Goal: Obtain resource: Download file/media

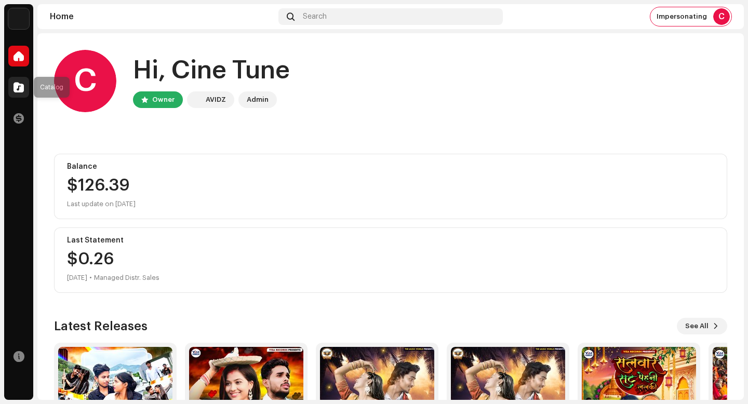
click at [25, 81] on div at bounding box center [18, 87] width 21 height 21
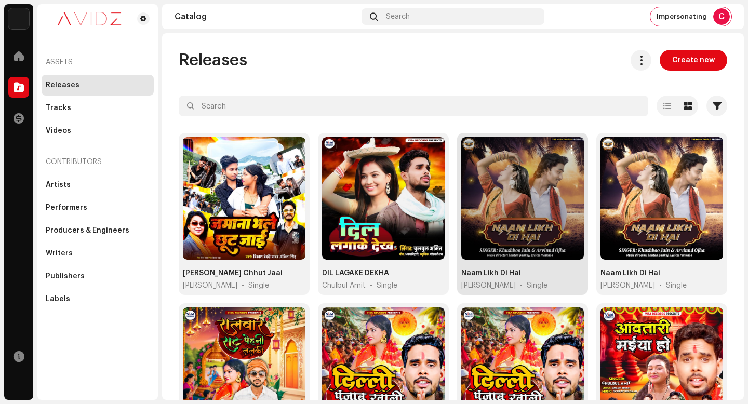
scroll to position [771, 0]
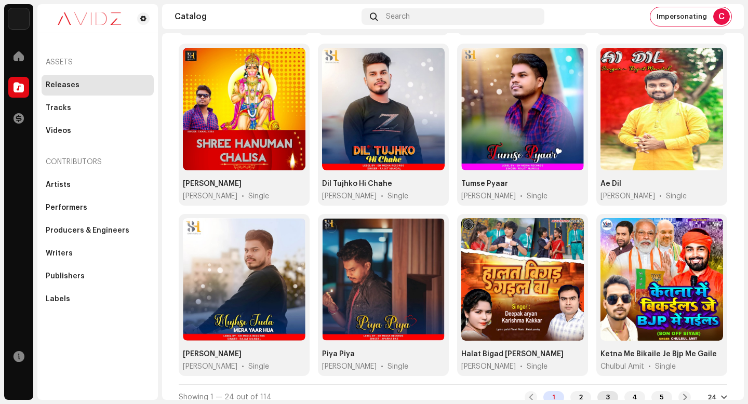
click at [601, 391] on div "3" at bounding box center [607, 397] width 21 height 12
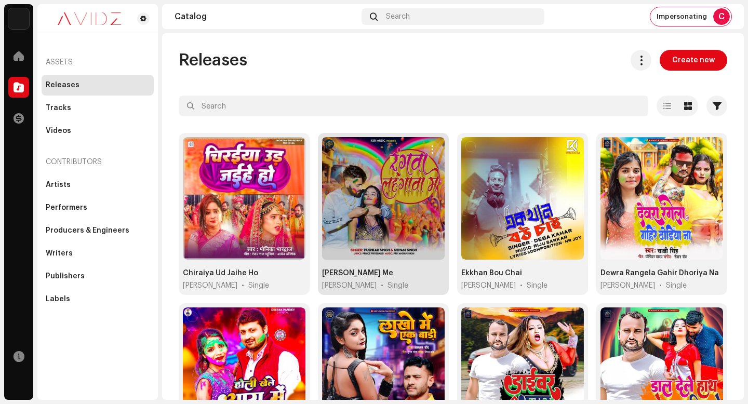
click at [430, 150] on span "button" at bounding box center [433, 149] width 8 height 8
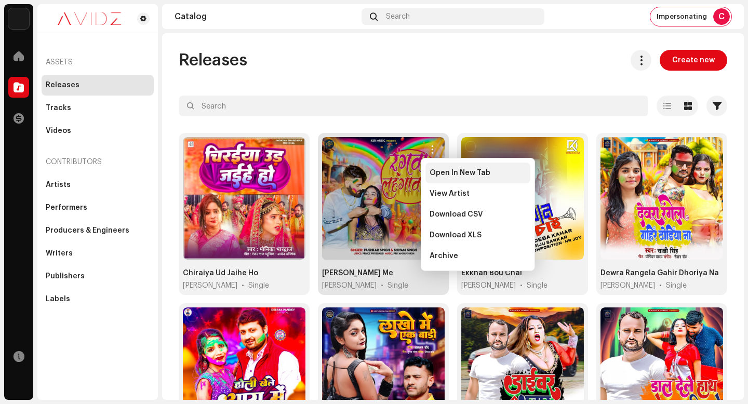
click at [440, 166] on div "Open In New Tab" at bounding box center [477, 173] width 105 height 21
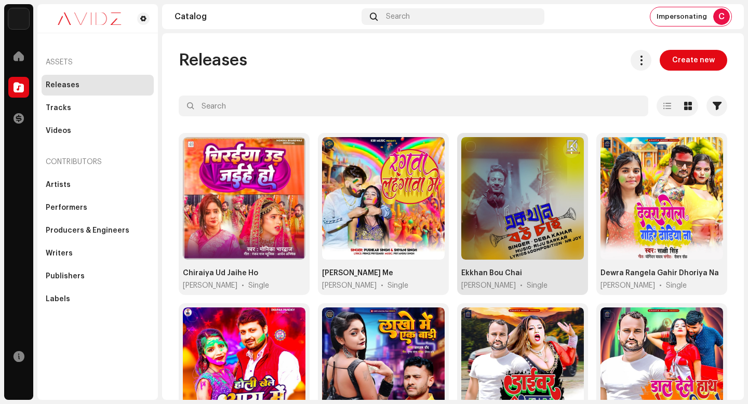
click at [568, 152] on span "button" at bounding box center [572, 149] width 8 height 8
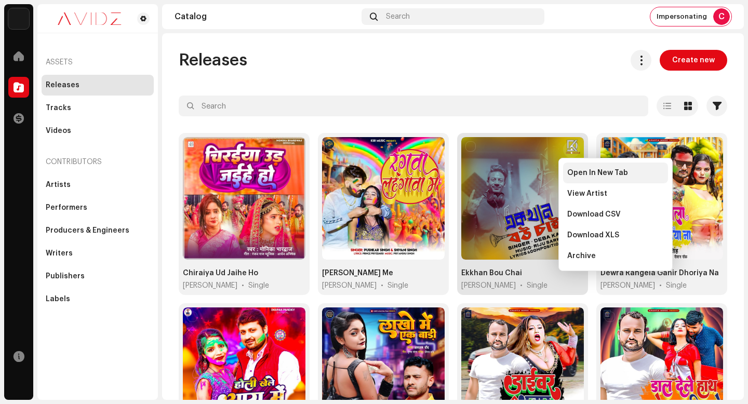
click at [572, 171] on span "Open In New Tab" at bounding box center [597, 173] width 61 height 8
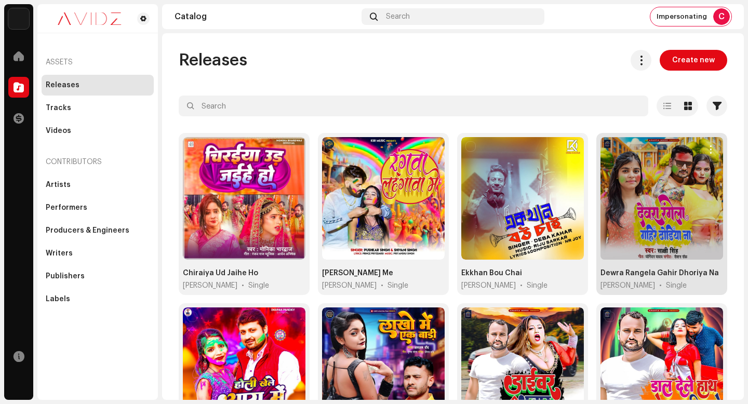
click at [712, 136] on div "Dewra Rangela Gahir Dhoriya Na Sakshi Singh • Single" at bounding box center [661, 214] width 131 height 162
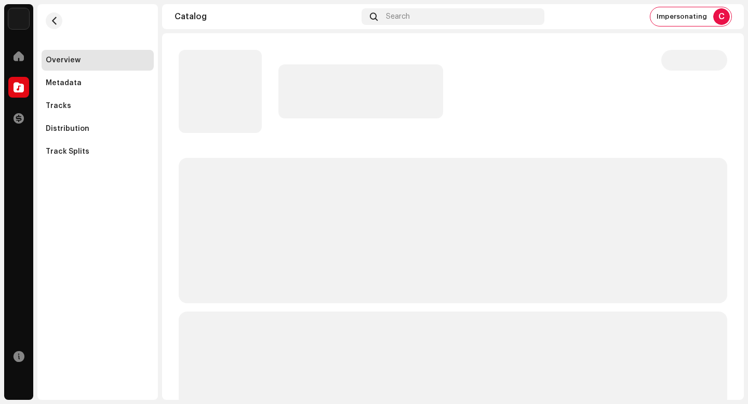
click at [708, 148] on catalog-releases-details-overview at bounding box center [453, 330] width 582 height 594
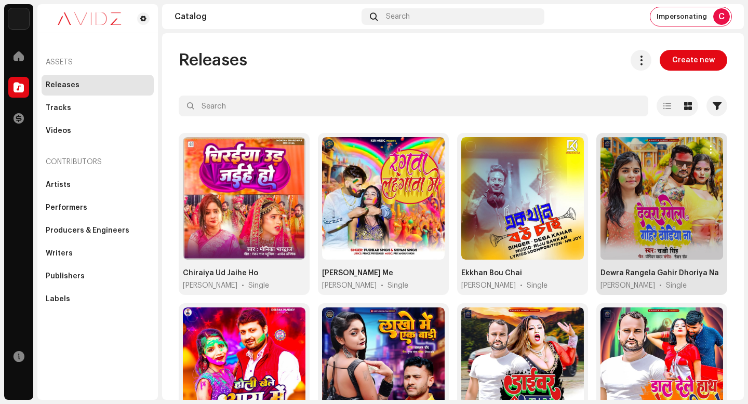
click at [707, 143] on button "button" at bounding box center [710, 149] width 17 height 17
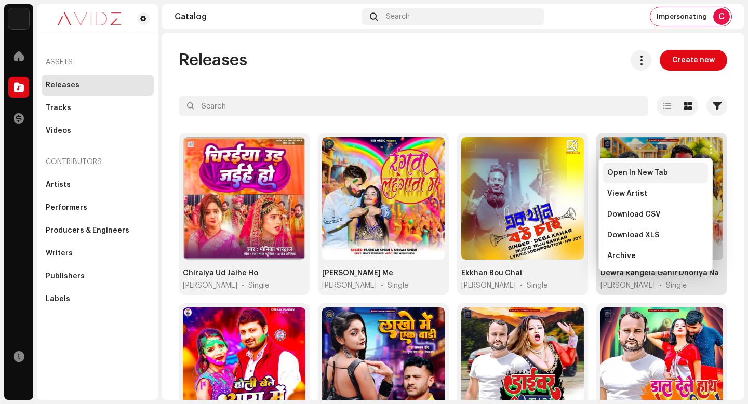
click at [696, 170] on div "Open In New Tab" at bounding box center [655, 173] width 97 height 8
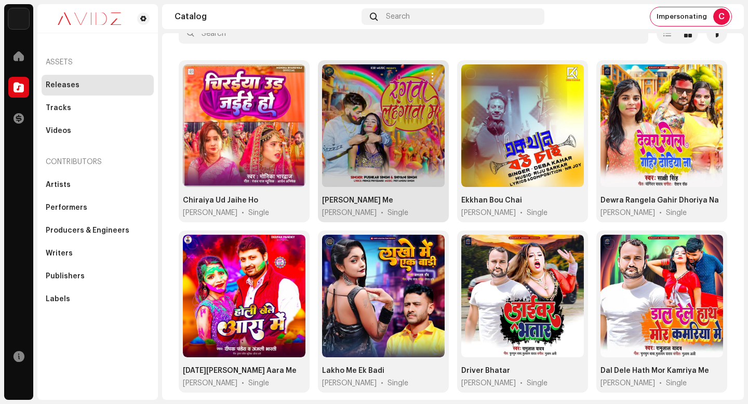
scroll to position [75, 0]
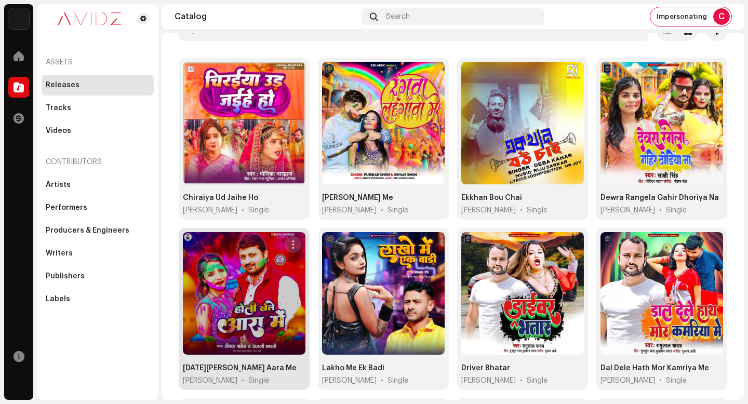
click at [286, 245] on button "button" at bounding box center [293, 244] width 17 height 17
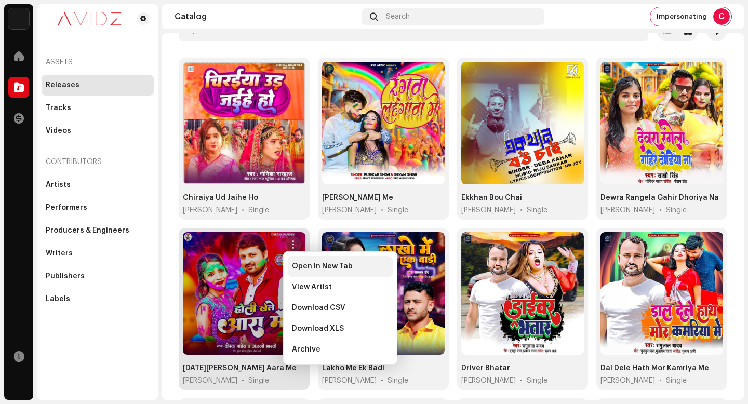
click at [332, 264] on span "Open In New Tab" at bounding box center [322, 266] width 61 height 8
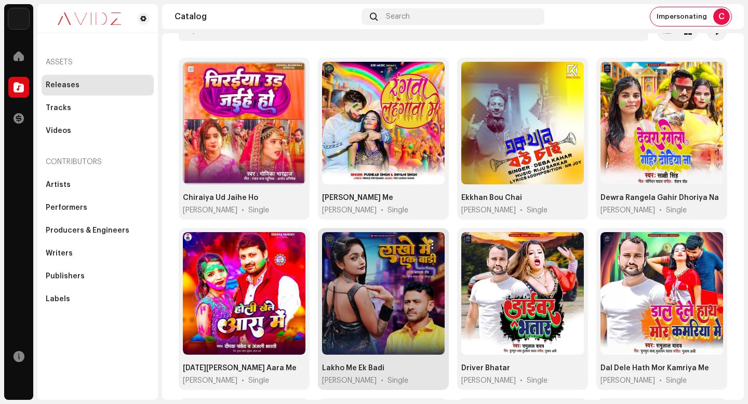
click at [424, 244] on button "button" at bounding box center [432, 244] width 17 height 17
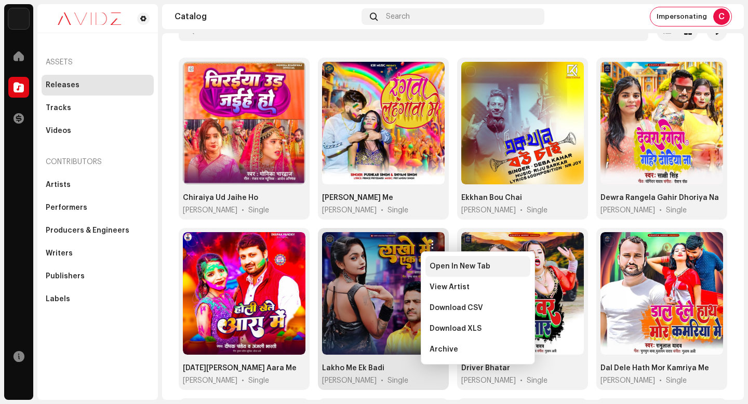
click at [435, 260] on div "Open In New Tab" at bounding box center [477, 266] width 105 height 21
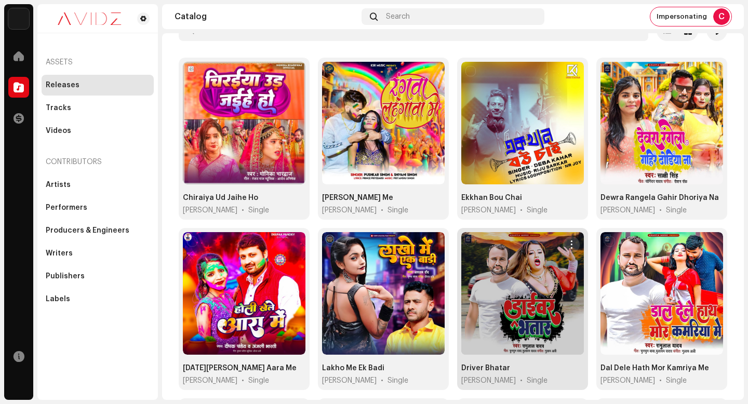
click at [568, 247] on span "button" at bounding box center [572, 245] width 8 height 8
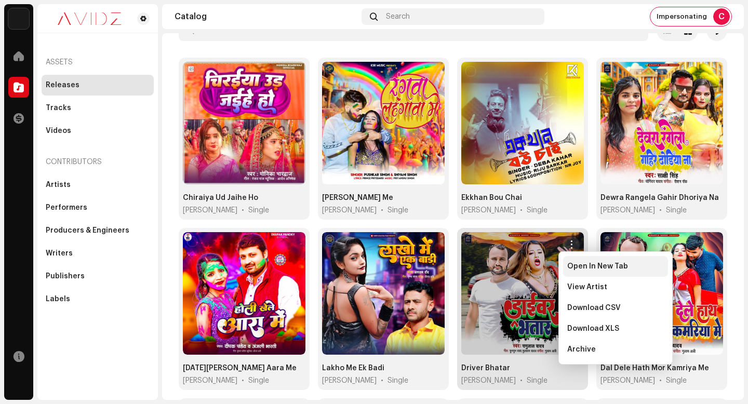
click at [566, 264] on div "Open In New Tab" at bounding box center [615, 266] width 105 height 21
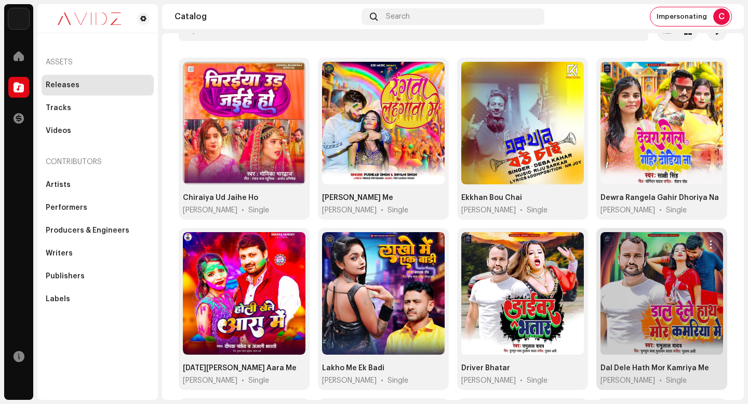
click at [707, 242] on span "button" at bounding box center [711, 245] width 8 height 8
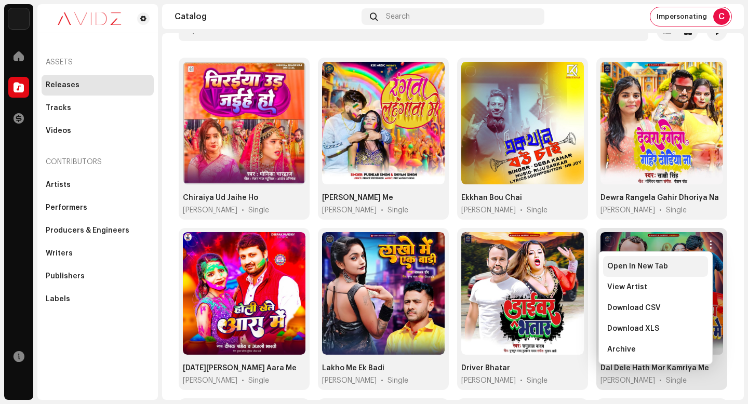
click at [701, 266] on div "Open In New Tab" at bounding box center [655, 266] width 97 height 8
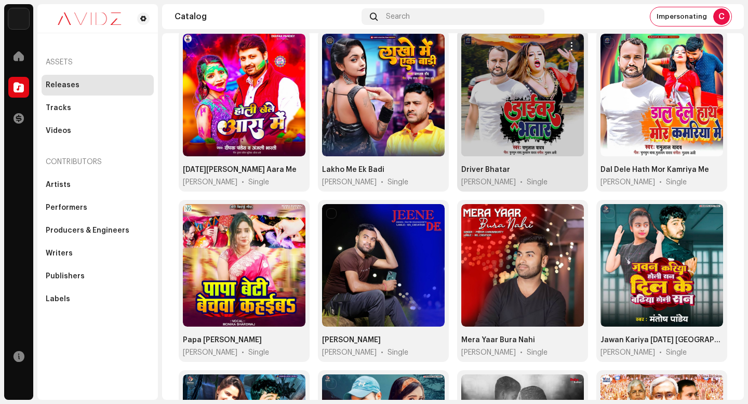
scroll to position [265, 0]
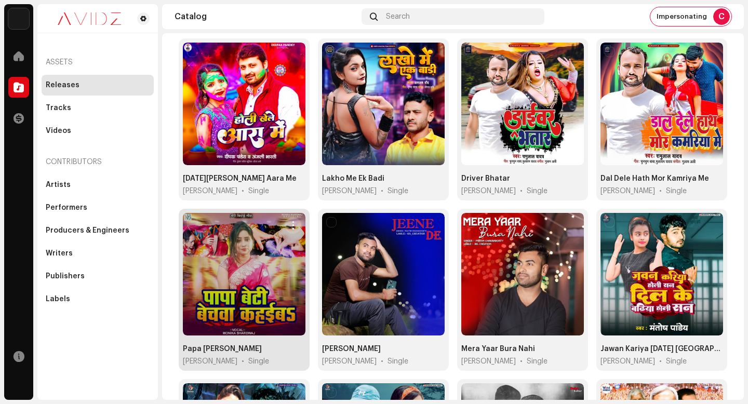
click at [296, 220] on button "button" at bounding box center [293, 225] width 17 height 17
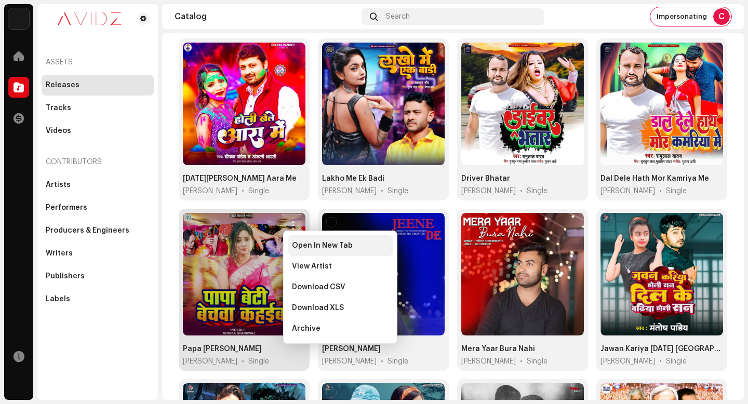
click at [325, 244] on span "Open In New Tab" at bounding box center [322, 246] width 61 height 8
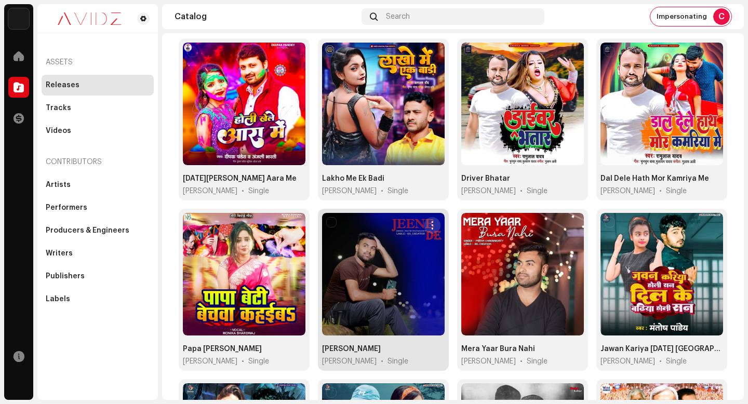
click at [431, 221] on span "button" at bounding box center [433, 225] width 8 height 8
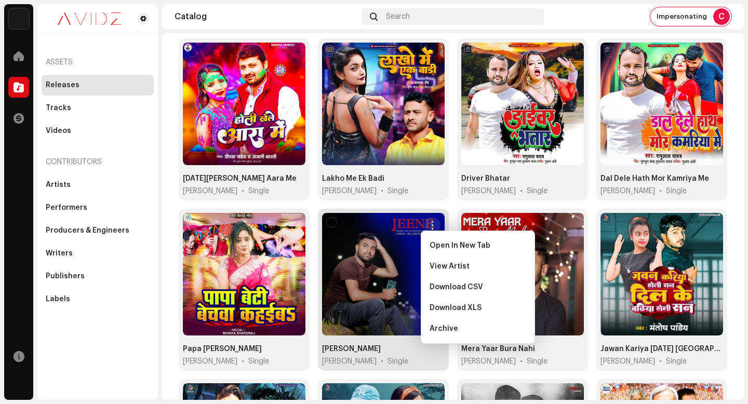
click at [438, 234] on div "Open In New Tab View Artist Download CSV Download XLS Archive" at bounding box center [478, 287] width 114 height 113
click at [444, 245] on span "Open In New Tab" at bounding box center [460, 246] width 61 height 8
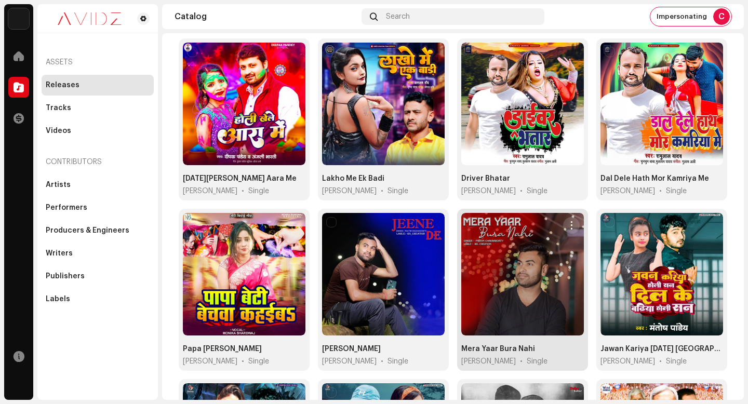
drag, startPoint x: 569, startPoint y: 217, endPoint x: 569, endPoint y: 223, distance: 6.2
click at [569, 217] on button "button" at bounding box center [571, 225] width 17 height 17
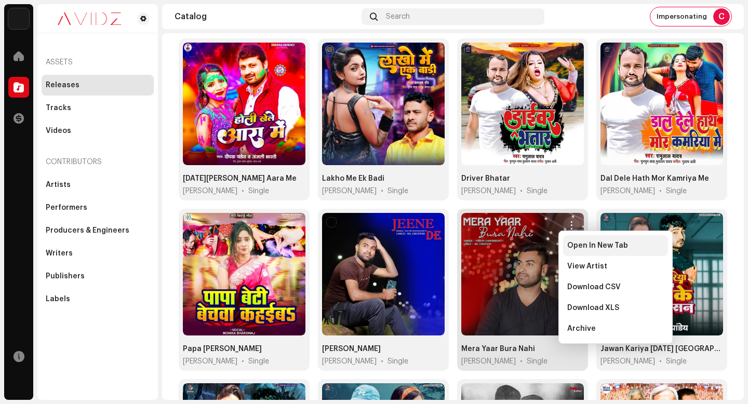
click at [571, 248] on span "Open In New Tab" at bounding box center [597, 246] width 61 height 8
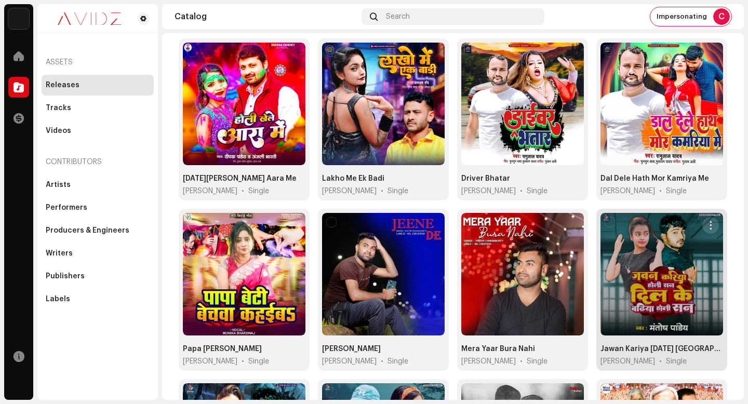
click at [704, 227] on button "button" at bounding box center [710, 225] width 17 height 17
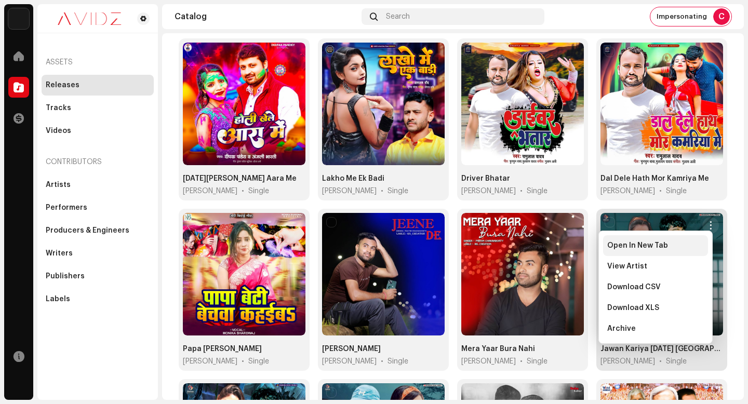
click at [697, 246] on div "Open In New Tab" at bounding box center [655, 246] width 97 height 8
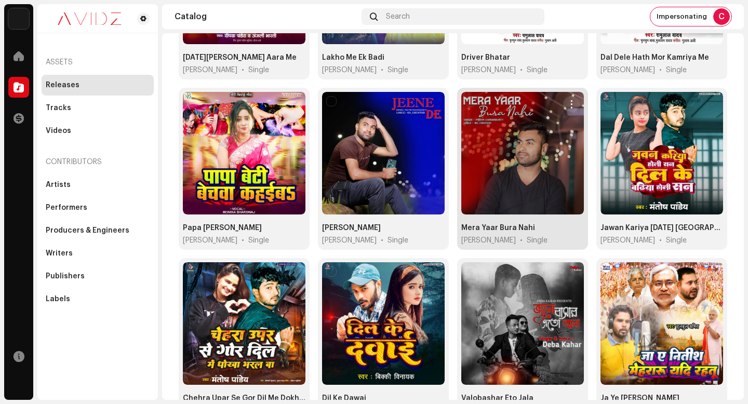
scroll to position [389, 0]
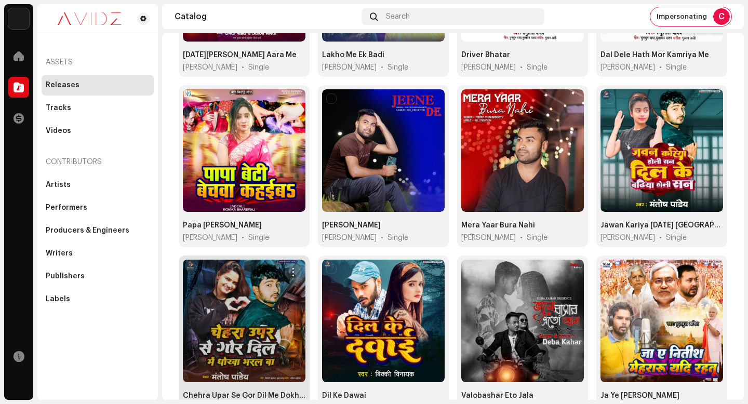
click at [290, 268] on span "button" at bounding box center [293, 272] width 8 height 8
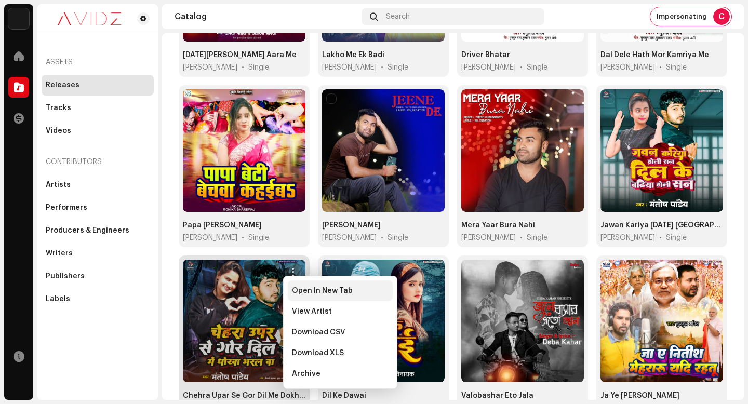
click at [325, 284] on div "Open In New Tab" at bounding box center [340, 291] width 105 height 21
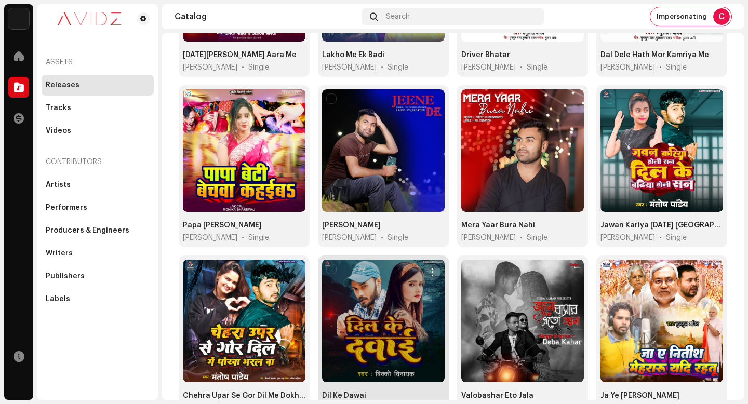
click at [429, 268] on span "button" at bounding box center [433, 272] width 8 height 8
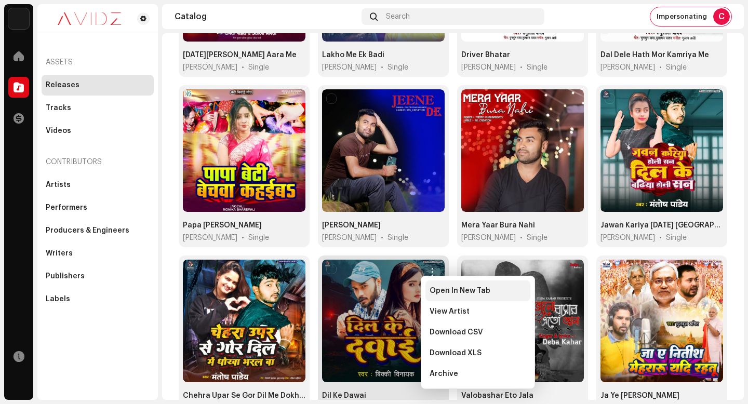
click at [439, 285] on div "Open In New Tab" at bounding box center [477, 291] width 105 height 21
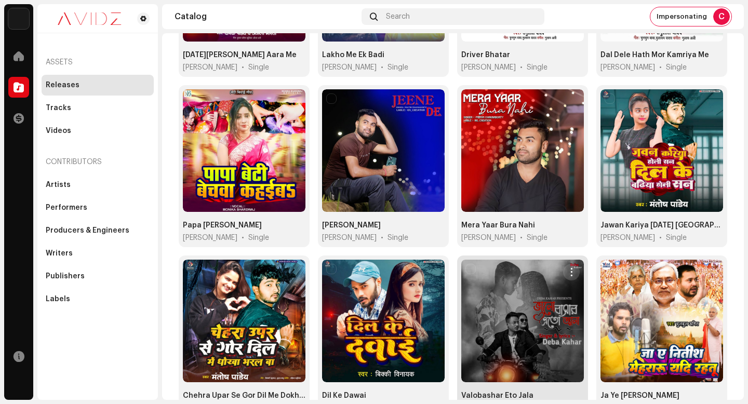
click at [568, 269] on span "button" at bounding box center [572, 272] width 8 height 8
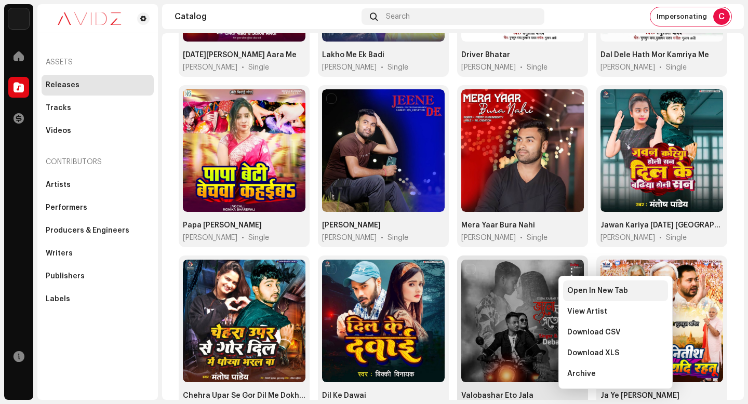
click at [573, 286] on div "Open In New Tab" at bounding box center [615, 291] width 105 height 21
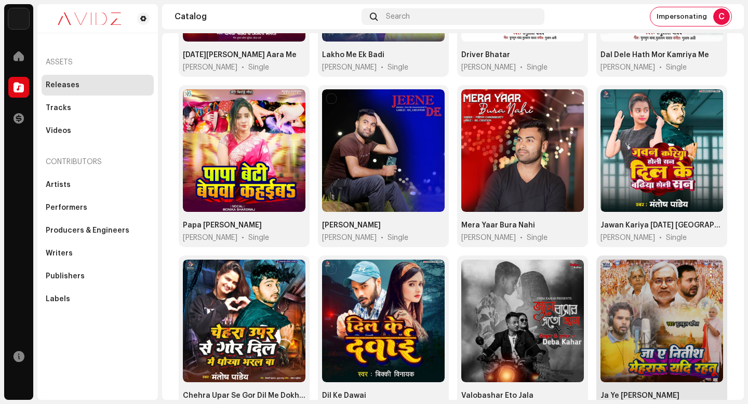
click at [707, 268] on span "button" at bounding box center [711, 272] width 8 height 8
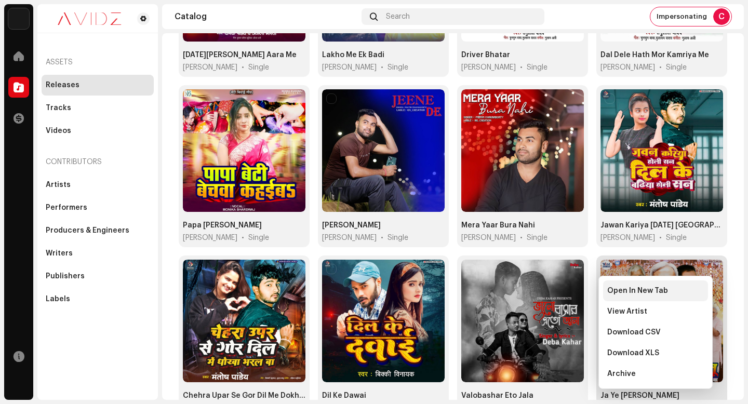
click at [698, 289] on div "Open In New Tab" at bounding box center [655, 291] width 97 height 8
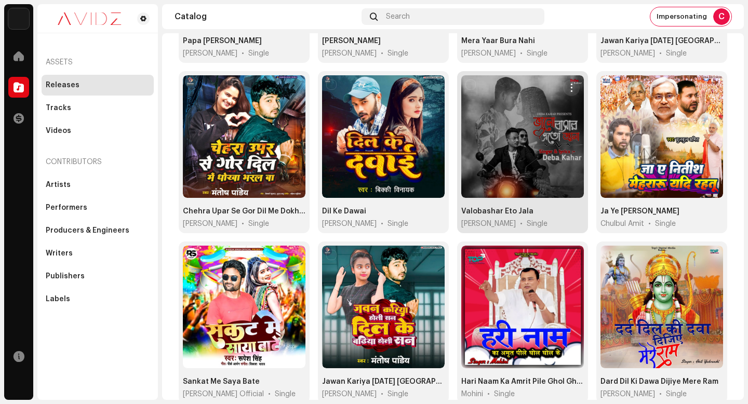
scroll to position [575, 0]
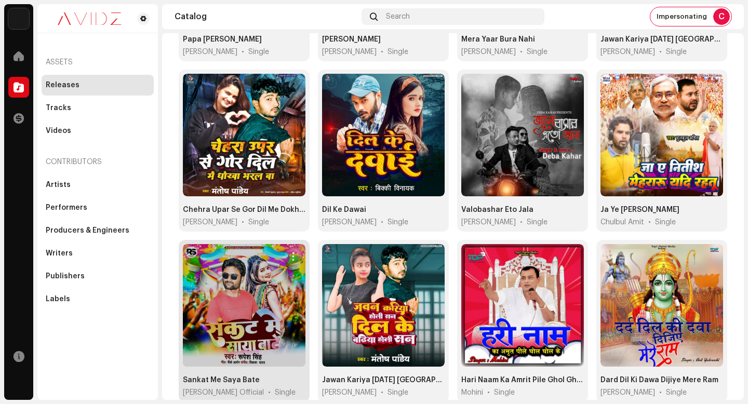
click at [294, 252] on span "button" at bounding box center [293, 256] width 8 height 8
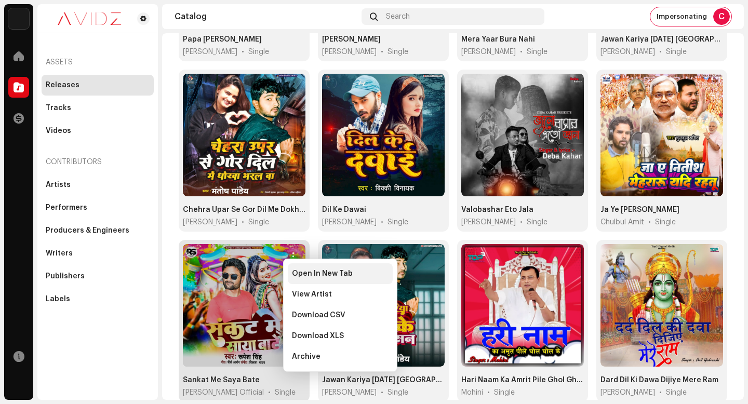
click at [309, 273] on span "Open In New Tab" at bounding box center [322, 274] width 61 height 8
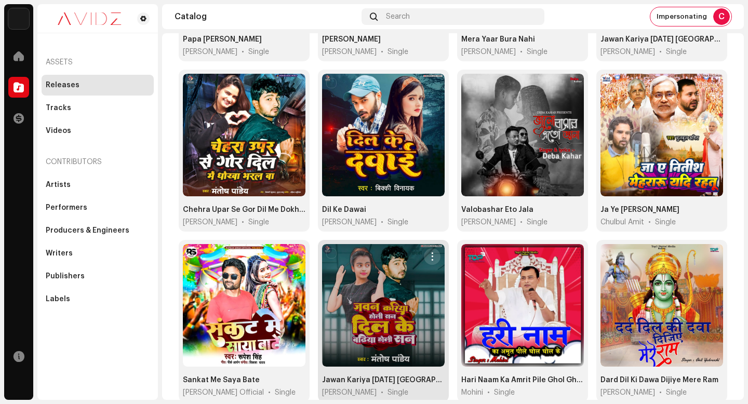
click at [431, 252] on span "button" at bounding box center [433, 256] width 8 height 8
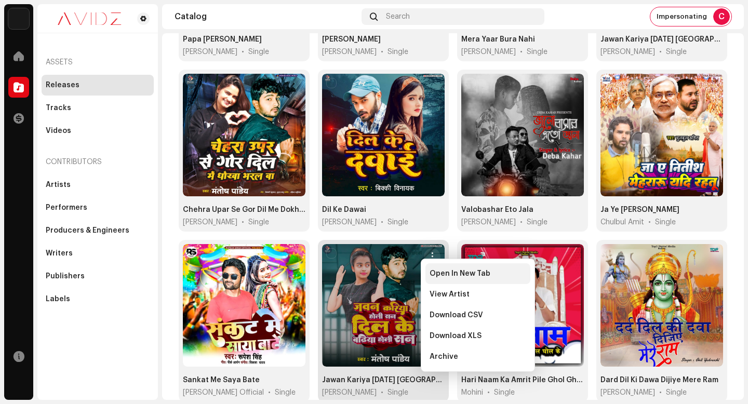
click at [433, 268] on div "Open In New Tab" at bounding box center [477, 273] width 105 height 21
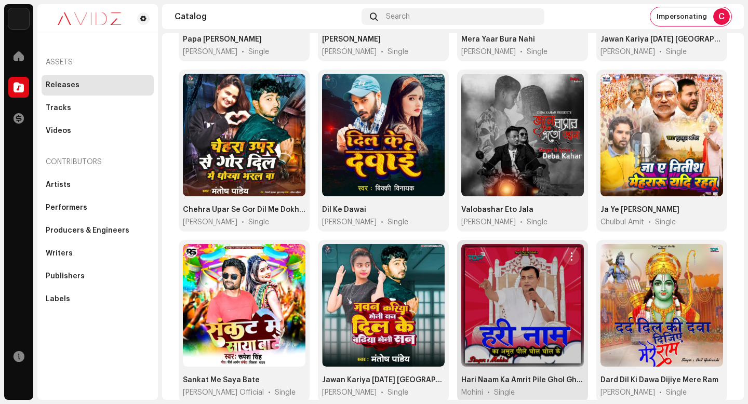
click at [568, 252] on span "button" at bounding box center [572, 256] width 8 height 8
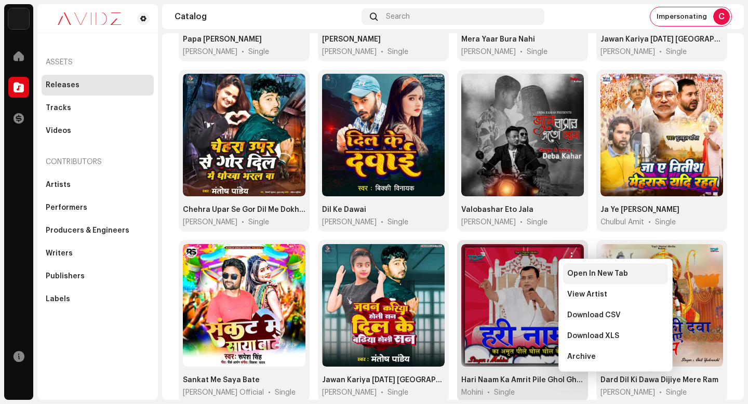
click at [579, 270] on span "Open In New Tab" at bounding box center [597, 274] width 61 height 8
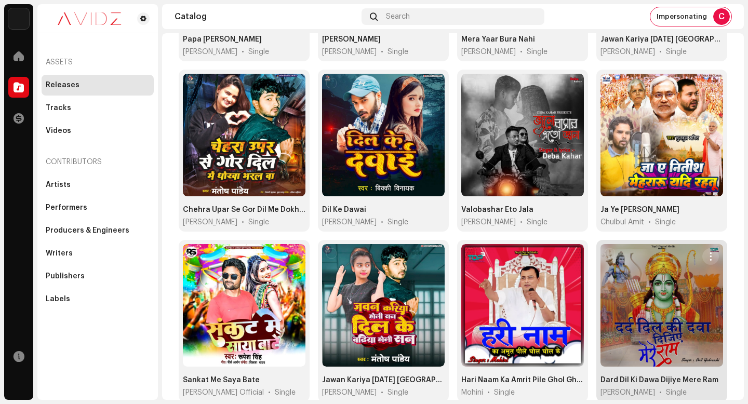
click at [708, 252] on span "button" at bounding box center [711, 256] width 8 height 8
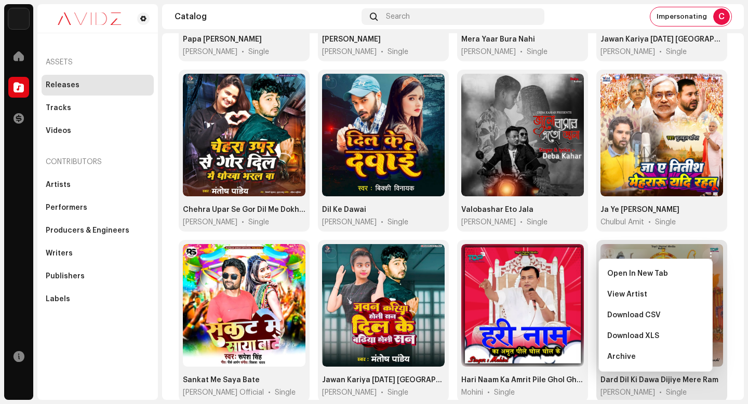
click at [707, 263] on div "Open In New Tab View Artist Download CSV Download XLS Archive" at bounding box center [655, 315] width 114 height 113
click at [700, 268] on div "Open In New Tab" at bounding box center [655, 273] width 105 height 21
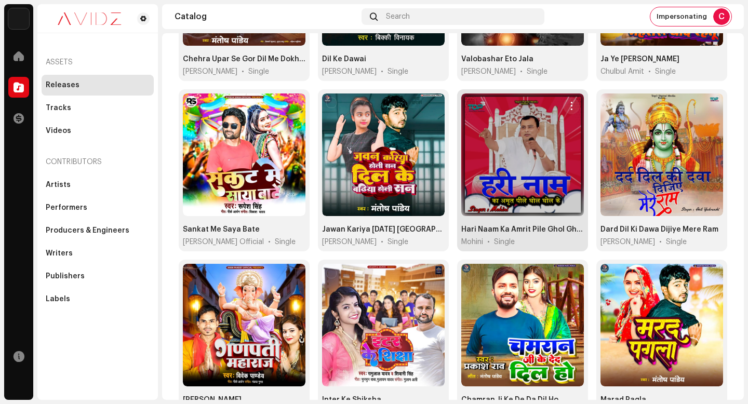
scroll to position [726, 0]
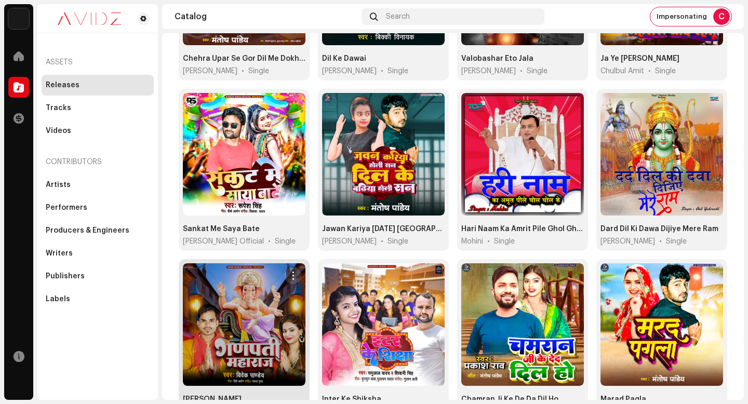
click at [295, 268] on button "button" at bounding box center [293, 276] width 17 height 17
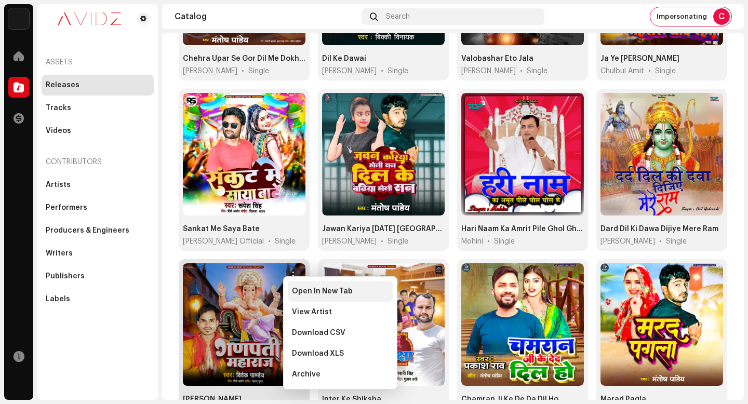
click at [322, 284] on div "Open In New Tab" at bounding box center [340, 291] width 105 height 21
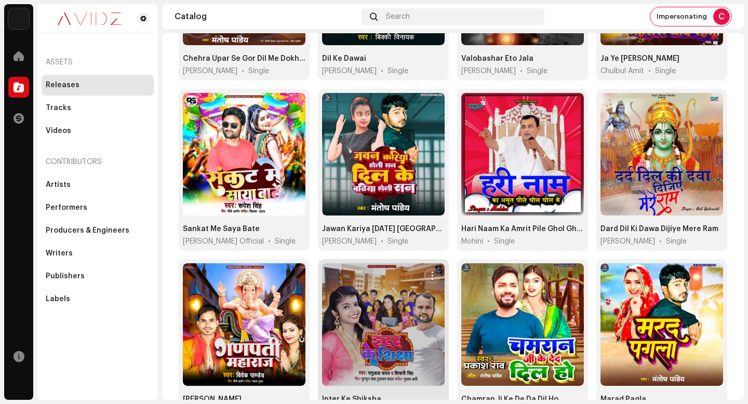
click at [431, 268] on button "button" at bounding box center [432, 276] width 17 height 17
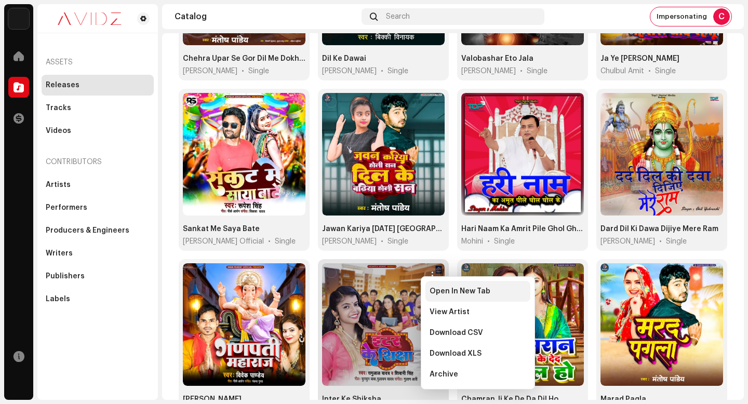
click at [446, 294] on span "Open In New Tab" at bounding box center [460, 291] width 61 height 8
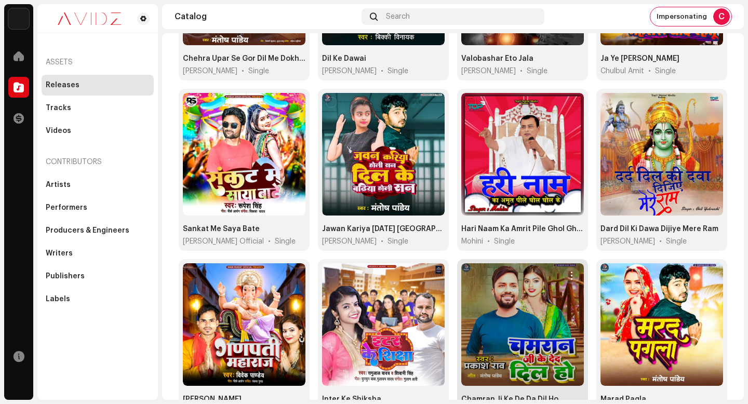
click at [568, 272] on span "button" at bounding box center [572, 276] width 8 height 8
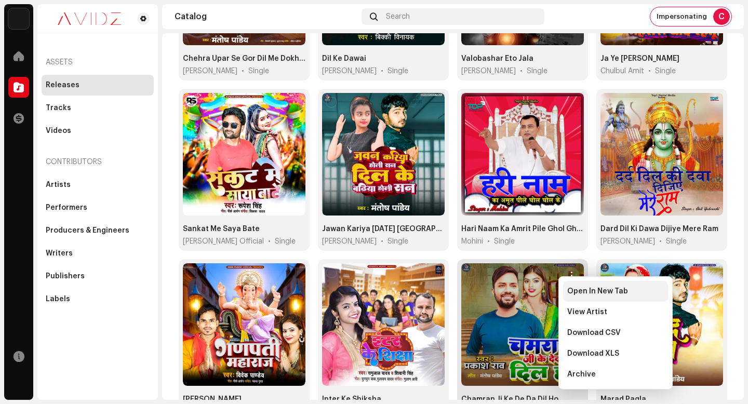
click at [569, 285] on div "Open In New Tab" at bounding box center [615, 291] width 105 height 21
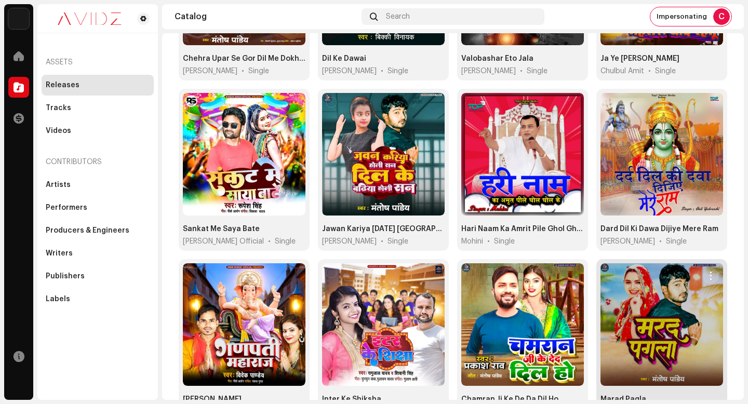
click at [707, 272] on span "button" at bounding box center [711, 276] width 8 height 8
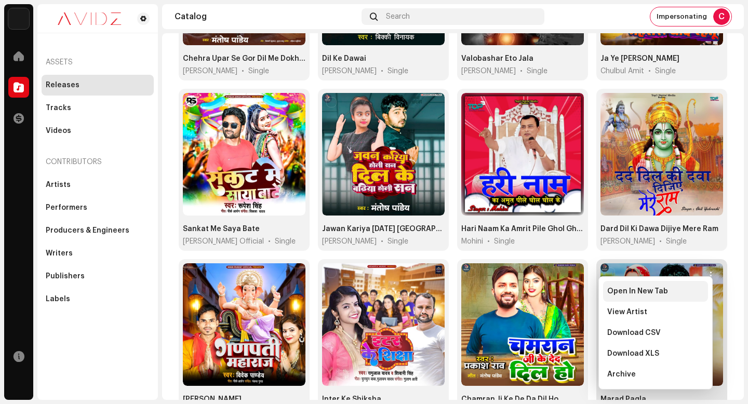
click at [692, 296] on div "Open In New Tab" at bounding box center [655, 291] width 105 height 21
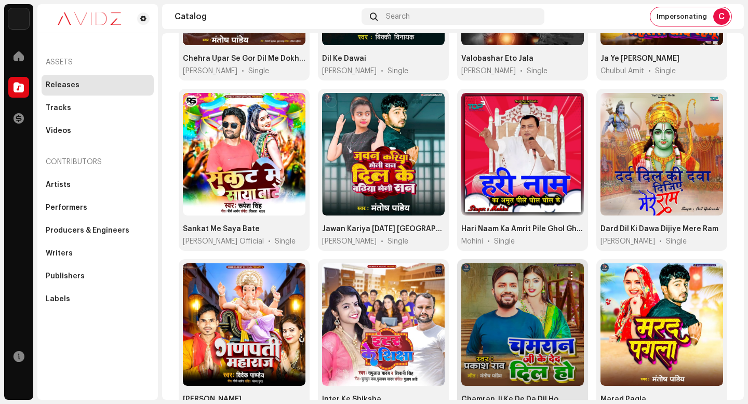
scroll to position [771, 0]
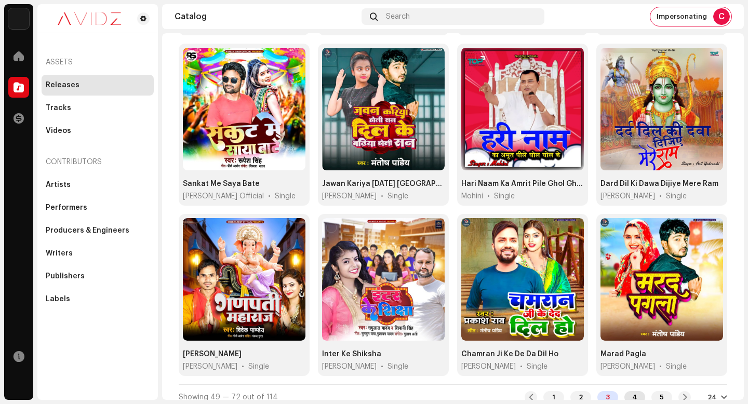
click at [632, 391] on div "4" at bounding box center [634, 397] width 21 height 12
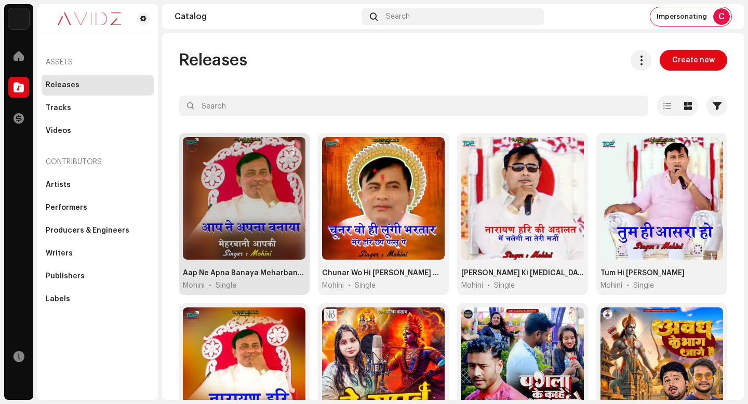
click at [292, 149] on span "button" at bounding box center [293, 149] width 8 height 8
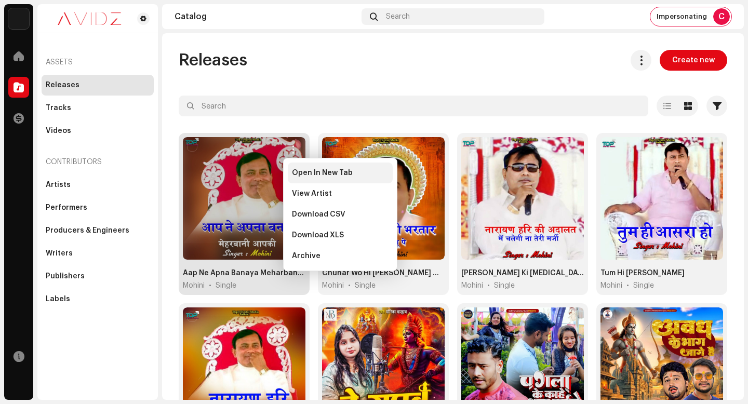
click at [319, 169] on span "Open In New Tab" at bounding box center [322, 173] width 61 height 8
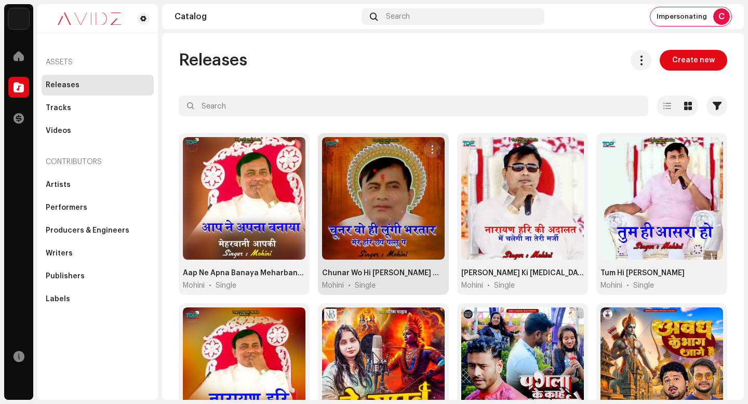
click at [429, 152] on span "button" at bounding box center [433, 149] width 8 height 8
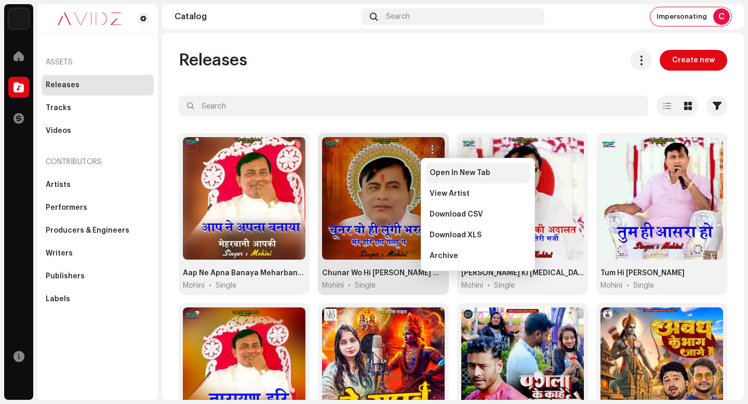
click at [432, 164] on div "Open In New Tab" at bounding box center [477, 173] width 105 height 21
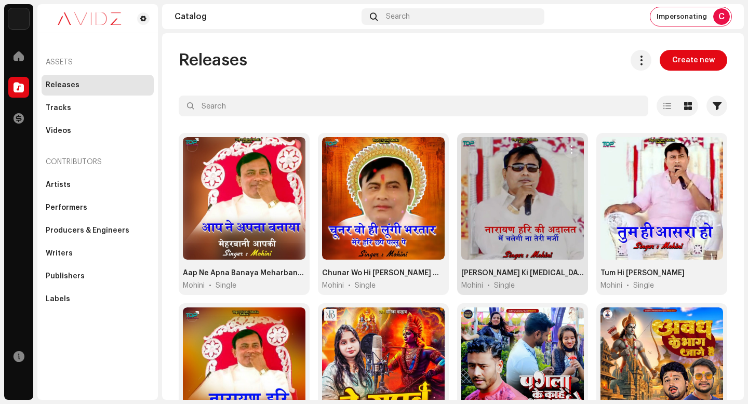
click at [568, 150] on span "button" at bounding box center [572, 149] width 8 height 8
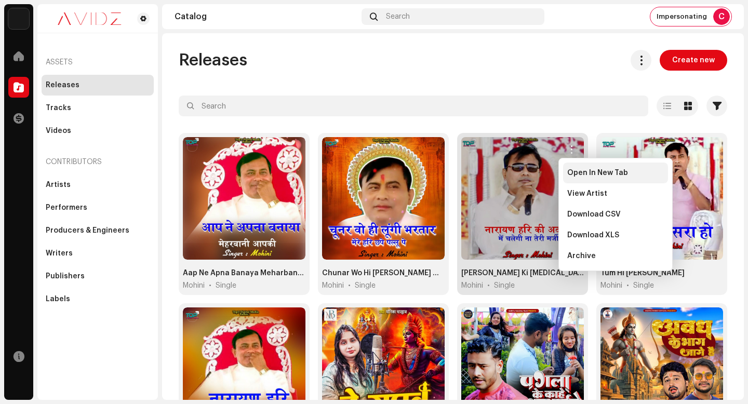
click at [567, 171] on div "Open In New Tab" at bounding box center [615, 173] width 105 height 21
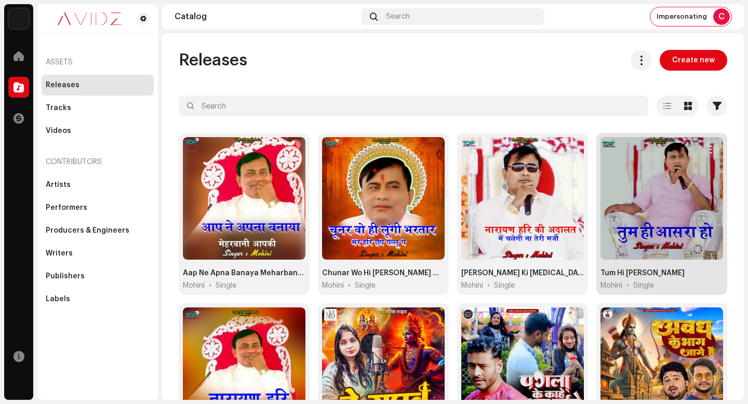
click at [707, 148] on span "button" at bounding box center [711, 149] width 8 height 8
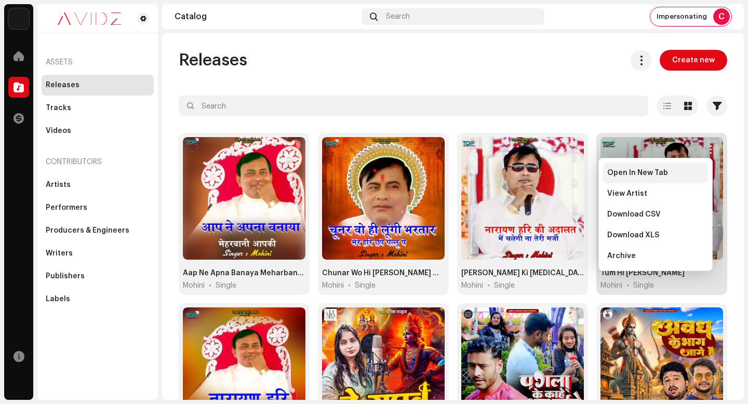
click at [695, 169] on div "Open In New Tab" at bounding box center [655, 173] width 97 height 8
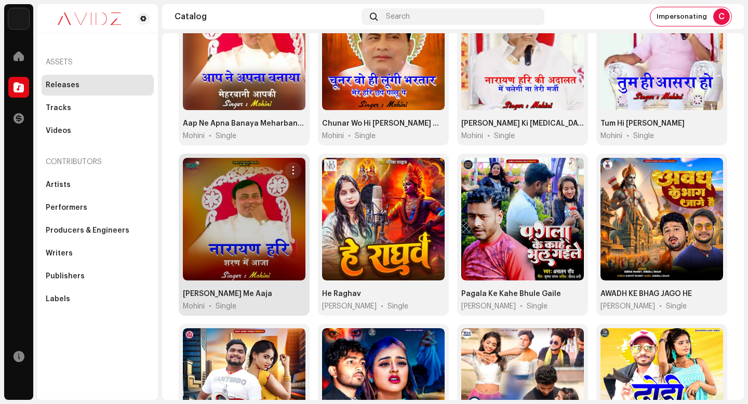
scroll to position [136, 0]
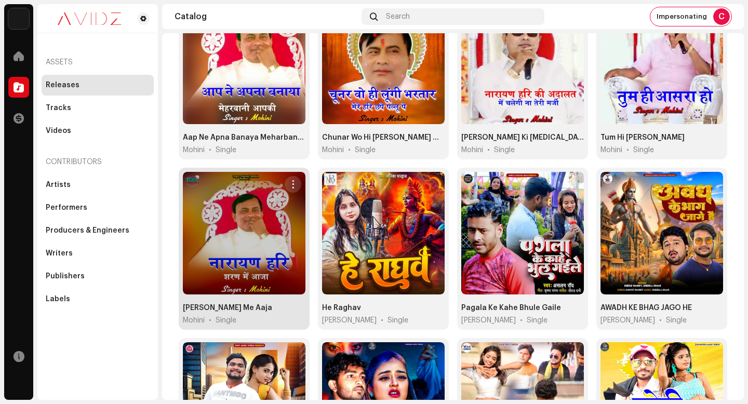
click at [289, 182] on span "button" at bounding box center [293, 184] width 8 height 8
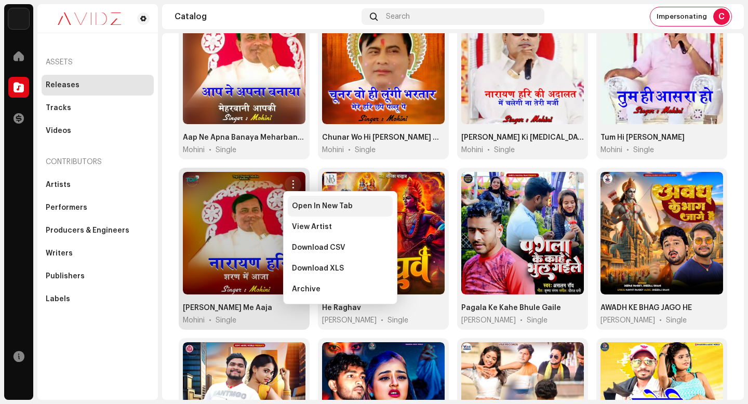
click at [313, 199] on div "Open In New Tab" at bounding box center [340, 206] width 105 height 21
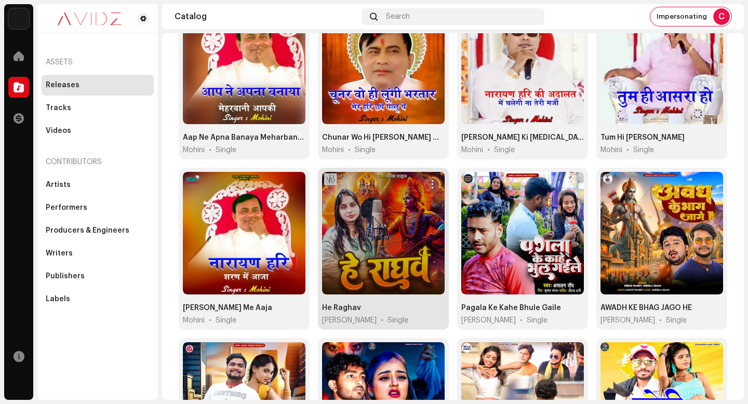
click at [431, 178] on button "button" at bounding box center [432, 184] width 17 height 17
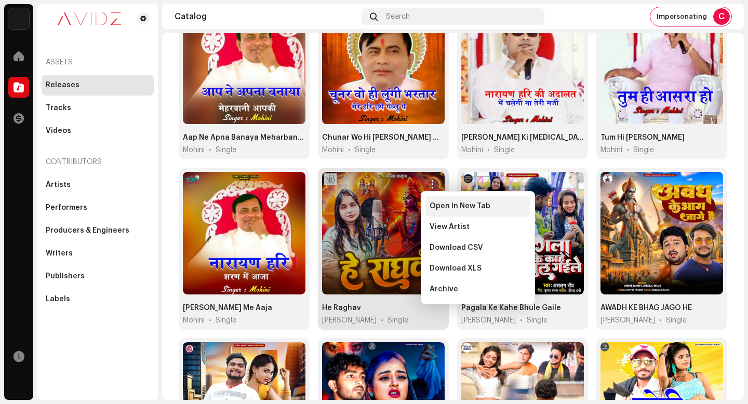
click at [437, 206] on span "Open In New Tab" at bounding box center [460, 206] width 61 height 8
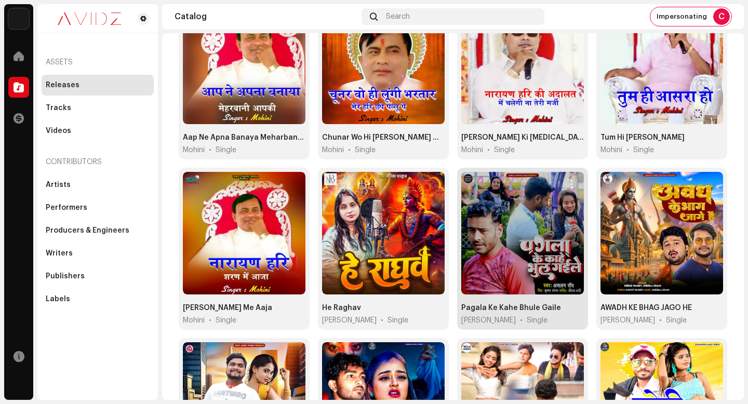
click at [568, 183] on span "button" at bounding box center [572, 184] width 8 height 8
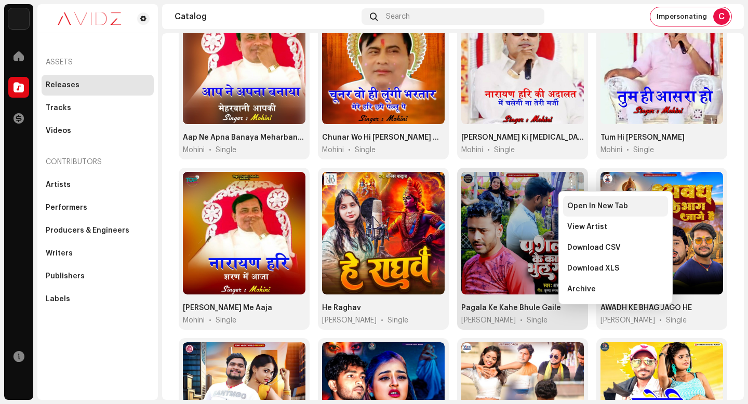
click at [574, 205] on span "Open In New Tab" at bounding box center [597, 206] width 61 height 8
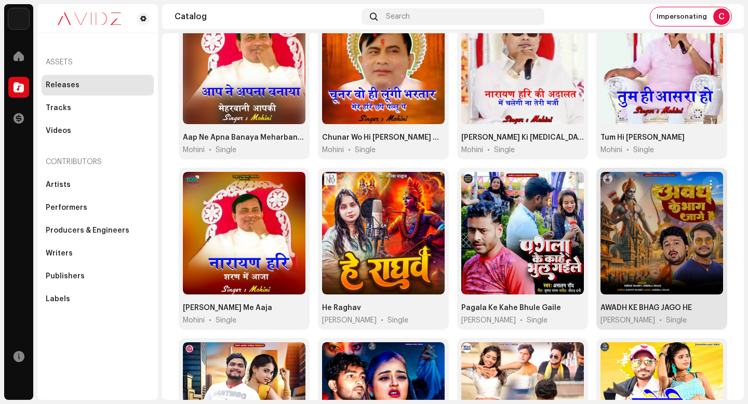
click at [707, 182] on span "button" at bounding box center [711, 184] width 8 height 8
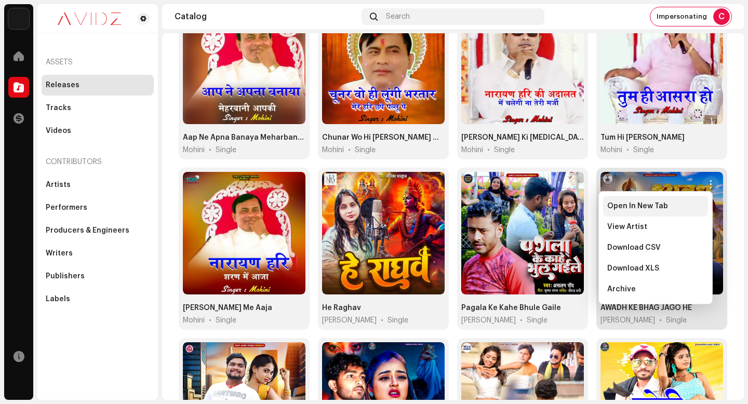
click at [696, 206] on div "Open In New Tab" at bounding box center [655, 206] width 97 height 8
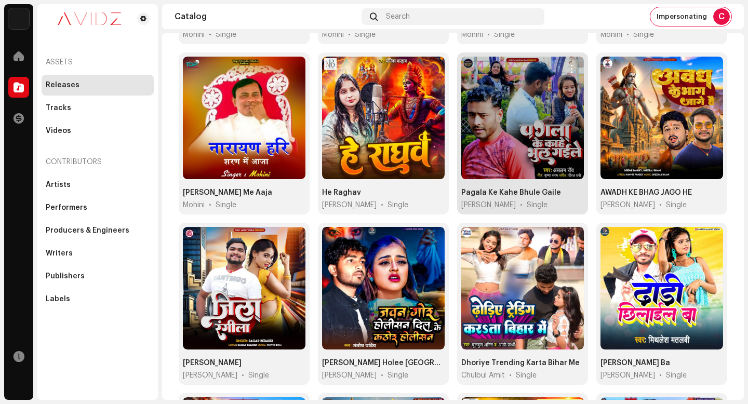
scroll to position [246, 0]
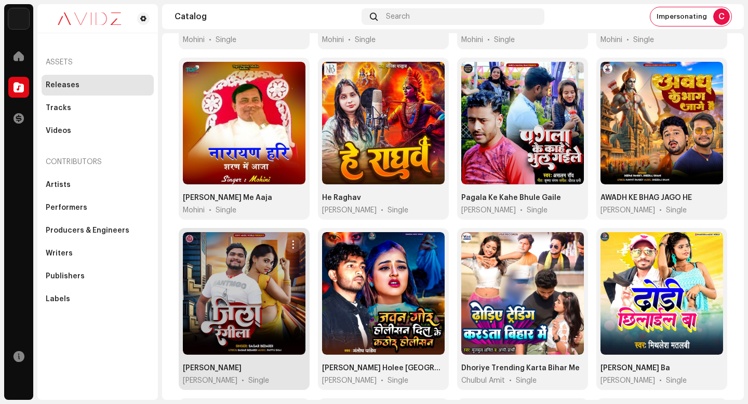
click at [295, 241] on span "button" at bounding box center [293, 245] width 8 height 8
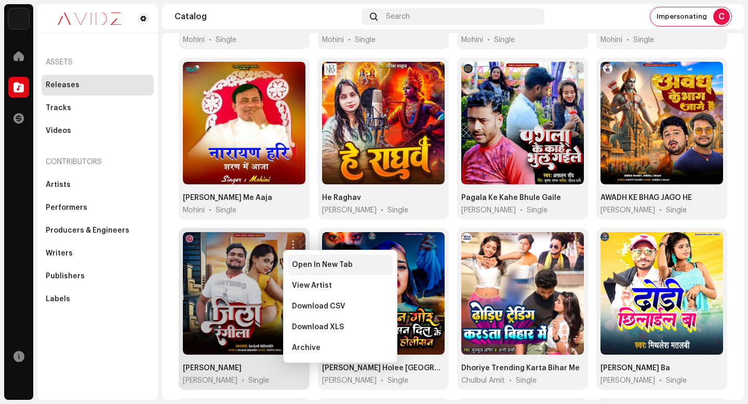
click at [318, 260] on div "Open In New Tab" at bounding box center [340, 265] width 105 height 21
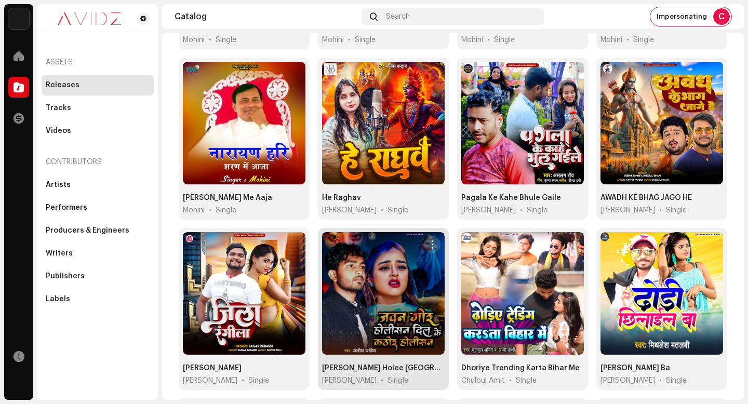
click at [429, 241] on span "button" at bounding box center [433, 245] width 8 height 8
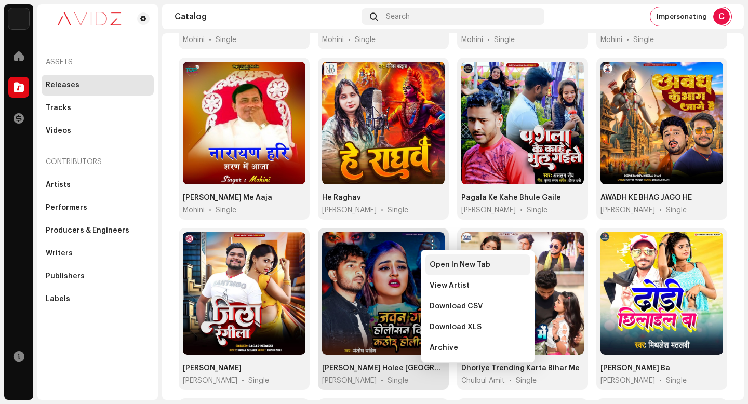
click at [434, 259] on div "Open In New Tab" at bounding box center [477, 265] width 105 height 21
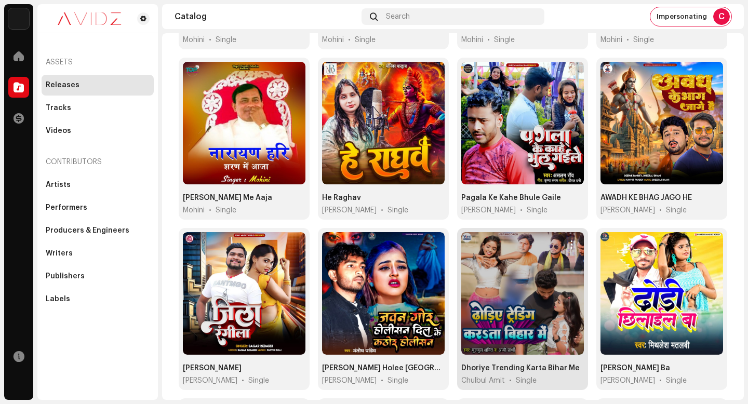
click at [568, 242] on span "button" at bounding box center [572, 245] width 8 height 8
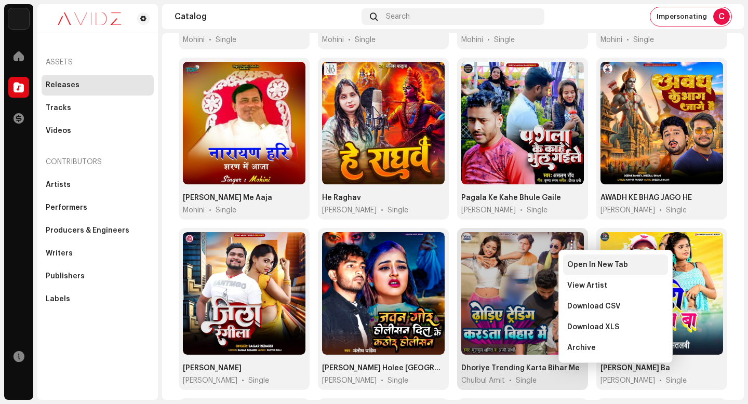
click at [584, 266] on span "Open In New Tab" at bounding box center [597, 265] width 61 height 8
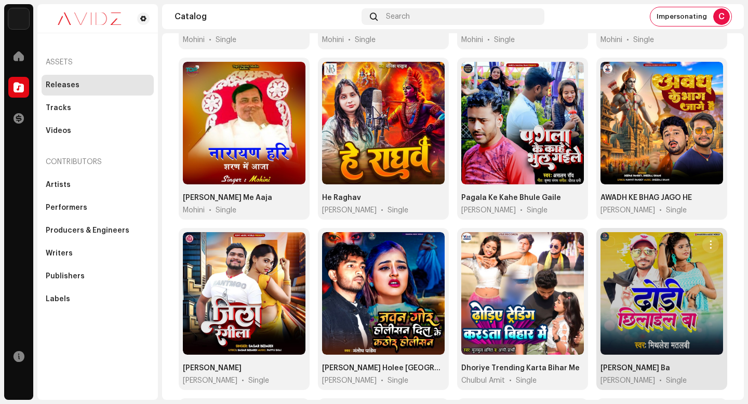
click at [709, 242] on button "button" at bounding box center [710, 244] width 17 height 17
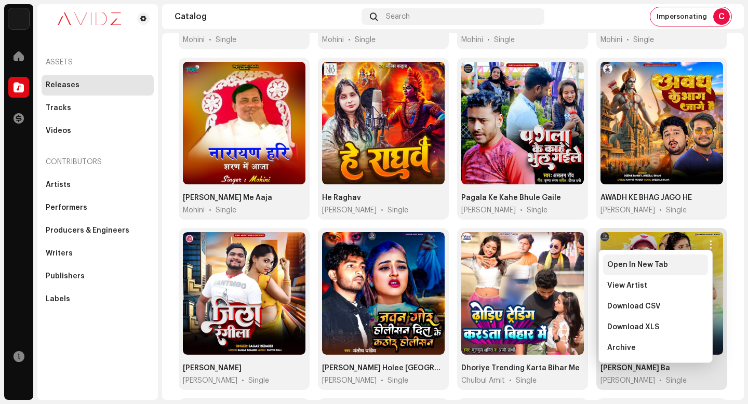
click at [694, 265] on div "Open In New Tab" at bounding box center [655, 265] width 97 height 8
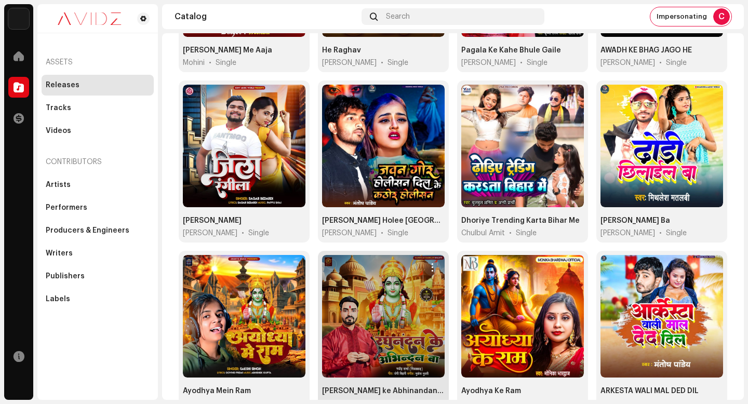
scroll to position [406, 0]
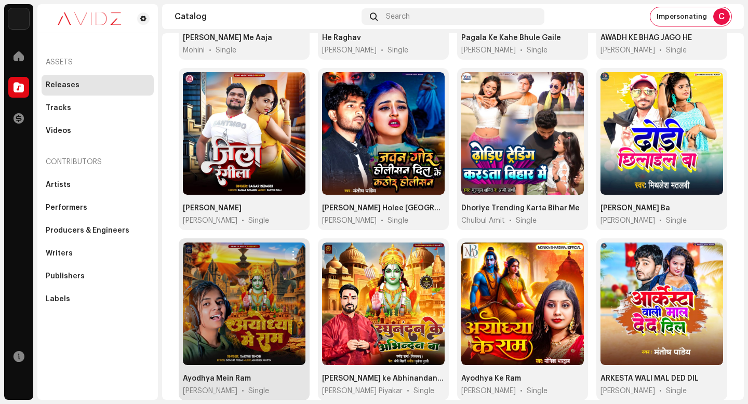
click at [295, 251] on span "button" at bounding box center [293, 255] width 8 height 8
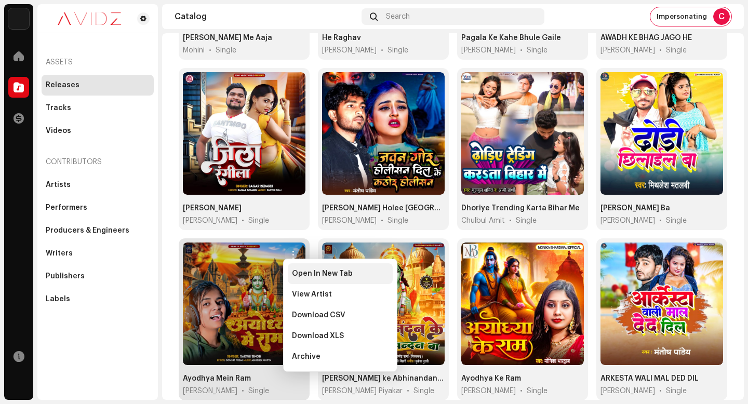
click at [311, 270] on span "Open In New Tab" at bounding box center [322, 274] width 61 height 8
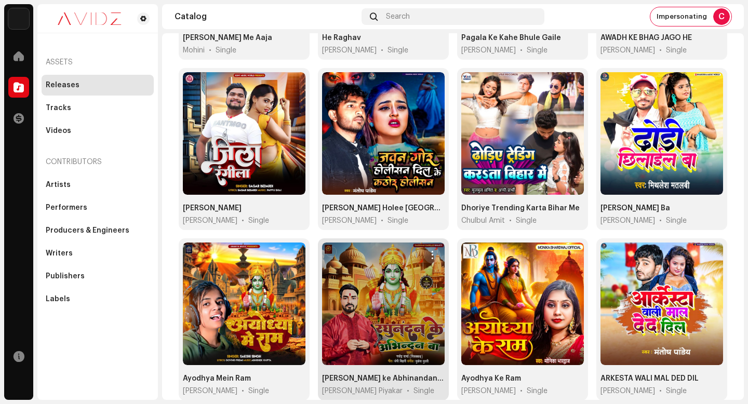
click at [430, 251] on span "button" at bounding box center [433, 255] width 8 height 8
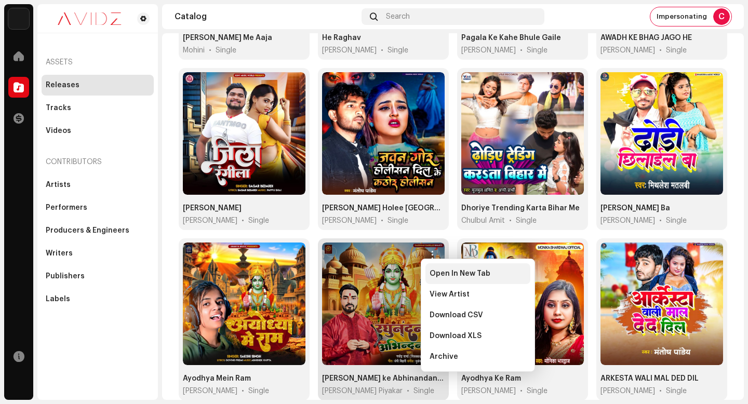
click at [436, 271] on span "Open In New Tab" at bounding box center [460, 274] width 61 height 8
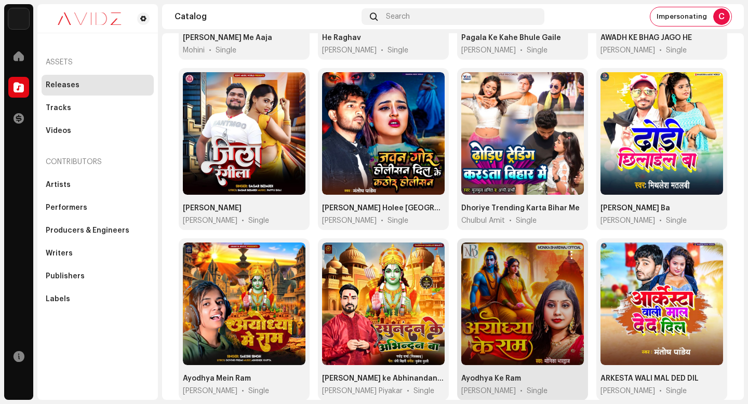
click at [571, 251] on button "button" at bounding box center [571, 255] width 17 height 17
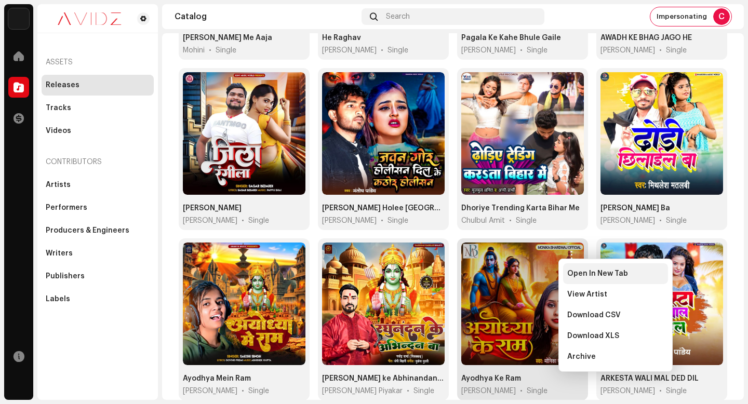
click at [572, 272] on span "Open In New Tab" at bounding box center [597, 274] width 61 height 8
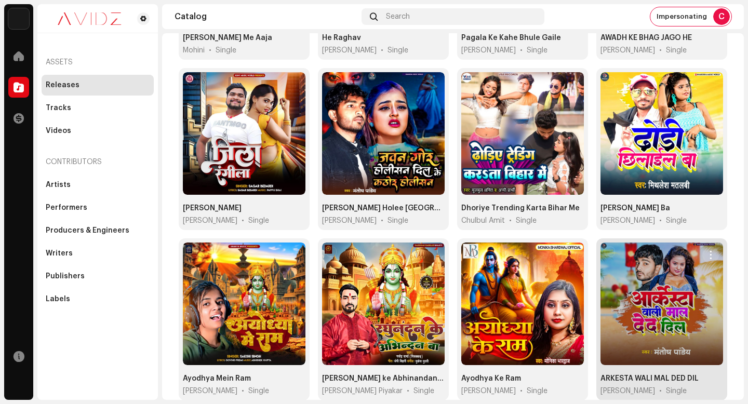
click at [707, 251] on span "button" at bounding box center [711, 255] width 8 height 8
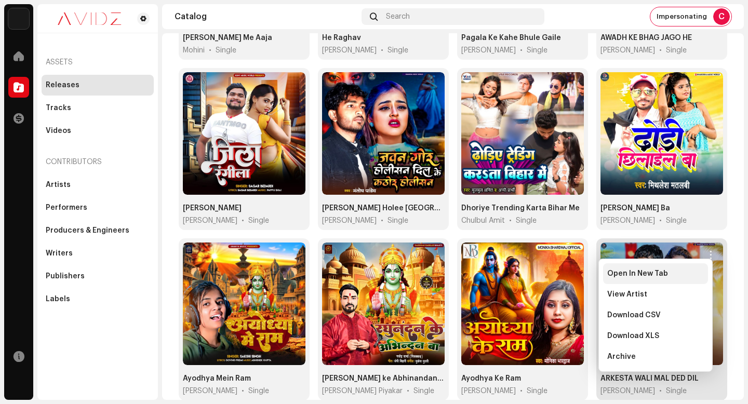
click at [702, 270] on div "Open In New Tab" at bounding box center [655, 274] width 97 height 8
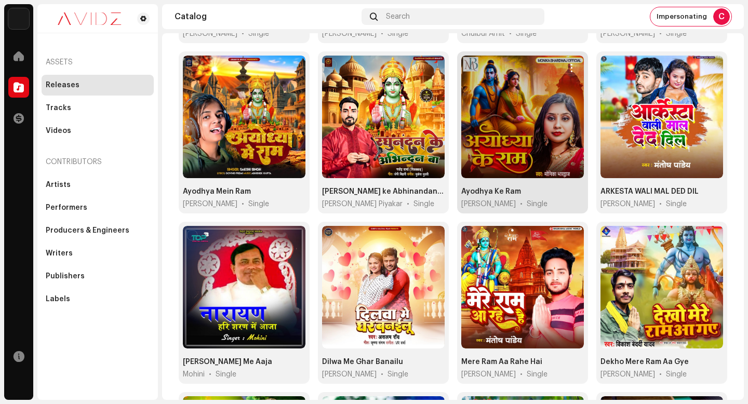
scroll to position [606, 0]
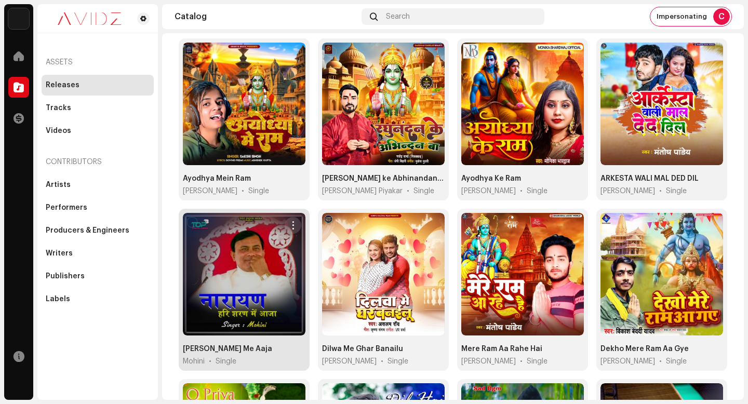
click at [292, 221] on span "button" at bounding box center [293, 225] width 8 height 8
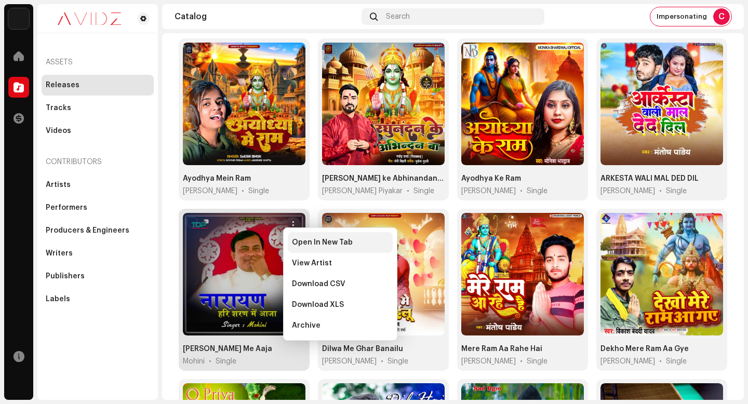
click at [320, 242] on span "Open In New Tab" at bounding box center [322, 242] width 61 height 8
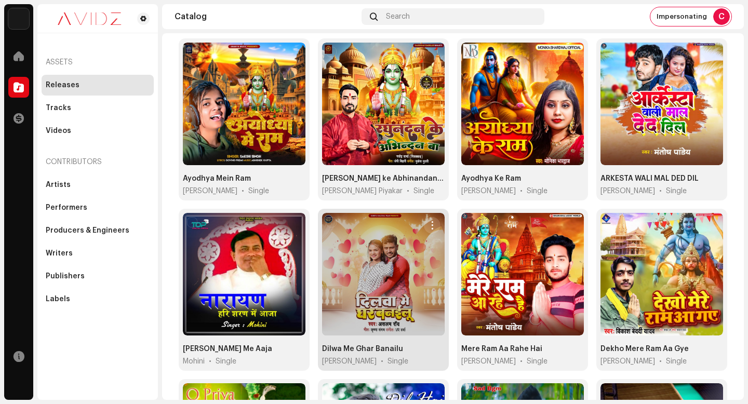
click at [431, 221] on span "button" at bounding box center [433, 225] width 8 height 8
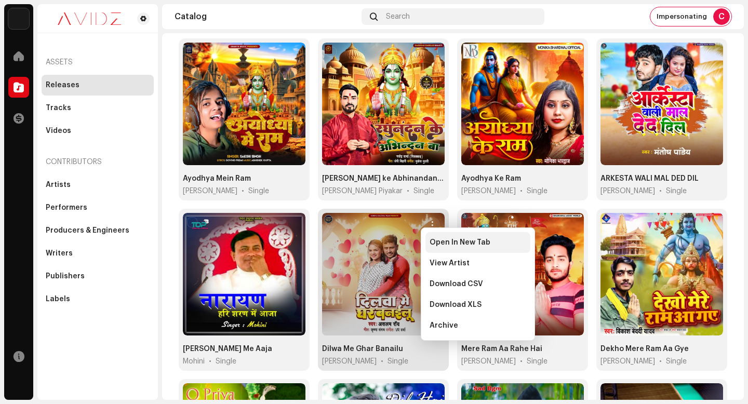
click at [437, 238] on div "Open In New Tab" at bounding box center [477, 242] width 105 height 21
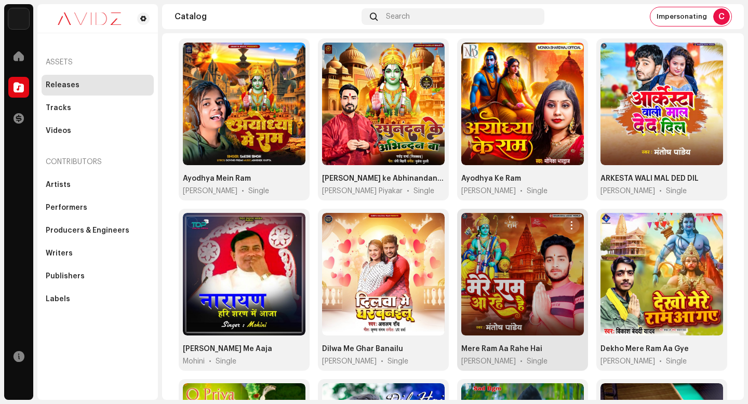
click at [570, 222] on span "button" at bounding box center [572, 225] width 8 height 8
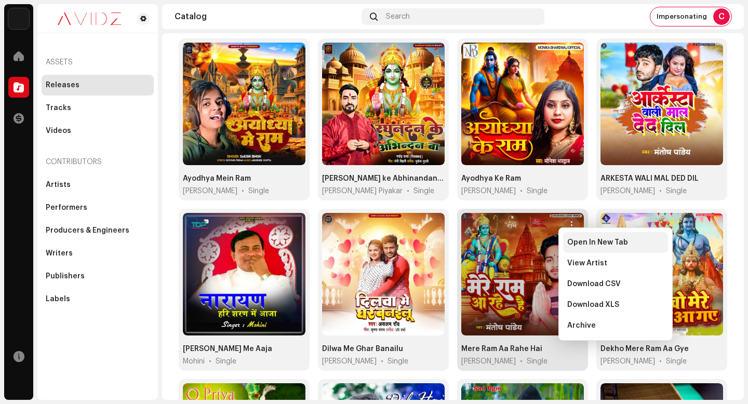
click at [575, 240] on span "Open In New Tab" at bounding box center [597, 242] width 61 height 8
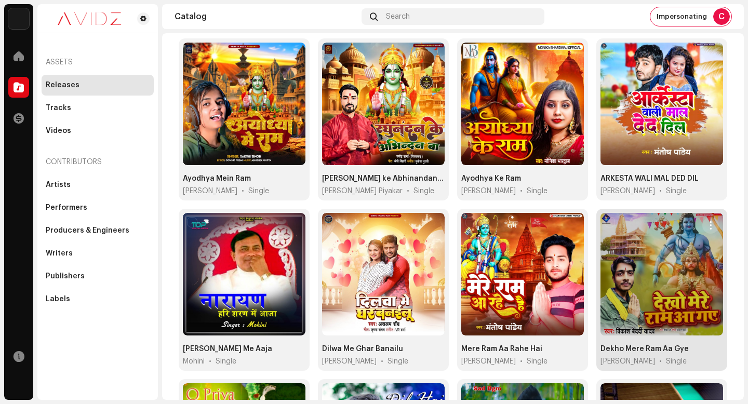
click at [707, 221] on span "button" at bounding box center [711, 225] width 8 height 8
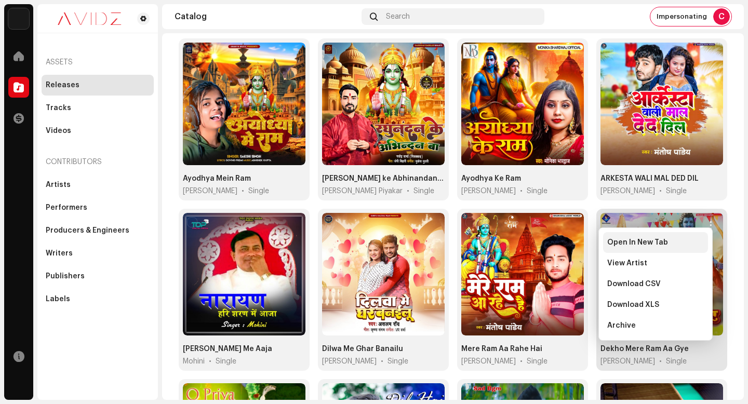
click at [705, 241] on div "Open In New Tab" at bounding box center [655, 242] width 105 height 21
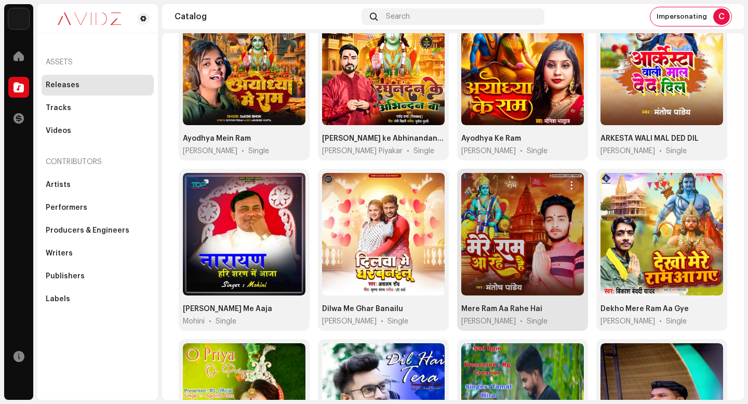
scroll to position [771, 0]
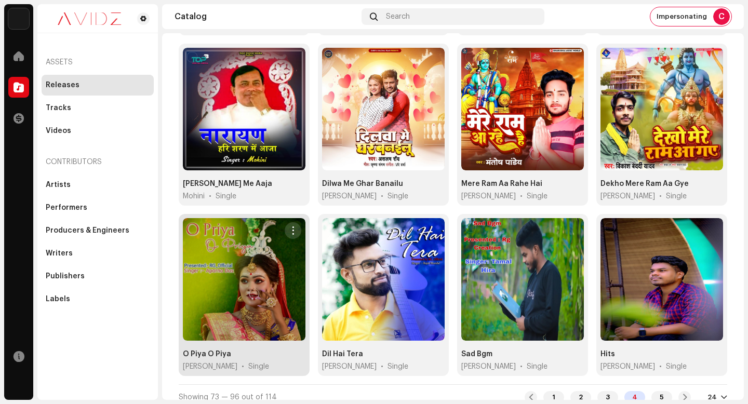
click at [295, 227] on span "button" at bounding box center [293, 231] width 8 height 8
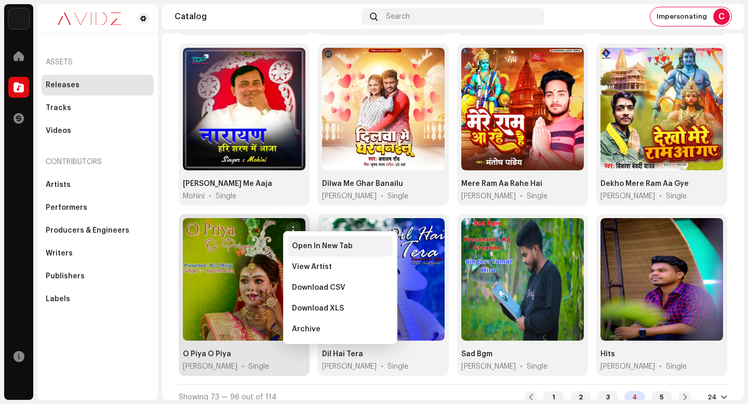
click at [298, 239] on div "Open In New Tab" at bounding box center [340, 246] width 105 height 21
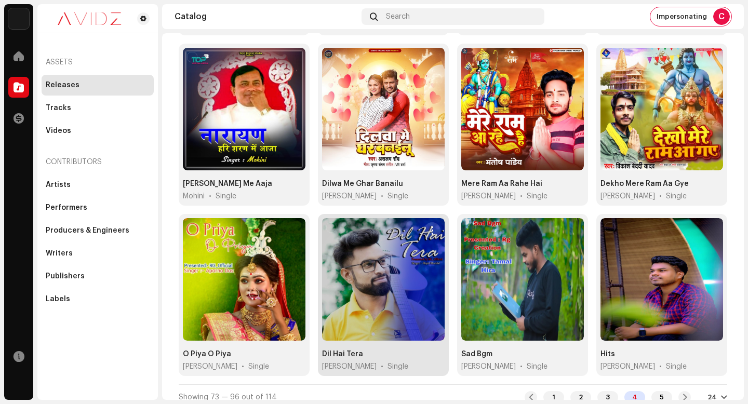
click at [430, 227] on span "button" at bounding box center [433, 231] width 8 height 8
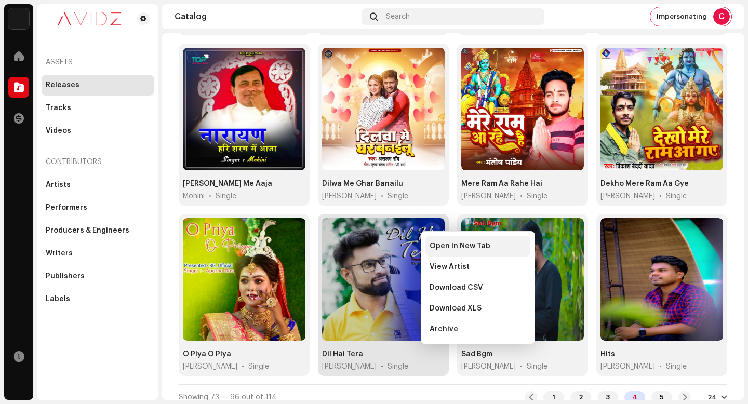
click at [430, 250] on span "Open In New Tab" at bounding box center [460, 246] width 61 height 8
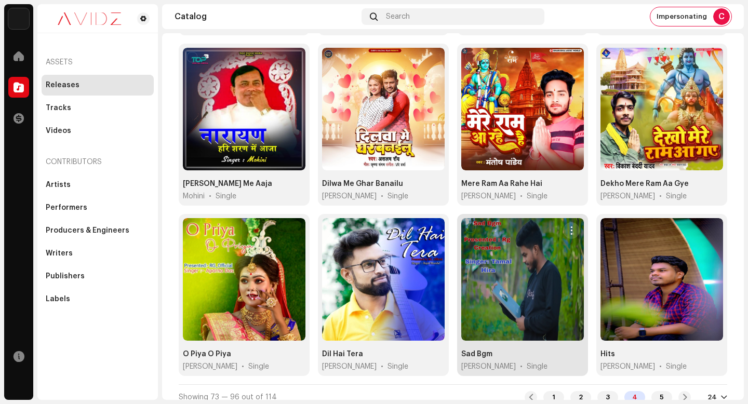
click at [570, 227] on span "button" at bounding box center [572, 231] width 8 height 8
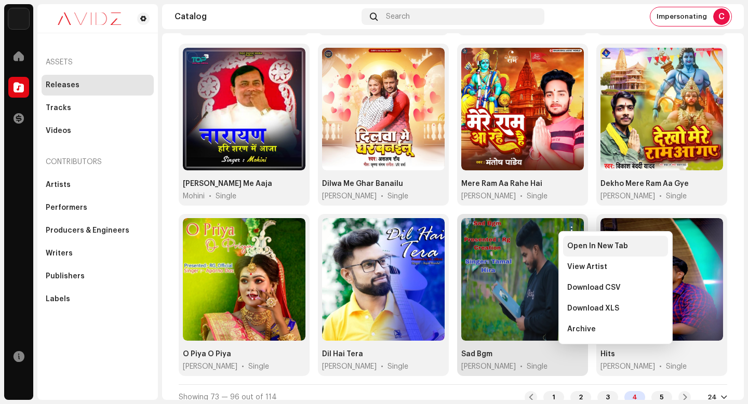
click at [572, 242] on span "Open In New Tab" at bounding box center [597, 246] width 61 height 8
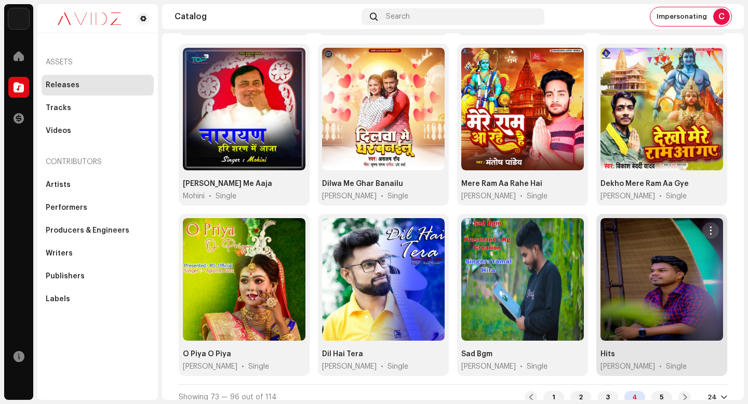
click at [707, 227] on span "button" at bounding box center [711, 231] width 8 height 8
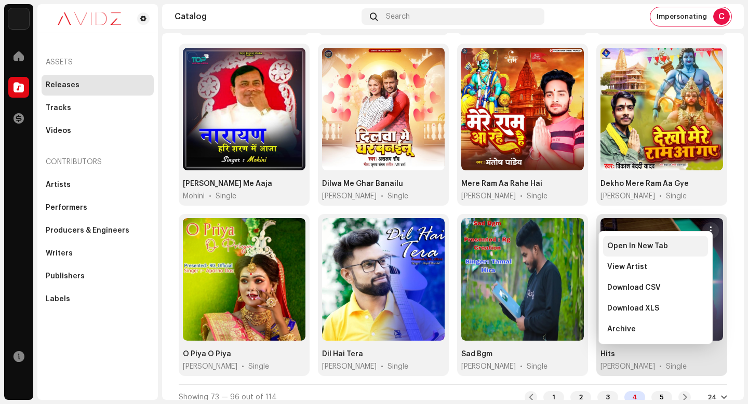
click at [699, 242] on div "Open In New Tab" at bounding box center [655, 246] width 97 height 8
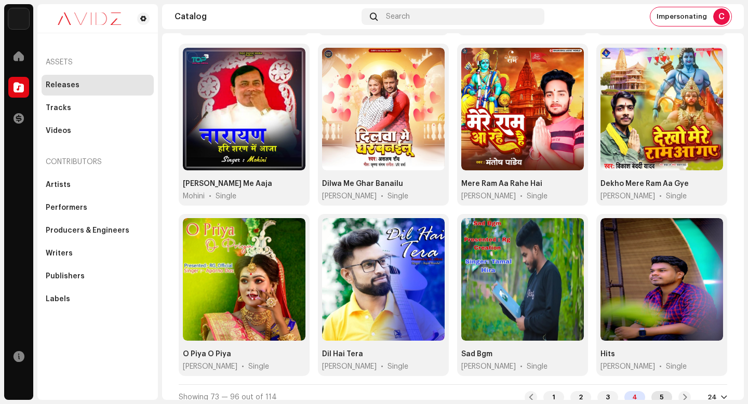
click at [657, 391] on div "5" at bounding box center [661, 397] width 21 height 12
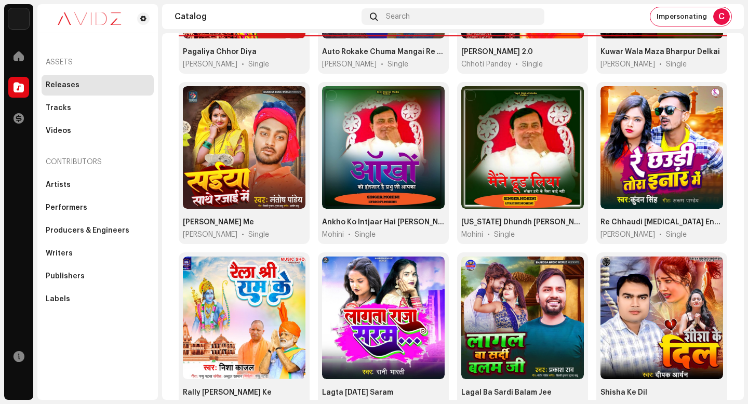
click at [681, 390] on div "Pagaliya Chhor Diya Saurabh Sargam • Single Auto Rokake Chuma Mangai Re Janua S…" at bounding box center [453, 338] width 549 height 852
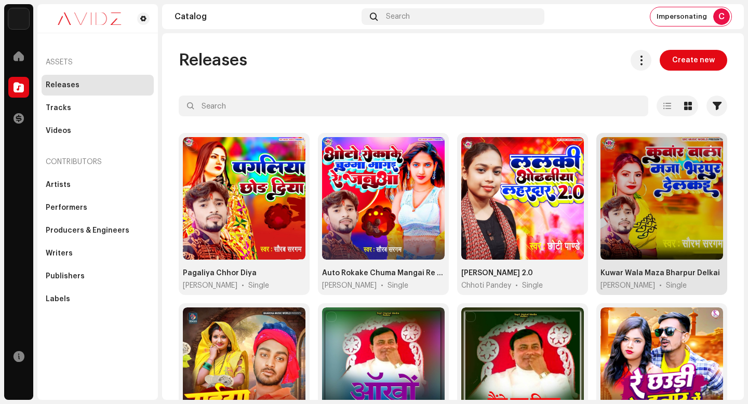
scroll to position [602, 0]
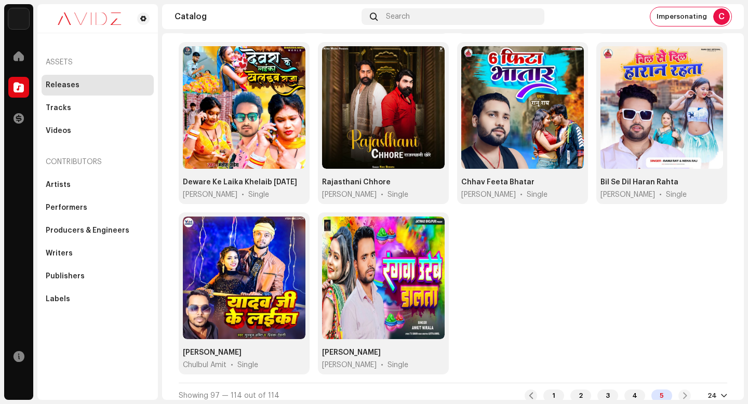
click at [682, 390] on div "1 2 3 4 5" at bounding box center [608, 396] width 166 height 12
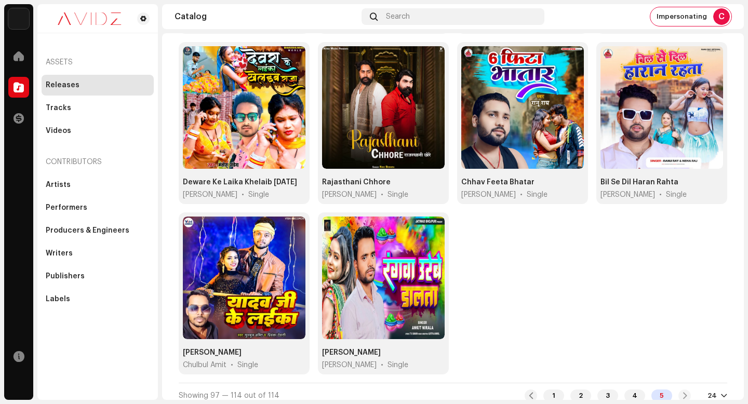
click at [682, 390] on div "1 2 3 4 5" at bounding box center [608, 396] width 166 height 12
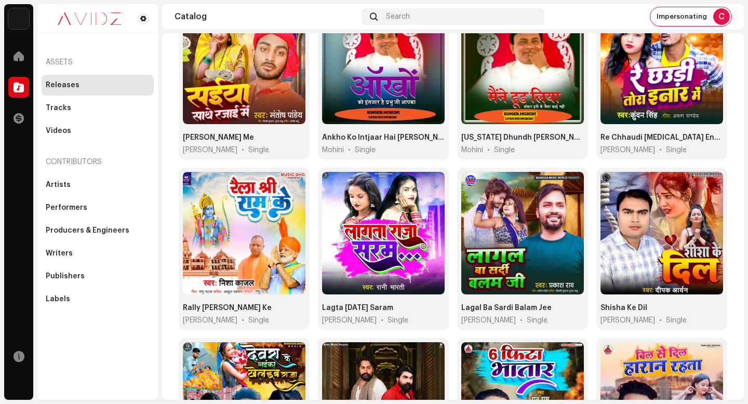
scroll to position [0, 0]
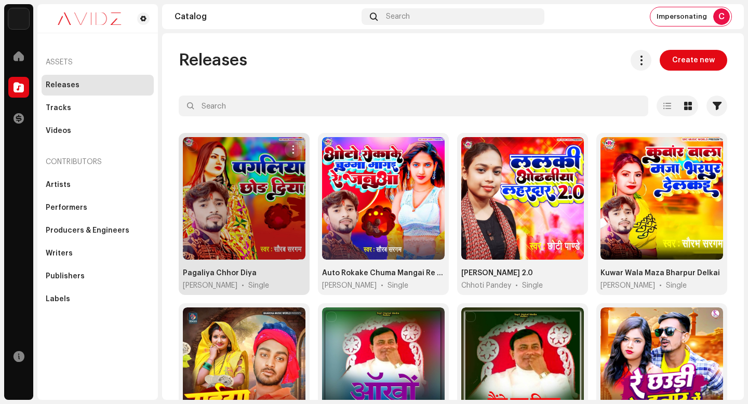
click at [292, 146] on span "button" at bounding box center [293, 149] width 8 height 8
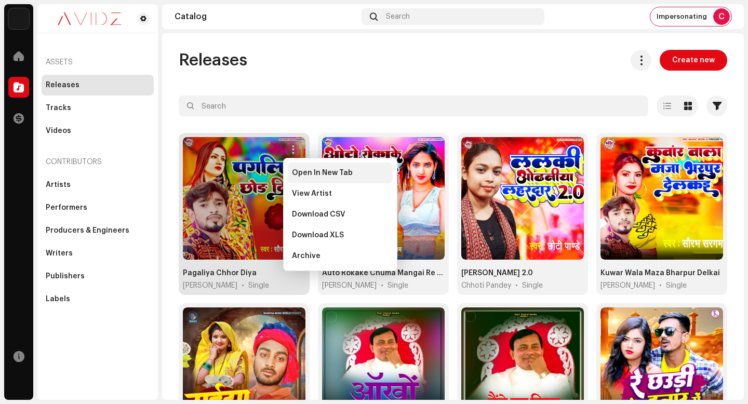
click at [340, 171] on span "Open In New Tab" at bounding box center [322, 173] width 61 height 8
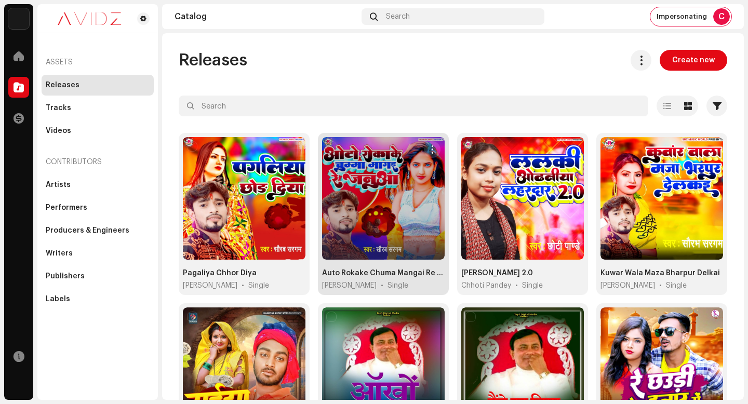
click at [432, 150] on span "button" at bounding box center [433, 149] width 8 height 8
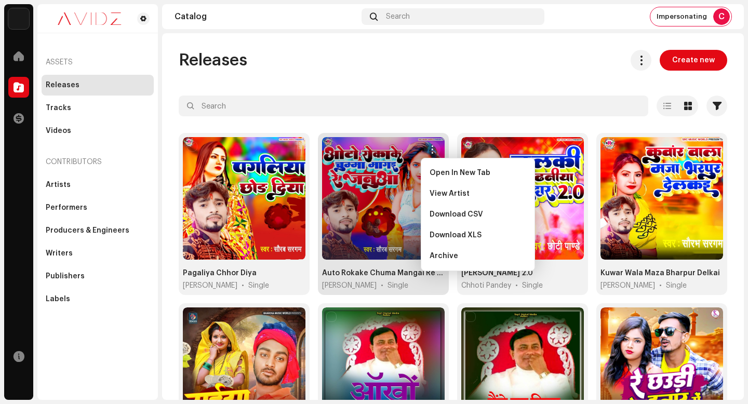
click at [436, 165] on div "Open In New Tab" at bounding box center [477, 173] width 105 height 21
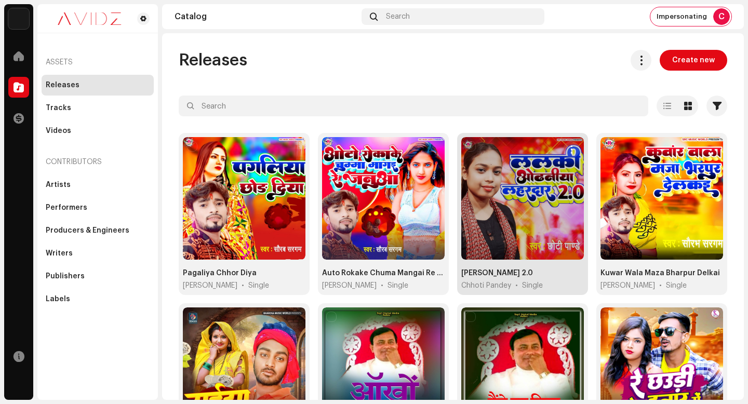
click at [563, 150] on button "button" at bounding box center [571, 149] width 17 height 17
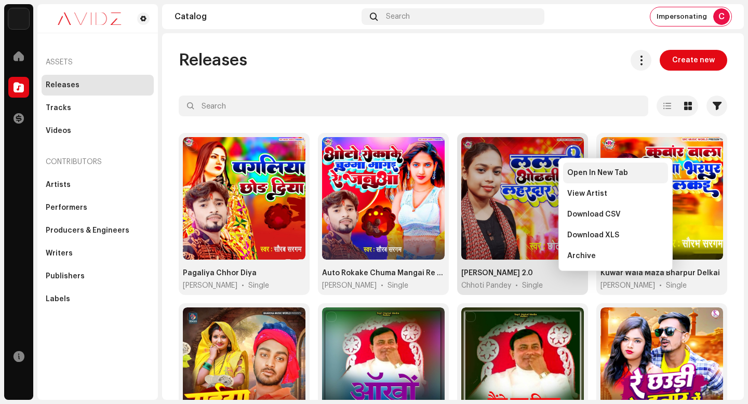
click at [566, 169] on div "Open In New Tab" at bounding box center [615, 173] width 105 height 21
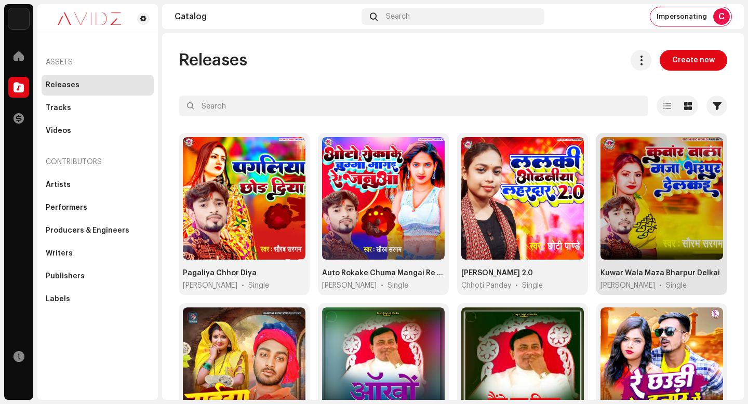
click at [707, 149] on span "button" at bounding box center [711, 149] width 8 height 8
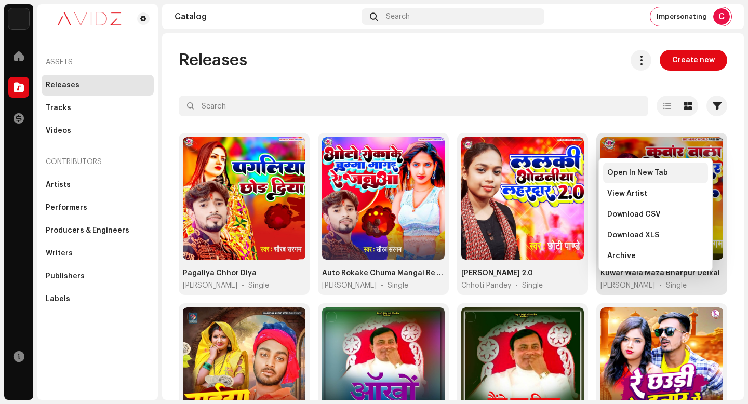
click at [704, 174] on div "Open In New Tab" at bounding box center [655, 173] width 105 height 21
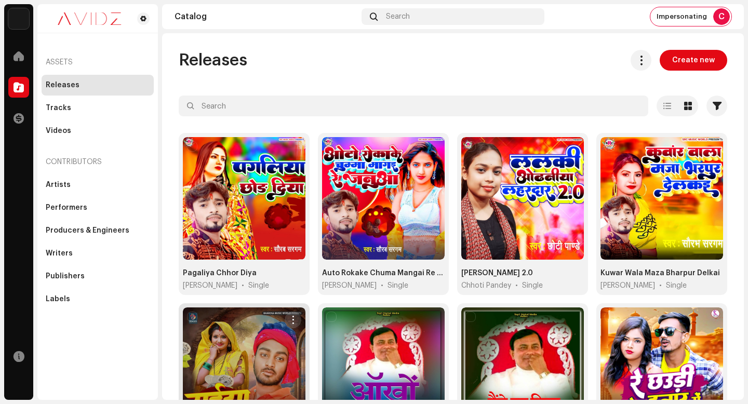
click at [294, 312] on button "button" at bounding box center [293, 320] width 17 height 17
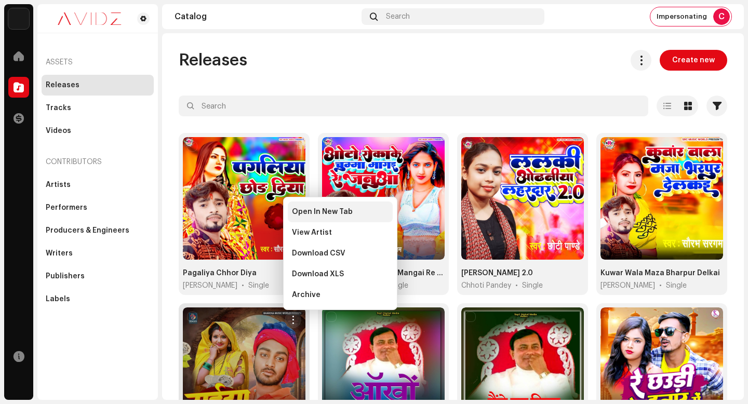
click at [324, 208] on span "Open In New Tab" at bounding box center [322, 212] width 61 height 8
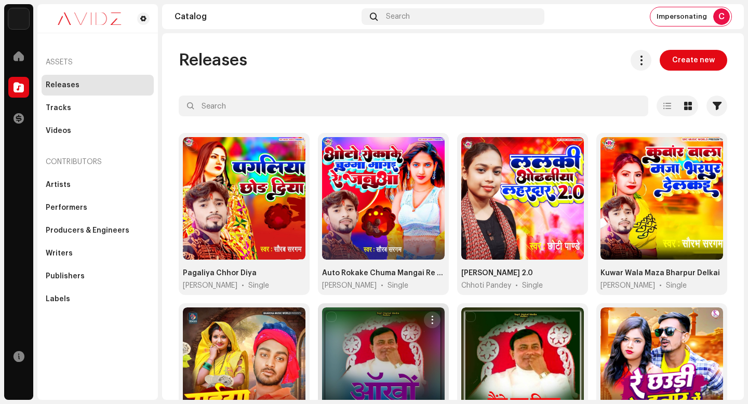
click at [431, 316] on span "button" at bounding box center [433, 320] width 8 height 8
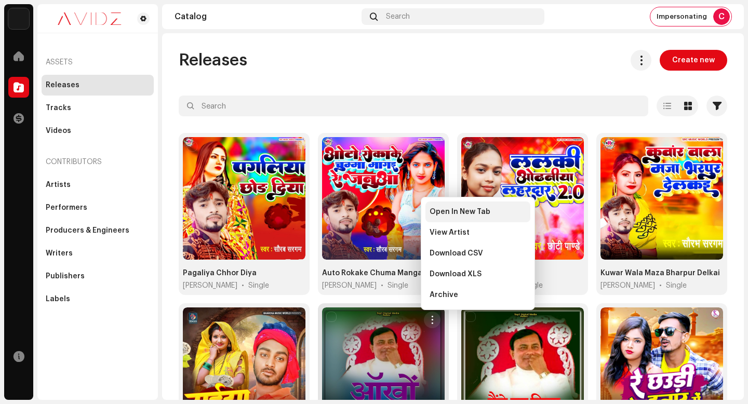
click at [451, 207] on div "Open In New Tab" at bounding box center [477, 212] width 105 height 21
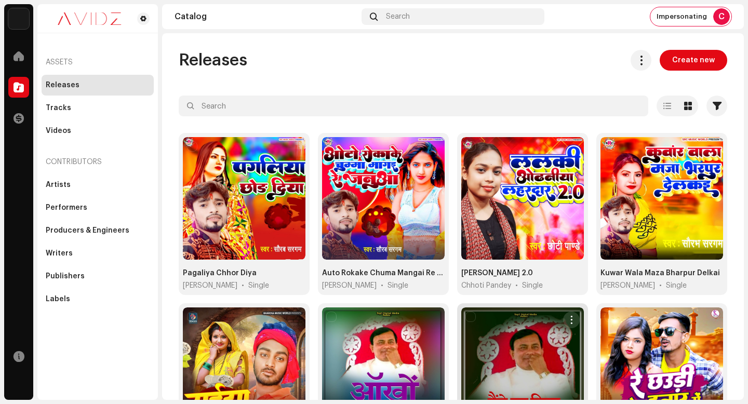
click at [570, 317] on span "button" at bounding box center [572, 320] width 8 height 8
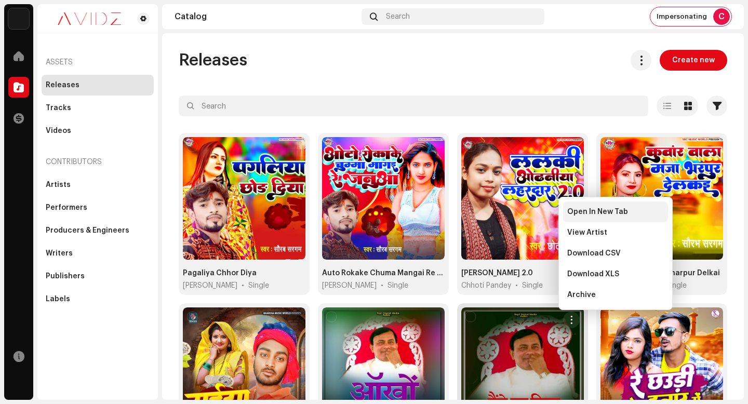
click at [595, 210] on span "Open In New Tab" at bounding box center [597, 212] width 61 height 8
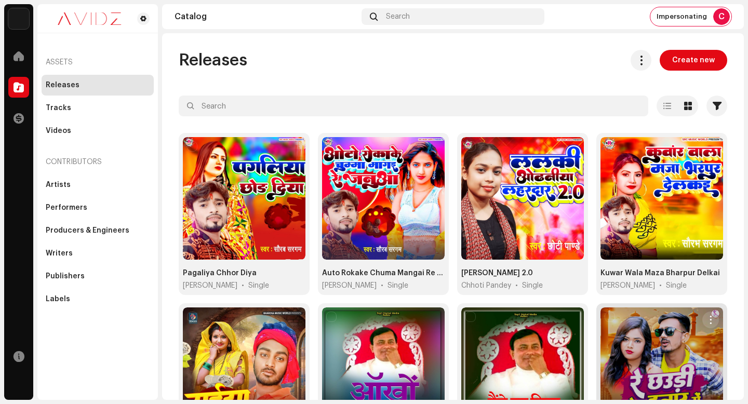
click at [708, 316] on span "button" at bounding box center [711, 320] width 8 height 8
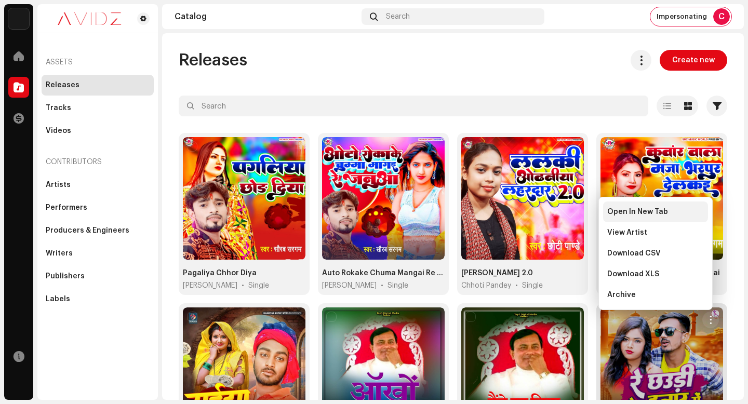
click at [686, 217] on div "Open In New Tab" at bounding box center [655, 212] width 105 height 21
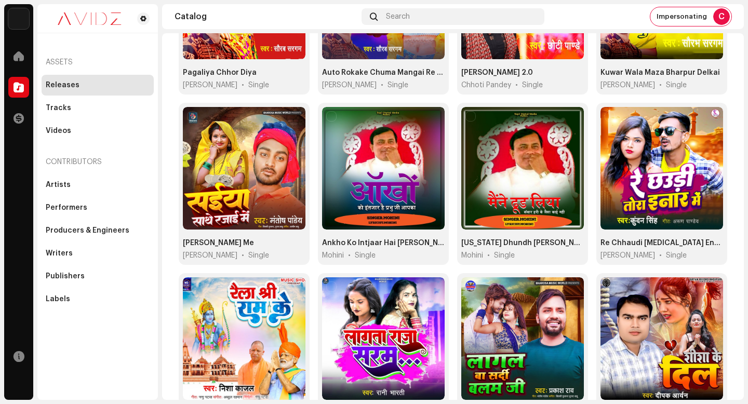
scroll to position [227, 0]
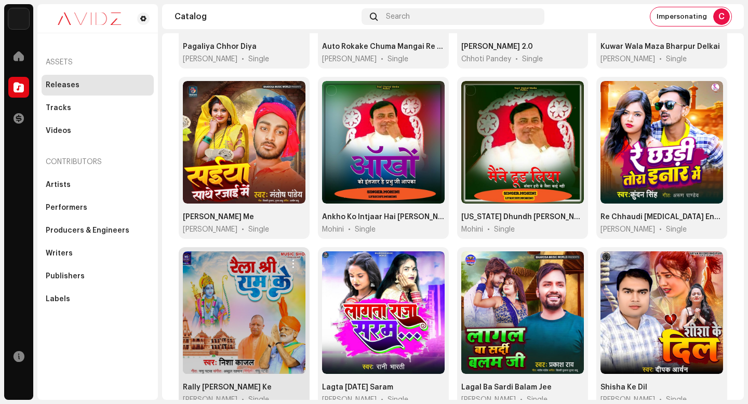
click at [290, 263] on span "button" at bounding box center [293, 264] width 8 height 8
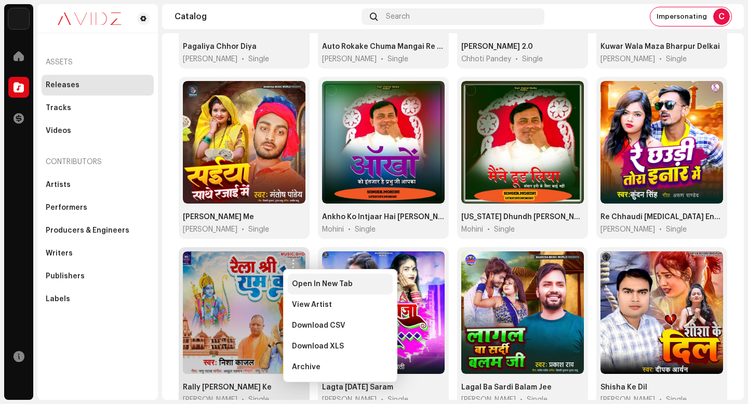
click at [330, 278] on div "Open In New Tab" at bounding box center [340, 284] width 105 height 21
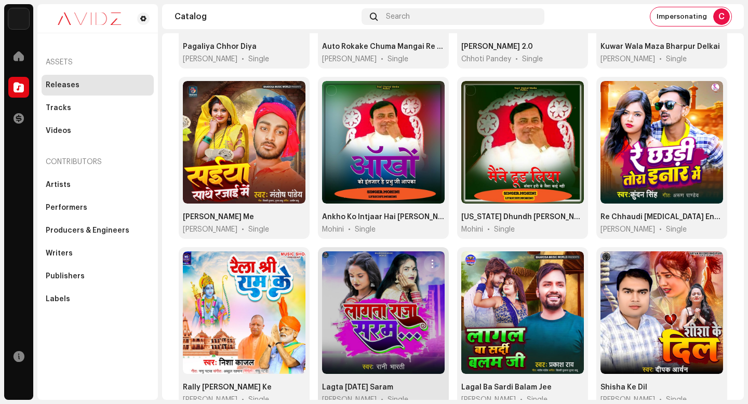
click at [429, 260] on span "button" at bounding box center [433, 264] width 8 height 8
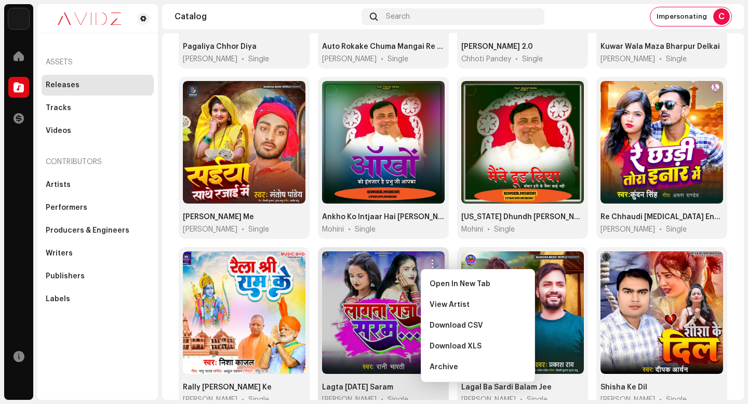
click at [438, 278] on div "Open In New Tab" at bounding box center [477, 284] width 105 height 21
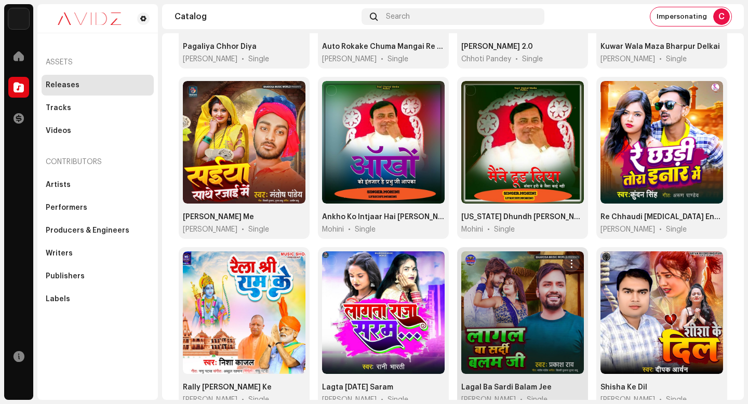
click at [568, 260] on span "button" at bounding box center [572, 264] width 8 height 8
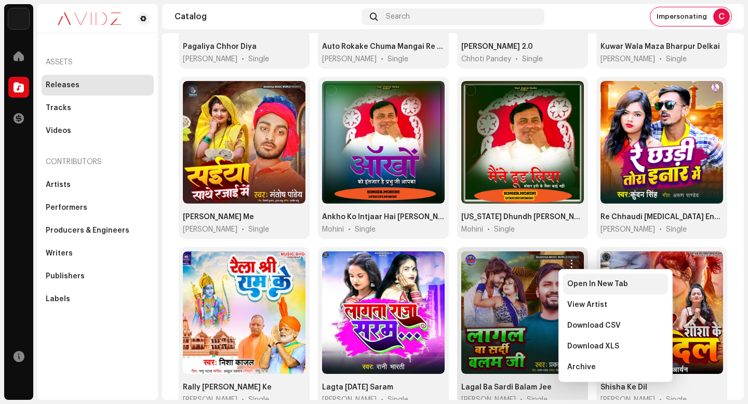
click at [571, 279] on div "Open In New Tab" at bounding box center [615, 284] width 105 height 21
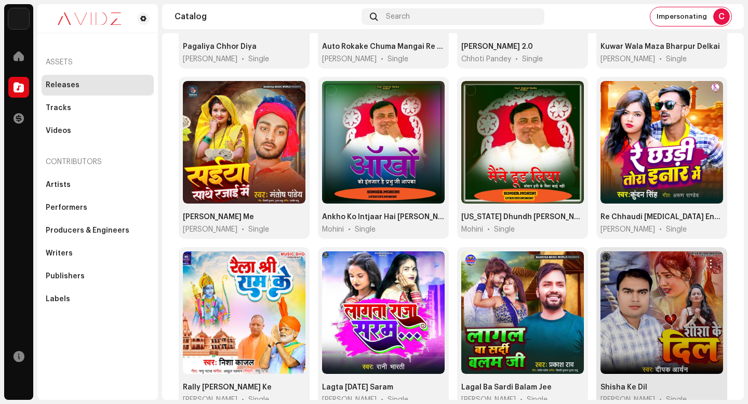
click at [708, 260] on span "button" at bounding box center [711, 264] width 8 height 8
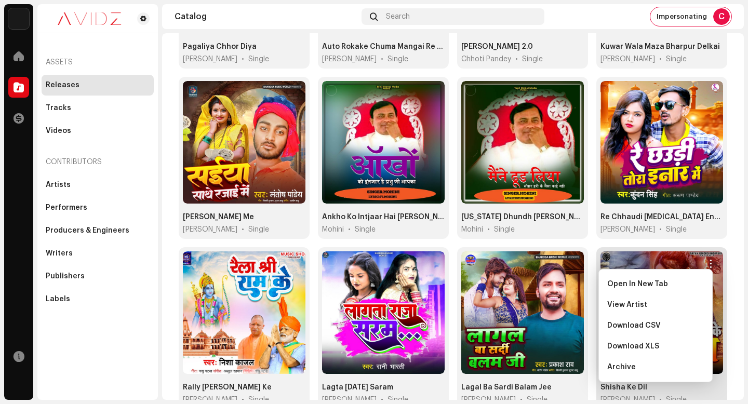
click at [708, 282] on div "Open In New Tab View Artist Download CSV Download XLS Archive" at bounding box center [655, 325] width 114 height 113
click at [691, 282] on div "Open In New Tab" at bounding box center [655, 284] width 97 height 8
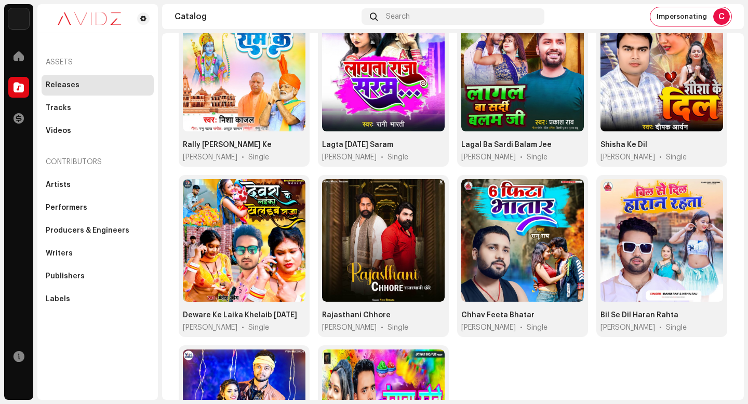
scroll to position [482, 0]
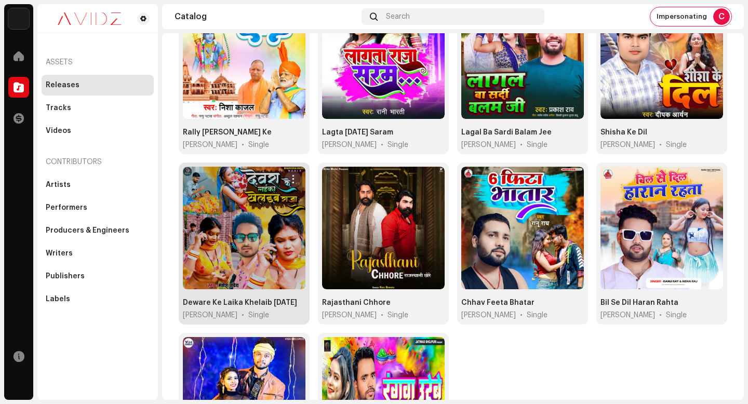
click at [295, 176] on button "button" at bounding box center [293, 179] width 17 height 17
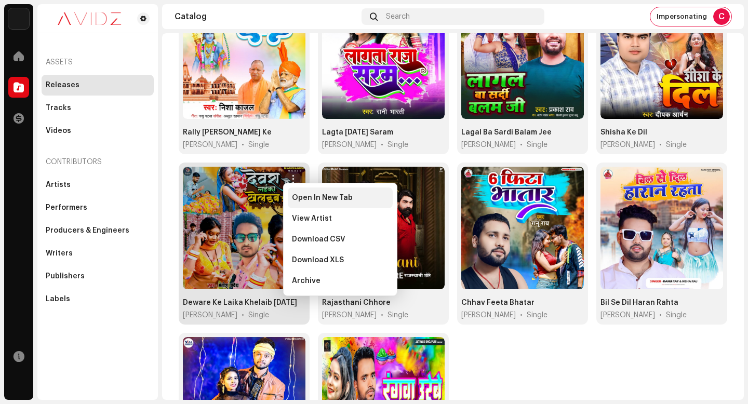
click at [312, 193] on div "Open In New Tab" at bounding box center [340, 198] width 105 height 21
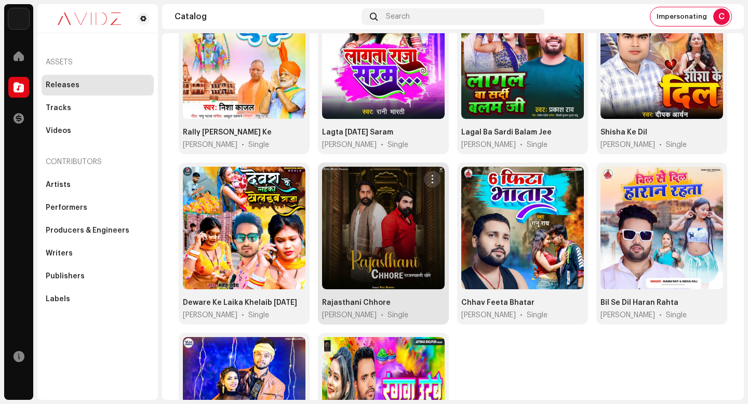
click at [424, 174] on button "button" at bounding box center [432, 179] width 17 height 17
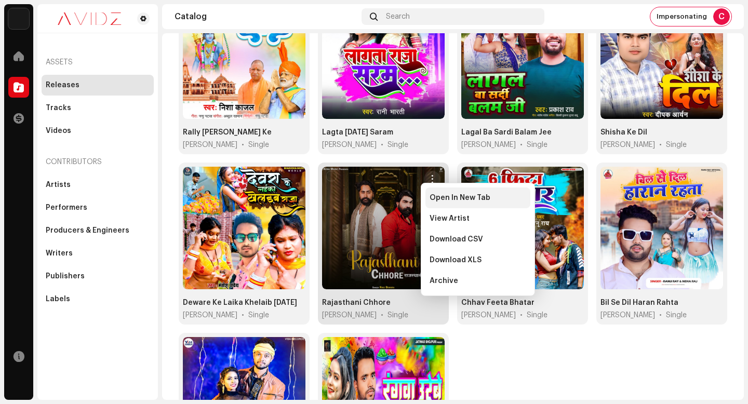
click at [433, 198] on span "Open In New Tab" at bounding box center [460, 198] width 61 height 8
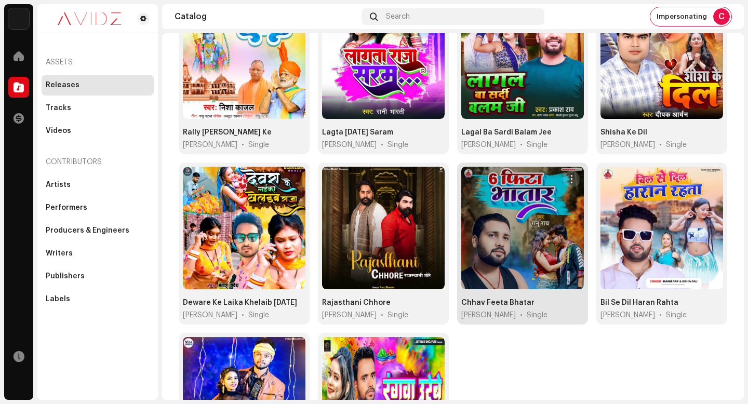
click at [568, 176] on span "button" at bounding box center [572, 179] width 8 height 8
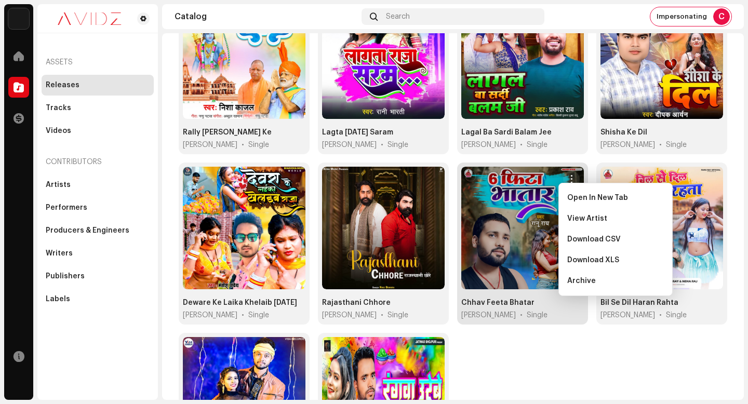
click at [570, 203] on div "Open In New Tab" at bounding box center [615, 198] width 105 height 21
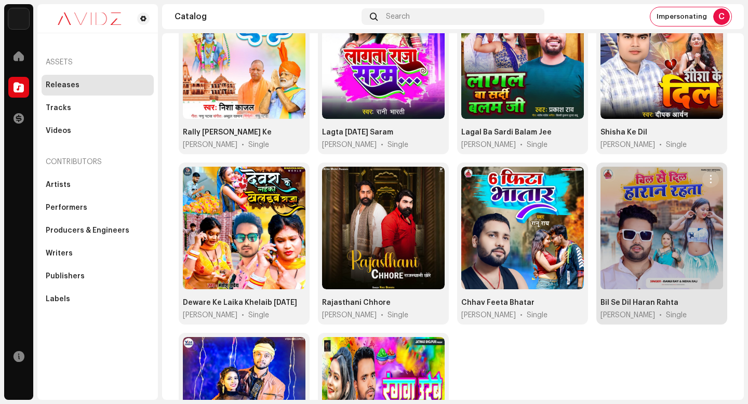
click at [707, 175] on span "button" at bounding box center [711, 179] width 8 height 8
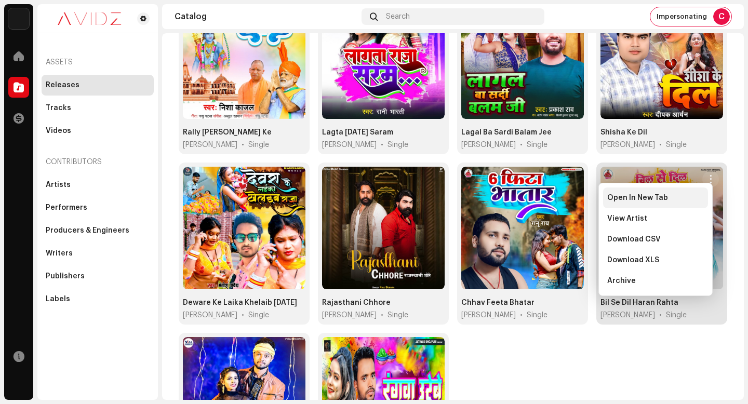
click at [690, 201] on div "Open In New Tab" at bounding box center [655, 198] width 97 height 8
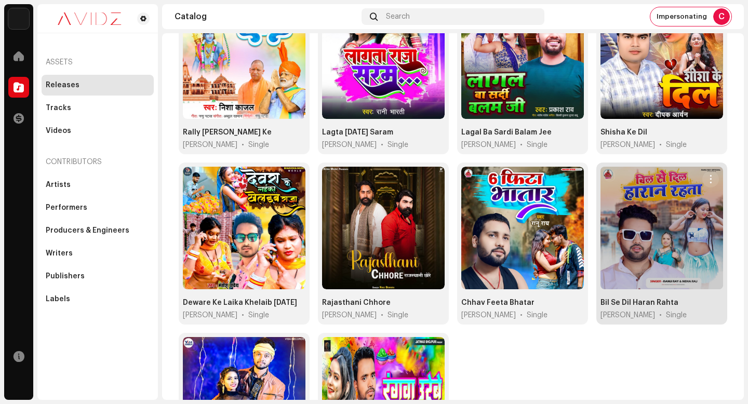
scroll to position [602, 0]
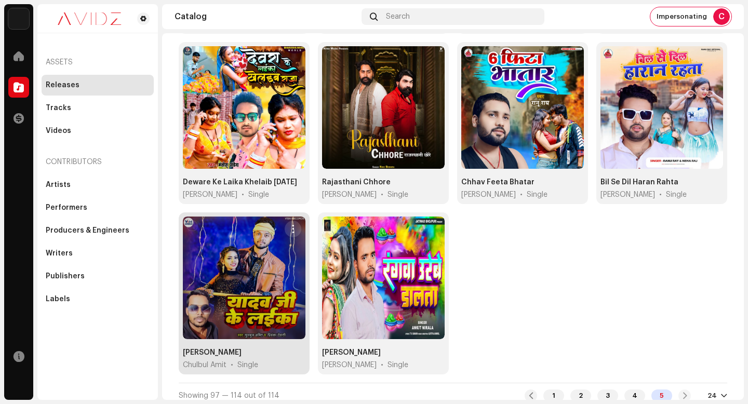
click at [292, 225] on span "button" at bounding box center [293, 229] width 8 height 8
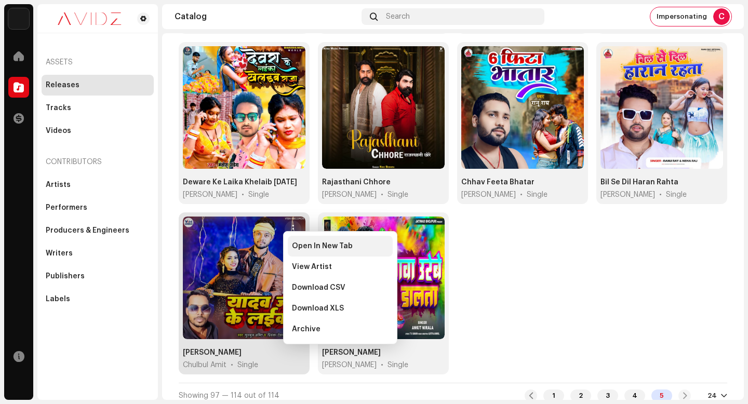
click at [314, 243] on span "Open In New Tab" at bounding box center [322, 246] width 61 height 8
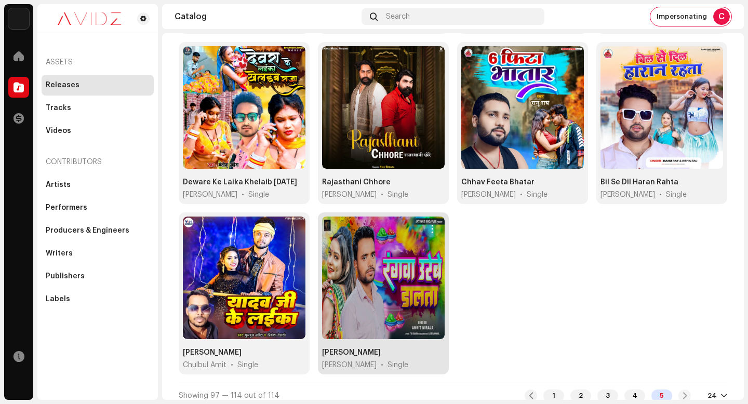
click at [430, 225] on span "button" at bounding box center [433, 229] width 8 height 8
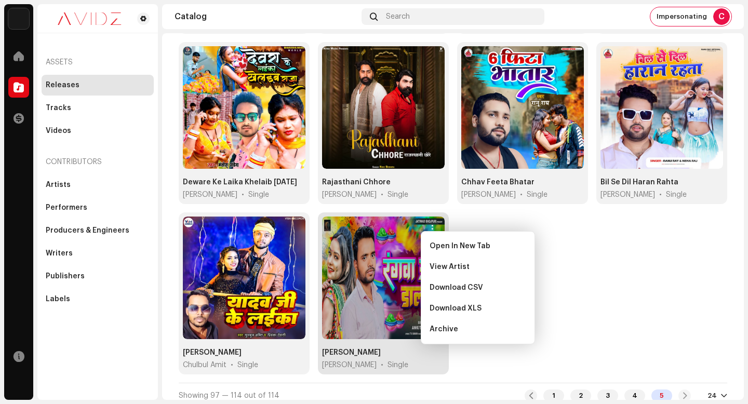
click at [430, 235] on div "Open In New Tab View Artist Download CSV Download XLS Archive" at bounding box center [478, 287] width 114 height 113
click at [433, 238] on div "Open In New Tab" at bounding box center [477, 246] width 105 height 21
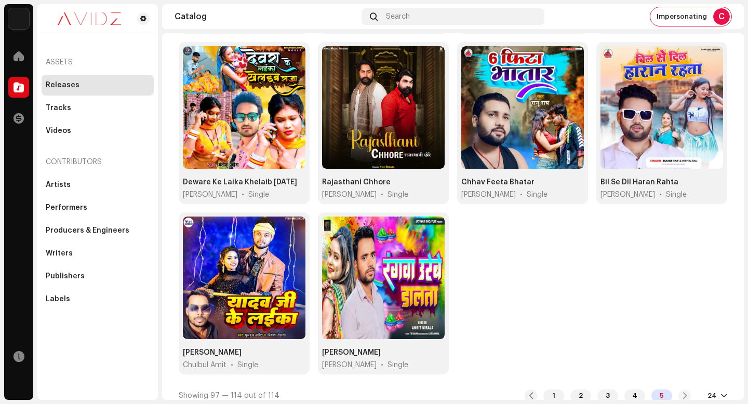
click at [679, 390] on div "1 2 3 4 5" at bounding box center [608, 396] width 166 height 12
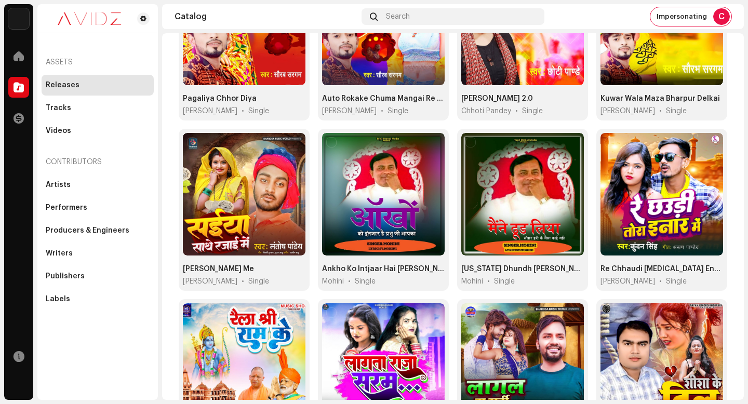
scroll to position [0, 0]
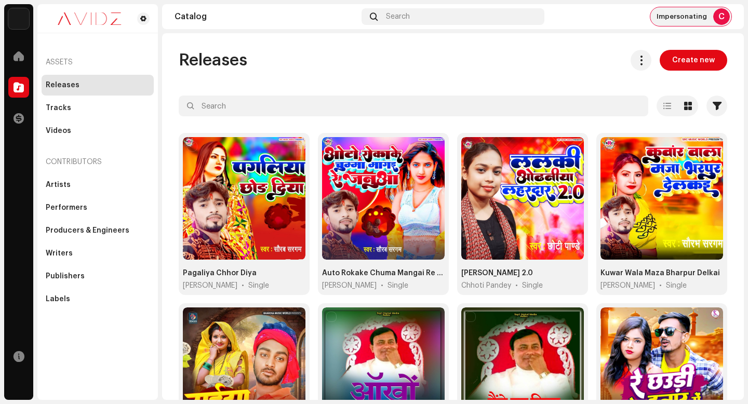
click at [694, 18] on span "Impersonating" at bounding box center [682, 16] width 50 height 8
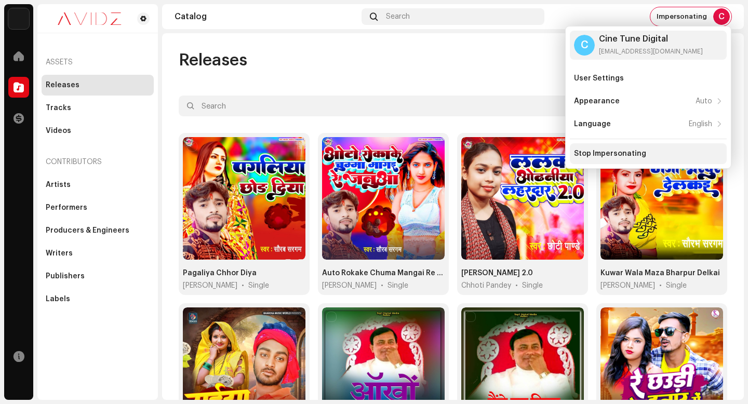
click at [629, 156] on div "Stop Impersonating" at bounding box center [610, 154] width 72 height 8
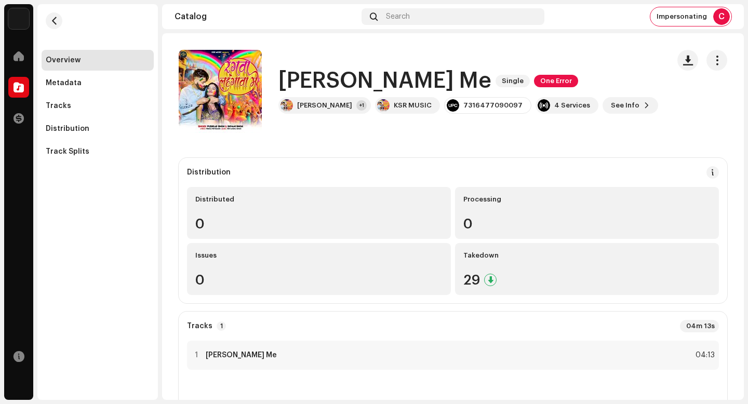
click at [403, 80] on h1 "[PERSON_NAME] Me" at bounding box center [384, 81] width 213 height 24
click at [403, 80] on h1 "Rangwa Lahangawa Me" at bounding box center [384, 81] width 213 height 24
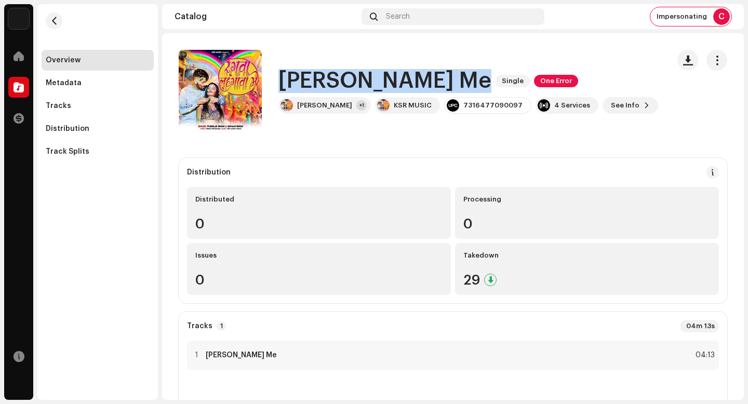
click at [403, 80] on h1 "Rangwa Lahangawa Me" at bounding box center [384, 81] width 213 height 24
copy div "Rangwa Lahangawa Me Single One Error"
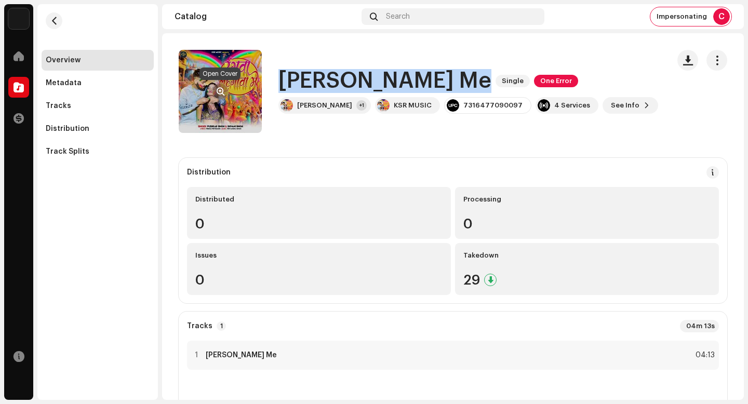
click at [212, 90] on button "button" at bounding box center [220, 91] width 17 height 17
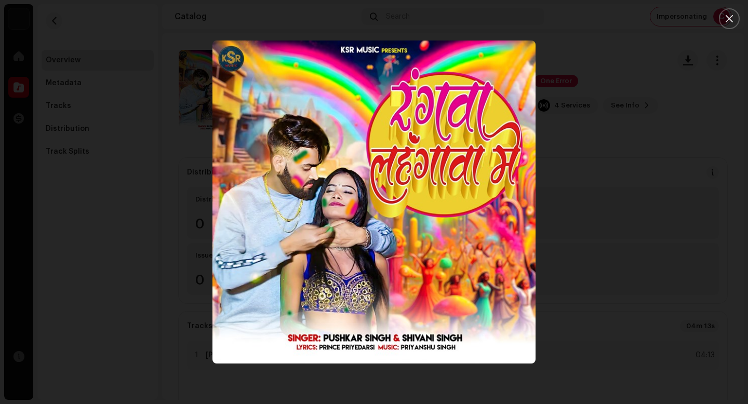
click at [621, 299] on div at bounding box center [374, 202] width 748 height 404
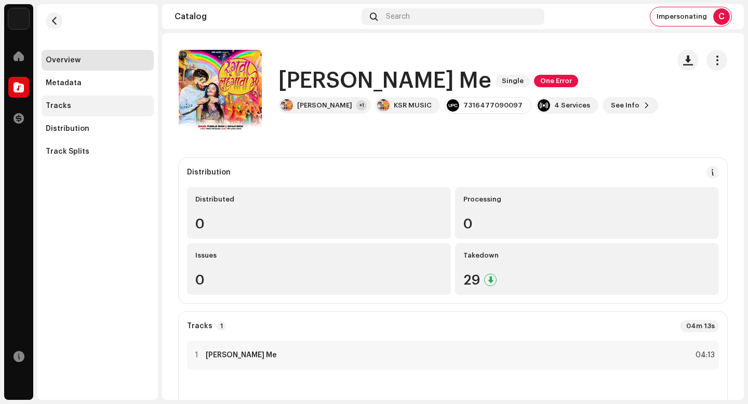
click at [64, 103] on div "Tracks" at bounding box center [58, 106] width 25 height 8
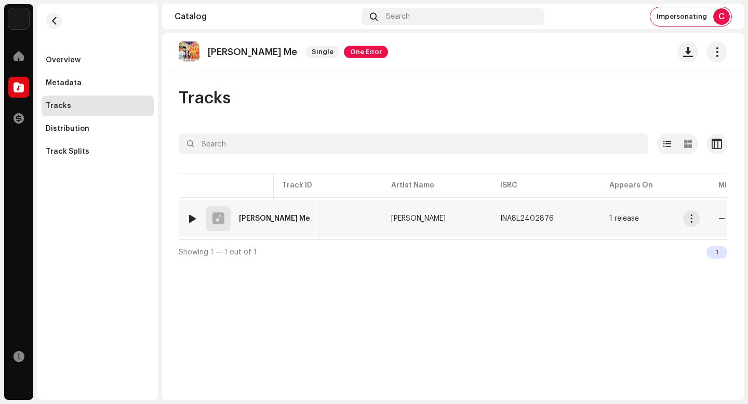
scroll to position [0, 57]
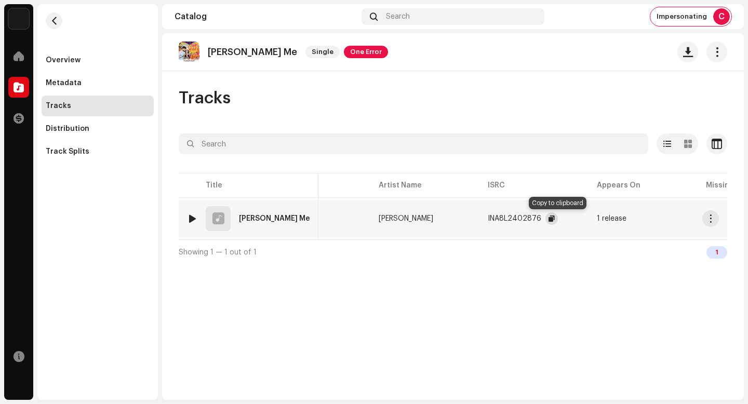
click at [555, 218] on span "button" at bounding box center [552, 219] width 6 height 8
click at [718, 219] on button "button" at bounding box center [710, 218] width 17 height 17
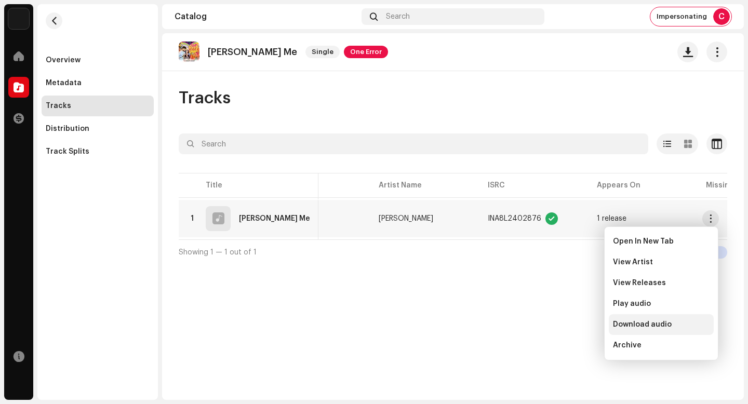
click at [657, 327] on span "Download audio" at bounding box center [642, 325] width 59 height 8
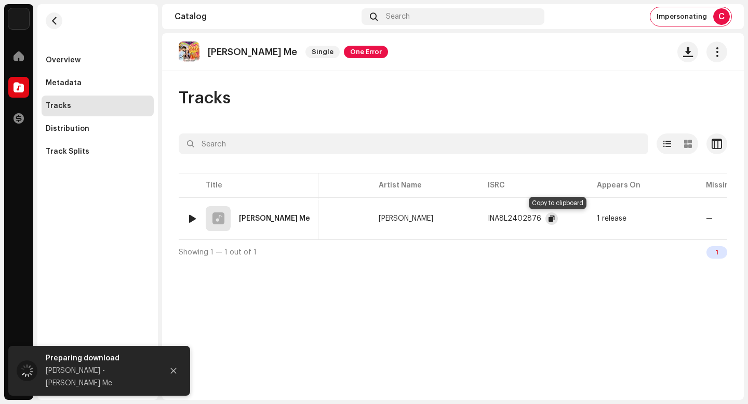
click at [558, 220] on button "button" at bounding box center [551, 218] width 12 height 12
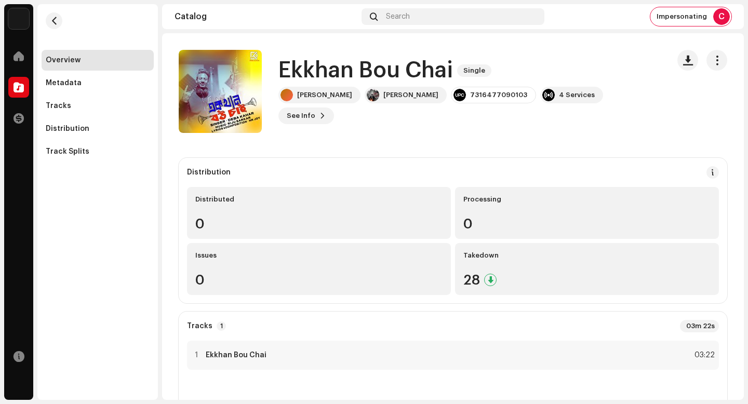
click at [409, 113] on div "[PERSON_NAME] [PERSON_NAME] 7316477090103 4 Services See Info" at bounding box center [469, 105] width 382 height 37
click at [395, 83] on h1 "Ekkhan Bou Chai" at bounding box center [365, 71] width 175 height 24
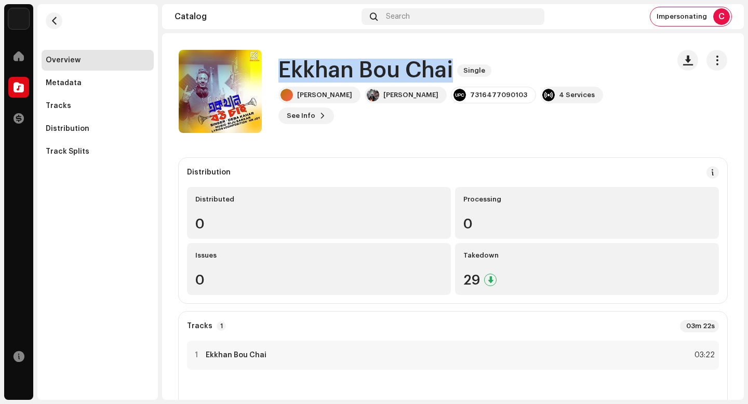
click at [395, 83] on h1 "Ekkhan Bou Chai" at bounding box center [365, 71] width 175 height 24
copy div "Ekkhan Bou Chai Single"
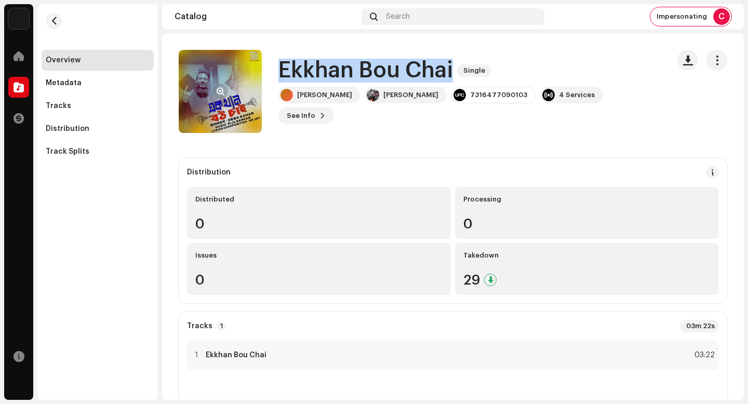
click at [224, 85] on button "button" at bounding box center [220, 91] width 17 height 17
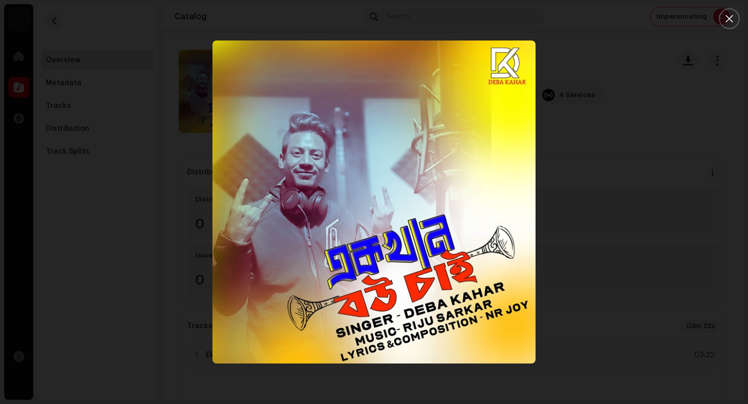
click at [627, 269] on div at bounding box center [374, 202] width 748 height 404
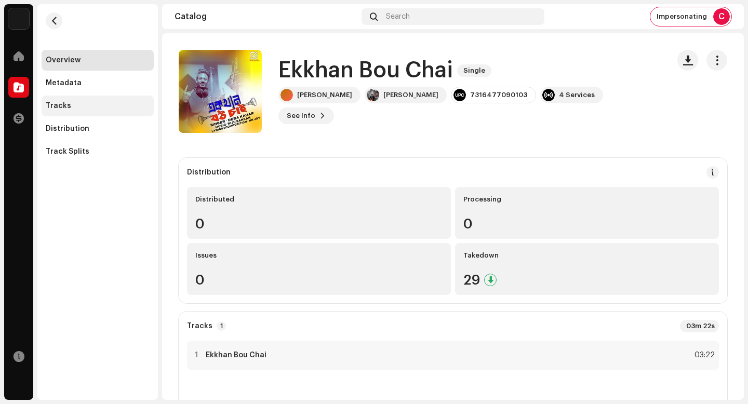
click at [73, 112] on div "Tracks" at bounding box center [98, 106] width 112 height 21
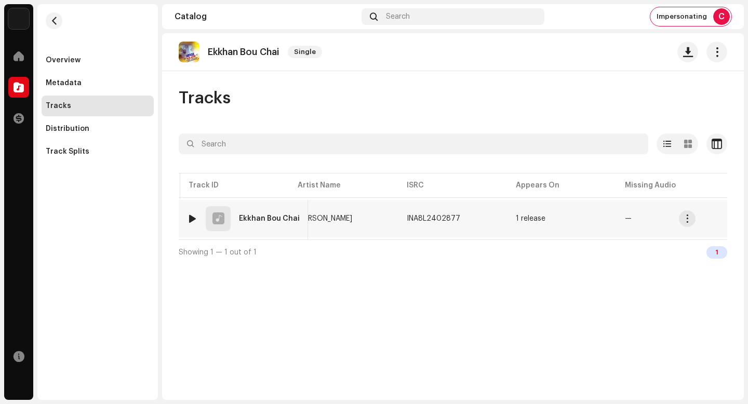
scroll to position [0, 168]
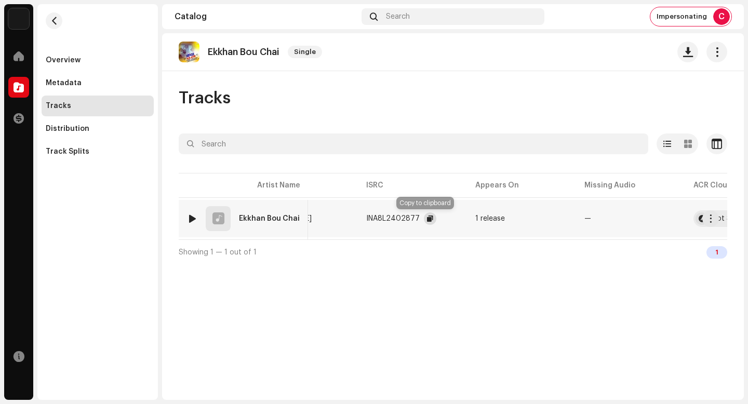
click at [427, 221] on span "button" at bounding box center [430, 219] width 6 height 8
click at [717, 220] on button "button" at bounding box center [710, 218] width 17 height 17
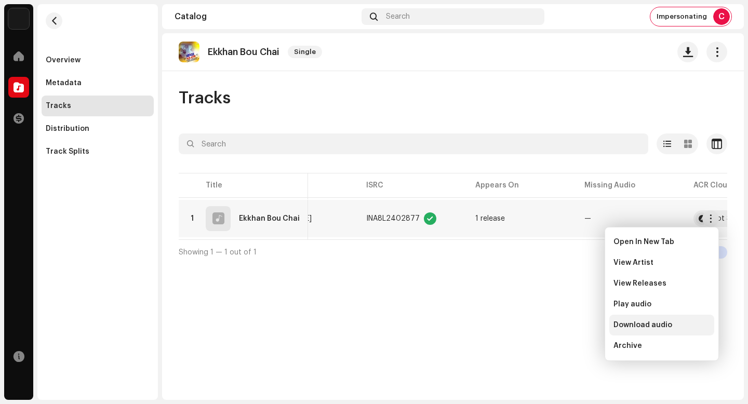
click at [657, 324] on span "Download audio" at bounding box center [643, 325] width 59 height 8
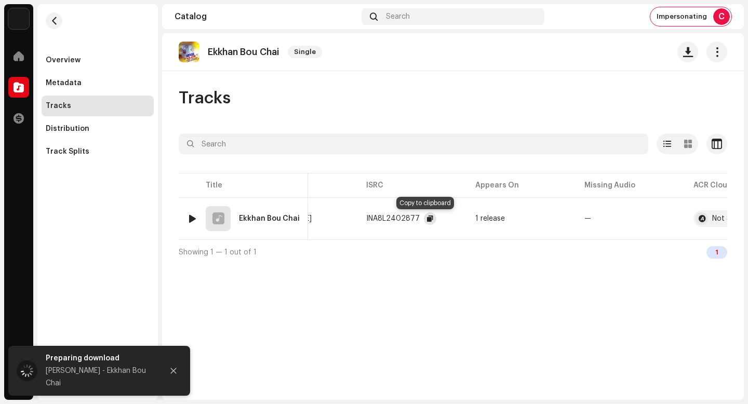
click at [427, 220] on span "button" at bounding box center [430, 219] width 6 height 8
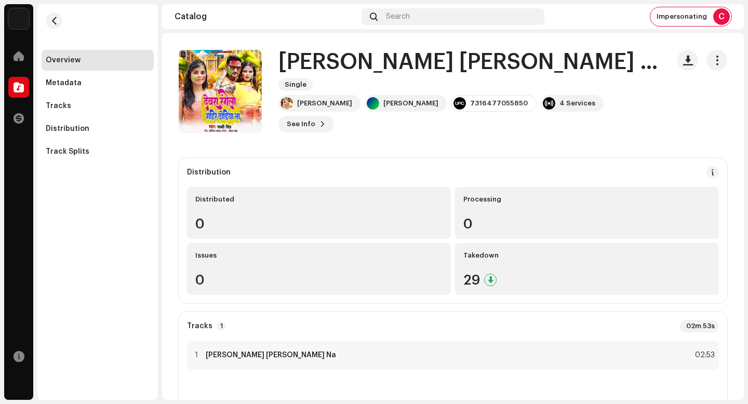
click at [424, 69] on h1 "Dewra Rangela Gahir Dhoriya Na" at bounding box center [469, 62] width 382 height 24
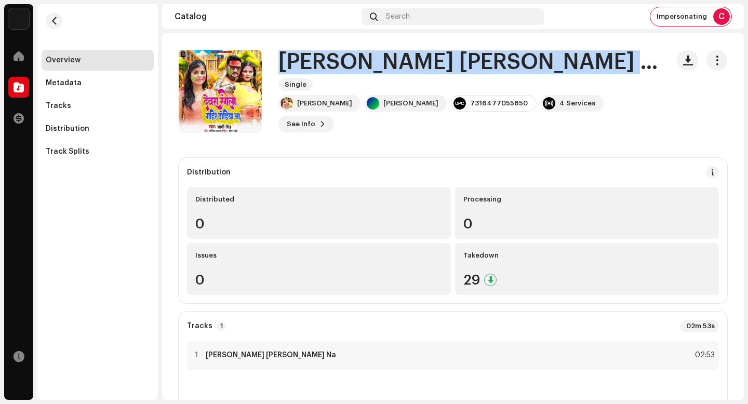
click at [424, 69] on h1 "Dewra Rangela Gahir Dhoriya Na" at bounding box center [469, 62] width 382 height 24
copy div "Dewra Rangela Gahir Dhoriya Na Single"
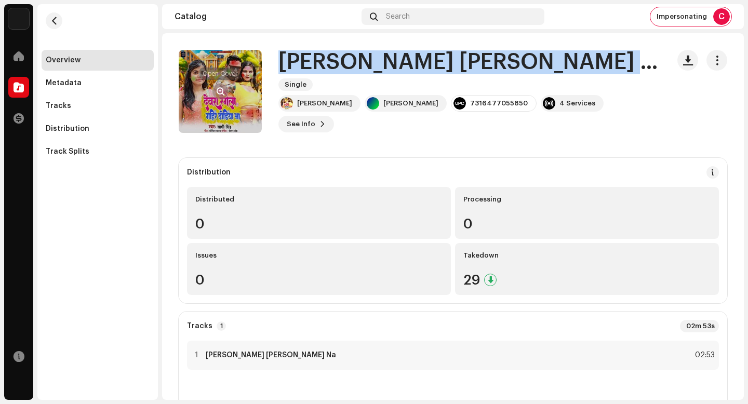
click at [219, 91] on span "button" at bounding box center [221, 91] width 8 height 8
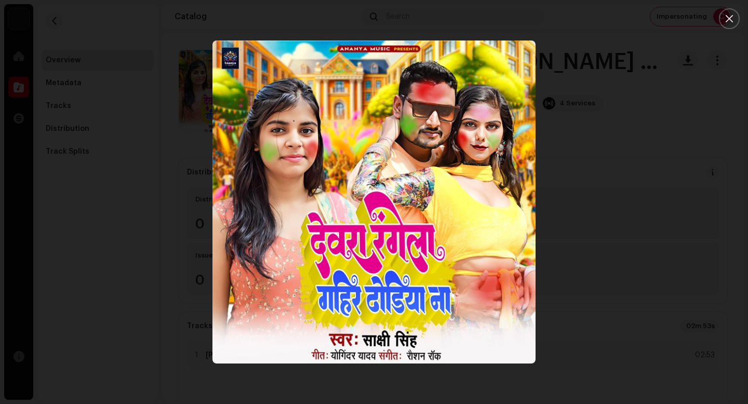
click at [611, 292] on div at bounding box center [374, 202] width 748 height 404
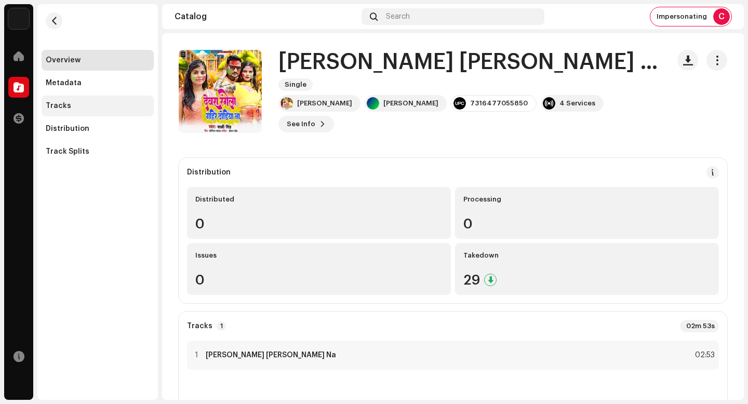
click at [141, 104] on div "Tracks" at bounding box center [98, 106] width 104 height 8
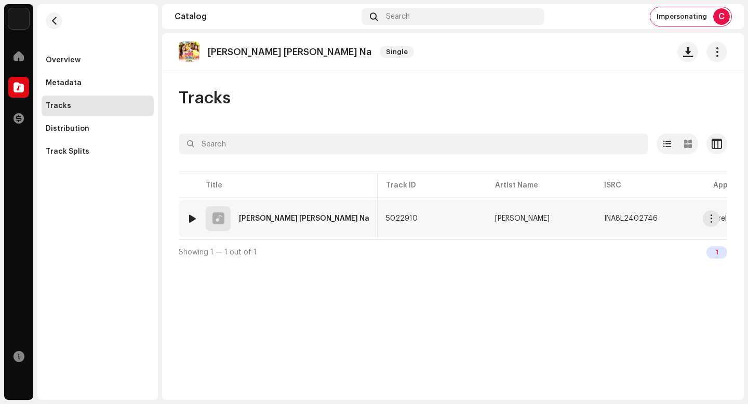
scroll to position [0, 86]
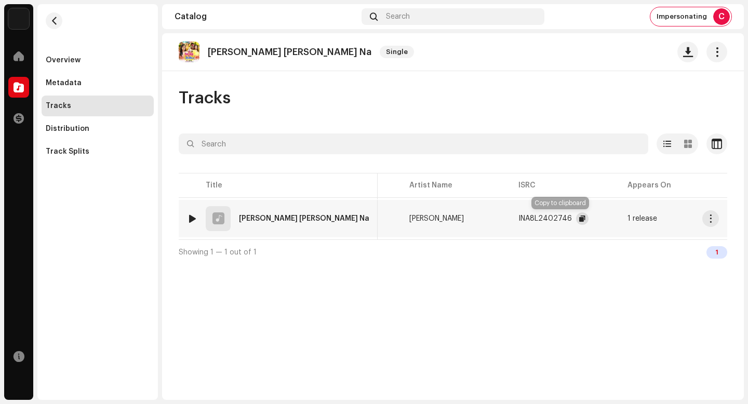
click at [579, 216] on span "button" at bounding box center [582, 219] width 6 height 8
click at [714, 221] on span "button" at bounding box center [711, 219] width 8 height 8
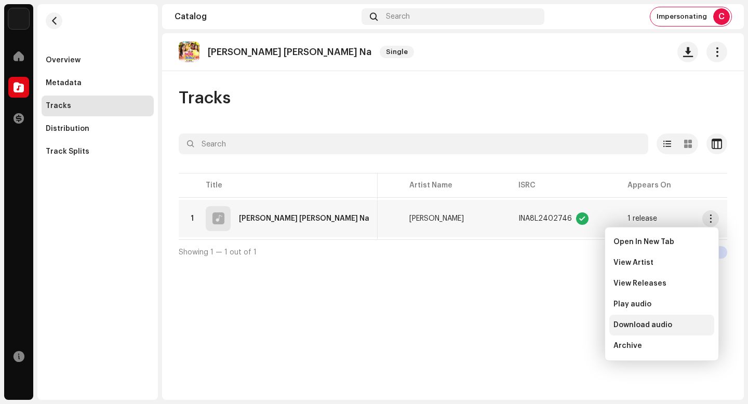
click at [672, 327] on div "Download audio" at bounding box center [662, 325] width 97 height 8
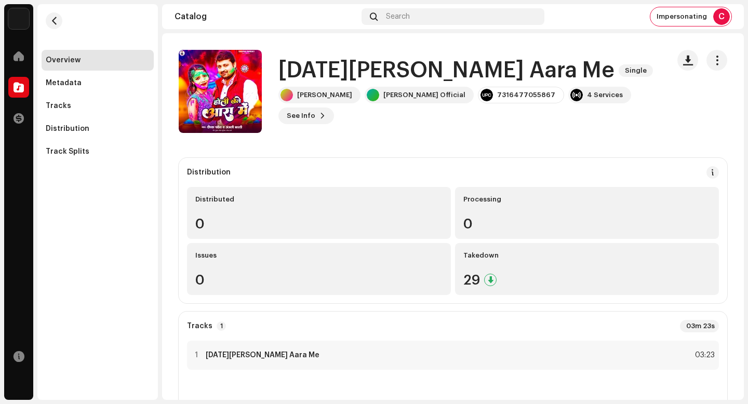
click at [421, 68] on h1 "[DATE][PERSON_NAME] Aara Me" at bounding box center [446, 71] width 336 height 24
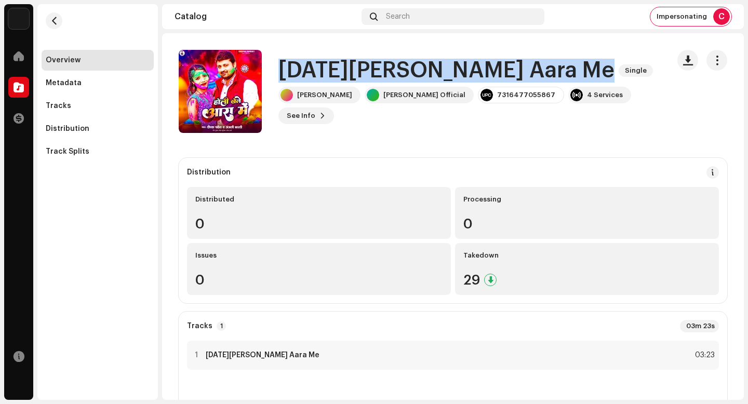
click at [421, 68] on h1 "[DATE][PERSON_NAME] Aara Me" at bounding box center [446, 71] width 336 height 24
copy div "[DATE][PERSON_NAME] Aara Me Single"
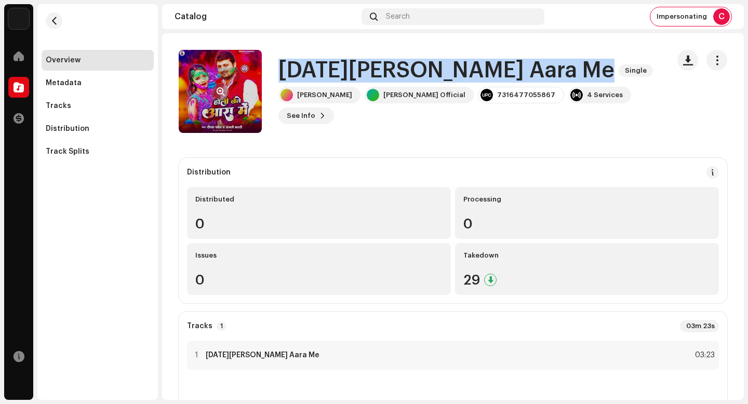
click at [217, 89] on span "button" at bounding box center [221, 91] width 8 height 8
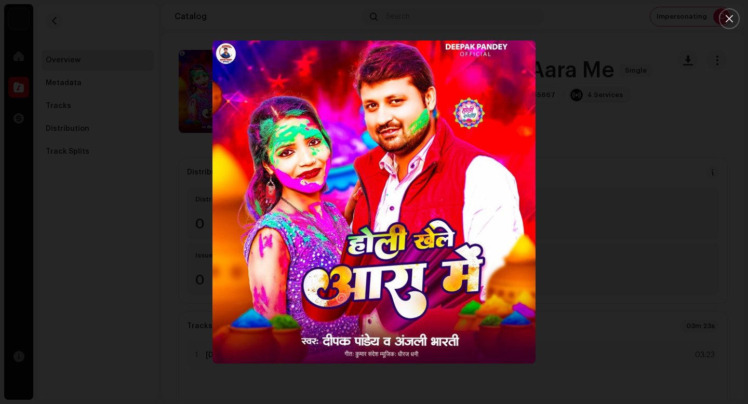
click at [592, 295] on div at bounding box center [374, 202] width 748 height 404
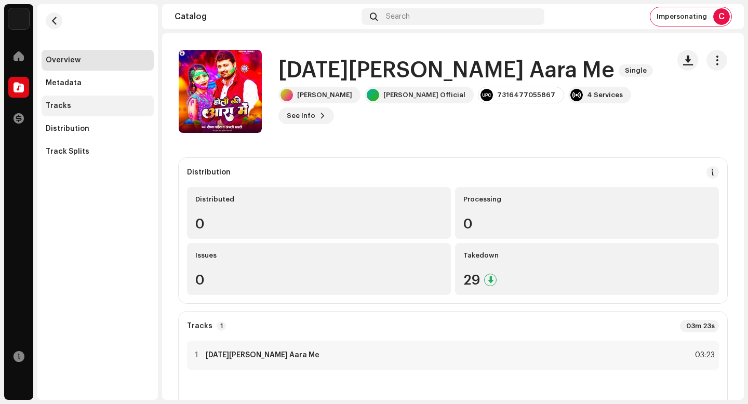
click at [82, 107] on div "Tracks" at bounding box center [98, 106] width 104 height 8
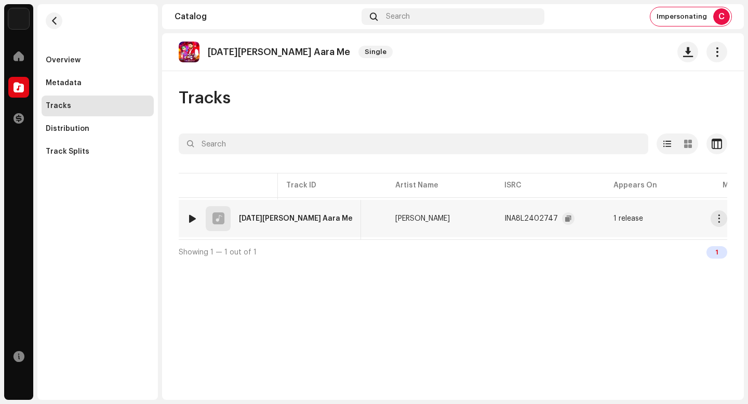
scroll to position [0, 91]
click at [514, 217] on div "INA8L2402747" at bounding box center [542, 218] width 92 height 21
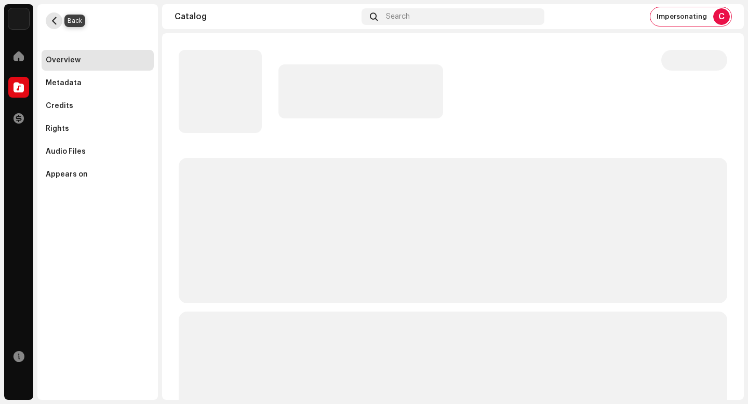
click at [56, 25] on button "button" at bounding box center [54, 20] width 17 height 17
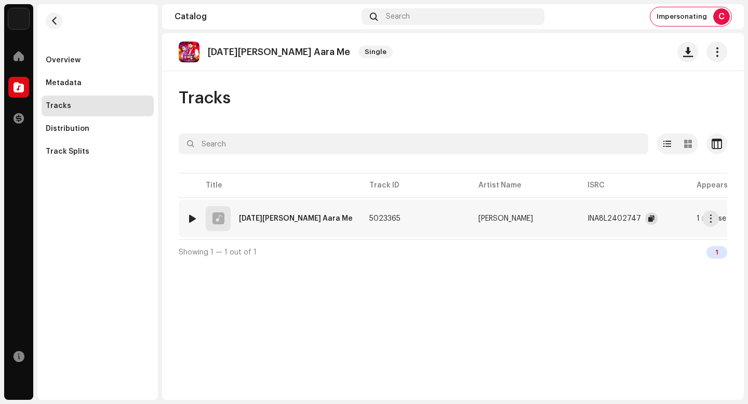
click at [648, 220] on span "button" at bounding box center [651, 219] width 6 height 8
click at [714, 220] on span "button" at bounding box center [711, 219] width 8 height 8
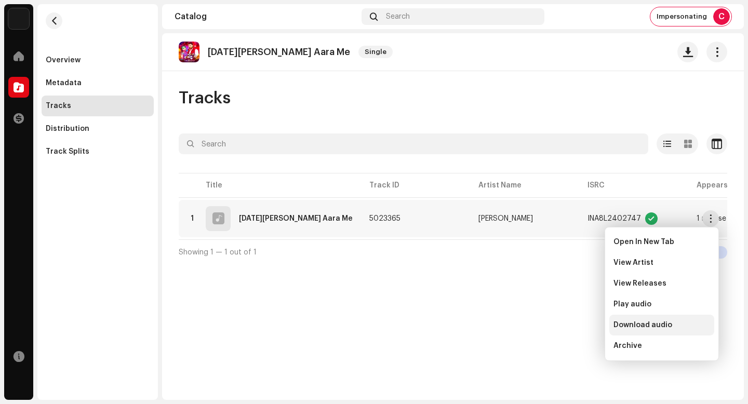
click at [681, 328] on div "Download audio" at bounding box center [662, 325] width 97 height 8
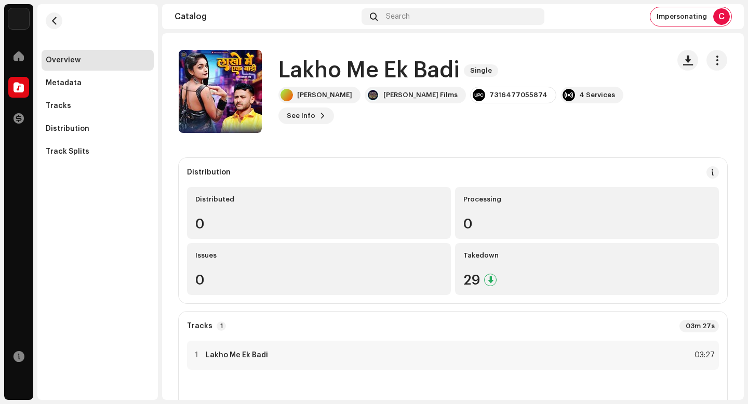
click at [394, 83] on h1 "Lakho Me Ek Badi" at bounding box center [368, 71] width 181 height 24
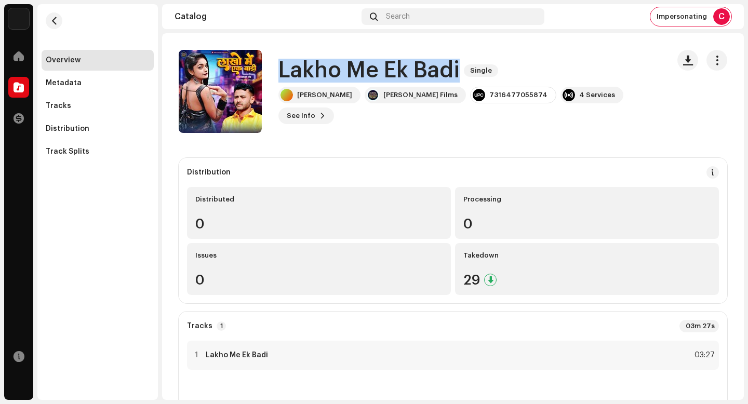
click at [394, 83] on h1 "Lakho Me Ek Badi" at bounding box center [368, 71] width 181 height 24
copy div "Lakho Me Ek Badi Single"
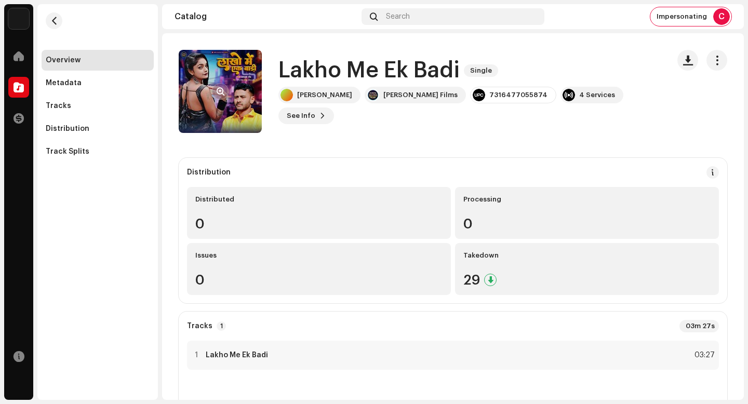
click at [214, 83] on re-a-cover at bounding box center [220, 91] width 83 height 83
click at [218, 90] on span "button" at bounding box center [221, 91] width 8 height 8
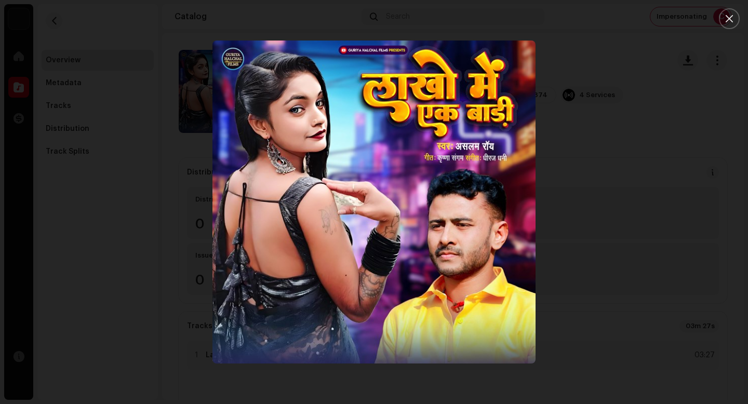
click at [590, 305] on div at bounding box center [374, 202] width 748 height 404
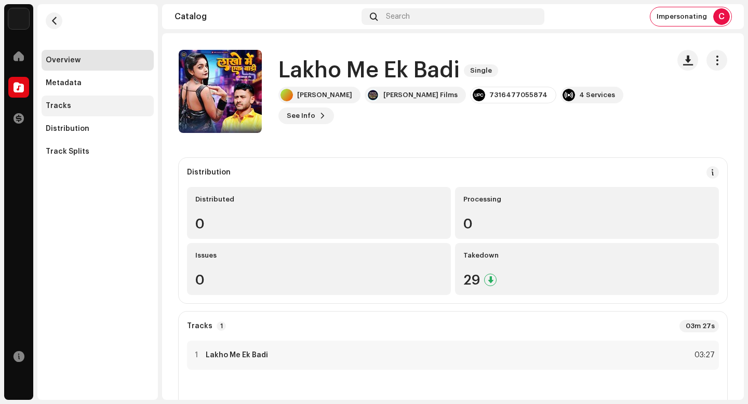
click at [98, 112] on div "Tracks" at bounding box center [98, 106] width 112 height 21
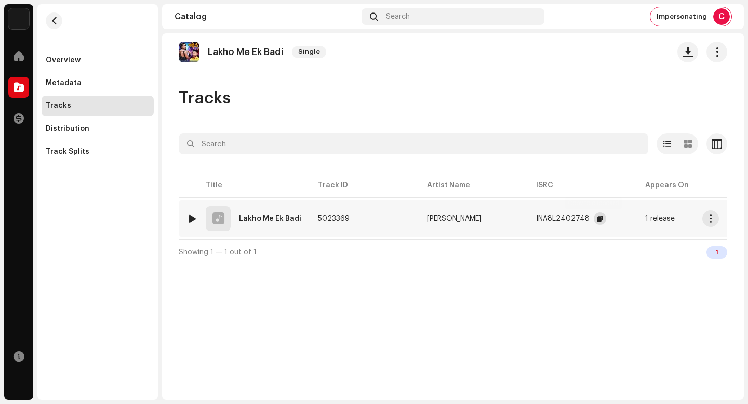
click at [597, 221] on span "button" at bounding box center [600, 219] width 6 height 8
drag, startPoint x: 711, startPoint y: 217, endPoint x: 711, endPoint y: 230, distance: 13.5
click at [711, 217] on span "button" at bounding box center [711, 219] width 8 height 8
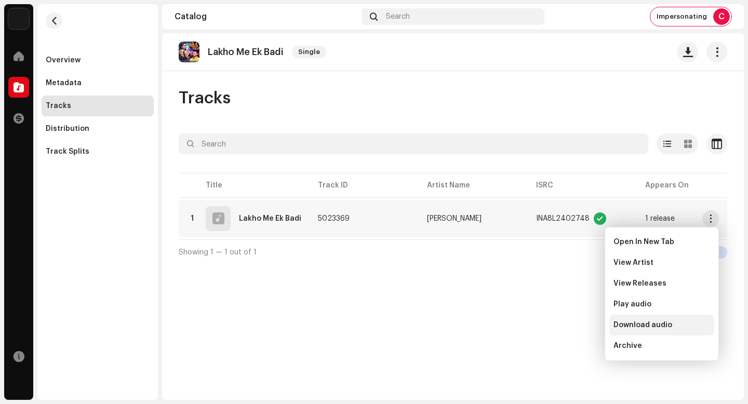
click at [676, 320] on div "Download audio" at bounding box center [661, 325] width 105 height 21
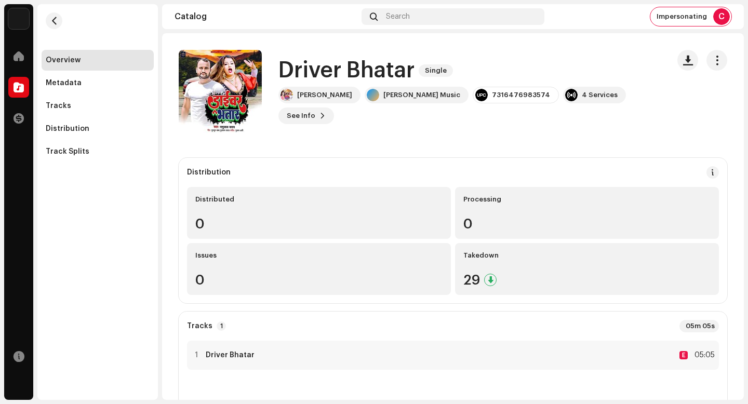
click at [397, 75] on h1 "Driver Bhatar" at bounding box center [346, 71] width 136 height 24
copy div "Driver Bhatar Single"
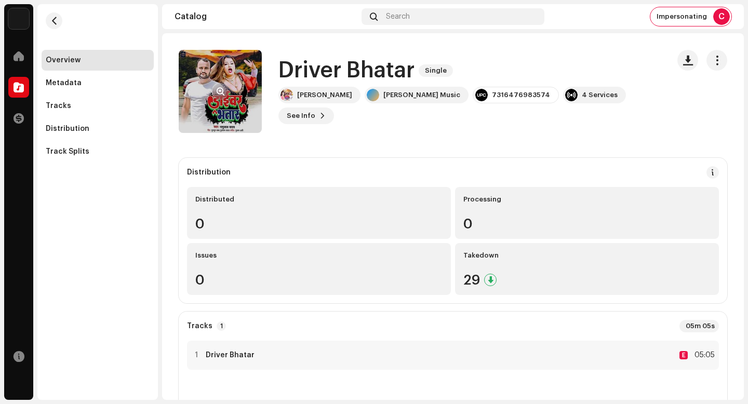
click at [215, 81] on re-a-cover at bounding box center [220, 91] width 83 height 83
click at [218, 88] on span "button" at bounding box center [221, 91] width 8 height 8
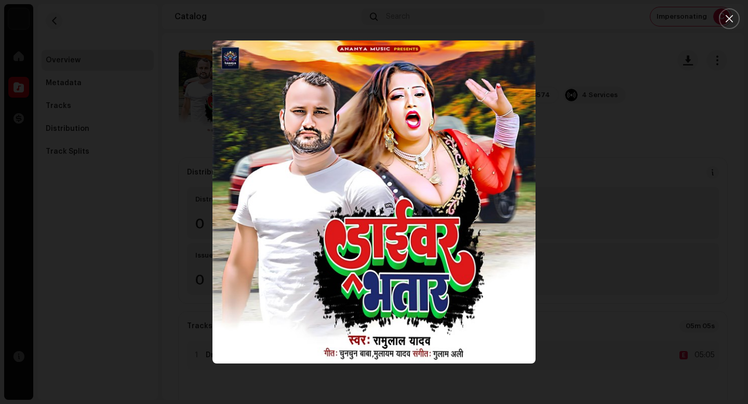
click at [153, 112] on div at bounding box center [374, 202] width 748 height 404
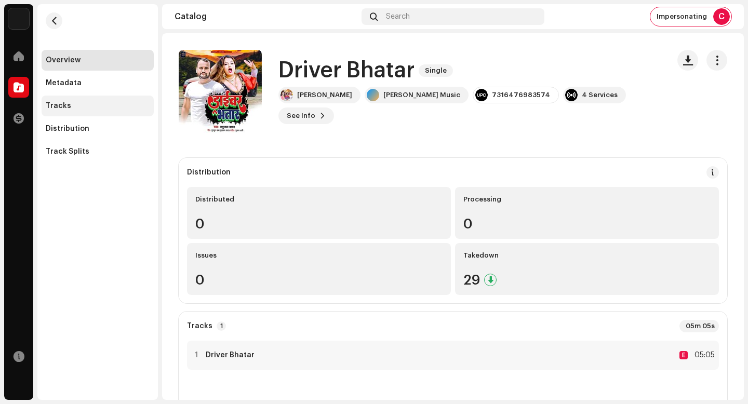
click at [124, 105] on div "Tracks" at bounding box center [98, 106] width 104 height 8
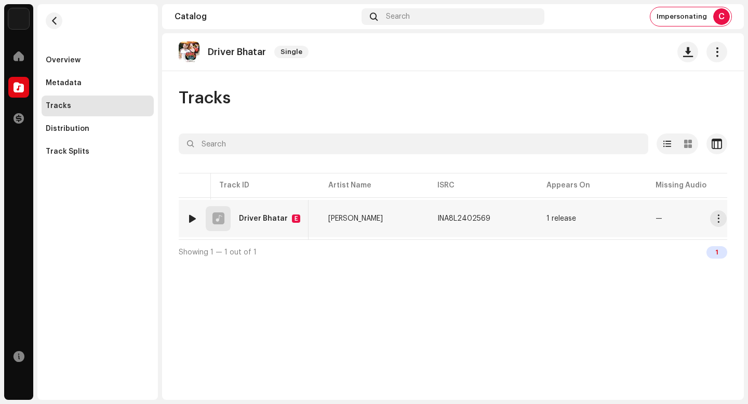
scroll to position [0, 105]
click at [490, 217] on span "button" at bounding box center [493, 219] width 6 height 8
click at [716, 220] on button "button" at bounding box center [710, 218] width 17 height 17
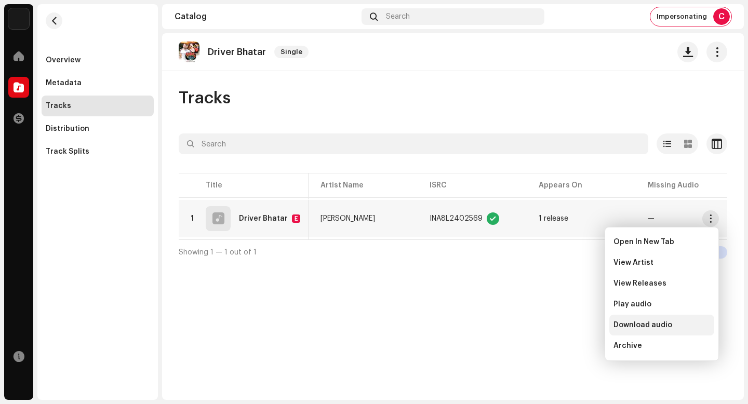
click at [698, 326] on div "Download audio" at bounding box center [662, 325] width 97 height 8
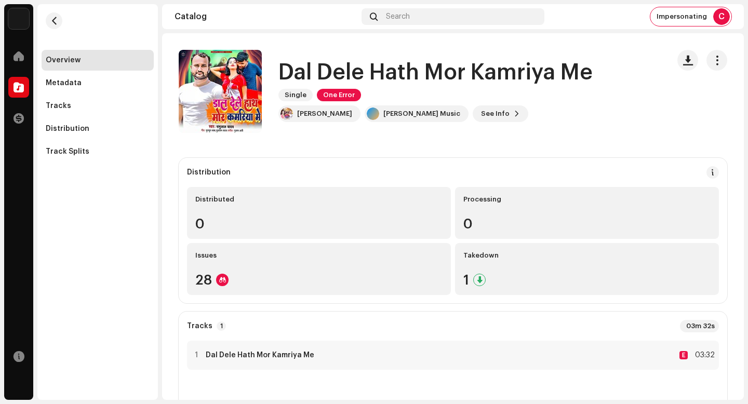
click at [443, 69] on h1 "Dal Dele Hath Mor Kamriya Me" at bounding box center [435, 73] width 314 height 24
click at [448, 80] on h1 "Dal Dele Hath Mor Kamriya Me" at bounding box center [435, 73] width 314 height 24
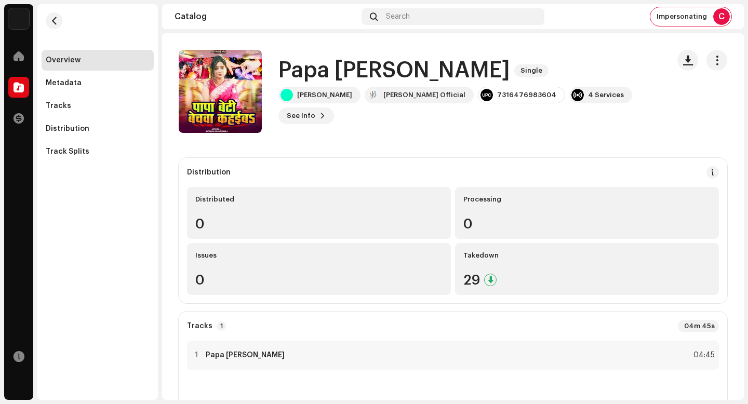
click at [470, 68] on h1 "Papa [PERSON_NAME]" at bounding box center [394, 71] width 232 height 24
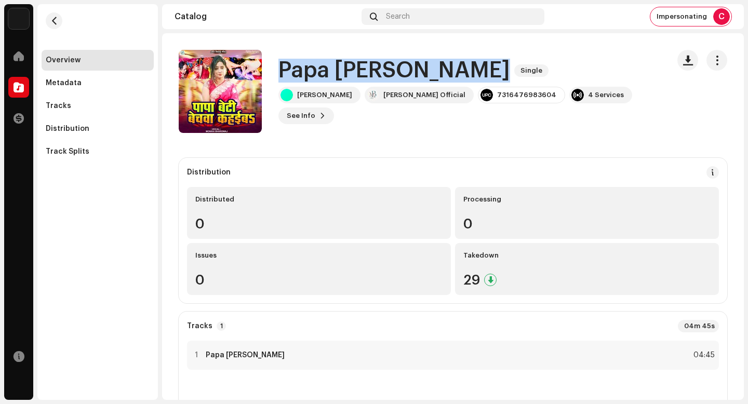
click at [470, 68] on h1 "Papa [PERSON_NAME]" at bounding box center [394, 71] width 232 height 24
copy div "Papa [PERSON_NAME] Single"
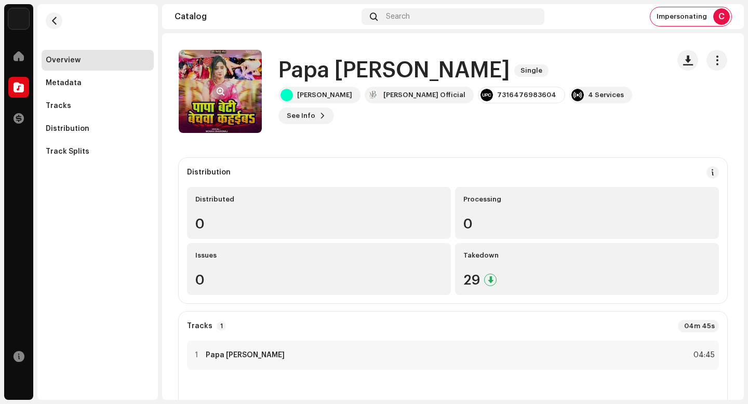
click at [214, 83] on re-a-cover at bounding box center [220, 91] width 83 height 83
click at [218, 86] on div at bounding box center [220, 91] width 17 height 17
click at [218, 86] on button "button" at bounding box center [220, 91] width 17 height 17
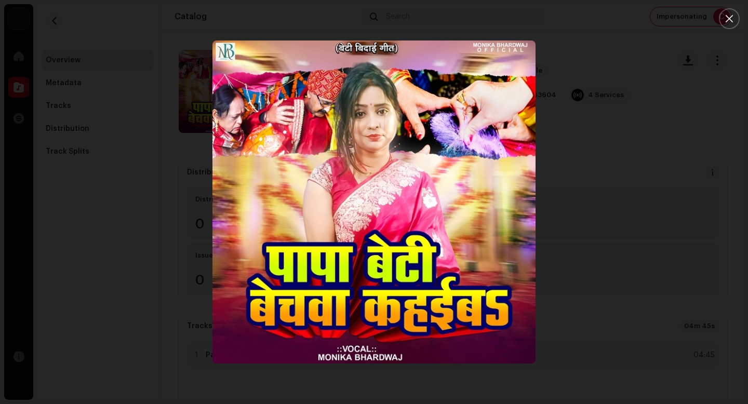
click at [587, 316] on div at bounding box center [374, 202] width 748 height 404
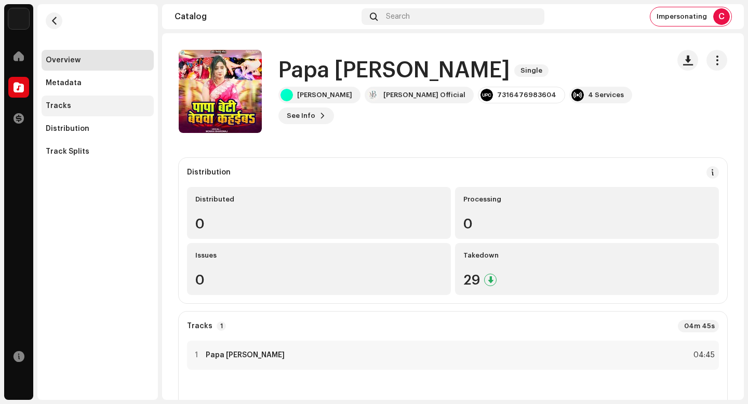
click at [104, 101] on div "Tracks" at bounding box center [98, 106] width 112 height 21
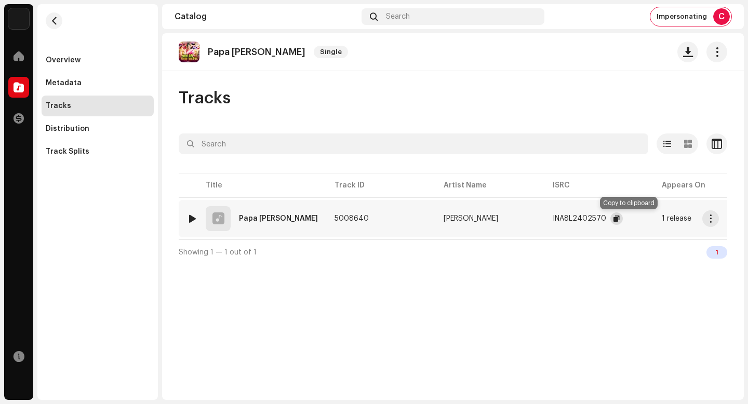
click at [623, 223] on button "button" at bounding box center [616, 218] width 12 height 12
click at [710, 222] on span "button" at bounding box center [711, 219] width 8 height 8
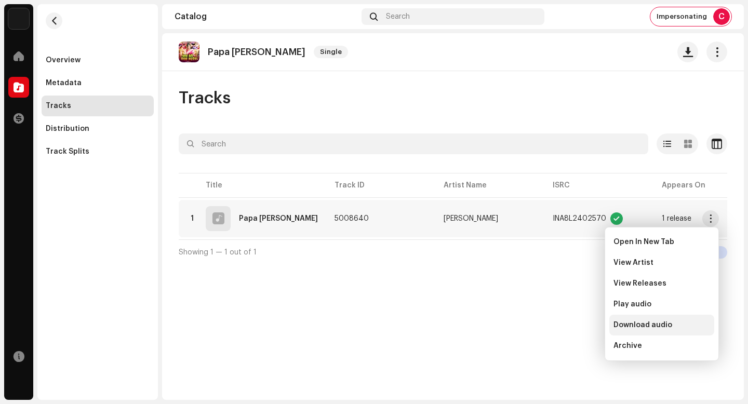
click at [663, 324] on span "Download audio" at bounding box center [643, 325] width 59 height 8
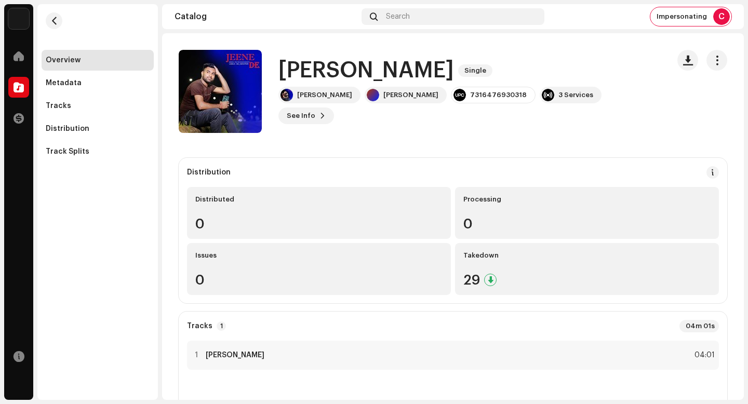
click at [326, 76] on h1 "[PERSON_NAME]" at bounding box center [366, 71] width 176 height 24
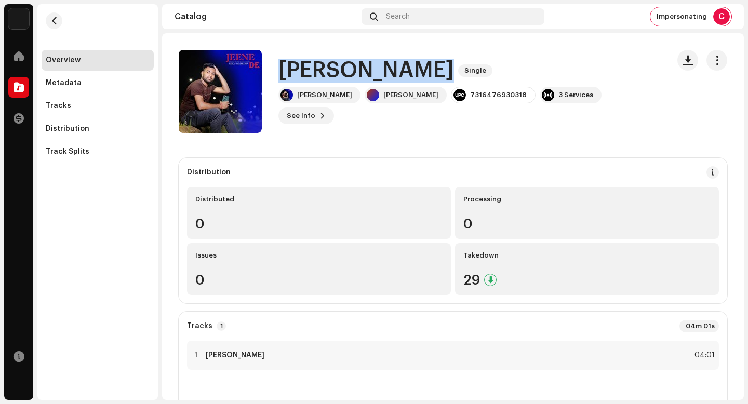
click at [326, 76] on h1 "Jeene De" at bounding box center [366, 71] width 176 height 24
copy div "Jeene De Single"
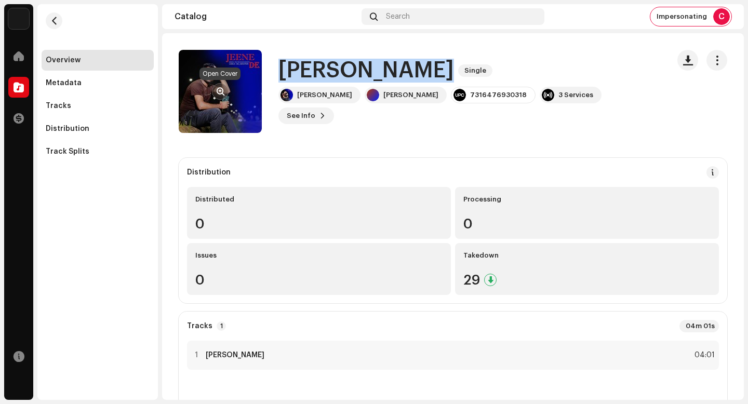
click at [218, 88] on span "button" at bounding box center [221, 91] width 8 height 8
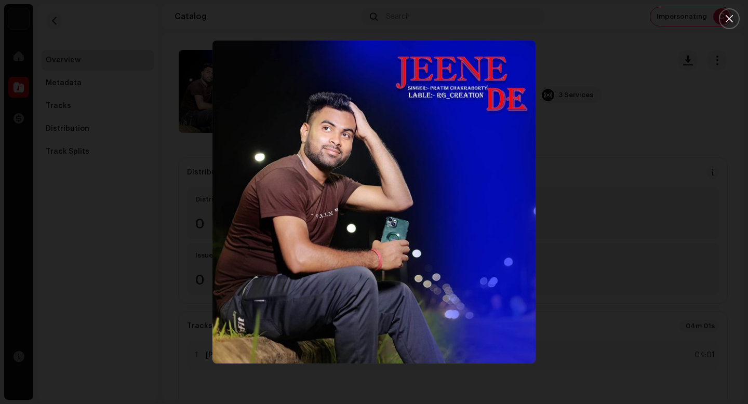
click at [594, 294] on div at bounding box center [374, 202] width 748 height 404
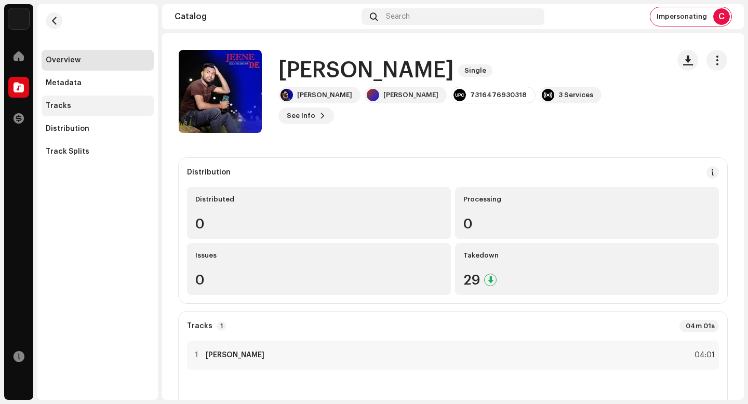
click at [94, 110] on div "Tracks" at bounding box center [98, 106] width 112 height 21
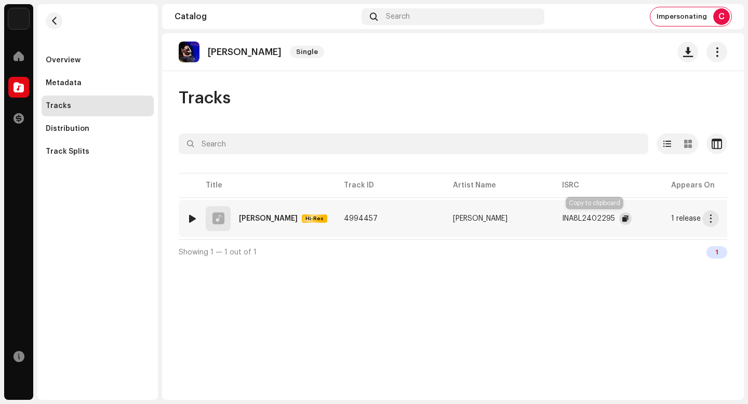
click at [619, 219] on button "button" at bounding box center [625, 218] width 12 height 12
click at [712, 222] on span "button" at bounding box center [711, 219] width 8 height 8
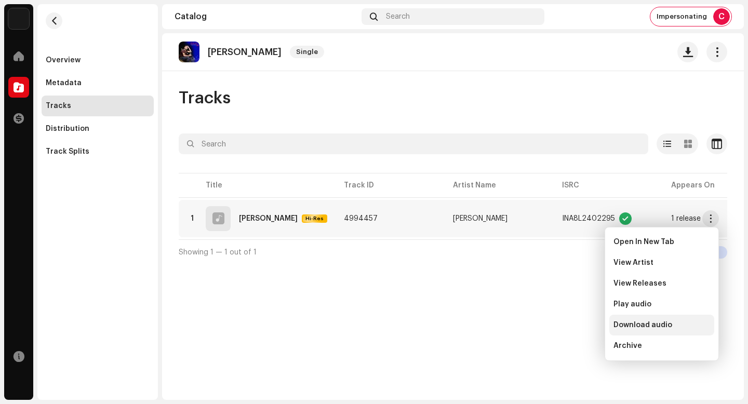
click at [688, 329] on div "Download audio" at bounding box center [661, 325] width 105 height 21
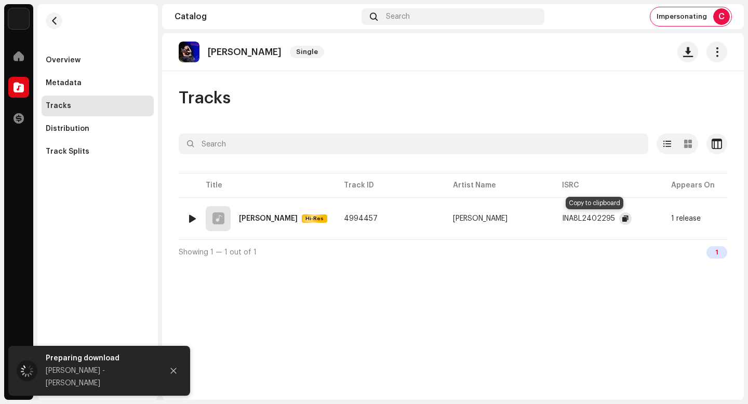
click at [622, 221] on span "button" at bounding box center [625, 219] width 6 height 8
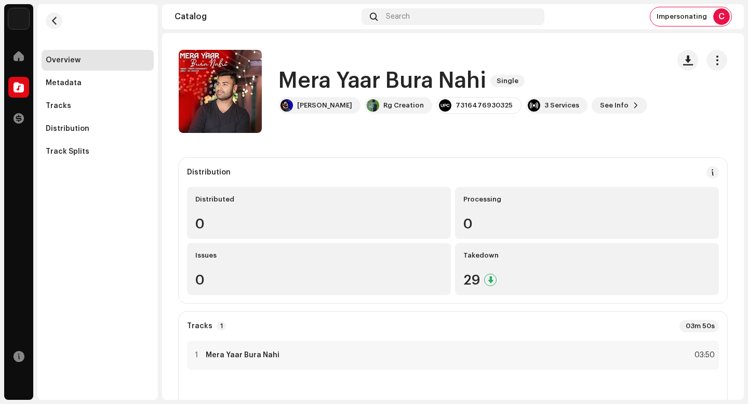
click at [434, 83] on h1 "Mera Yaar Bura Nahi" at bounding box center [382, 81] width 208 height 24
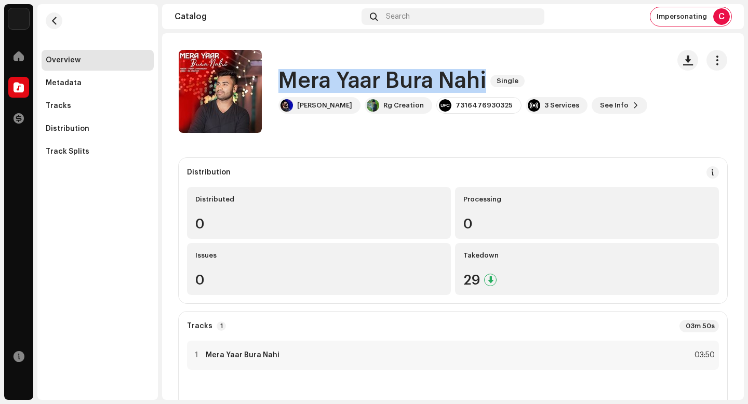
click at [434, 83] on h1 "Mera Yaar Bura Nahi" at bounding box center [382, 81] width 208 height 24
copy div "Mera Yaar Bura Nahi Single"
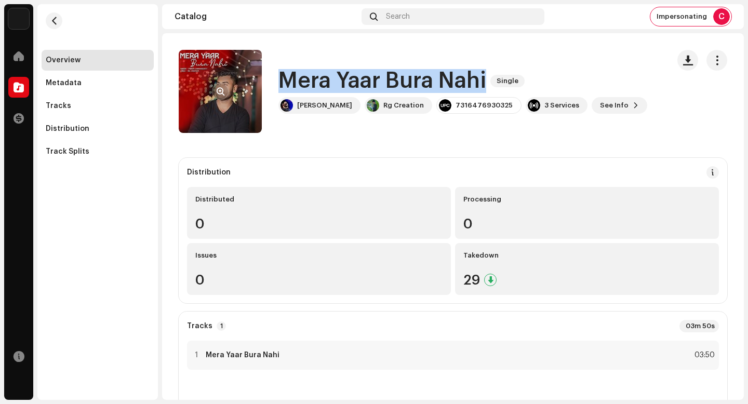
click at [217, 87] on span "button" at bounding box center [221, 91] width 8 height 8
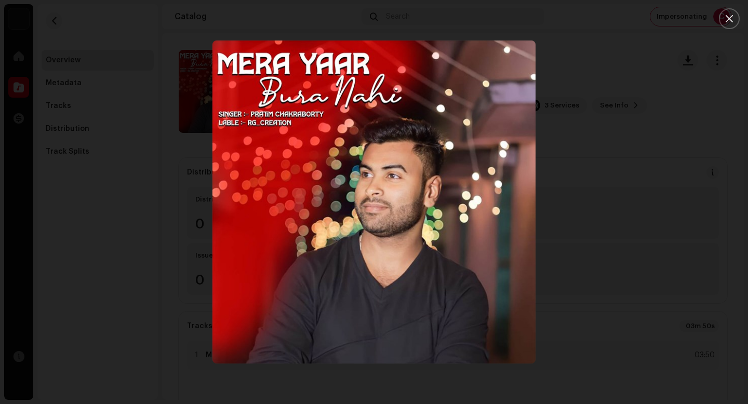
click at [141, 125] on div at bounding box center [374, 202] width 748 height 404
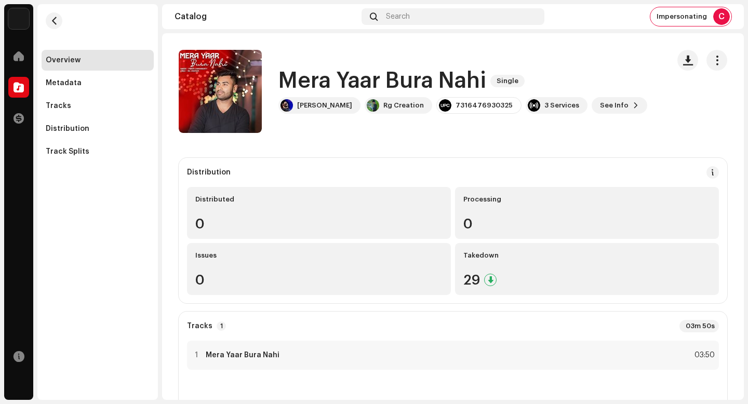
click at [115, 116] on div "Overview Metadata Tracks Distribution Track Splits" at bounding box center [98, 106] width 112 height 112
click at [113, 108] on div "Tracks" at bounding box center [98, 106] width 104 height 8
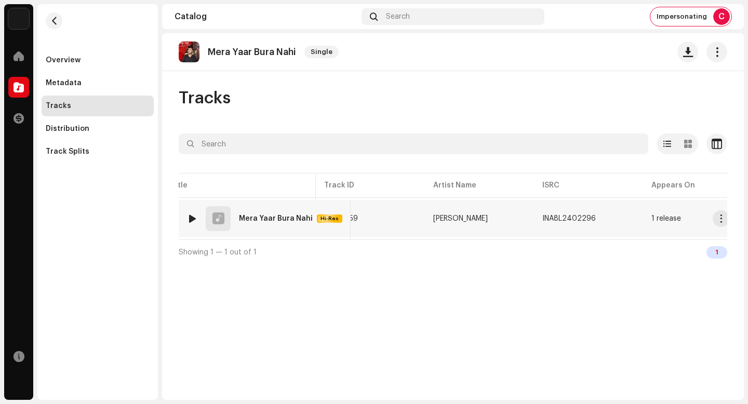
scroll to position [0, 99]
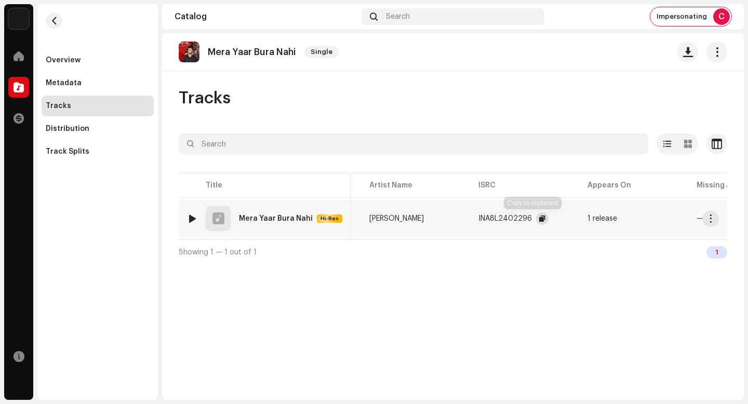
click at [539, 217] on span "button" at bounding box center [542, 219] width 6 height 8
click at [709, 215] on span "button" at bounding box center [711, 219] width 8 height 8
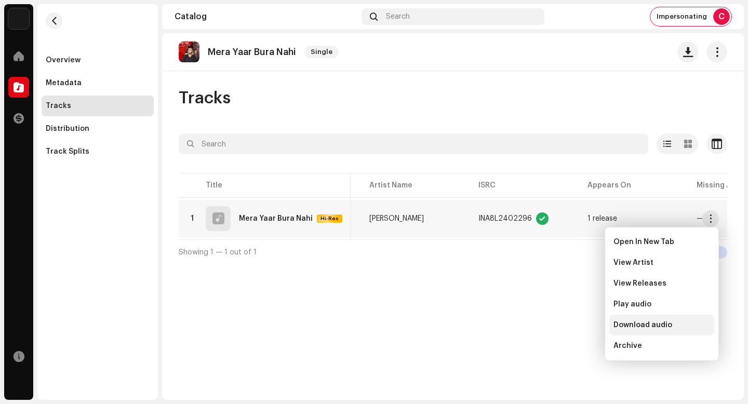
click at [657, 323] on span "Download audio" at bounding box center [643, 325] width 59 height 8
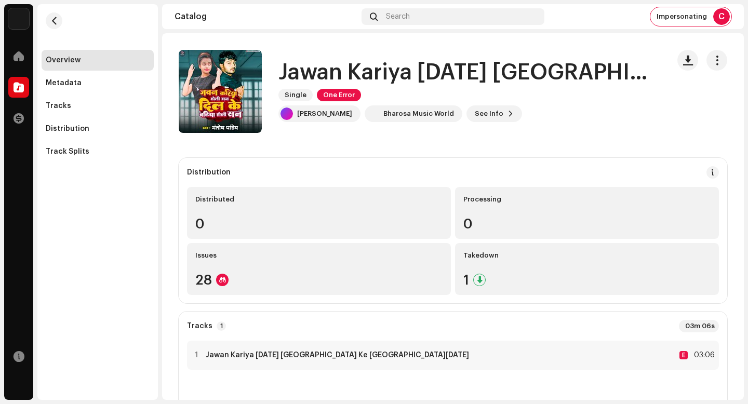
click at [391, 155] on catalog-releases-details-overview "Jawan Kariya Holi San Dil Ke Badhiya Holi San Single One Error Jawan Kariya Hol…" at bounding box center [453, 330] width 582 height 594
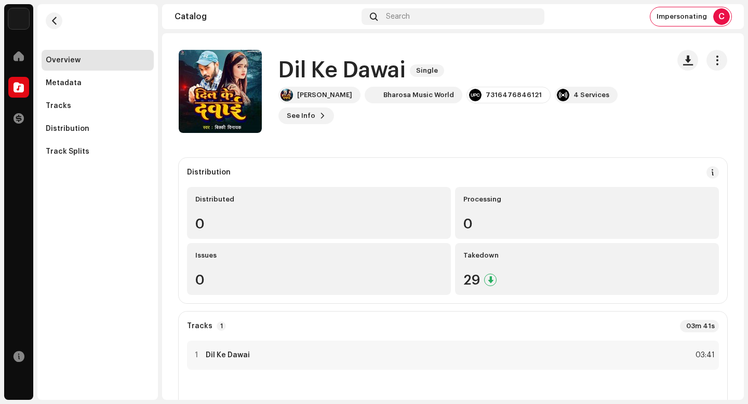
click at [321, 78] on h1 "Dil Ke Dawai" at bounding box center [341, 71] width 127 height 24
copy div "Dil Ke Dawai Single"
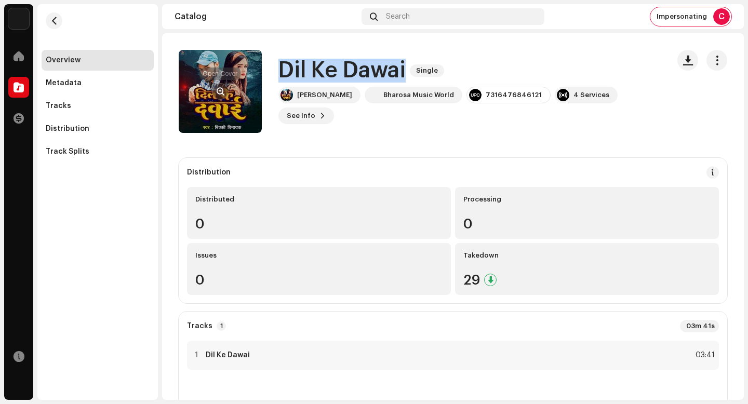
click at [223, 93] on span "button" at bounding box center [221, 91] width 8 height 8
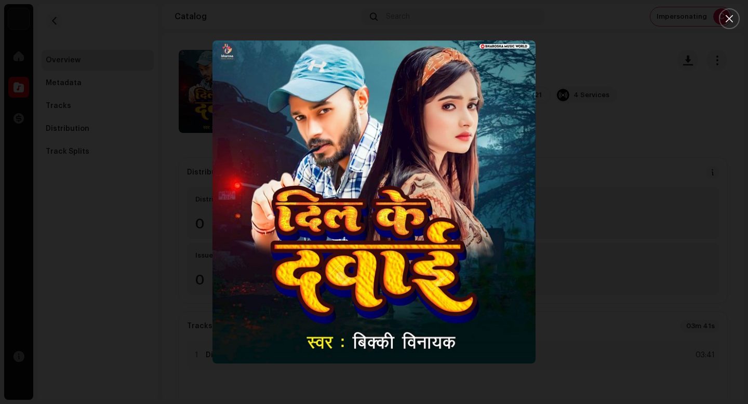
click at [377, 198] on img "1" at bounding box center [373, 202] width 323 height 323
click at [186, 37] on div at bounding box center [374, 202] width 748 height 404
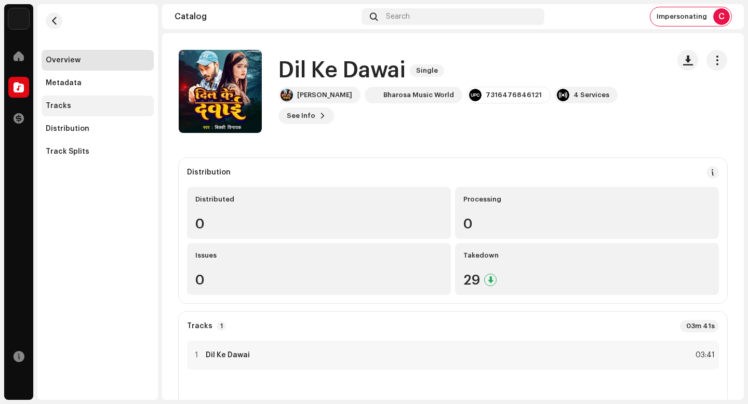
click at [96, 96] on div "Tracks" at bounding box center [98, 106] width 112 height 21
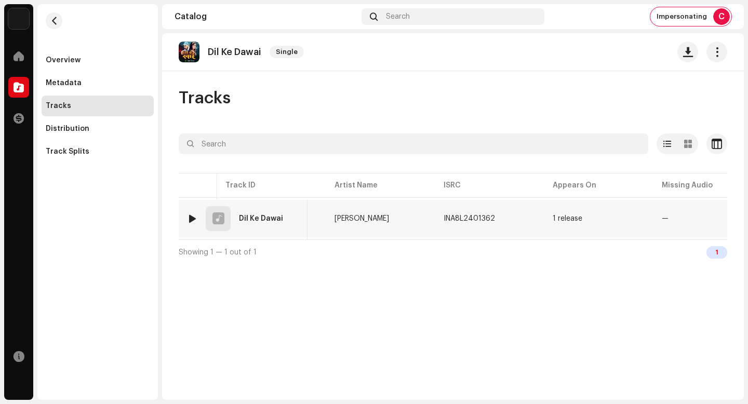
scroll to position [0, 154]
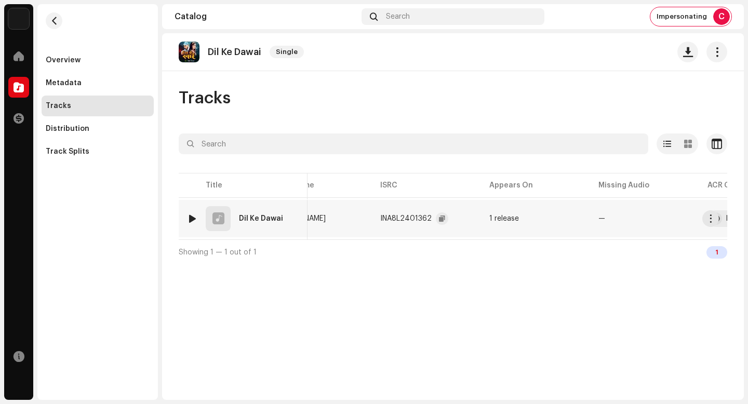
click at [432, 216] on div "INA8L2401362" at bounding box center [414, 218] width 68 height 21
click at [439, 215] on span "button" at bounding box center [442, 219] width 6 height 8
click at [717, 223] on button "button" at bounding box center [710, 218] width 17 height 17
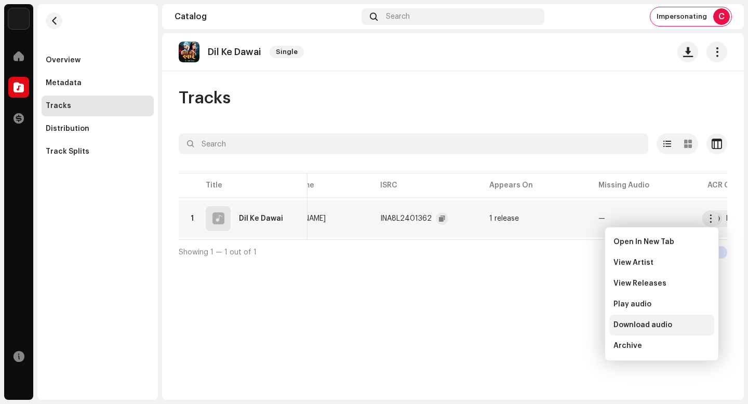
click at [638, 325] on span "Download audio" at bounding box center [643, 325] width 59 height 8
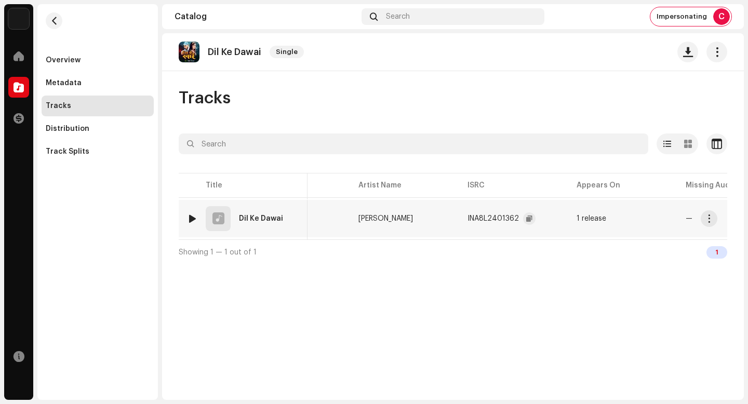
scroll to position [0, 65]
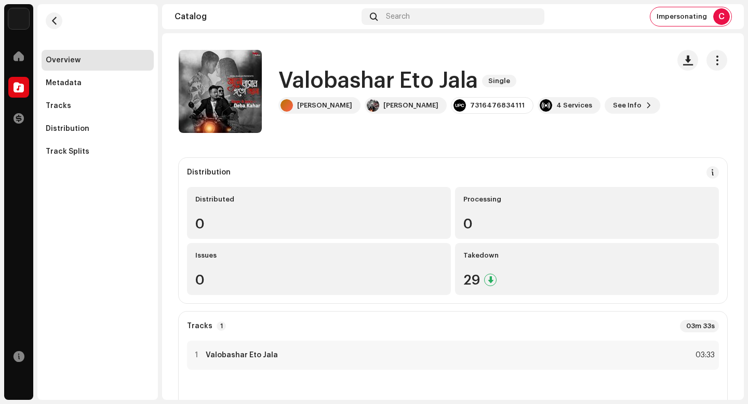
click at [394, 79] on h1 "Valobashar Eto Jala" at bounding box center [377, 81] width 199 height 24
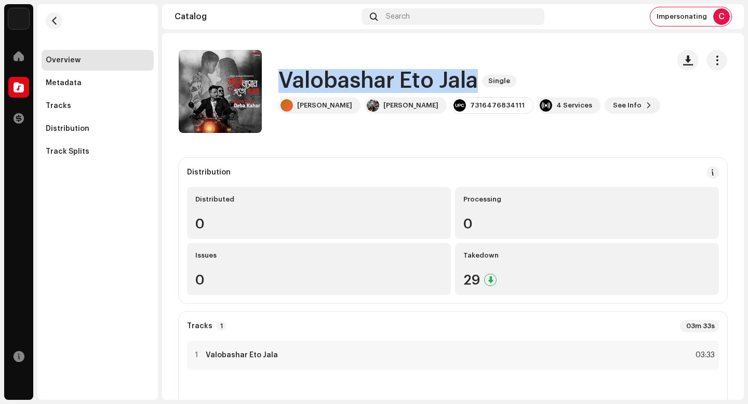
click at [394, 79] on h1 "Valobashar Eto Jala" at bounding box center [377, 81] width 199 height 24
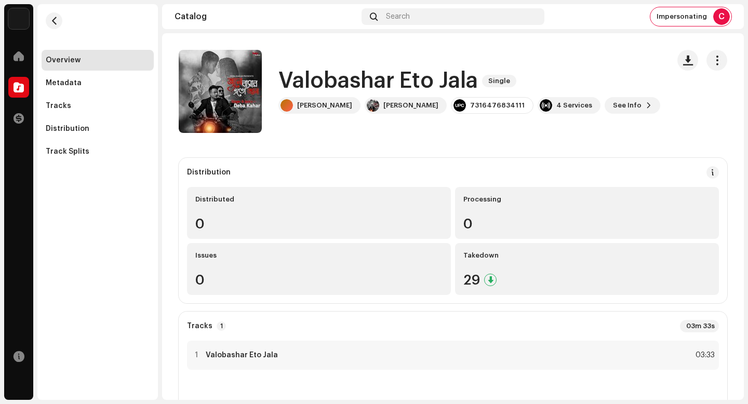
click at [403, 80] on h1 "Valobashar Eto Jala" at bounding box center [377, 81] width 199 height 24
click at [377, 81] on h1 "Valobashar Eto Jala" at bounding box center [377, 81] width 199 height 24
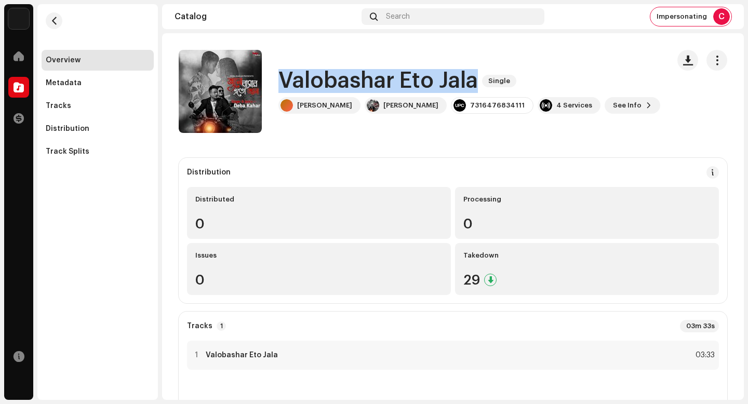
click at [377, 81] on h1 "Valobashar Eto Jala" at bounding box center [377, 81] width 199 height 24
copy div "Valobashar Eto Jala Single"
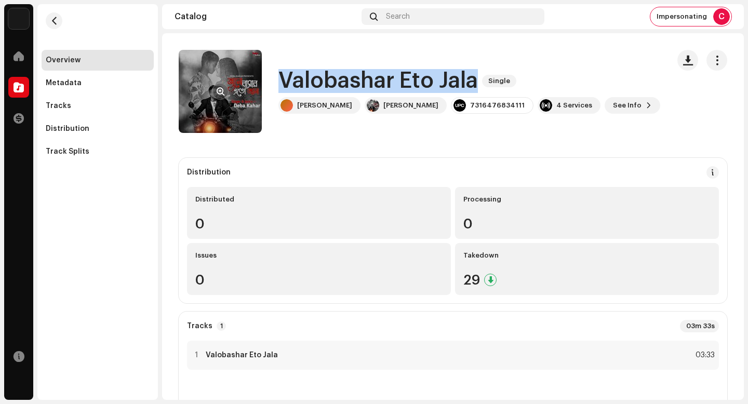
click at [219, 88] on span "button" at bounding box center [221, 91] width 8 height 8
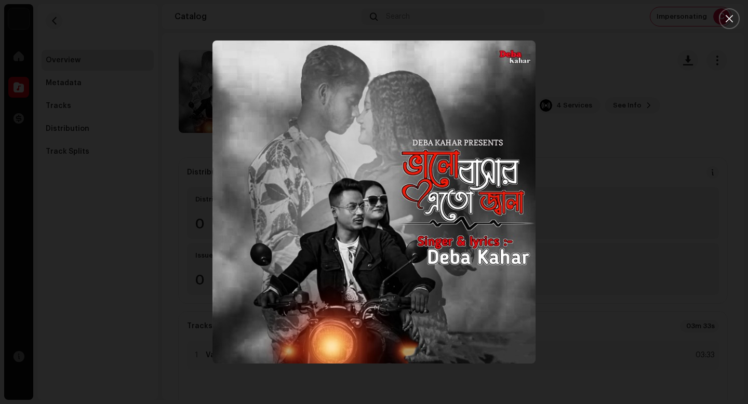
click at [152, 158] on div at bounding box center [374, 202] width 748 height 404
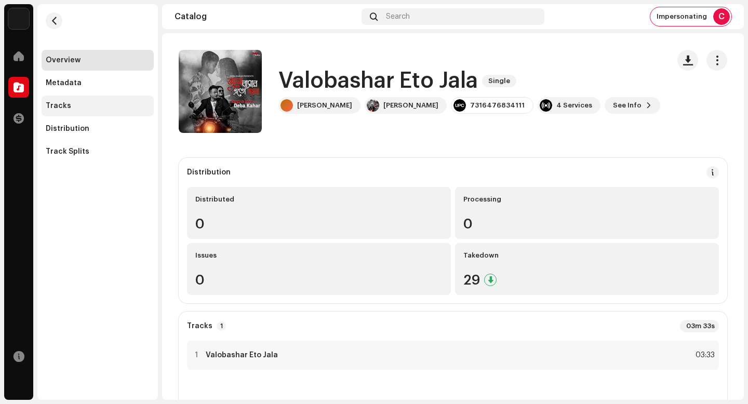
click at [101, 111] on div "Tracks" at bounding box center [98, 106] width 112 height 21
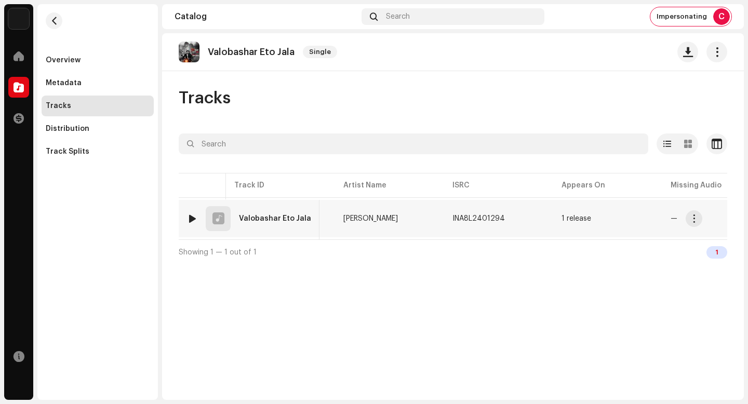
scroll to position [0, 133]
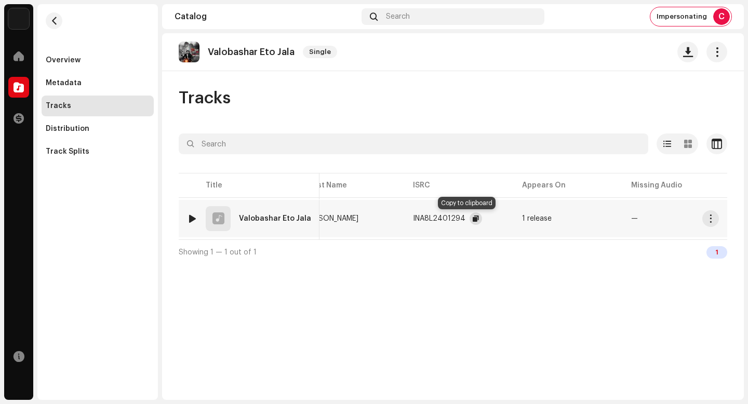
click at [473, 216] on span "button" at bounding box center [476, 219] width 6 height 8
click at [711, 222] on span "button" at bounding box center [711, 219] width 8 height 8
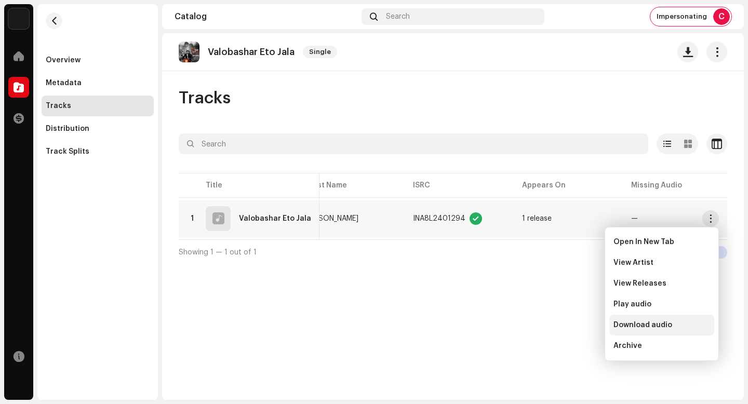
click at [664, 325] on span "Download audio" at bounding box center [643, 325] width 59 height 8
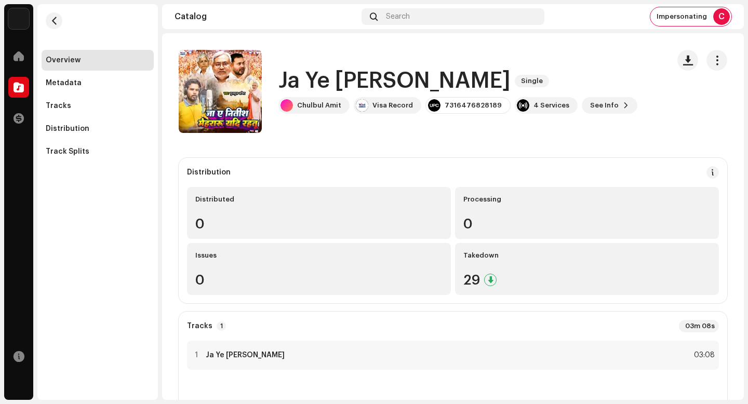
click at [411, 76] on h1 "Ja Ye [PERSON_NAME]" at bounding box center [394, 81] width 232 height 24
click at [411, 76] on h1 "Ja Ye Nitish Mehraru Yadi Rahtu" at bounding box center [394, 81] width 232 height 24
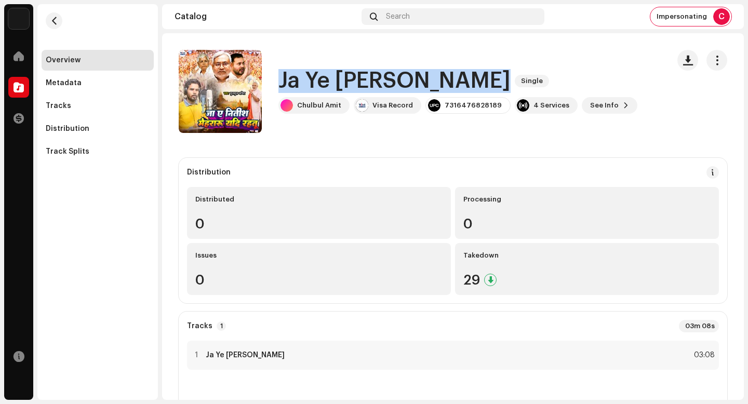
click at [411, 76] on h1 "Ja Ye Nitish Mehraru Yadi Rahtu" at bounding box center [394, 81] width 232 height 24
copy div "Ja Ye Nitish Mehraru Yadi Rahtu Single"
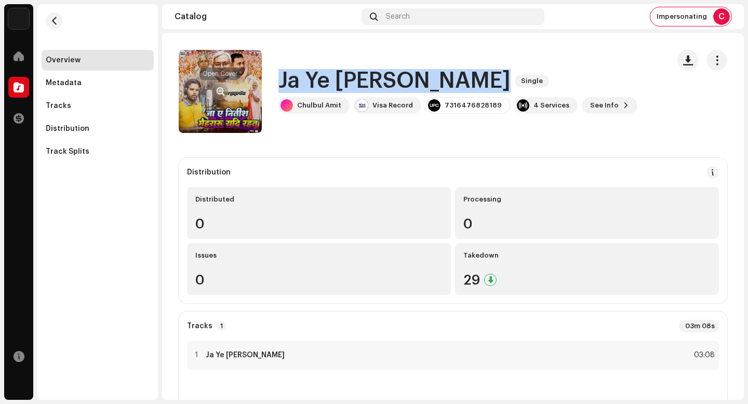
click at [221, 90] on span "button" at bounding box center [221, 91] width 8 height 8
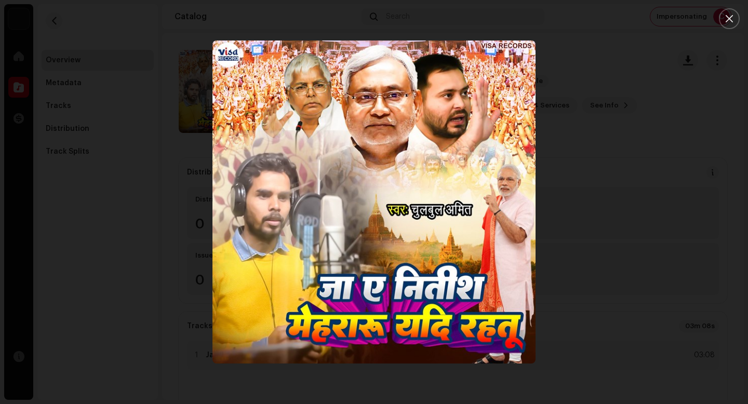
click at [615, 252] on div at bounding box center [374, 202] width 748 height 404
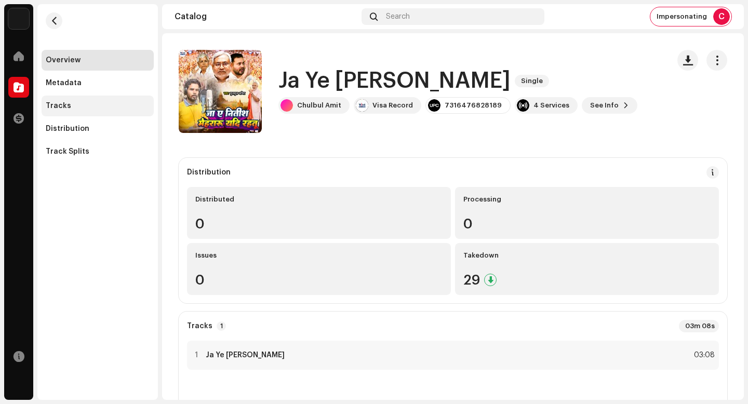
click at [100, 106] on div "Tracks" at bounding box center [98, 106] width 104 height 8
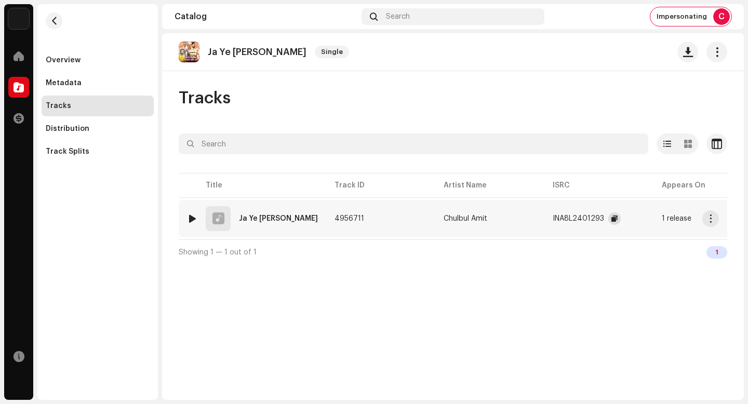
click at [621, 218] on button "button" at bounding box center [614, 218] width 12 height 12
click at [723, 220] on re-a-table-link "1 release" at bounding box center [708, 218] width 92 height 7
click at [618, 218] on span "button" at bounding box center [614, 219] width 6 height 8
click at [717, 214] on button "button" at bounding box center [710, 218] width 17 height 17
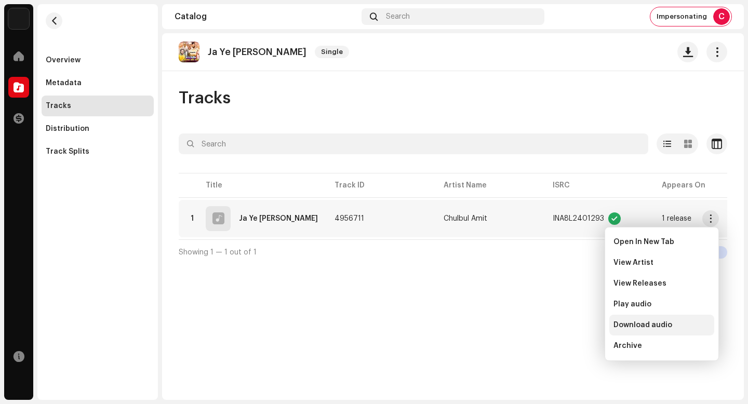
click at [669, 323] on span "Download audio" at bounding box center [643, 325] width 59 height 8
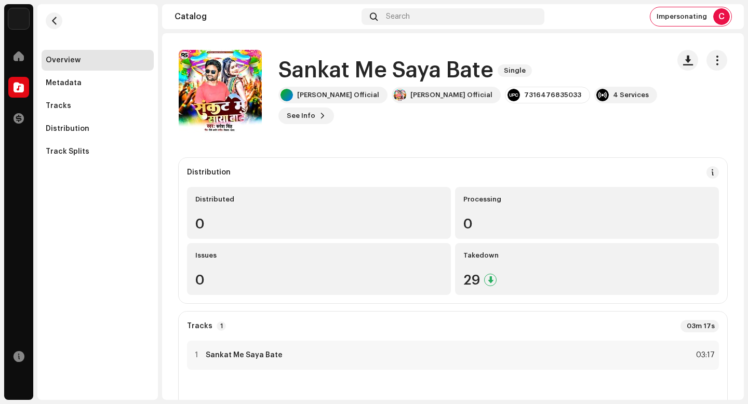
click at [406, 67] on h1 "Sankat Me Saya Bate" at bounding box center [385, 71] width 215 height 24
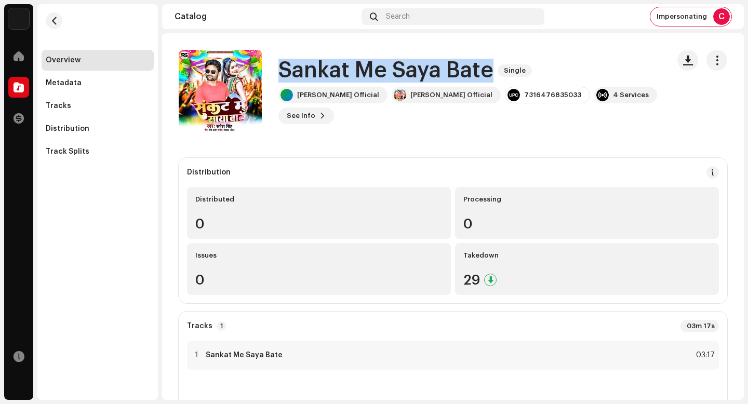
click at [406, 67] on h1 "Sankat Me Saya Bate" at bounding box center [385, 71] width 215 height 24
copy div "Sankat Me Saya Bate Single"
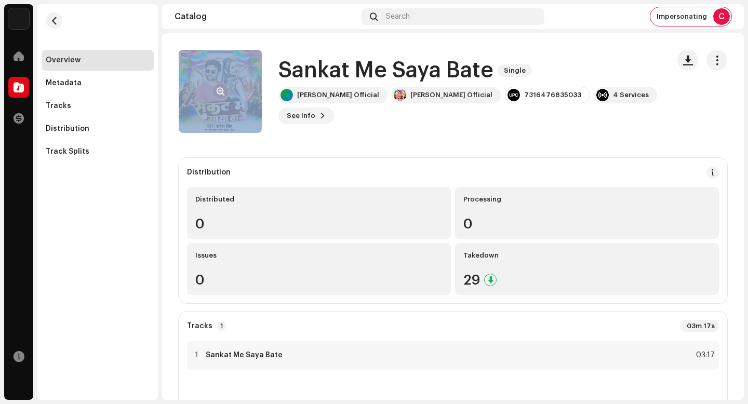
click at [222, 99] on div at bounding box center [220, 91] width 83 height 83
click at [221, 97] on button "button" at bounding box center [220, 91] width 17 height 17
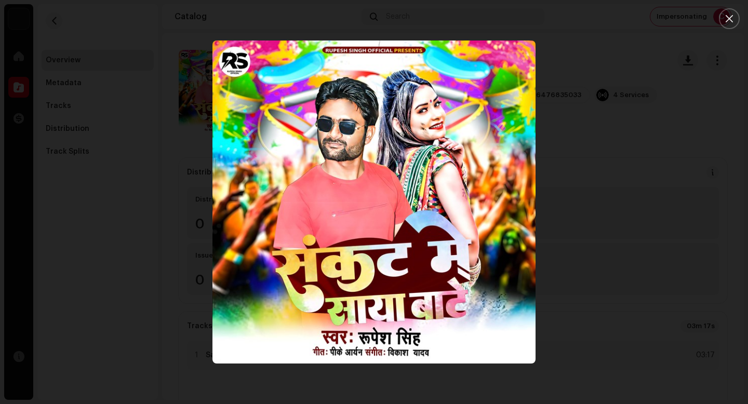
click at [647, 220] on div at bounding box center [374, 202] width 748 height 404
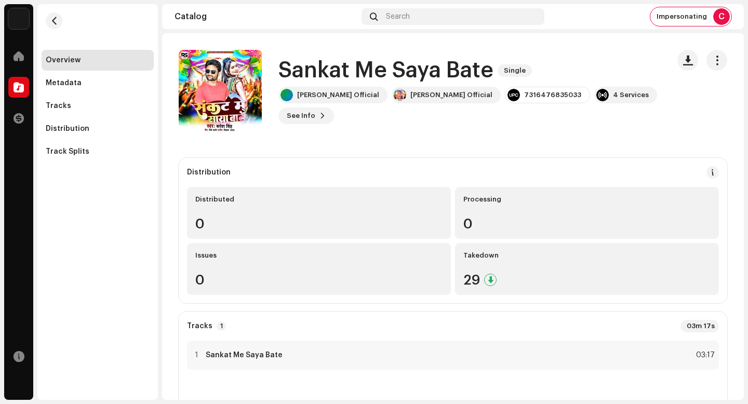
click at [434, 134] on catalog-releases-details-overview "Sankat Me Saya Bate Single Sankat Me Saya Bate Single [PERSON_NAME] Official [P…" at bounding box center [453, 330] width 582 height 594
click at [83, 113] on div "Tracks" at bounding box center [98, 106] width 112 height 21
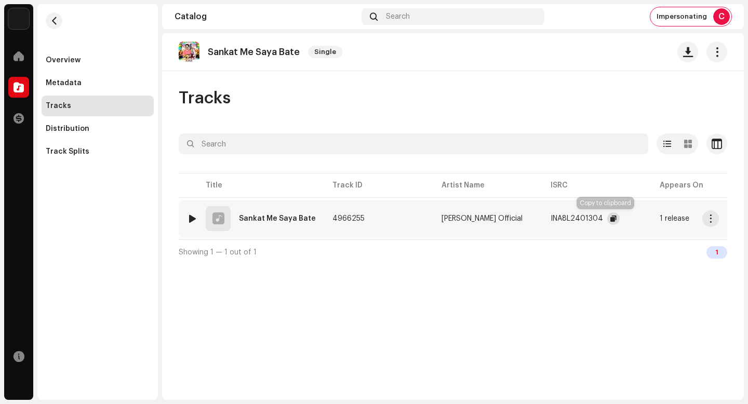
click at [607, 217] on button "button" at bounding box center [613, 218] width 12 height 12
click at [716, 218] on button "button" at bounding box center [710, 218] width 17 height 17
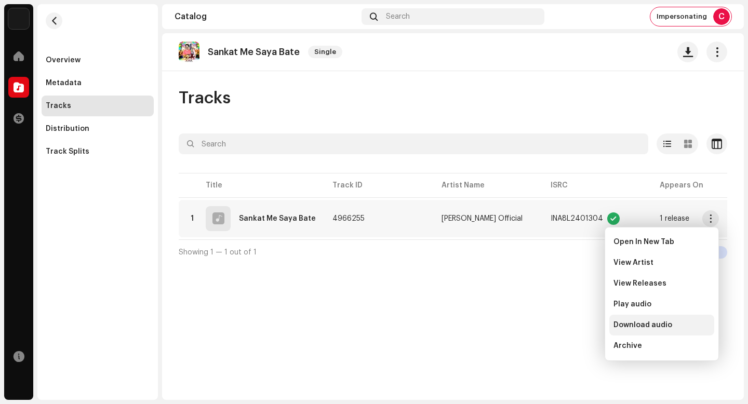
click at [649, 321] on div "Download audio" at bounding box center [661, 325] width 105 height 21
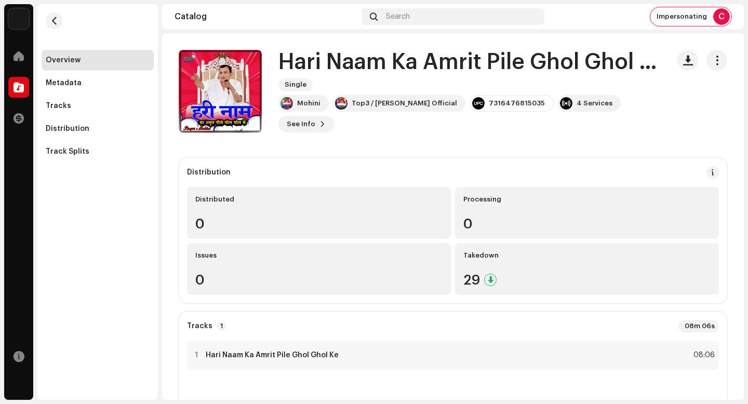
click at [423, 62] on h1 "Hari Naam Ka Amrit Pile Ghol Ghol Ke" at bounding box center [469, 62] width 382 height 24
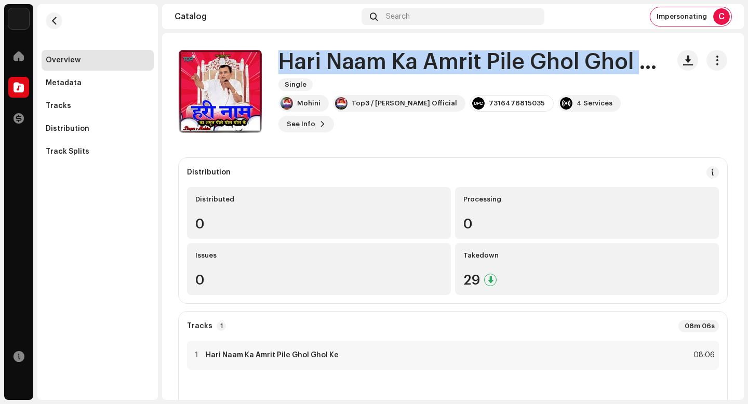
click at [423, 62] on h1 "Hari Naam Ka Amrit Pile Ghol Ghol Ke" at bounding box center [469, 62] width 382 height 24
copy div "Hari Naam Ka Amrit Pile Ghol Ghol Ke Single"
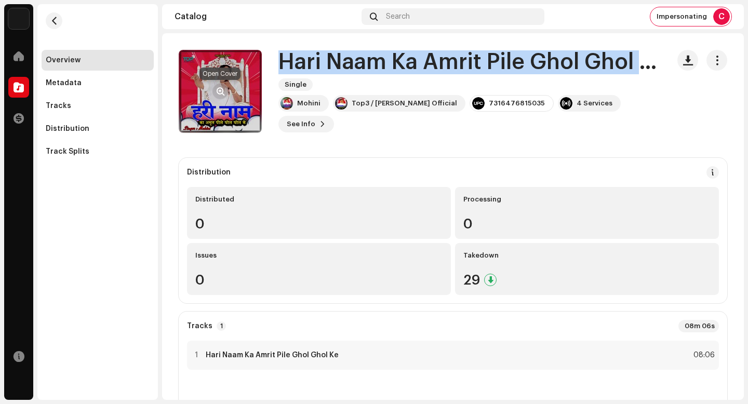
click at [219, 88] on span "button" at bounding box center [221, 91] width 8 height 8
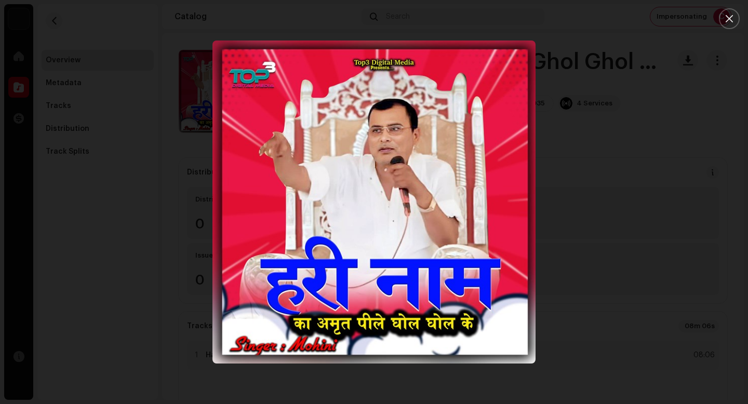
click at [107, 154] on div at bounding box center [374, 202] width 748 height 404
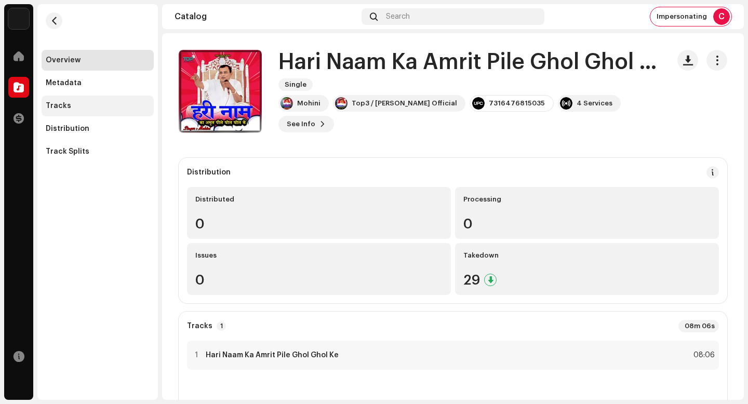
click at [90, 108] on div "Tracks" at bounding box center [98, 106] width 104 height 8
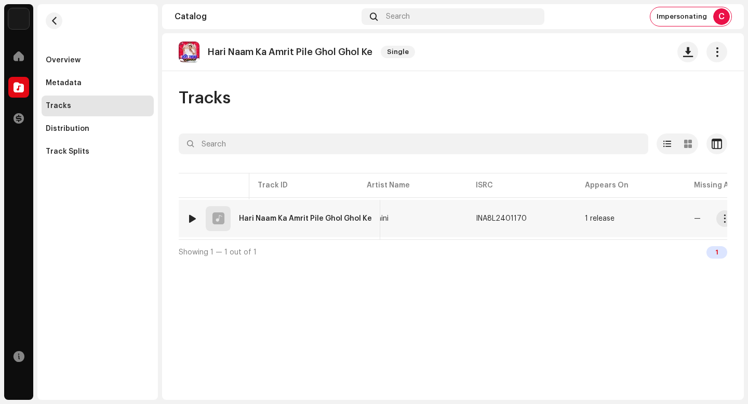
scroll to position [0, 189]
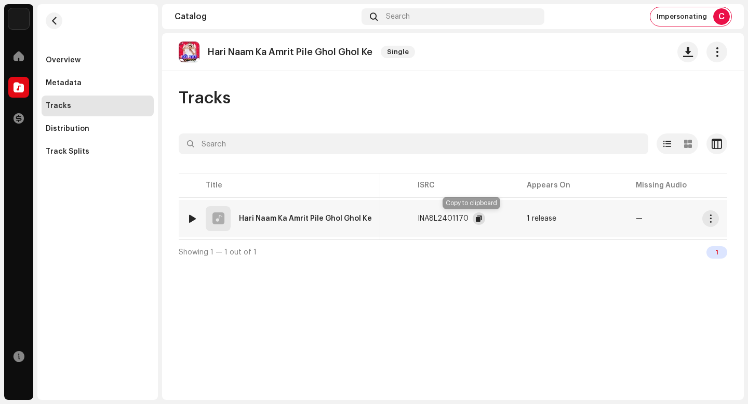
click at [476, 217] on span "button" at bounding box center [479, 219] width 6 height 8
click at [713, 222] on span "button" at bounding box center [711, 219] width 8 height 8
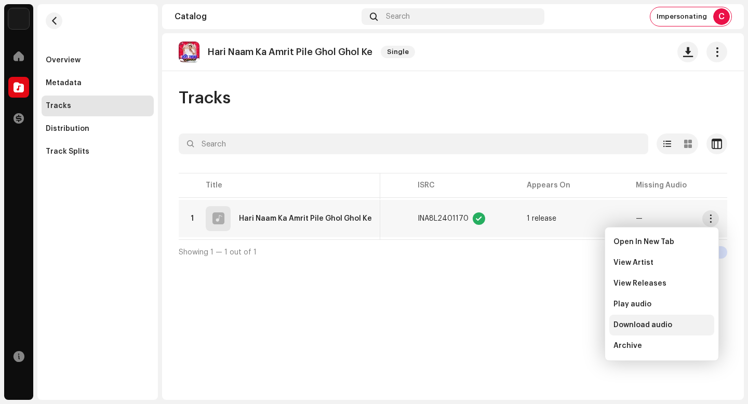
click at [677, 320] on div "Download audio" at bounding box center [661, 325] width 105 height 21
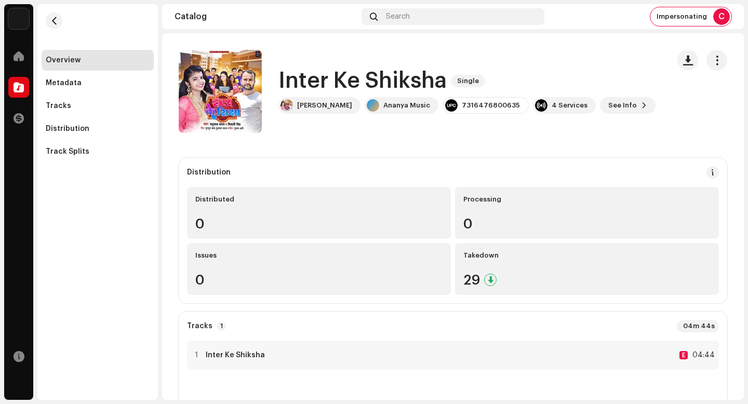
click at [382, 53] on div "Inter Ke Shiksha Single Ramulal Yadav Ananya Music 7316476800635 4 Services See…" at bounding box center [420, 91] width 482 height 83
click at [392, 82] on h1 "Inter Ke Shiksha" at bounding box center [362, 81] width 168 height 24
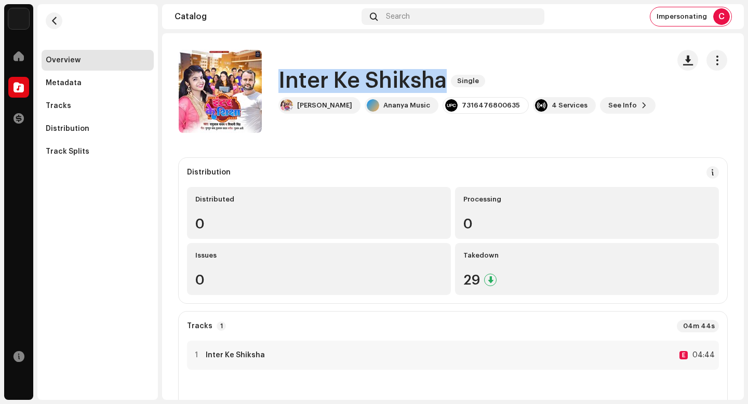
click at [392, 82] on h1 "Inter Ke Shiksha" at bounding box center [362, 81] width 168 height 24
copy div "Inter Ke Shiksha Single"
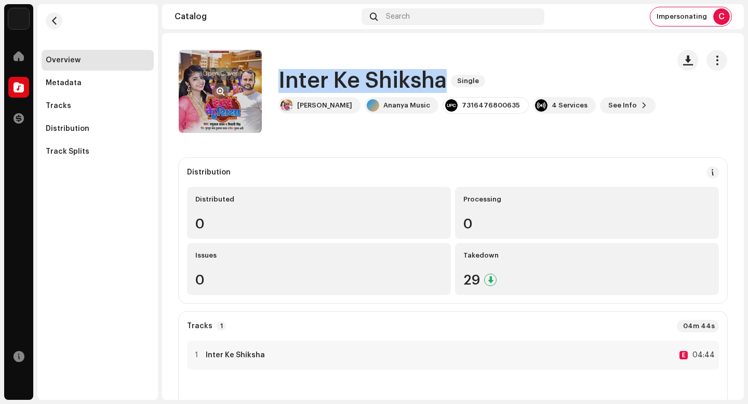
click at [224, 91] on span "button" at bounding box center [221, 91] width 8 height 8
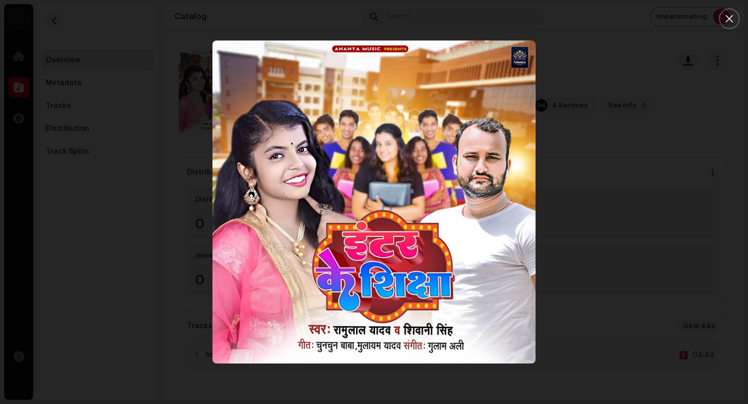
click at [679, 190] on div at bounding box center [374, 202] width 748 height 404
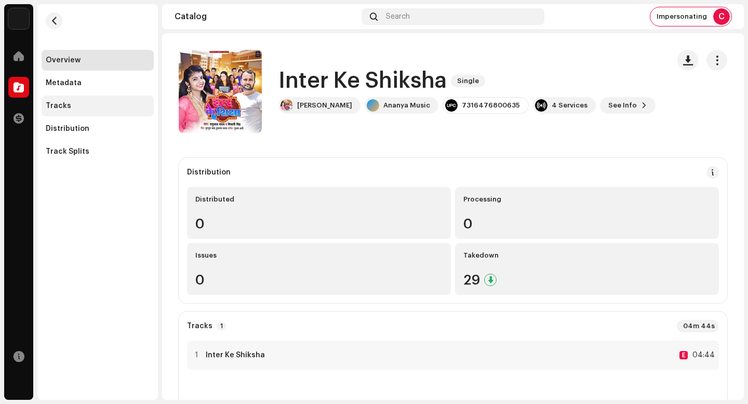
click at [112, 107] on div "Tracks" at bounding box center [98, 106] width 104 height 8
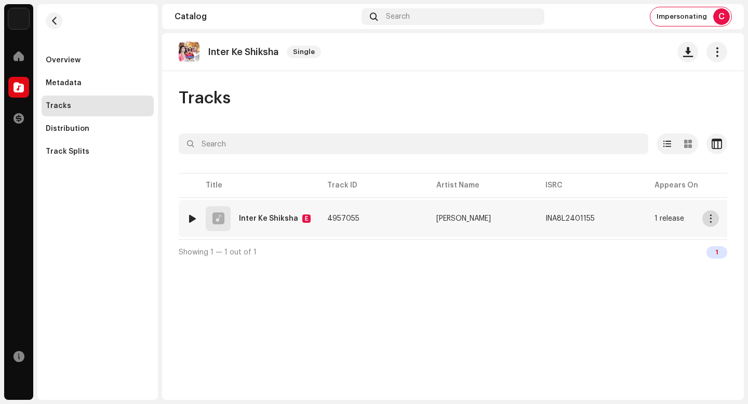
click at [707, 217] on span "button" at bounding box center [711, 219] width 8 height 8
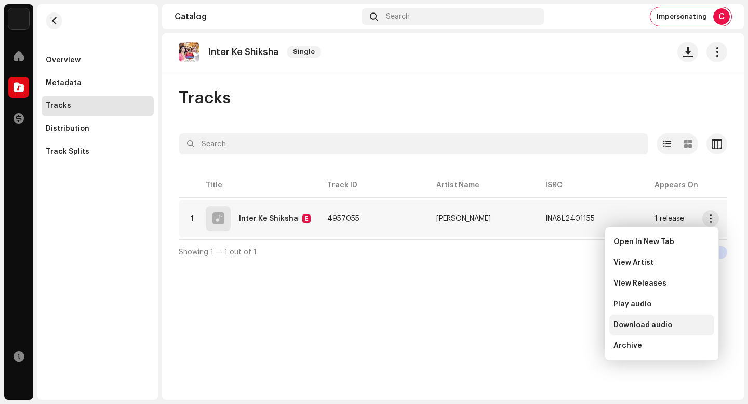
click at [665, 326] on span "Download audio" at bounding box center [643, 325] width 59 height 8
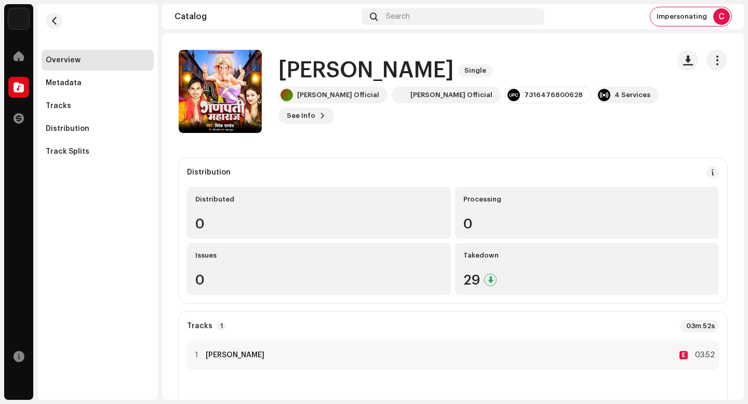
click at [380, 71] on h1 "Ganpati Maharaj" at bounding box center [366, 71] width 176 height 24
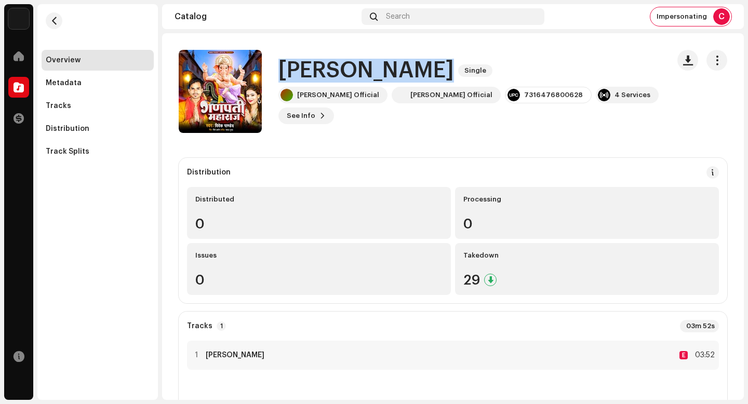
click at [380, 71] on h1 "Ganpati Maharaj" at bounding box center [366, 71] width 176 height 24
copy div "Ganpati Maharaj Single"
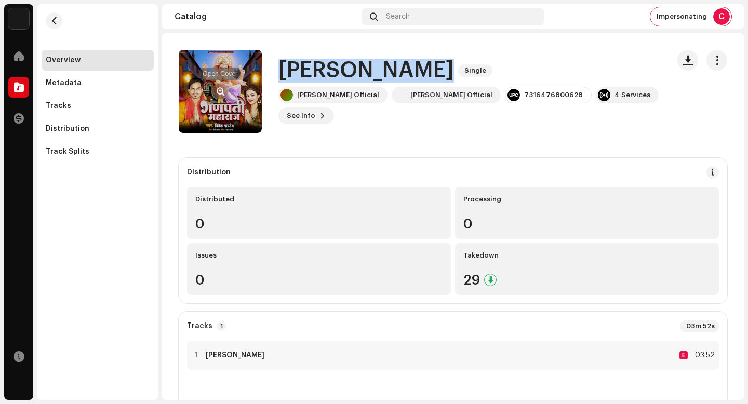
click at [218, 88] on span "button" at bounding box center [221, 91] width 8 height 8
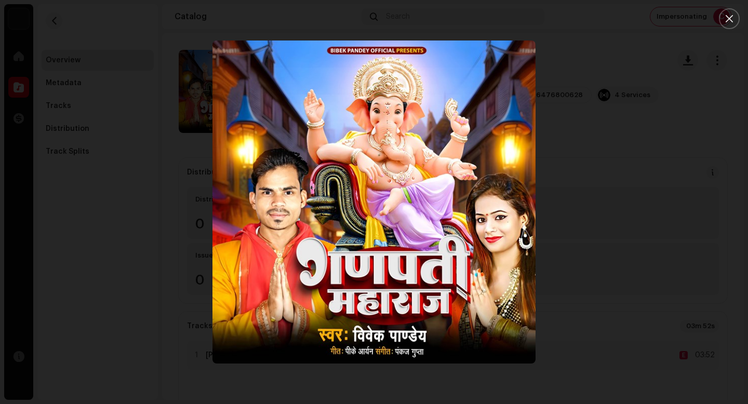
click at [658, 233] on div at bounding box center [374, 202] width 748 height 404
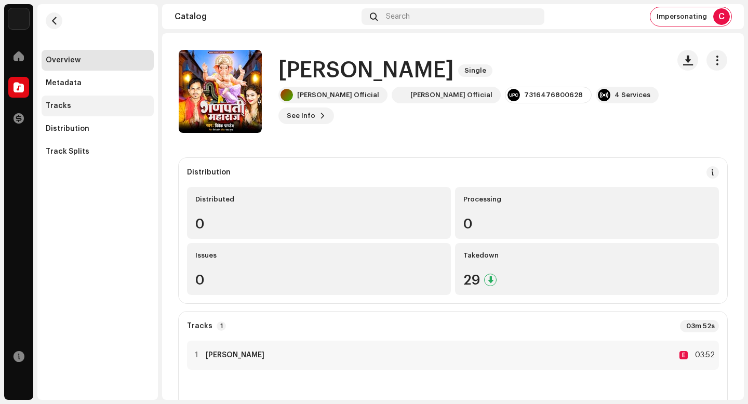
click at [99, 109] on div "Tracks" at bounding box center [98, 106] width 104 height 8
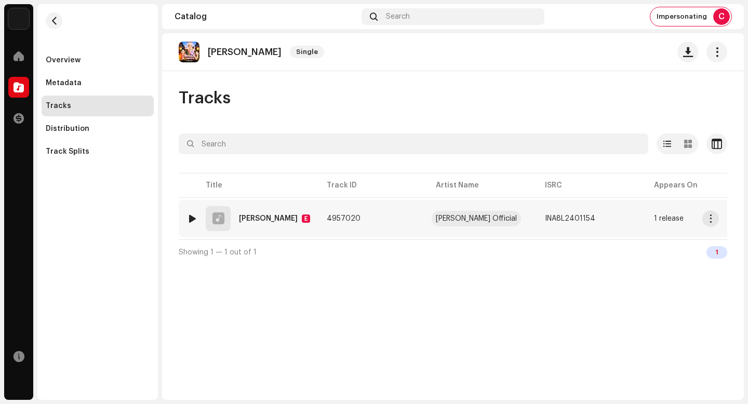
scroll to position [0, 157]
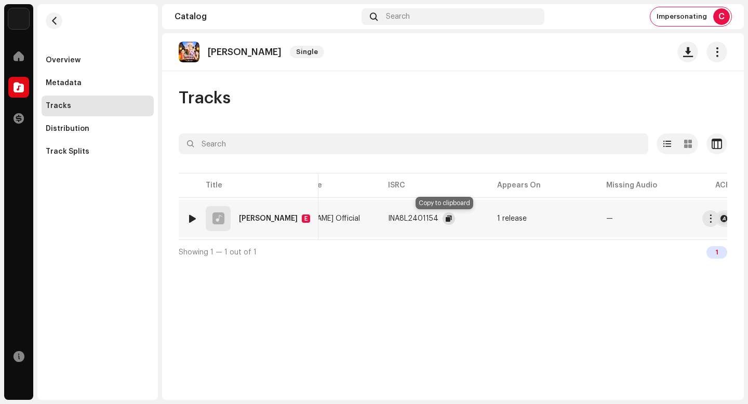
click at [443, 217] on button "button" at bounding box center [449, 218] width 12 height 12
click at [714, 221] on span "button" at bounding box center [711, 219] width 8 height 8
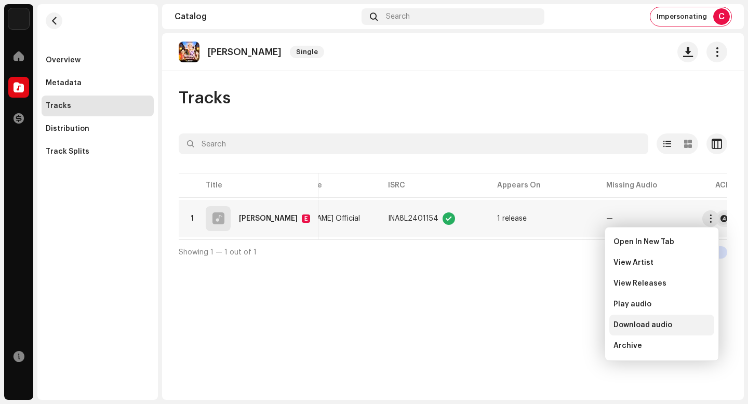
click at [686, 325] on div "Download audio" at bounding box center [662, 325] width 97 height 8
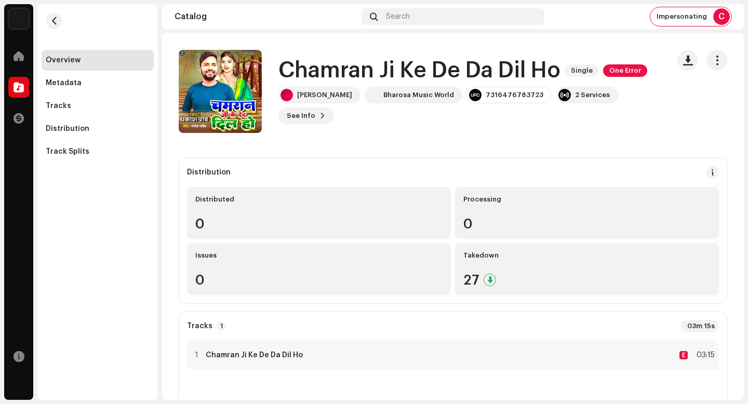
click at [406, 78] on h1 "Chamran Ji Ke De Da Dil Ho" at bounding box center [419, 71] width 282 height 24
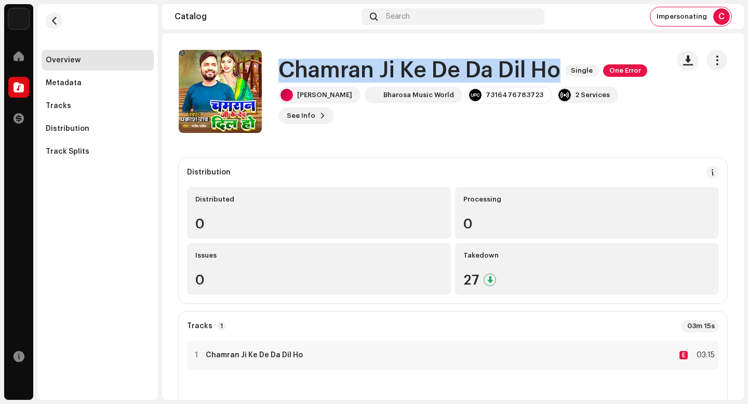
click at [406, 78] on h1 "Chamran Ji Ke De Da Dil Ho" at bounding box center [419, 71] width 282 height 24
copy div "Chamran Ji Ke De Da Dil Ho Single One Error"
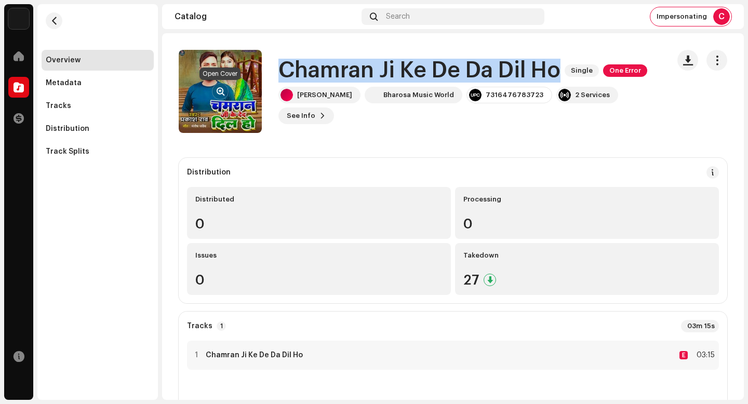
click at [220, 86] on button "button" at bounding box center [220, 91] width 17 height 17
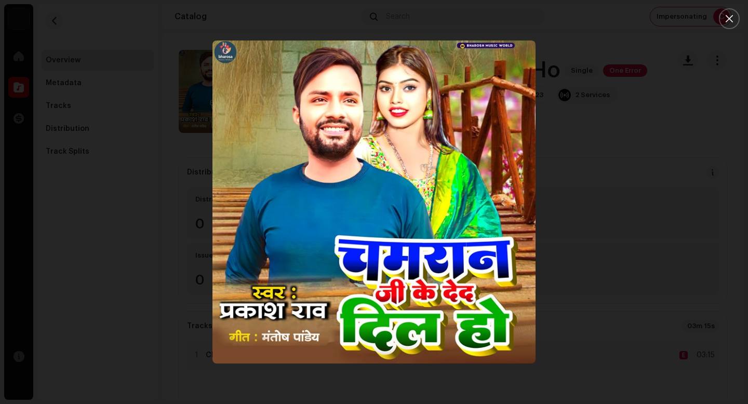
click at [696, 182] on div at bounding box center [374, 202] width 748 height 404
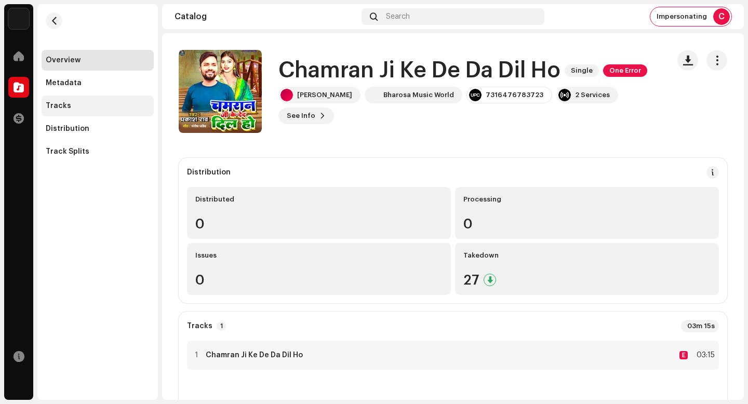
click at [90, 107] on div "Tracks" at bounding box center [98, 106] width 104 height 8
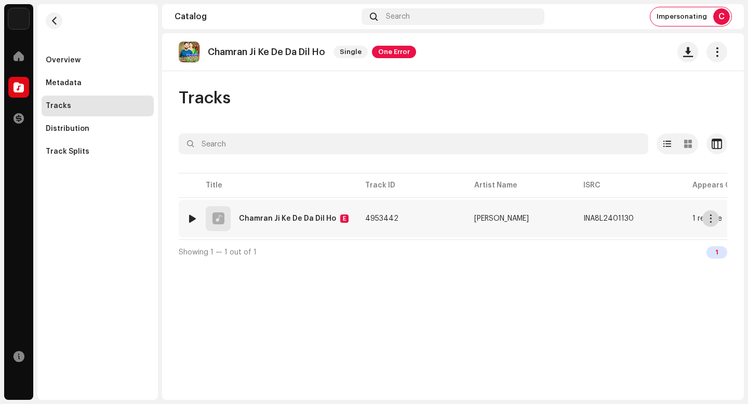
click at [710, 223] on button "button" at bounding box center [710, 218] width 17 height 17
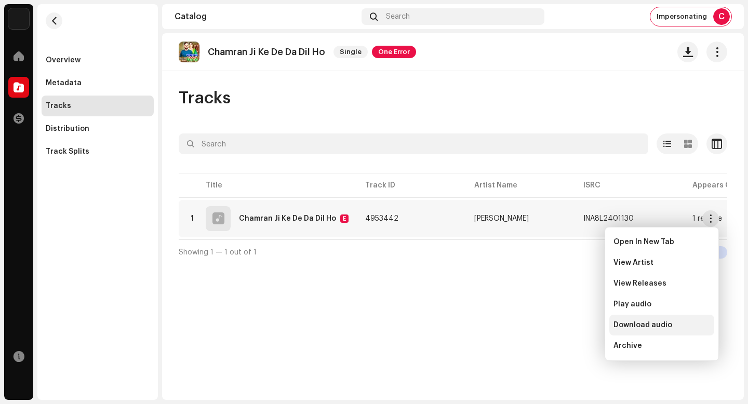
click at [672, 322] on div "Download audio" at bounding box center [662, 325] width 97 height 8
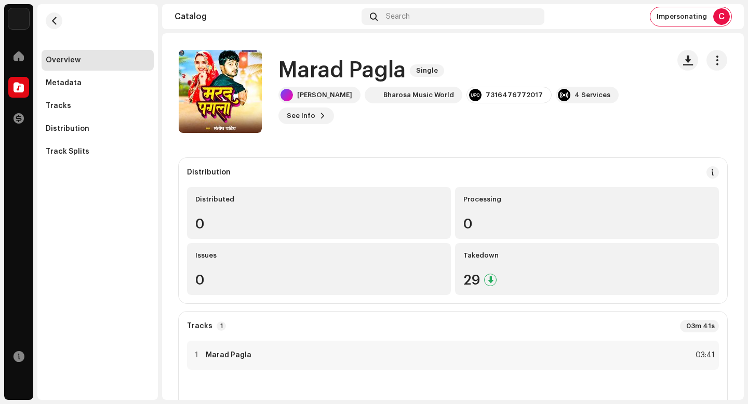
click at [369, 73] on h1 "Marad Pagla" at bounding box center [341, 71] width 127 height 24
copy div "Marad Pagla Single"
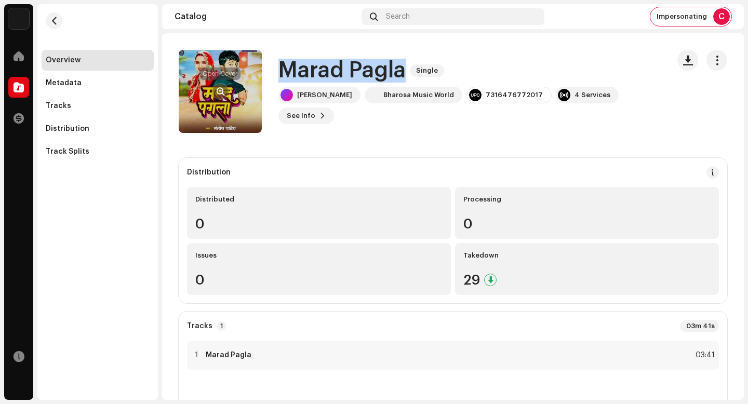
click at [224, 91] on span "button" at bounding box center [221, 91] width 8 height 8
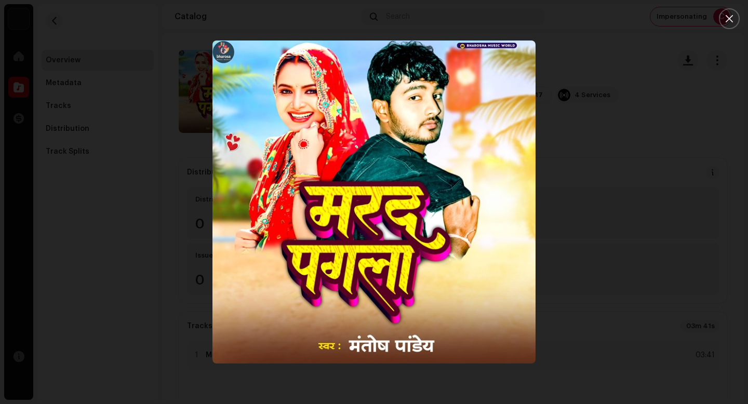
click at [394, 190] on img "1" at bounding box center [373, 202] width 323 height 323
click at [419, 202] on img "1" at bounding box center [373, 202] width 323 height 323
click at [678, 203] on div at bounding box center [374, 202] width 748 height 404
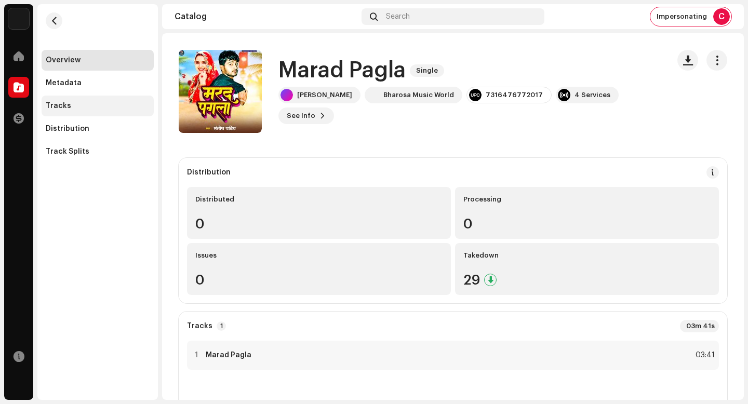
click at [79, 108] on div "Tracks" at bounding box center [98, 106] width 104 height 8
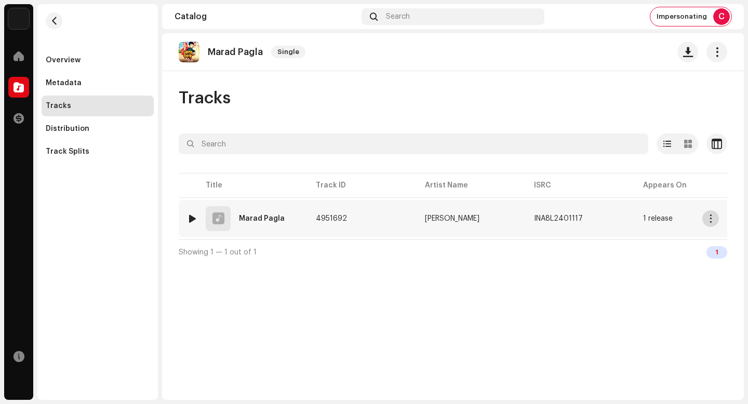
click at [707, 222] on span "button" at bounding box center [711, 219] width 8 height 8
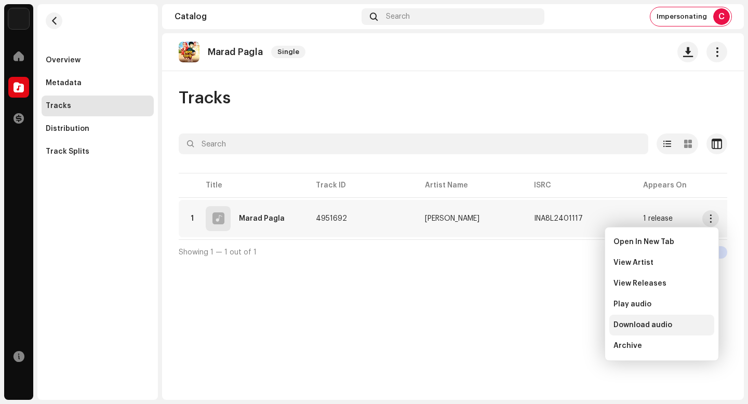
click at [673, 323] on div "Download audio" at bounding box center [662, 325] width 97 height 8
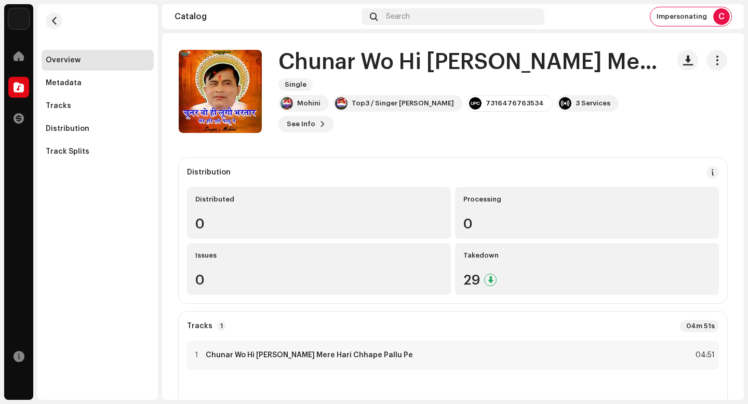
click at [449, 69] on h1 "Chunar Wo Hi [PERSON_NAME] Mere Hari Chhape Pallu Pe" at bounding box center [469, 62] width 382 height 24
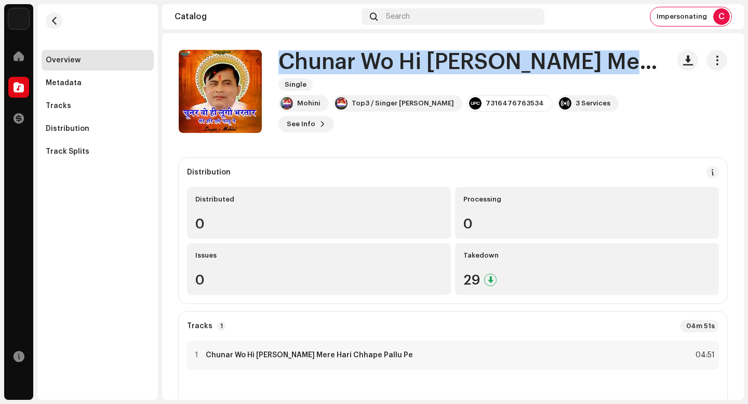
click at [449, 69] on h1 "Chunar Wo Hi [PERSON_NAME] Mere Hari Chhape Pallu Pe" at bounding box center [469, 62] width 382 height 24
copy div "Chunar Wo Hi [PERSON_NAME] Mere Hari Chhape Pallu Pe Single"
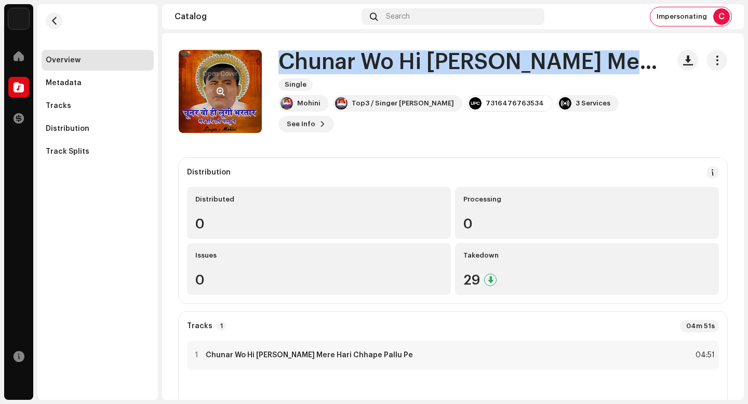
click at [225, 95] on button "button" at bounding box center [220, 91] width 17 height 17
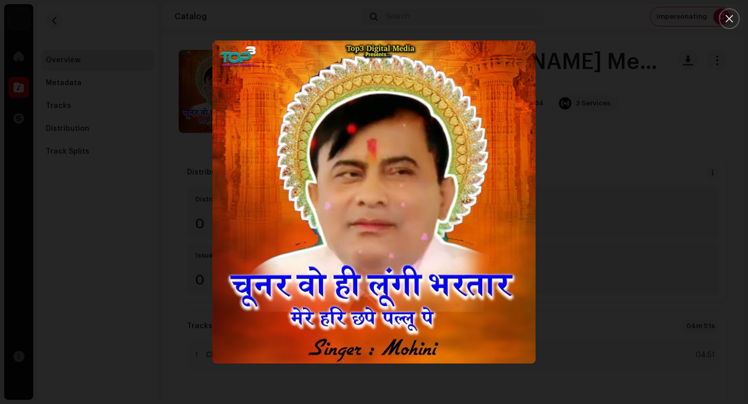
click at [612, 301] on div at bounding box center [374, 202] width 748 height 404
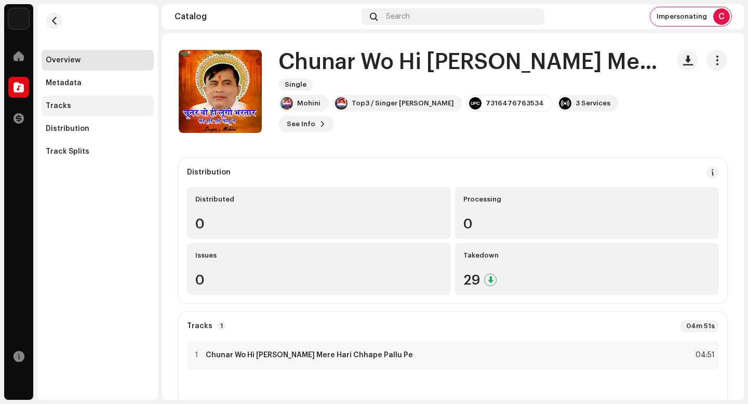
click at [123, 110] on div "Tracks" at bounding box center [98, 106] width 104 height 8
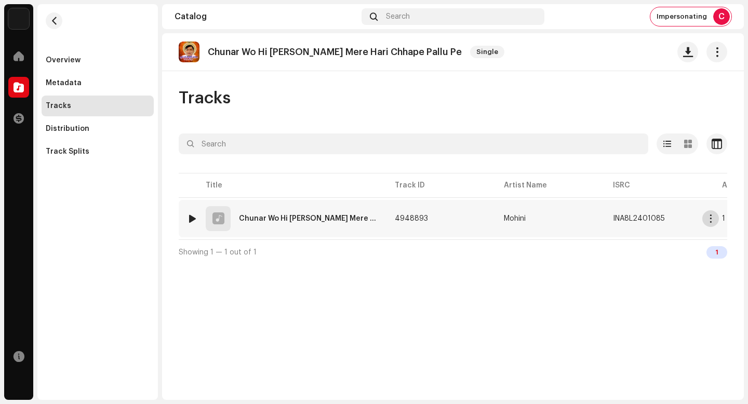
click at [714, 218] on span "button" at bounding box center [711, 219] width 8 height 8
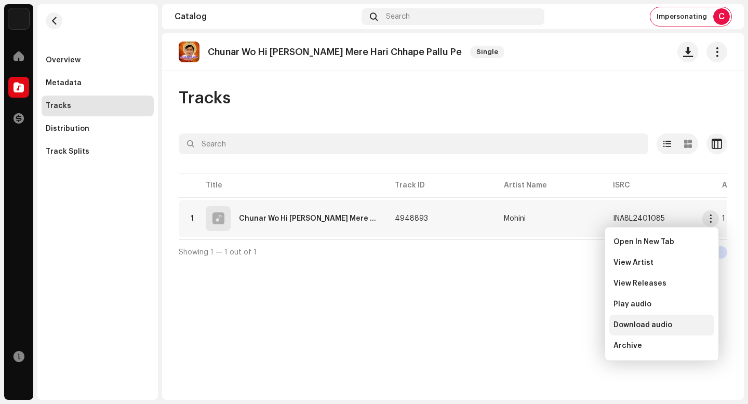
click at [663, 325] on span "Download audio" at bounding box center [643, 325] width 59 height 8
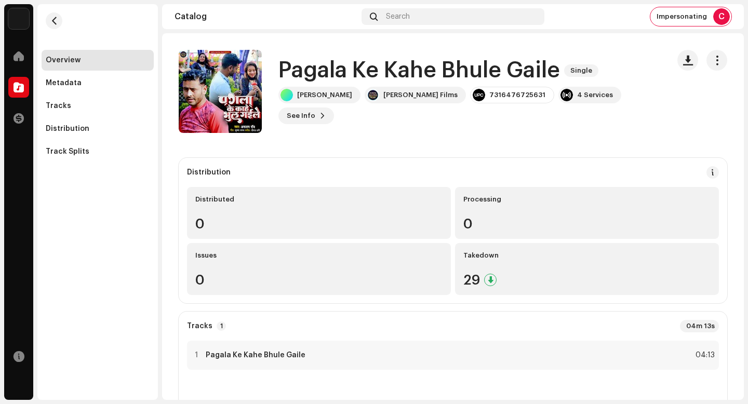
click at [459, 83] on h1 "Pagala Ke Kahe Bhule Gaile" at bounding box center [419, 71] width 282 height 24
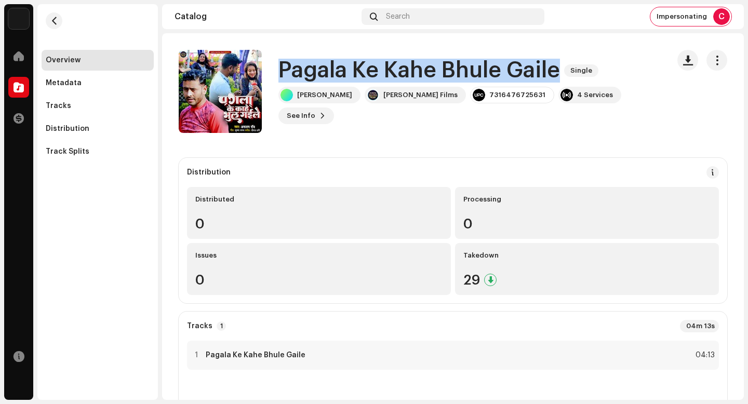
click at [459, 83] on h1 "Pagala Ke Kahe Bhule Gaile" at bounding box center [419, 71] width 282 height 24
copy div "Pagala Ke Kahe Bhule Gaile Single"
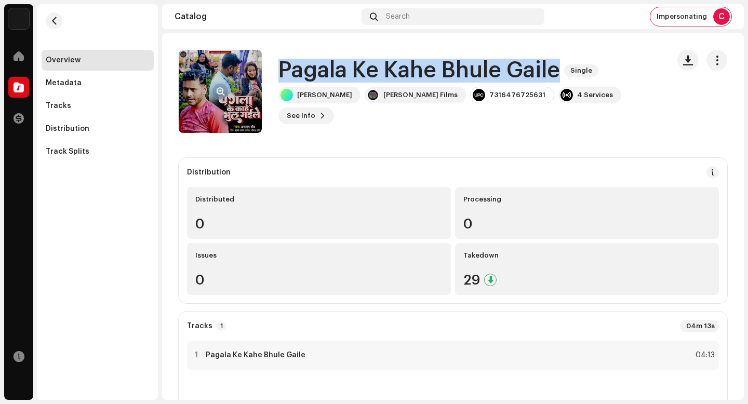
click at [224, 95] on button "button" at bounding box center [220, 91] width 17 height 17
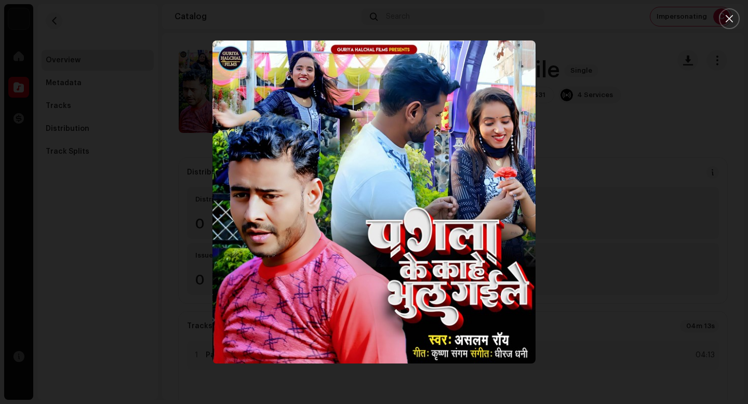
click at [650, 116] on div at bounding box center [374, 202] width 748 height 404
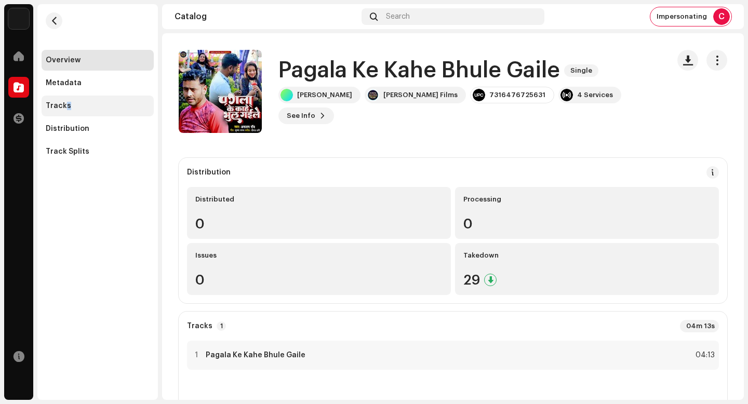
click at [66, 109] on div "Tracks" at bounding box center [58, 106] width 25 height 8
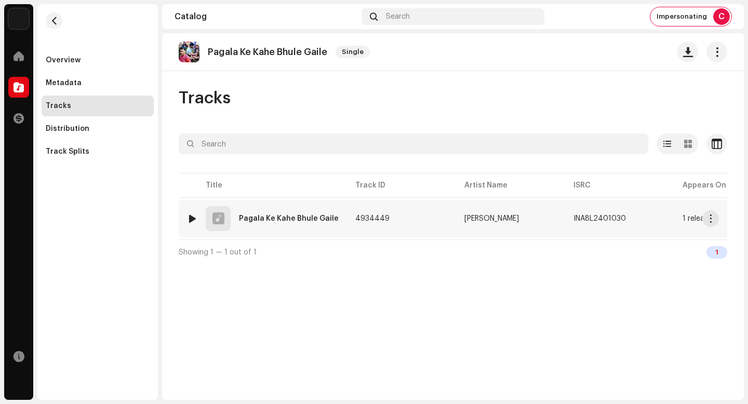
click at [718, 222] on re-m-actions-button at bounding box center [710, 218] width 17 height 17
click at [712, 222] on span "button" at bounding box center [711, 219] width 8 height 8
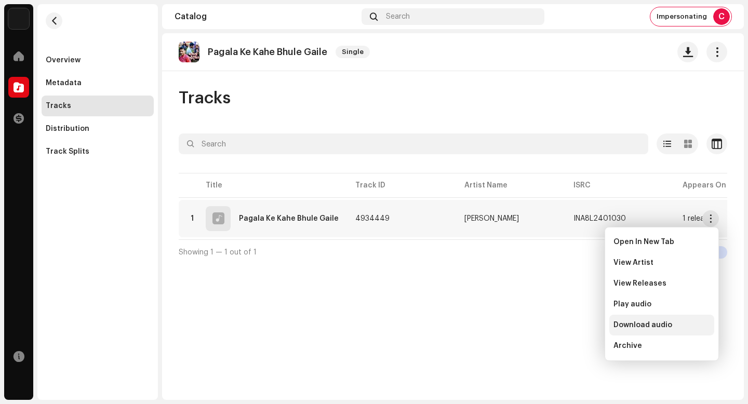
click at [678, 331] on div "Download audio" at bounding box center [661, 325] width 105 height 21
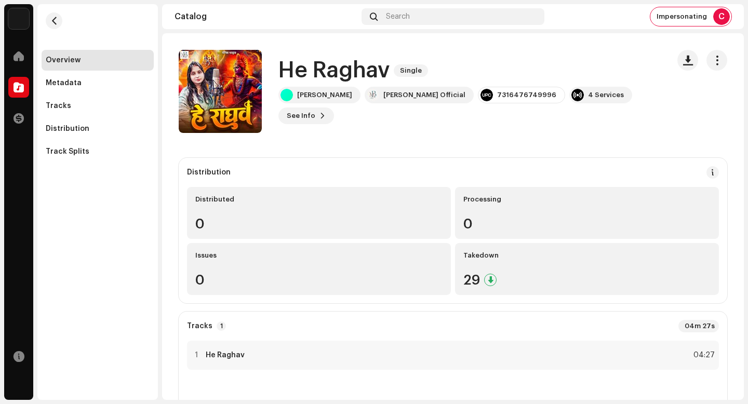
click at [356, 61] on h1 "He Raghav" at bounding box center [333, 71] width 111 height 24
copy div "He [PERSON_NAME] Single"
drag, startPoint x: 169, startPoint y: 93, endPoint x: 178, endPoint y: 93, distance: 8.8
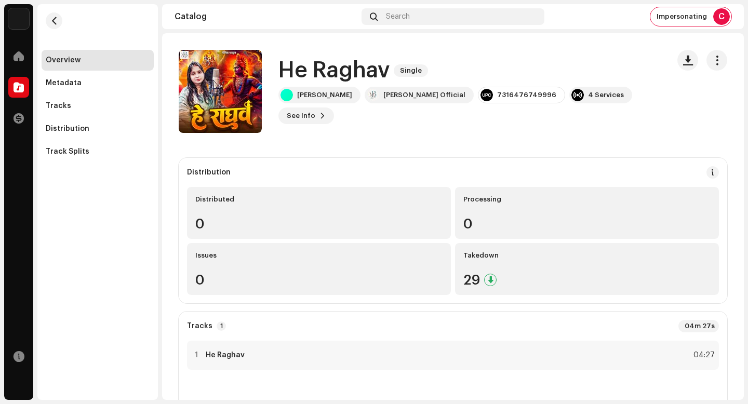
click at [171, 93] on div "He [PERSON_NAME] Single [PERSON_NAME] [PERSON_NAME] Official 7316476749996 4 Se…" at bounding box center [453, 91] width 582 height 83
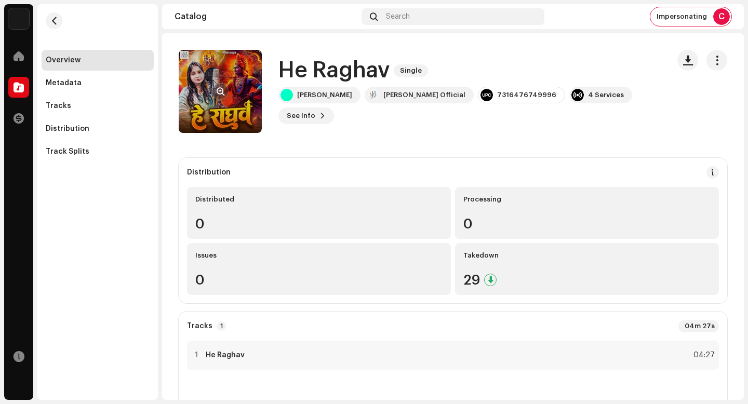
click at [218, 91] on span "button" at bounding box center [221, 91] width 8 height 8
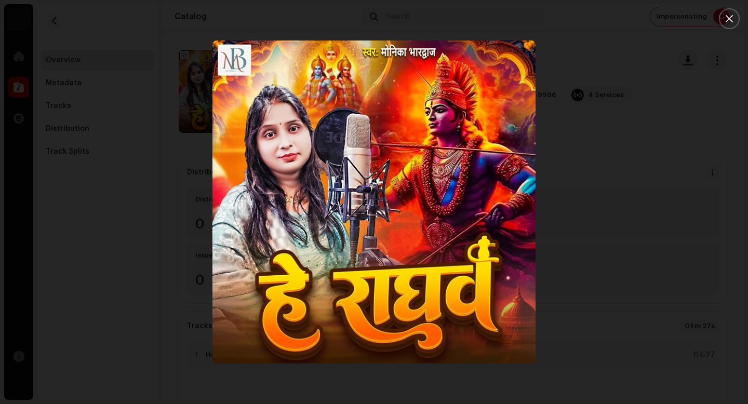
click at [722, 157] on div at bounding box center [374, 202] width 748 height 404
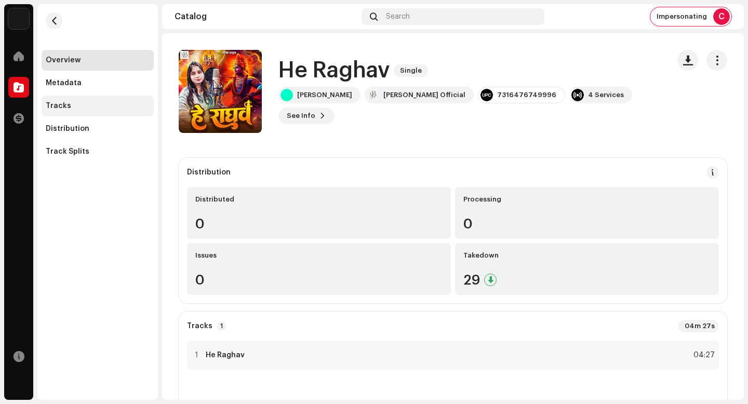
click at [110, 102] on div "Tracks" at bounding box center [98, 106] width 104 height 8
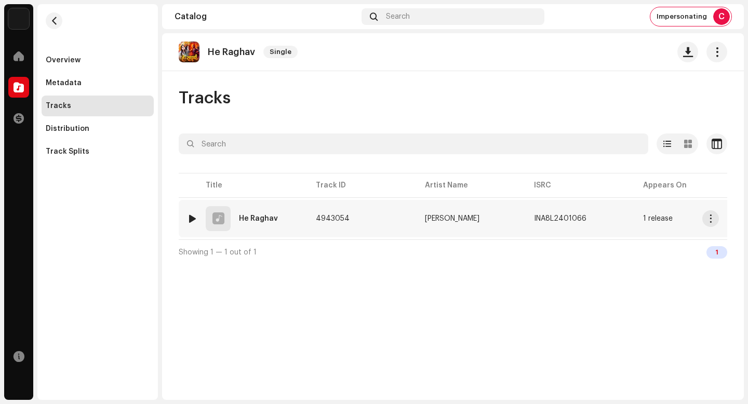
drag, startPoint x: 714, startPoint y: 220, endPoint x: 714, endPoint y: 234, distance: 13.5
click at [714, 220] on span "button" at bounding box center [711, 219] width 8 height 8
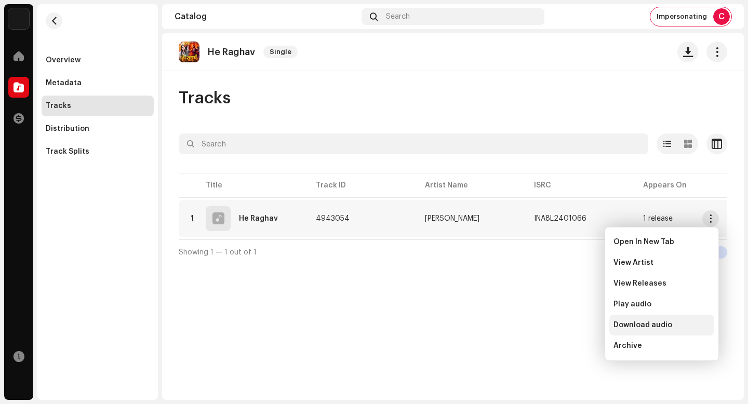
click at [663, 322] on span "Download audio" at bounding box center [643, 325] width 59 height 8
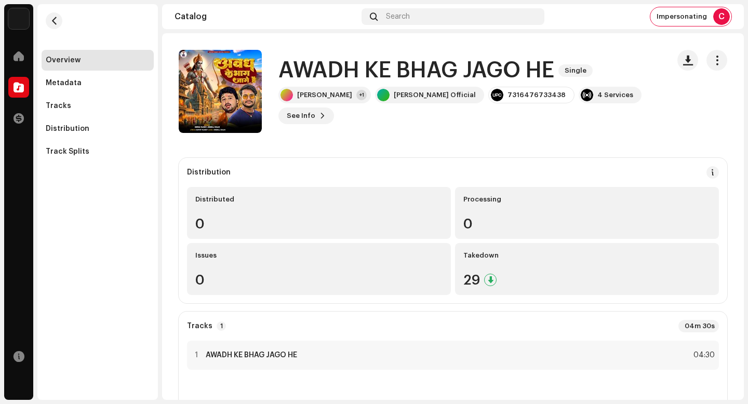
click at [441, 69] on h1 "AWADH KE BHAG JAGO HE" at bounding box center [416, 71] width 276 height 24
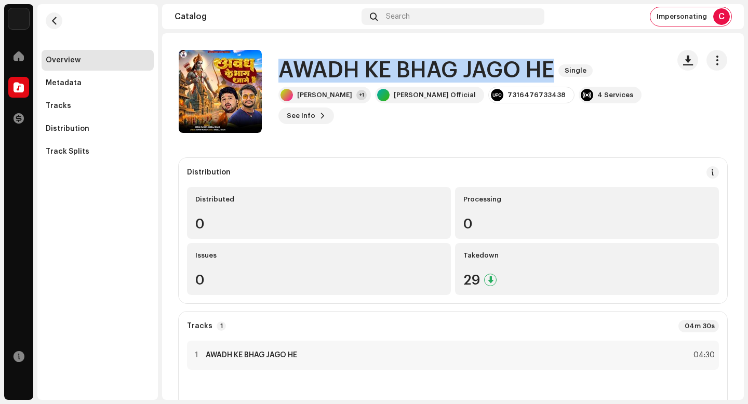
click at [441, 69] on h1 "AWADH KE BHAG JAGO HE" at bounding box center [416, 71] width 276 height 24
copy div "AWADH KE BHAG JAGO HE Single"
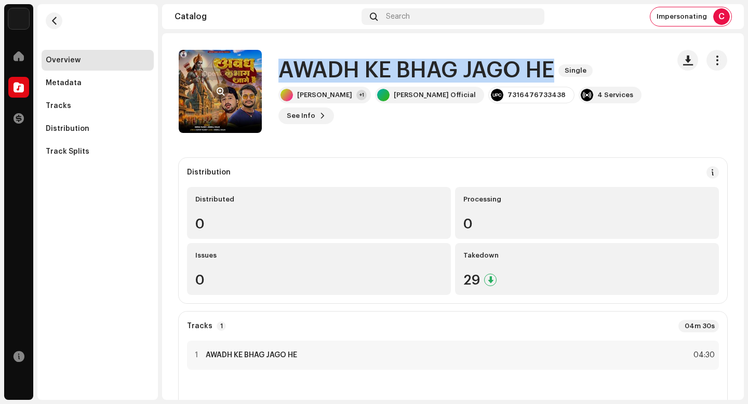
click at [222, 97] on button "button" at bounding box center [220, 91] width 17 height 17
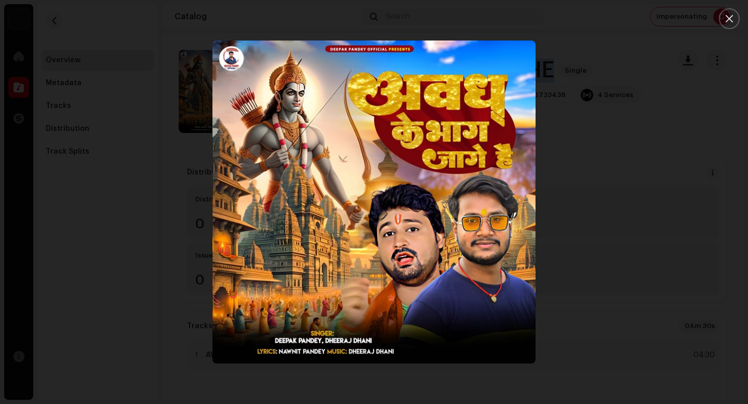
click at [726, 22] on icon "Close" at bounding box center [729, 18] width 7 height 7
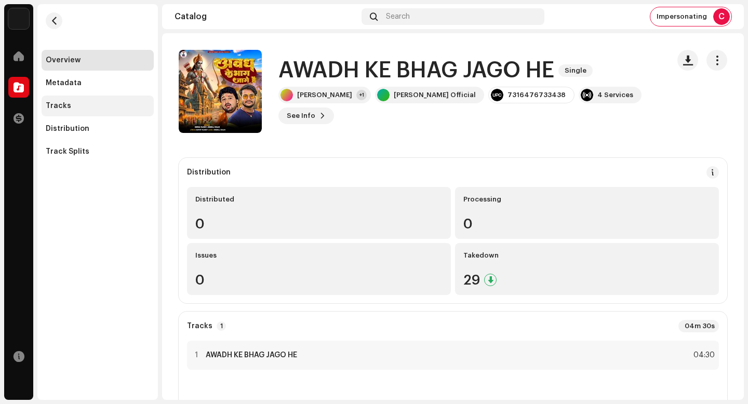
click at [91, 104] on div "Tracks" at bounding box center [98, 106] width 104 height 8
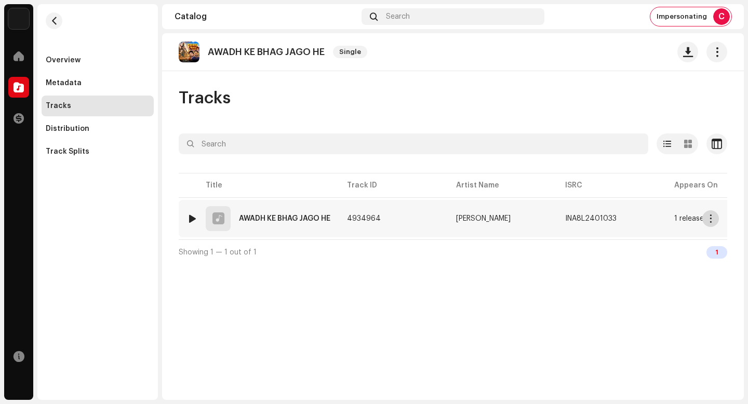
click at [711, 221] on span "button" at bounding box center [711, 219] width 8 height 8
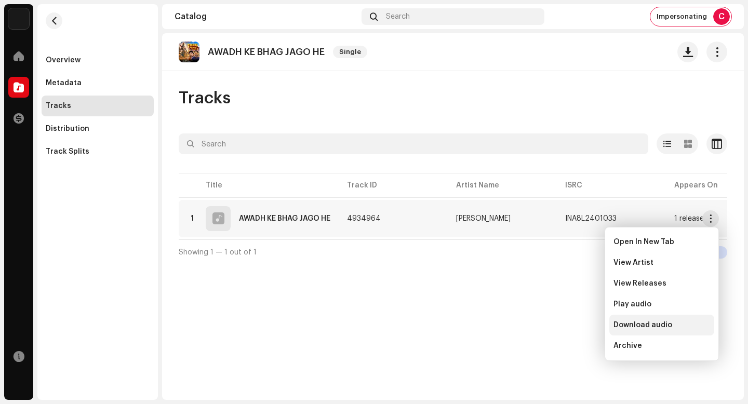
click at [647, 321] on span "Download audio" at bounding box center [643, 325] width 59 height 8
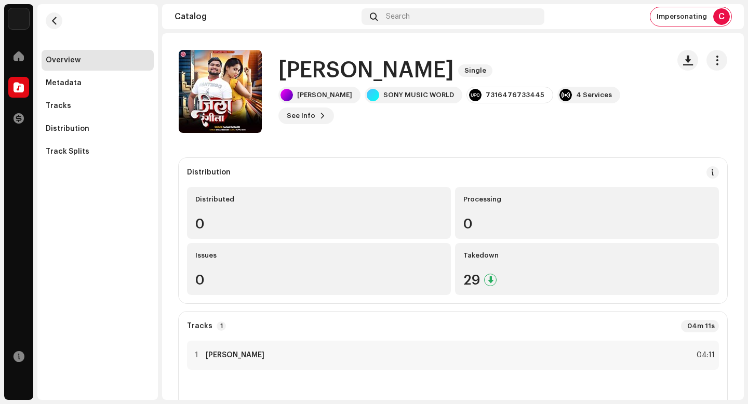
click at [342, 78] on h1 "[PERSON_NAME]" at bounding box center [366, 71] width 176 height 24
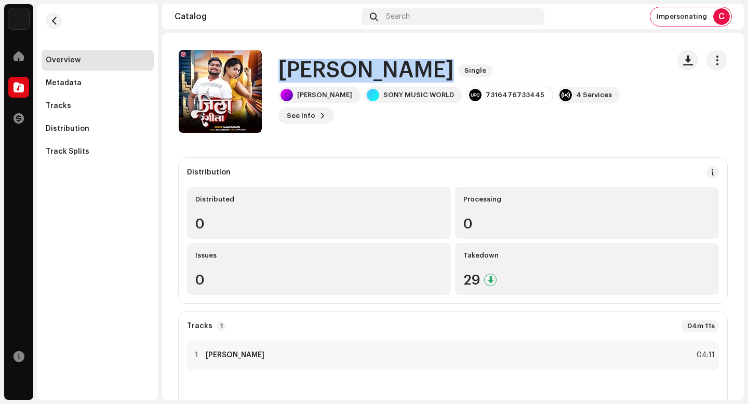
click at [342, 78] on h1 "[PERSON_NAME]" at bounding box center [366, 71] width 176 height 24
copy div "[PERSON_NAME] Single"
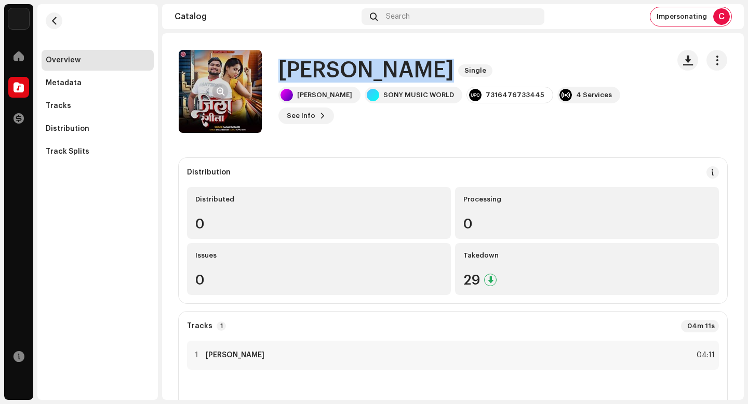
click at [220, 99] on button "button" at bounding box center [220, 91] width 17 height 17
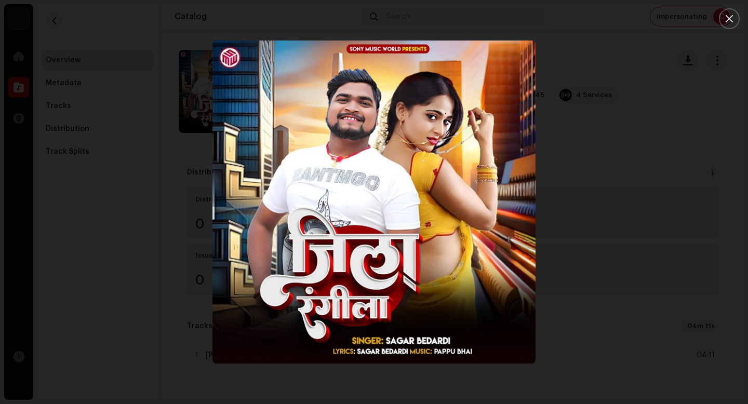
click at [77, 135] on div at bounding box center [374, 202] width 748 height 404
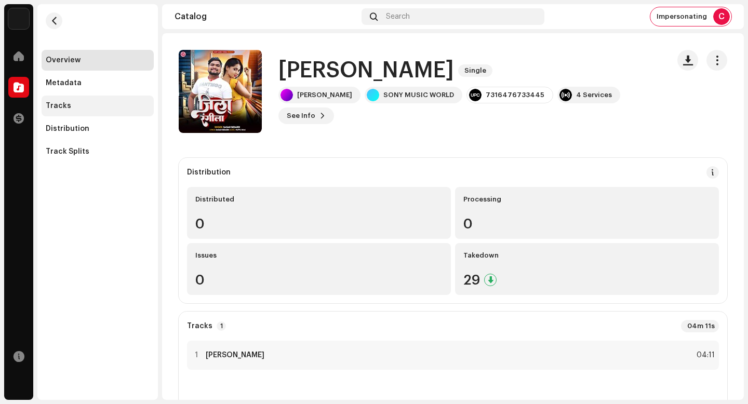
click at [97, 114] on div "Tracks" at bounding box center [98, 106] width 112 height 21
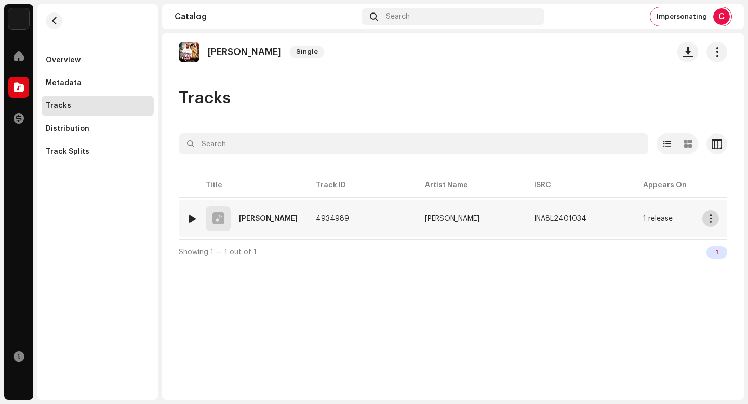
click at [712, 220] on span "button" at bounding box center [711, 219] width 8 height 8
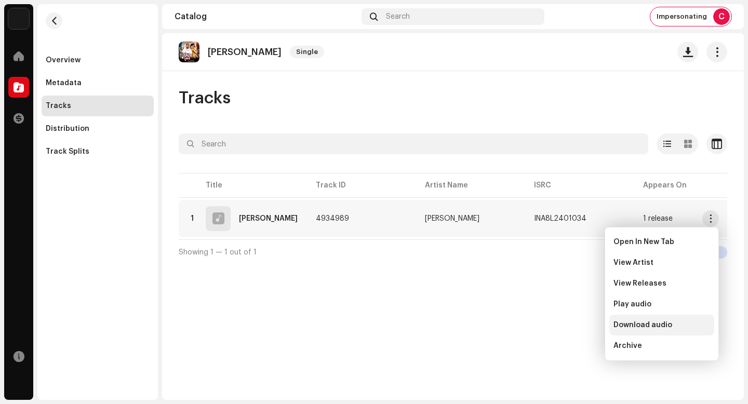
click at [688, 318] on div "Download audio" at bounding box center [661, 325] width 105 height 21
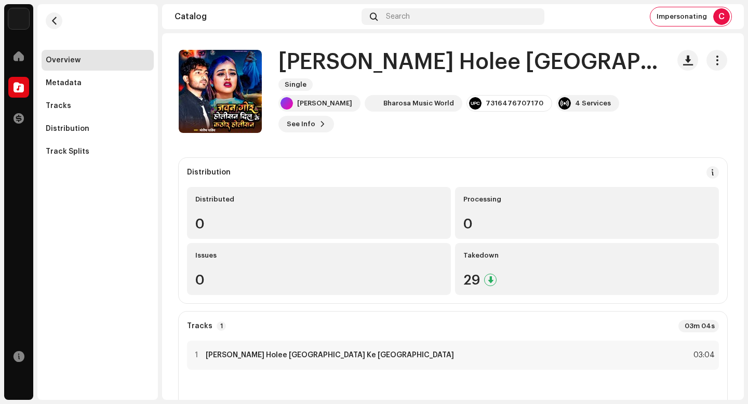
click at [368, 71] on h1 "[PERSON_NAME] Holee [GEOGRAPHIC_DATA] Ke [GEOGRAPHIC_DATA]" at bounding box center [469, 62] width 382 height 24
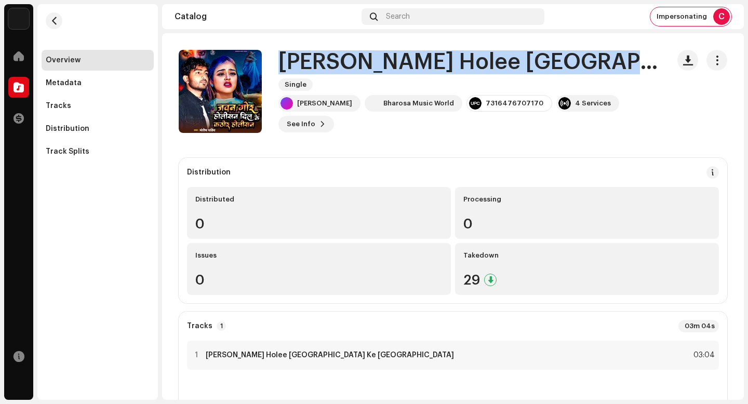
click at [368, 71] on h1 "[PERSON_NAME] Holee [GEOGRAPHIC_DATA] Ke [GEOGRAPHIC_DATA]" at bounding box center [469, 62] width 382 height 24
copy div "[PERSON_NAME] Holee [GEOGRAPHIC_DATA] Ke [GEOGRAPHIC_DATA] San Single"
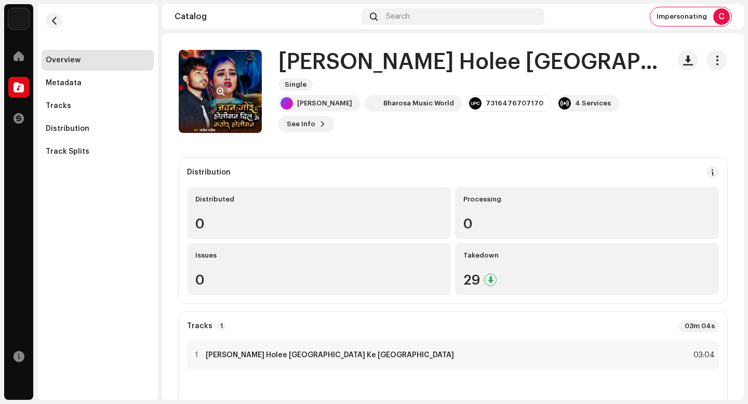
click at [229, 94] on re-a-cover at bounding box center [220, 91] width 83 height 83
click at [223, 91] on span "button" at bounding box center [221, 91] width 8 height 8
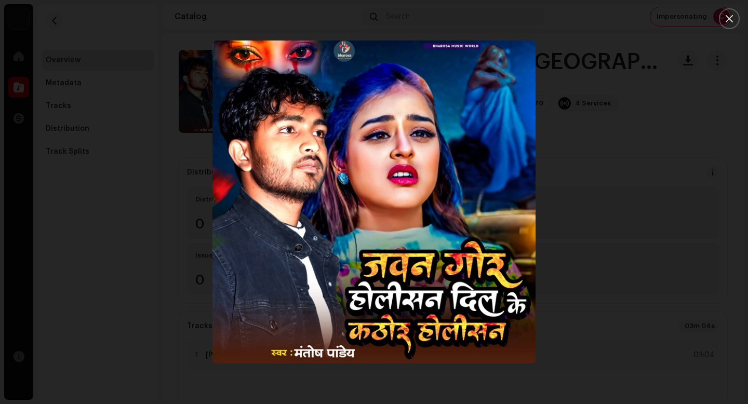
click at [105, 82] on div at bounding box center [374, 202] width 748 height 404
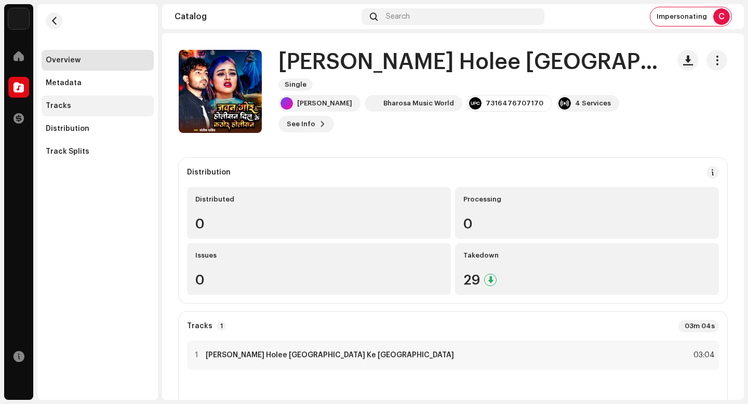
click at [88, 108] on div "Tracks" at bounding box center [98, 106] width 104 height 8
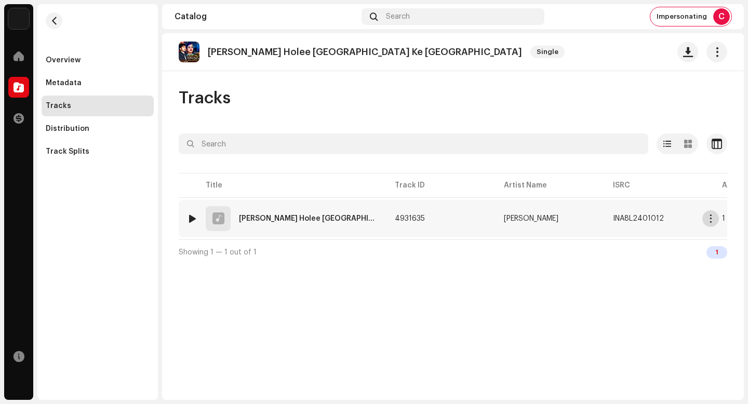
click at [713, 215] on span "button" at bounding box center [711, 219] width 8 height 8
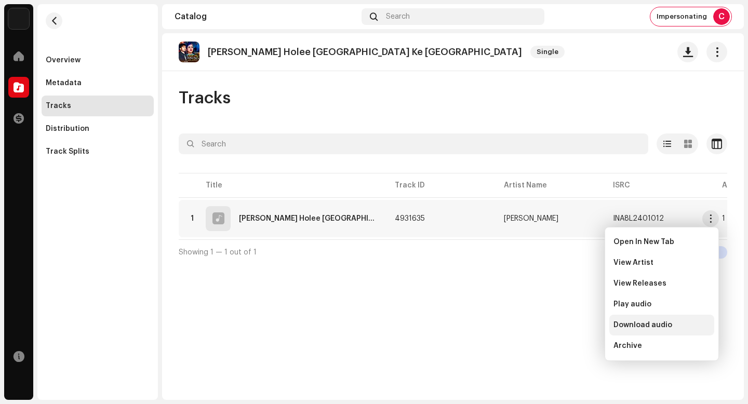
click at [683, 322] on div "Download audio" at bounding box center [662, 325] width 97 height 8
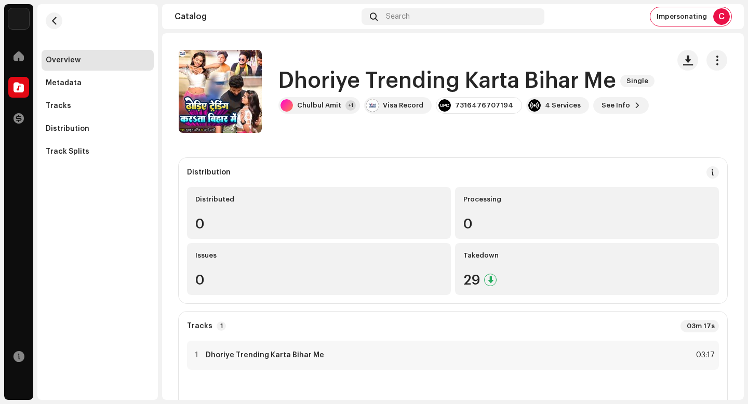
click at [418, 75] on h1 "Dhoriye Trending Karta Bihar Me" at bounding box center [447, 81] width 338 height 24
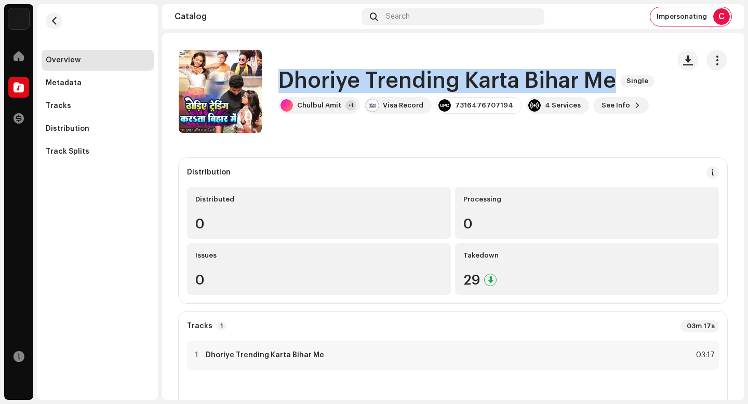
click at [418, 75] on h1 "Dhoriye Trending Karta Bihar Me" at bounding box center [447, 81] width 338 height 24
copy div "Dhoriye Trending Karta Bihar Me Single"
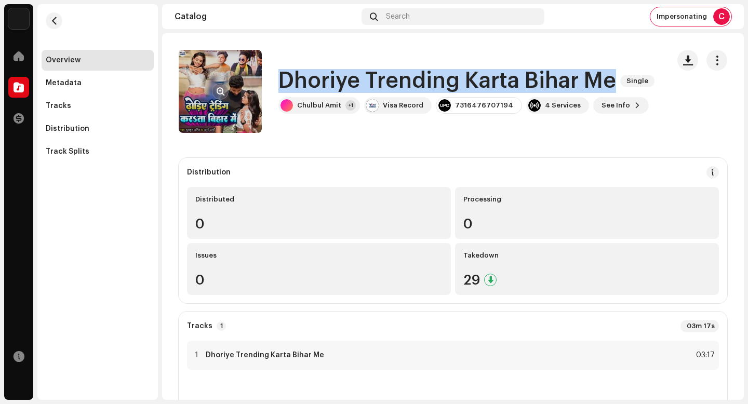
click at [216, 91] on button "button" at bounding box center [220, 91] width 17 height 17
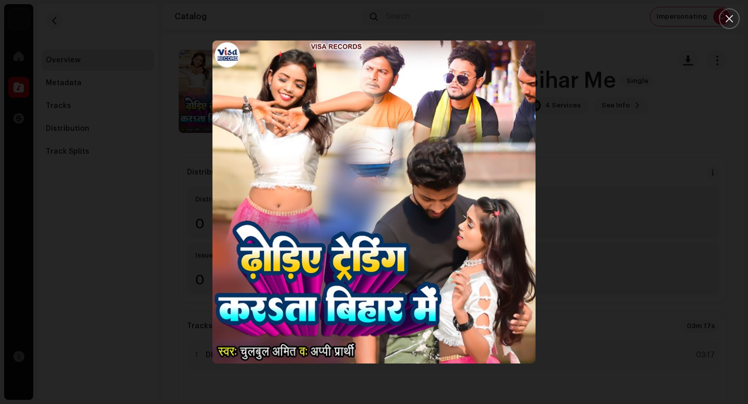
click at [105, 166] on div at bounding box center [374, 202] width 748 height 404
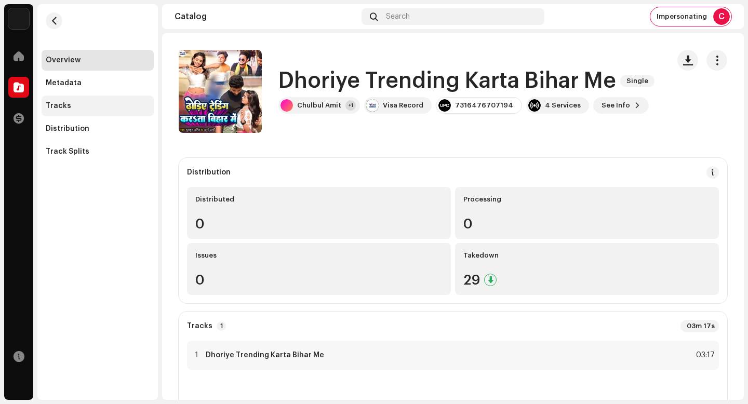
click at [72, 102] on div "Tracks" at bounding box center [98, 106] width 104 height 8
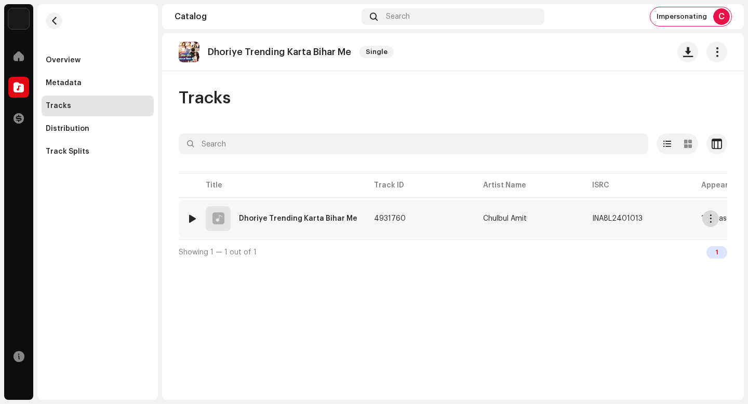
click at [710, 218] on span "button" at bounding box center [711, 219] width 8 height 8
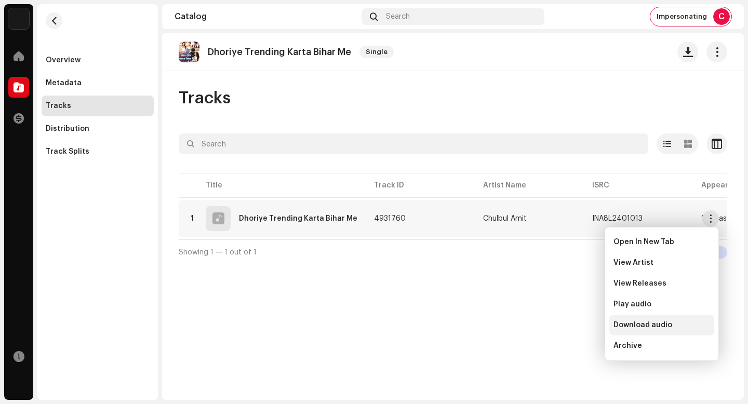
click at [663, 322] on span "Download audio" at bounding box center [643, 325] width 59 height 8
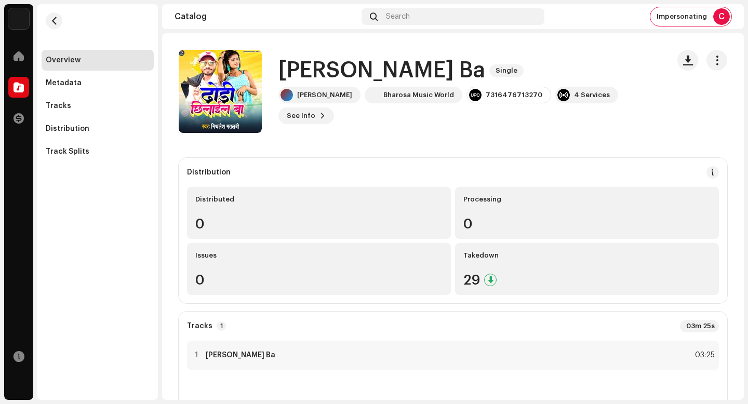
click at [360, 72] on h1 "[PERSON_NAME] Ba" at bounding box center [381, 71] width 207 height 24
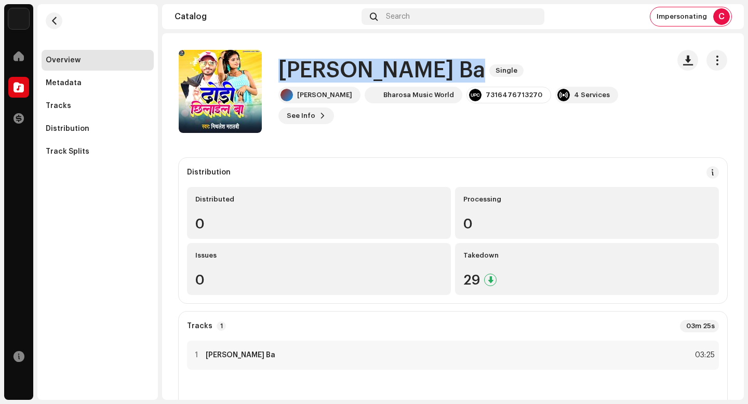
click at [360, 72] on h1 "[PERSON_NAME] Ba" at bounding box center [381, 71] width 207 height 24
copy div "[PERSON_NAME] Ba Single"
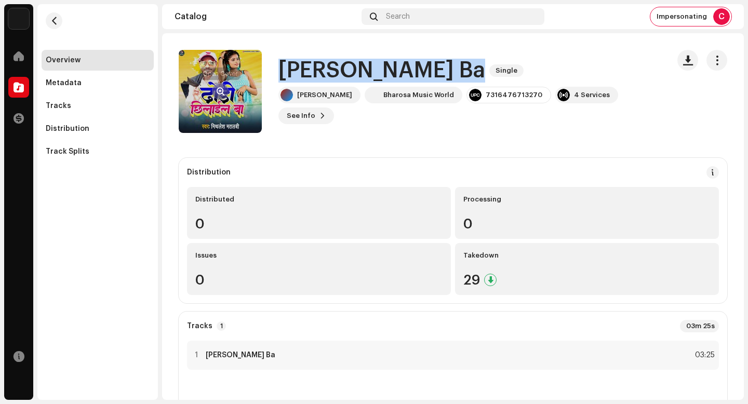
click at [221, 86] on button "button" at bounding box center [220, 91] width 17 height 17
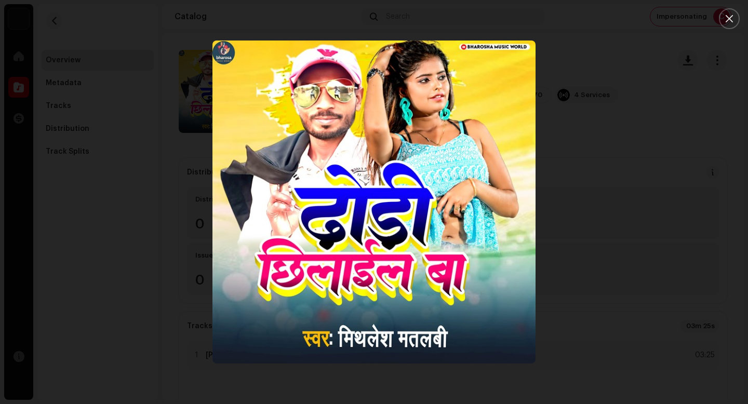
click at [133, 124] on div at bounding box center [374, 202] width 748 height 404
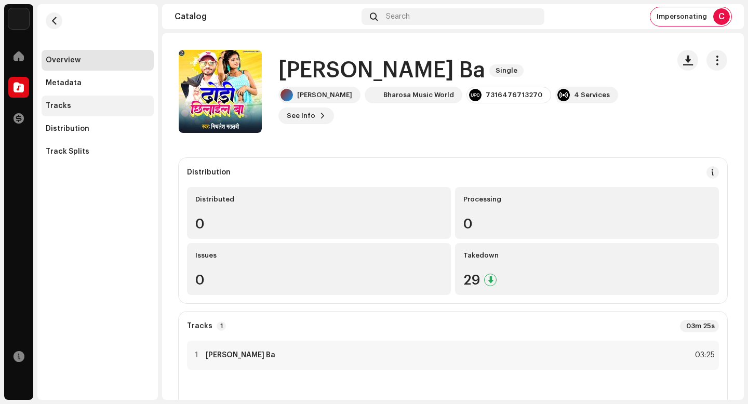
click at [109, 104] on div "Tracks" at bounding box center [98, 106] width 104 height 8
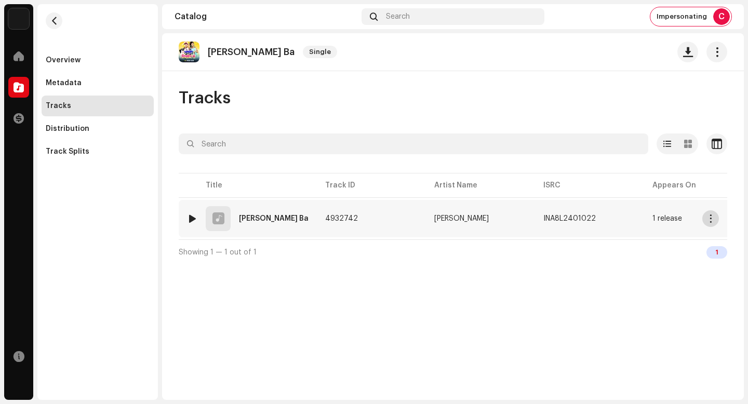
click at [714, 220] on span "button" at bounding box center [711, 219] width 8 height 8
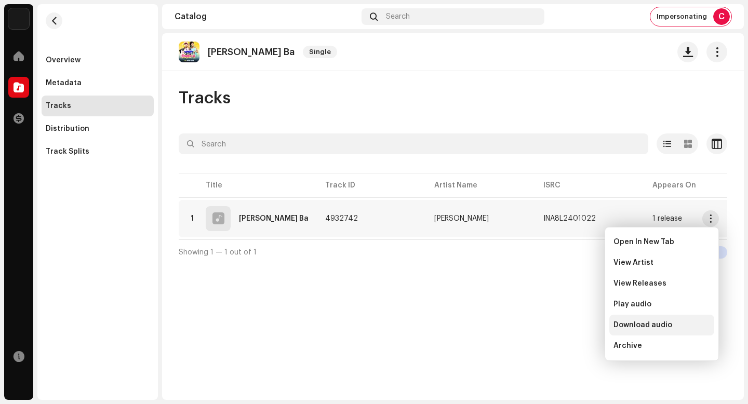
click at [678, 324] on div "Download audio" at bounding box center [662, 325] width 97 height 8
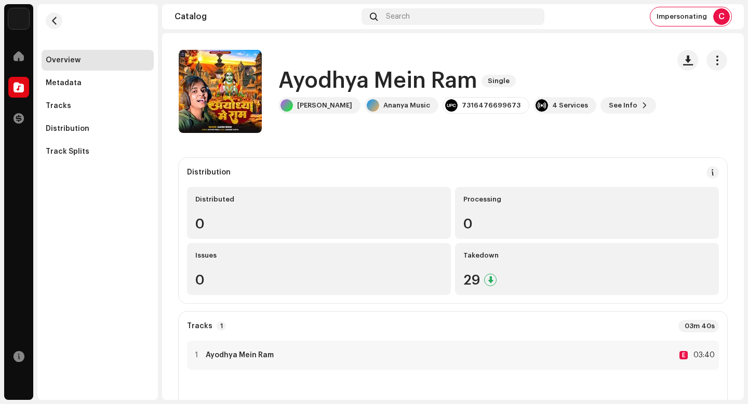
click at [406, 78] on h1 "Ayodhya Mein Ram" at bounding box center [377, 81] width 199 height 24
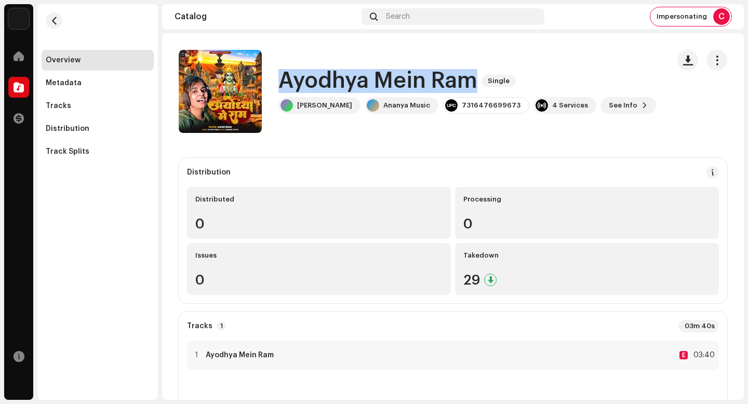
click at [406, 78] on h1 "Ayodhya Mein Ram" at bounding box center [377, 81] width 199 height 24
copy div "Ayodhya Mein Ram Single"
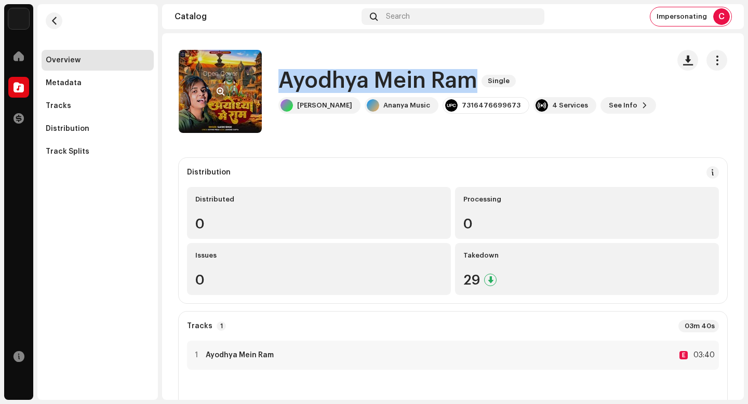
click at [216, 90] on button "button" at bounding box center [220, 91] width 17 height 17
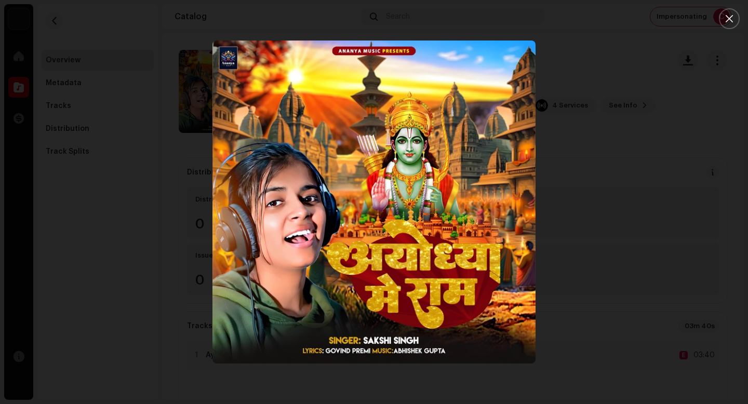
click at [137, 121] on div at bounding box center [374, 202] width 748 height 404
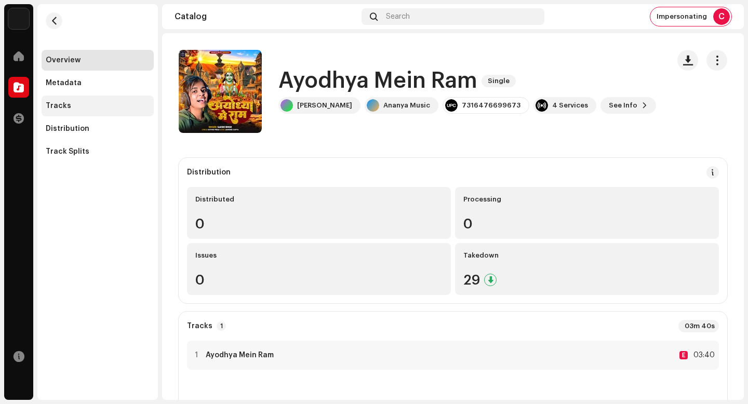
click at [118, 107] on div "Tracks" at bounding box center [98, 106] width 104 height 8
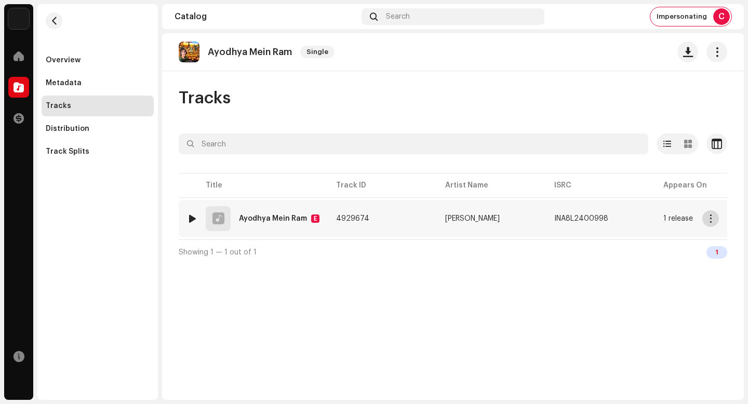
click at [708, 217] on span "button" at bounding box center [711, 219] width 8 height 8
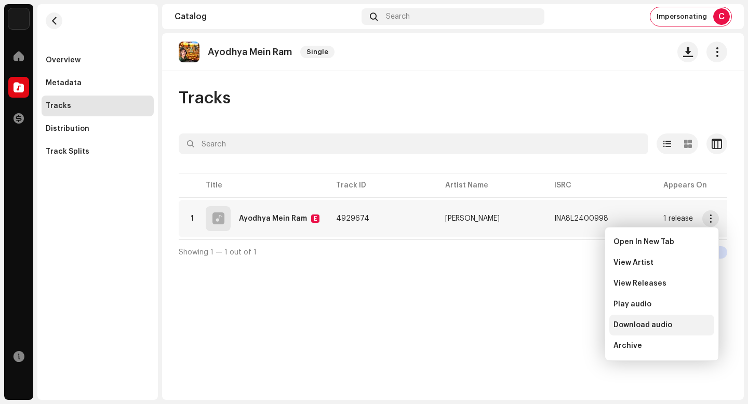
click at [641, 329] on div "Download audio" at bounding box center [661, 325] width 105 height 21
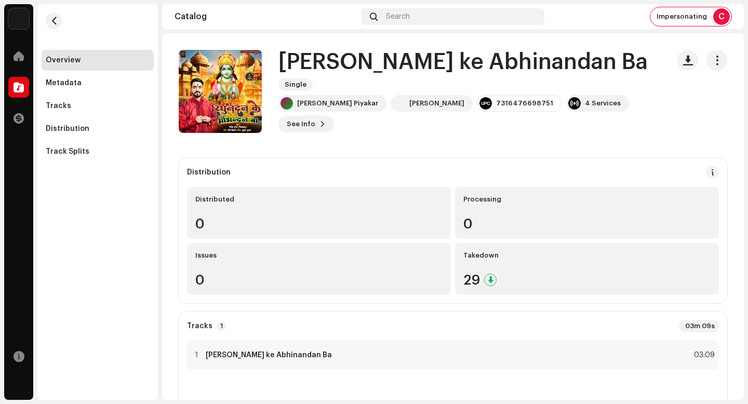
click at [377, 62] on h1 "[PERSON_NAME] ke Abhinandan Ba" at bounding box center [462, 62] width 369 height 24
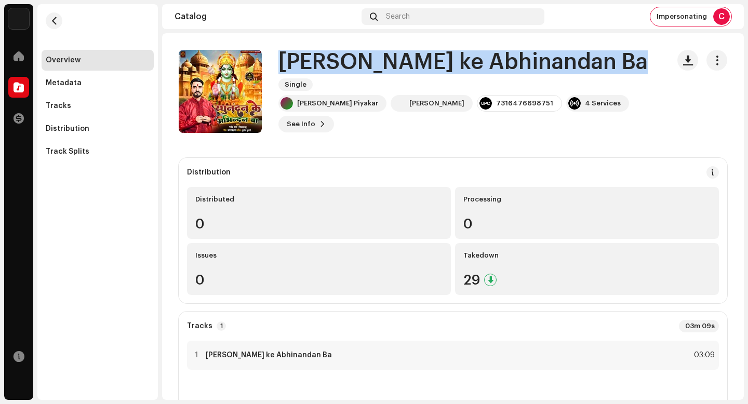
click at [377, 62] on h1 "Raghu Nandan ke Abhinandan Ba" at bounding box center [462, 62] width 369 height 24
copy div "Raghu Nandan ke Abhinandan Ba Single"
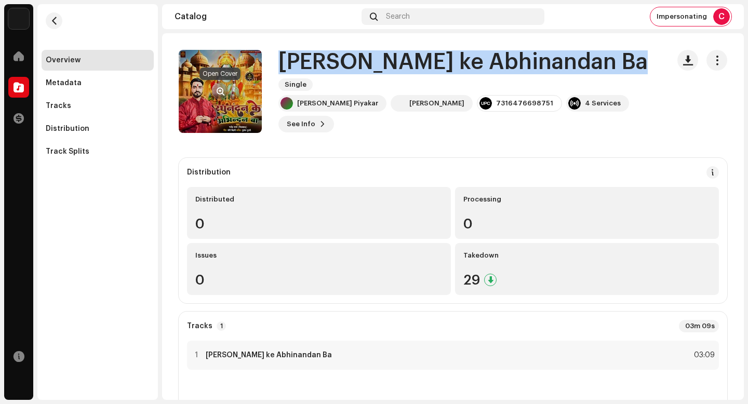
click at [225, 89] on button "button" at bounding box center [220, 91] width 17 height 17
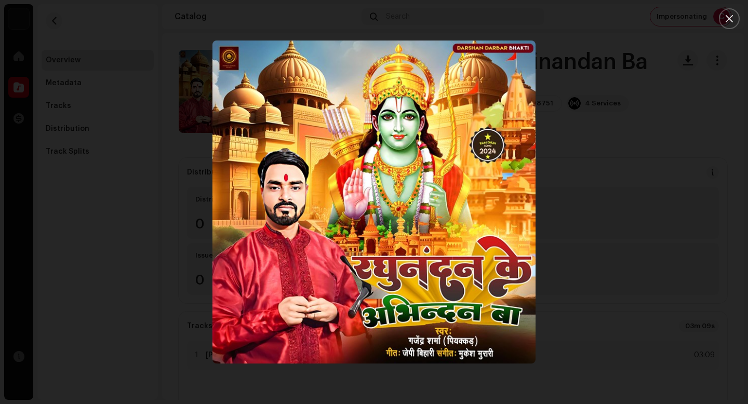
click at [628, 290] on div at bounding box center [374, 202] width 748 height 404
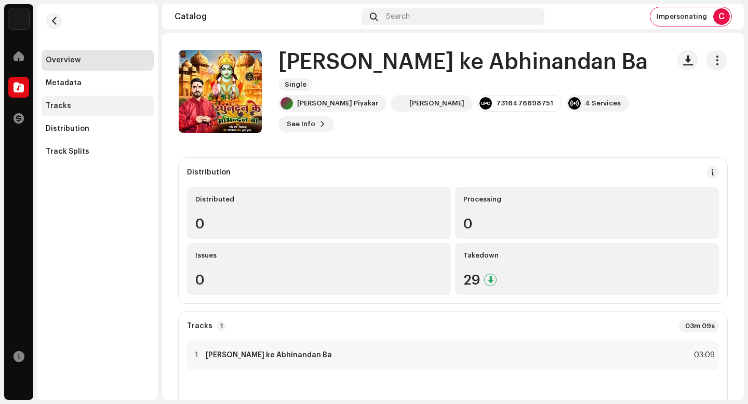
click at [61, 108] on div "Tracks" at bounding box center [58, 106] width 25 height 8
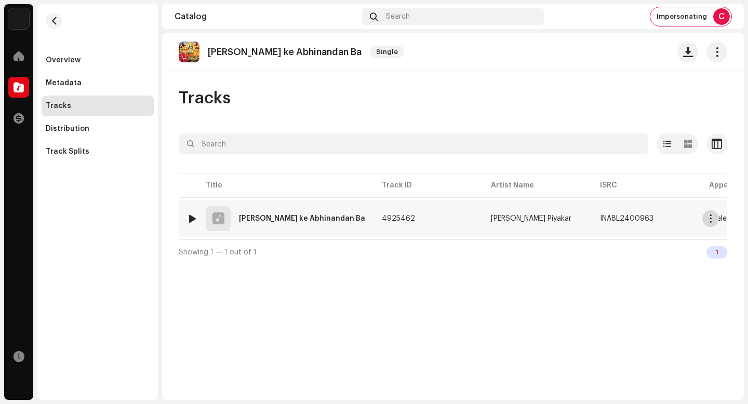
click at [709, 219] on span "button" at bounding box center [711, 219] width 8 height 8
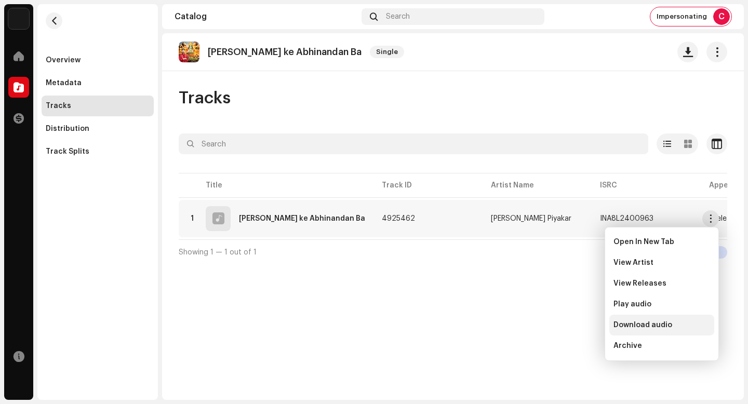
click at [646, 327] on span "Download audio" at bounding box center [643, 325] width 59 height 8
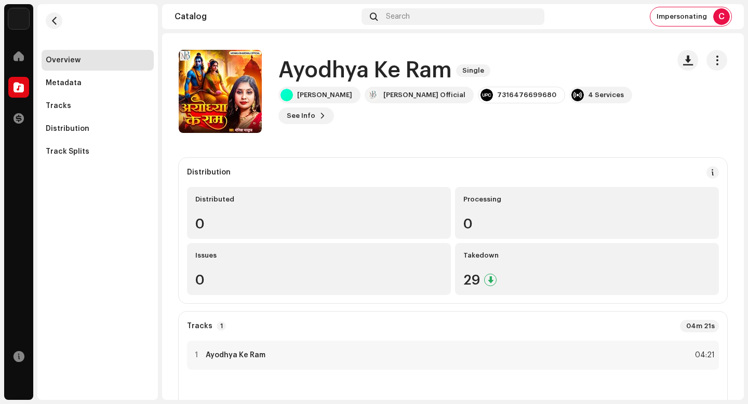
click at [389, 68] on h1 "Ayodhya Ke Ram" at bounding box center [365, 71] width 174 height 24
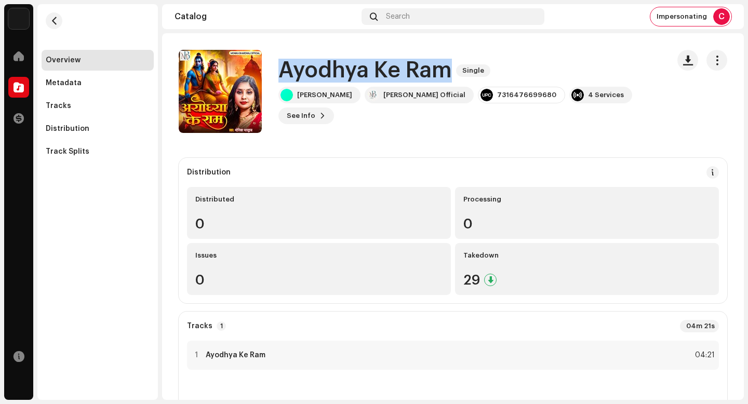
click at [389, 68] on h1 "Ayodhya Ke Ram" at bounding box center [365, 71] width 174 height 24
copy div "Ayodhya Ke Ram Single"
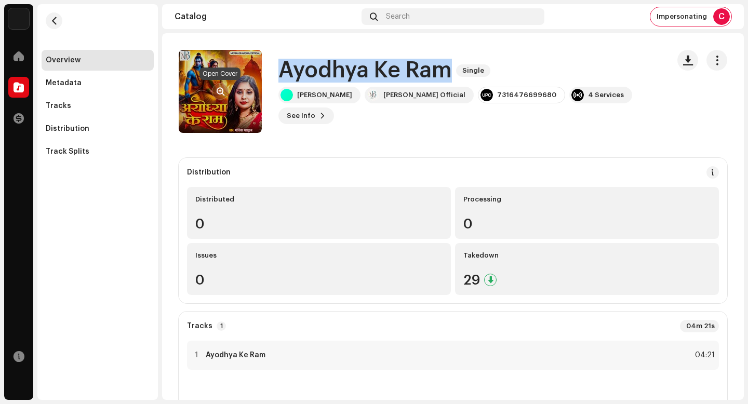
click at [220, 87] on span "button" at bounding box center [221, 91] width 8 height 8
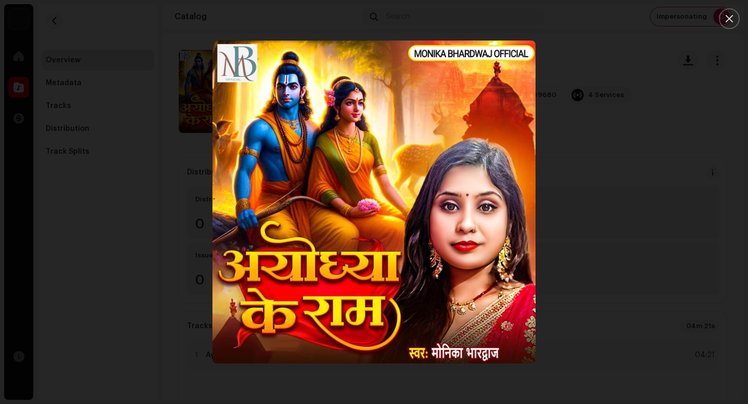
click at [646, 327] on div at bounding box center [374, 202] width 748 height 404
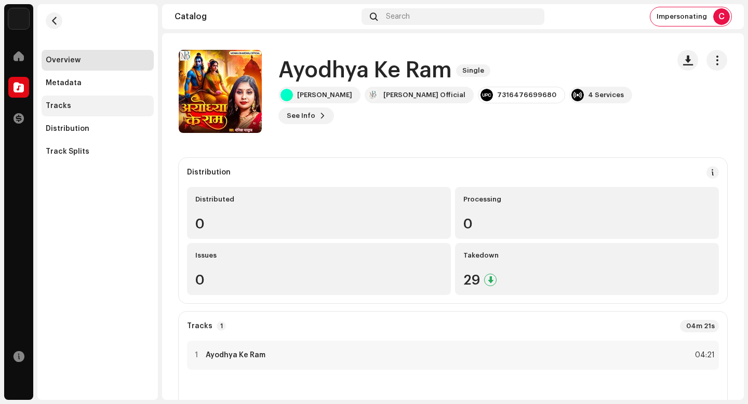
click at [81, 100] on div "Tracks" at bounding box center [98, 106] width 112 height 21
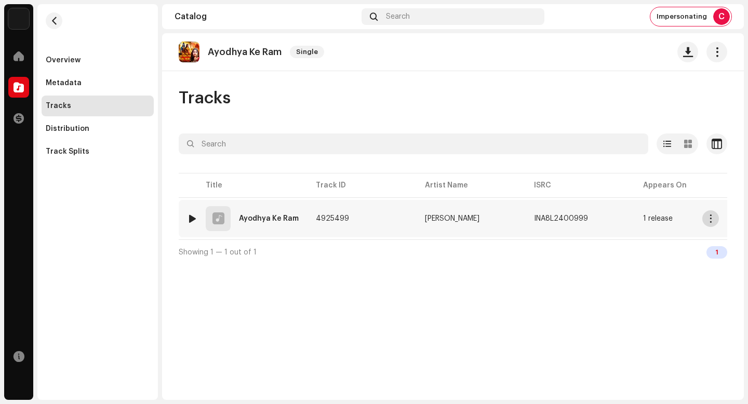
click at [707, 224] on button "button" at bounding box center [710, 218] width 17 height 17
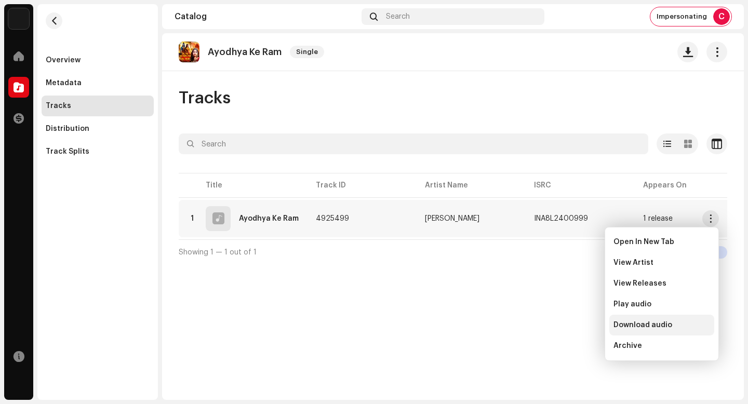
click at [653, 325] on span "Download audio" at bounding box center [643, 325] width 59 height 8
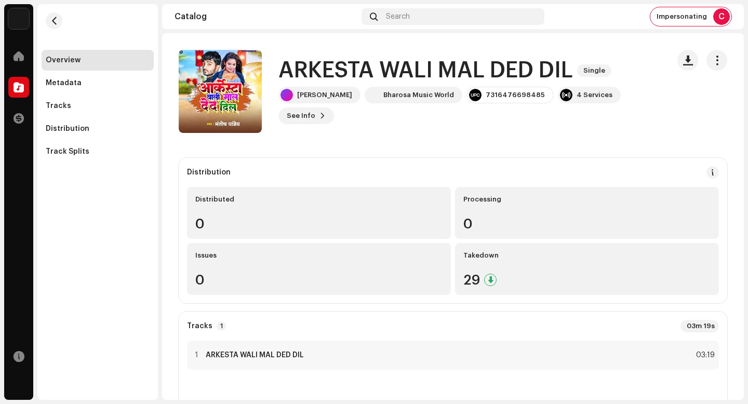
click at [375, 71] on h1 "ARKESTA WALI MAL DED DIL" at bounding box center [425, 71] width 295 height 24
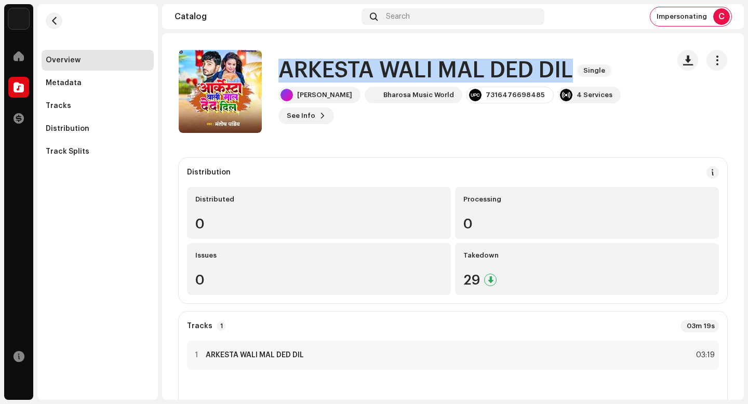
click at [375, 71] on h1 "ARKESTA WALI MAL DED DIL" at bounding box center [425, 71] width 295 height 24
copy div "ARKESTA WALI MAL DED DIL Single"
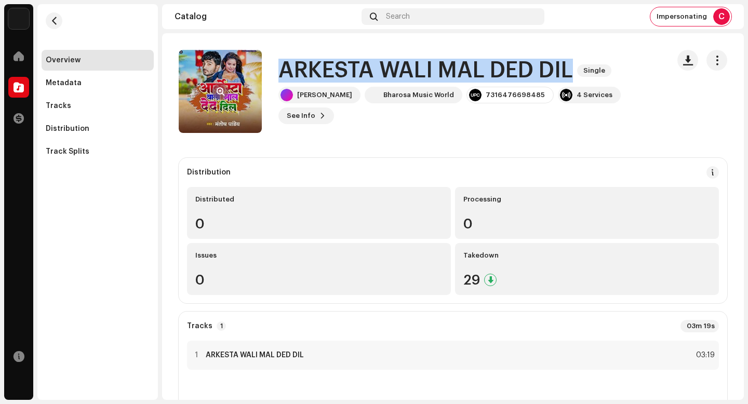
click at [217, 87] on span "button" at bounding box center [221, 91] width 8 height 8
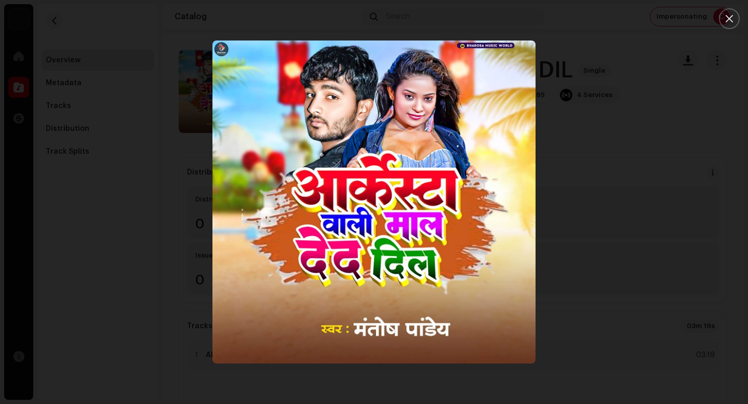
click at [607, 302] on div at bounding box center [374, 202] width 748 height 404
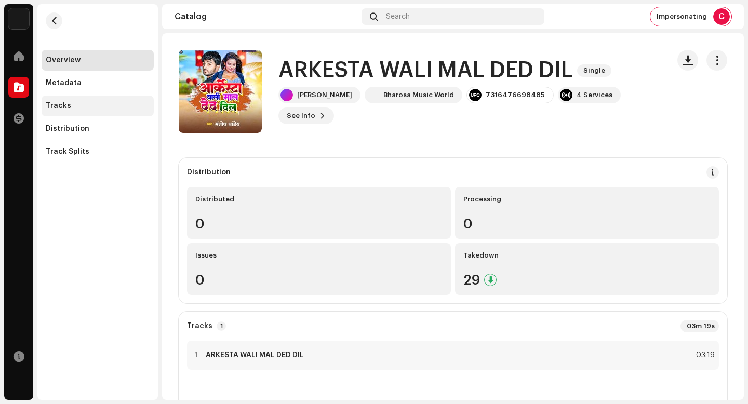
click at [101, 109] on div "Tracks" at bounding box center [98, 106] width 104 height 8
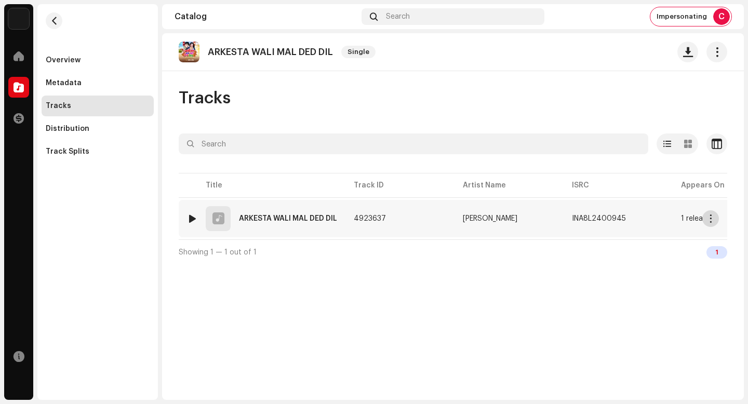
click at [710, 218] on span "button" at bounding box center [711, 219] width 8 height 8
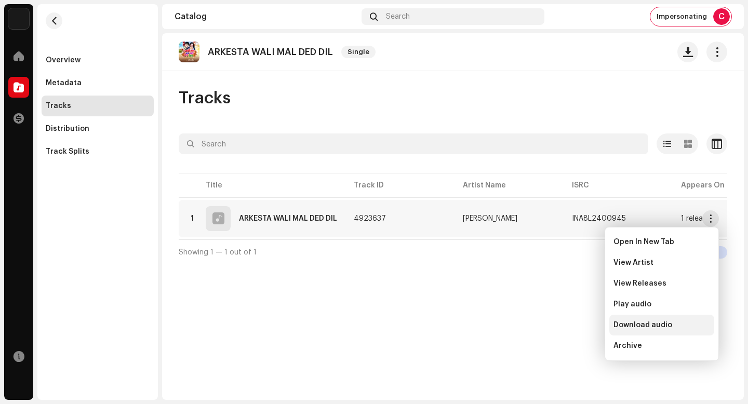
click at [660, 324] on span "Download audio" at bounding box center [643, 325] width 59 height 8
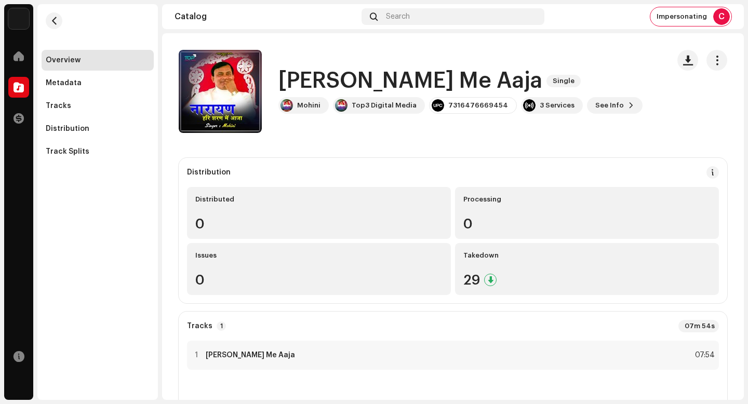
click at [360, 85] on h1 "[PERSON_NAME] Me Aaja" at bounding box center [410, 81] width 264 height 24
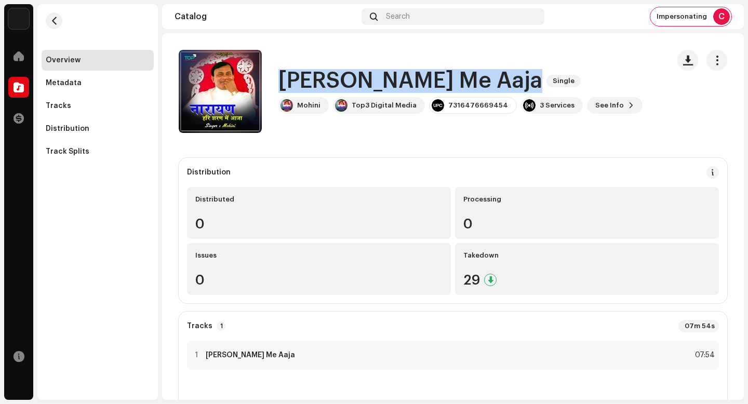
click at [360, 85] on h1 "[PERSON_NAME] Me Aaja" at bounding box center [410, 81] width 264 height 24
copy div "[PERSON_NAME] Me Aaja Single"
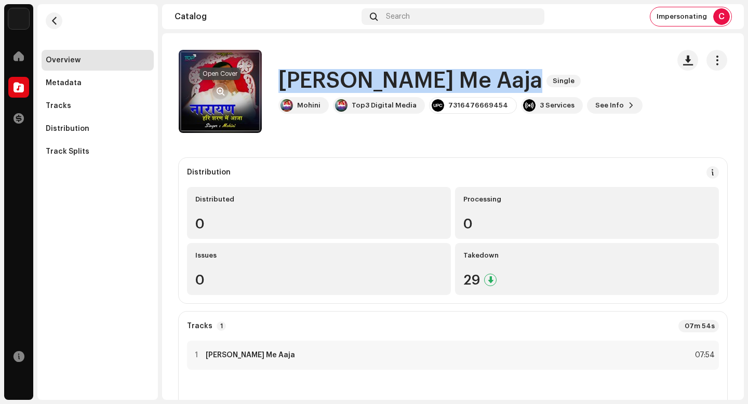
click at [222, 89] on span "button" at bounding box center [221, 91] width 8 height 8
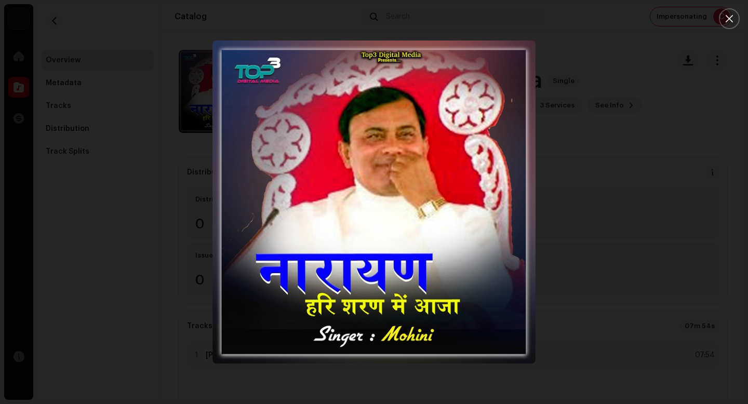
click at [591, 177] on div at bounding box center [374, 202] width 748 height 404
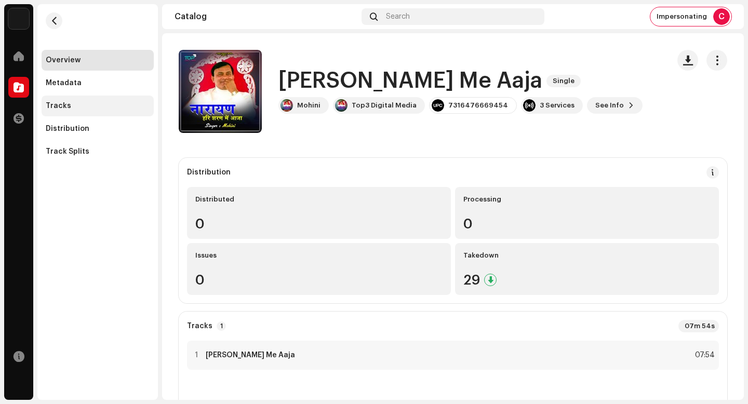
click at [87, 113] on div "Tracks" at bounding box center [98, 106] width 112 height 21
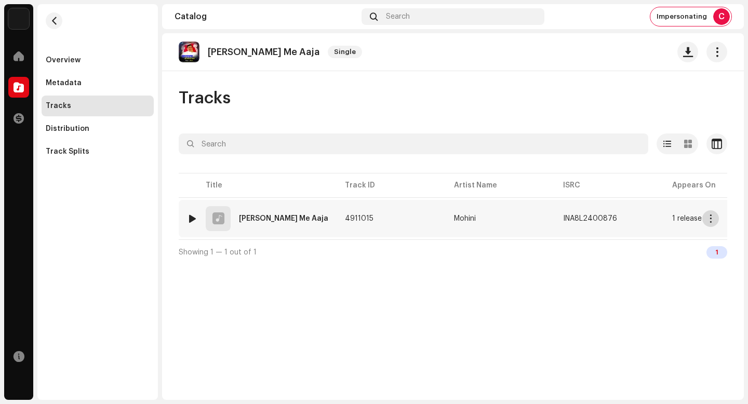
click at [707, 220] on span "button" at bounding box center [711, 219] width 8 height 8
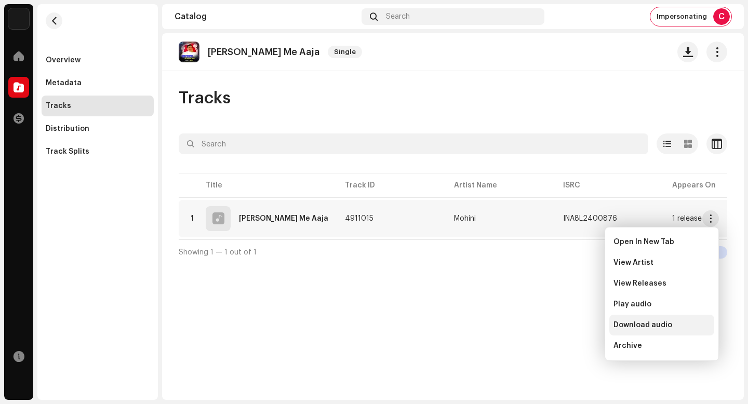
click at [660, 327] on span "Download audio" at bounding box center [643, 325] width 59 height 8
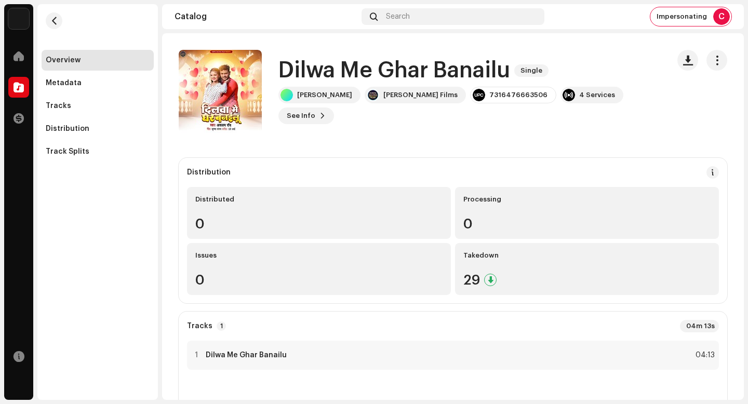
click at [392, 83] on h1 "Dilwa Me Ghar Banailu" at bounding box center [394, 71] width 232 height 24
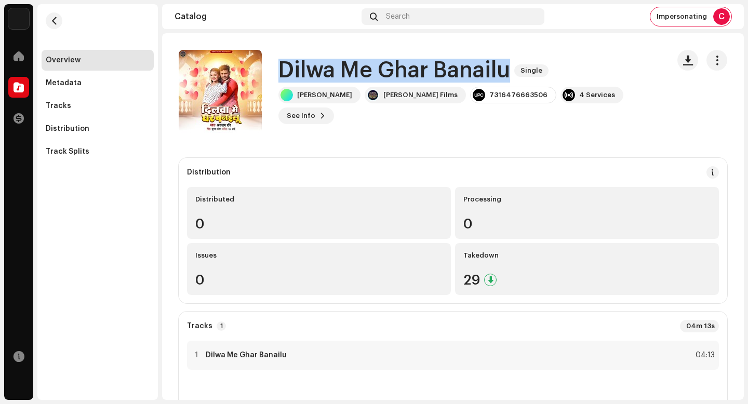
click at [392, 83] on h1 "Dilwa Me Ghar Banailu" at bounding box center [394, 71] width 232 height 24
copy div "Dilwa Me Ghar Banailu Single"
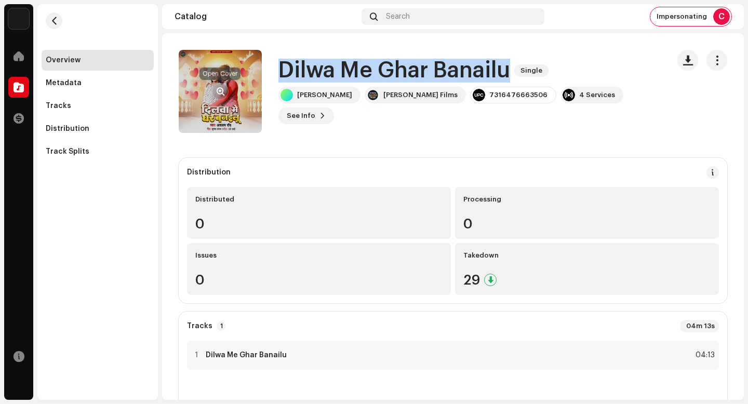
click at [222, 95] on span "button" at bounding box center [221, 91] width 8 height 8
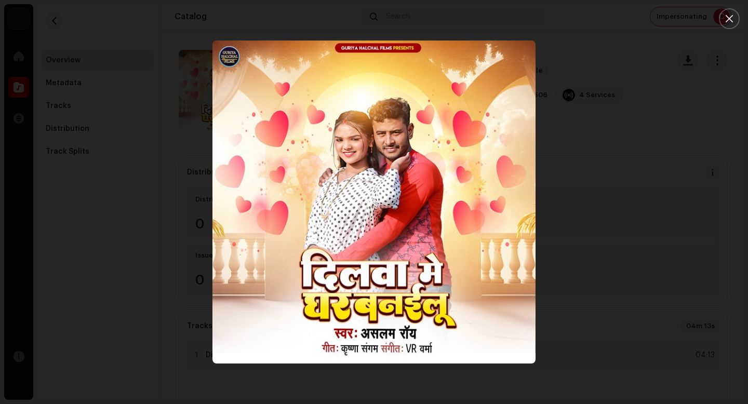
click at [644, 232] on div at bounding box center [374, 202] width 748 height 404
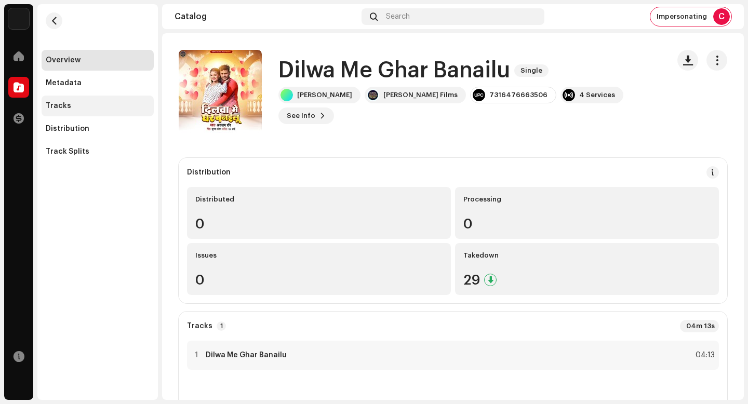
click at [112, 108] on div "Tracks" at bounding box center [98, 106] width 104 height 8
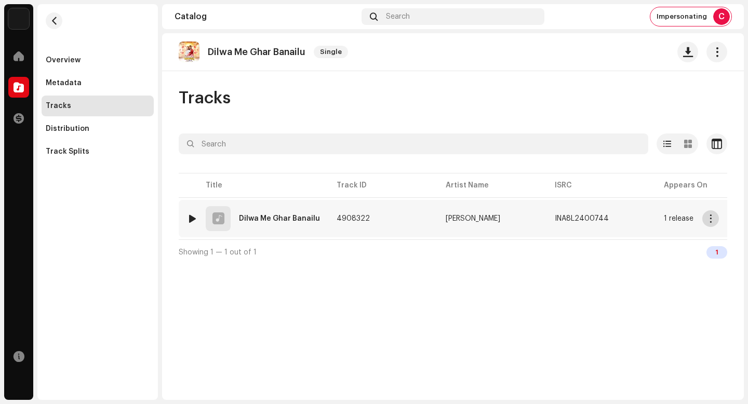
click at [708, 219] on span "button" at bounding box center [711, 219] width 8 height 8
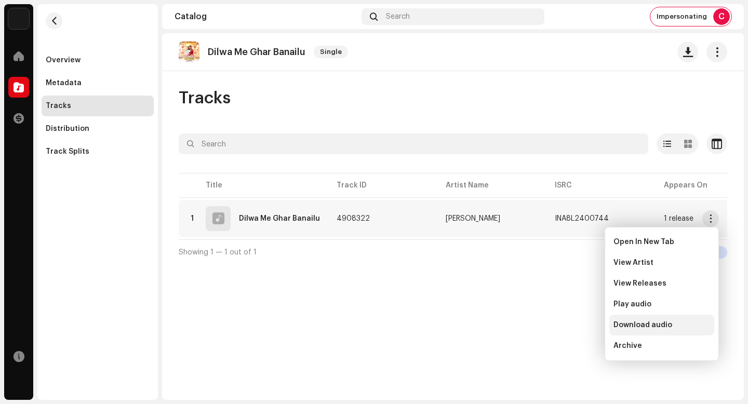
click at [666, 326] on span "Download audio" at bounding box center [643, 325] width 59 height 8
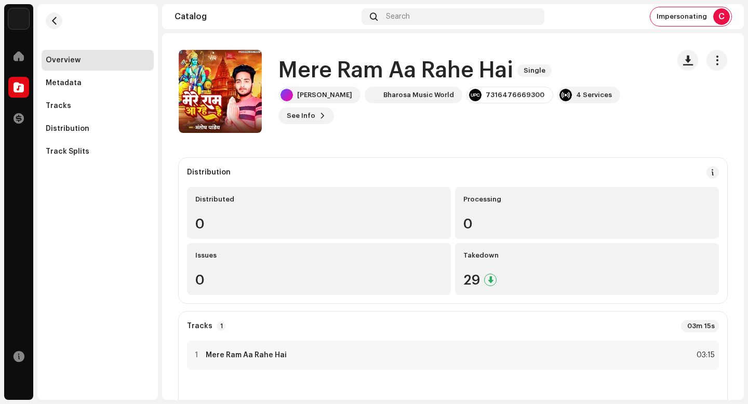
click at [320, 75] on h1 "Mere Ram Aa Rahe Hai" at bounding box center [395, 71] width 235 height 24
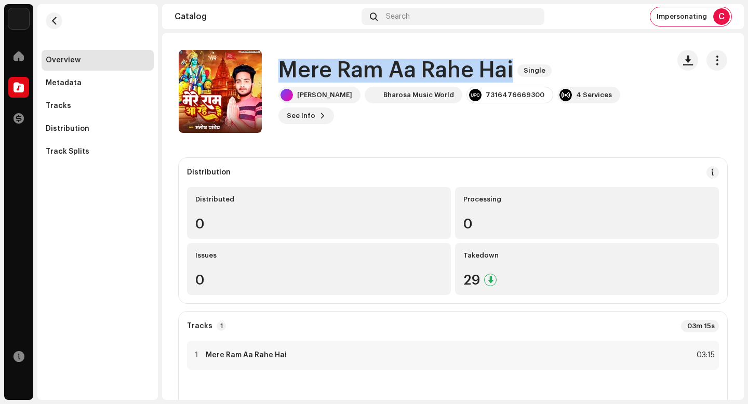
click at [320, 75] on h1 "Mere Ram Aa Rahe Hai" at bounding box center [395, 71] width 235 height 24
copy div "Mere Ram Aa Rahe Hai Single"
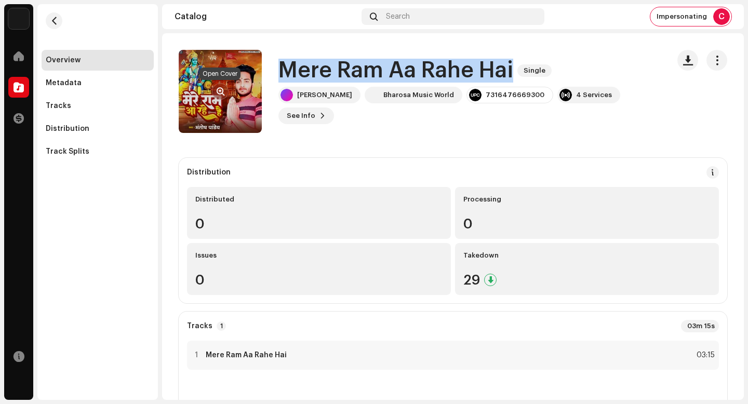
click at [223, 93] on span "button" at bounding box center [221, 91] width 8 height 8
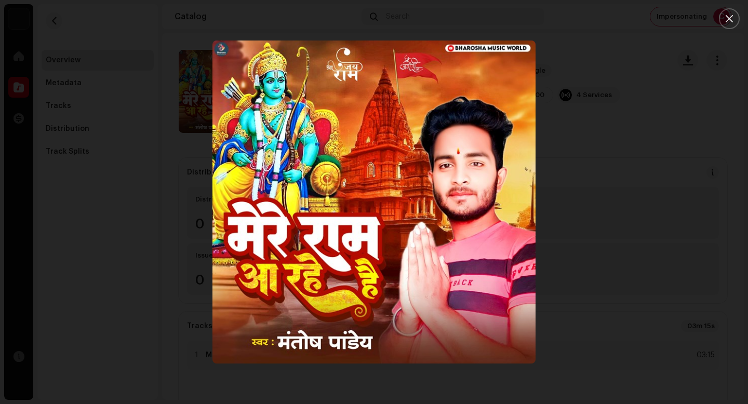
click at [79, 148] on div at bounding box center [374, 202] width 748 height 404
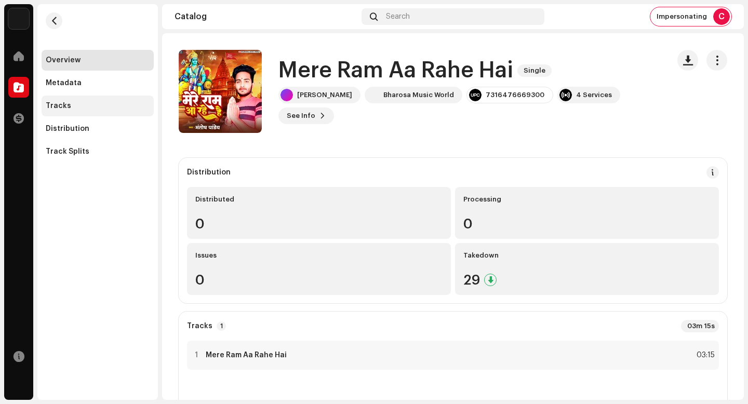
click at [85, 109] on div "Tracks" at bounding box center [98, 106] width 104 height 8
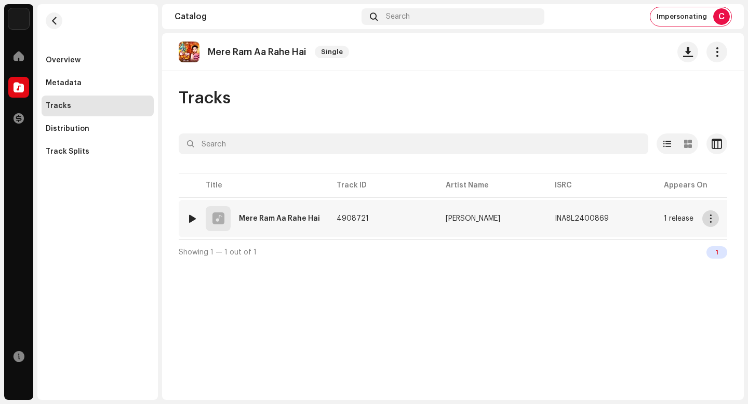
click at [712, 226] on button "button" at bounding box center [710, 218] width 17 height 17
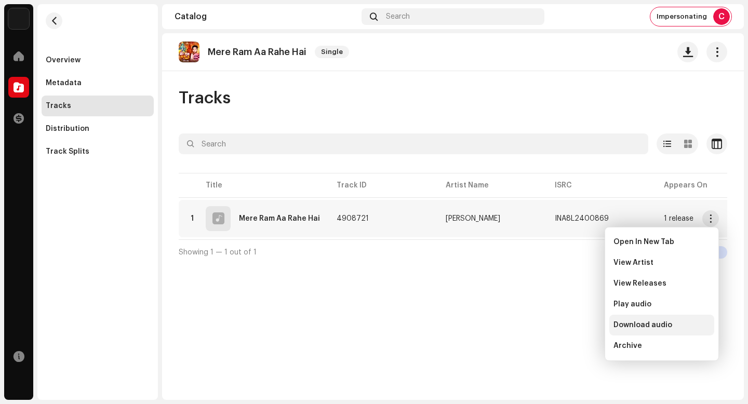
click at [697, 331] on div "Download audio" at bounding box center [661, 325] width 105 height 21
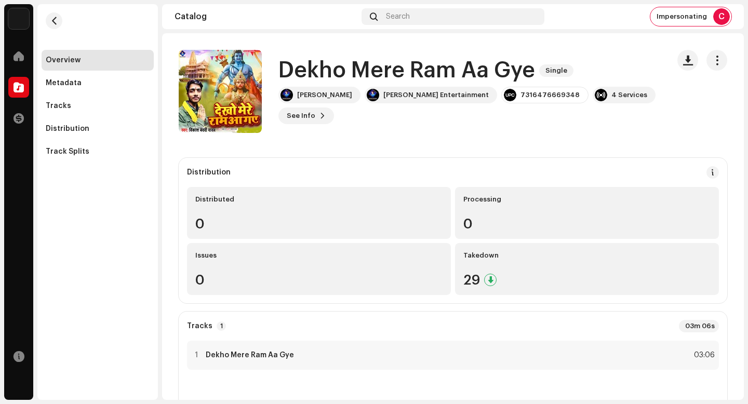
click at [404, 69] on h1 "Dekho Mere Ram Aa Gye" at bounding box center [406, 71] width 257 height 24
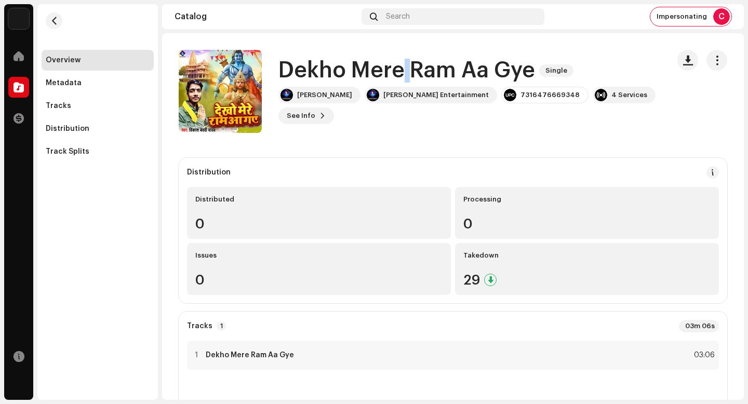
click at [404, 69] on h1 "Dekho Mere Ram Aa Gye" at bounding box center [406, 71] width 257 height 24
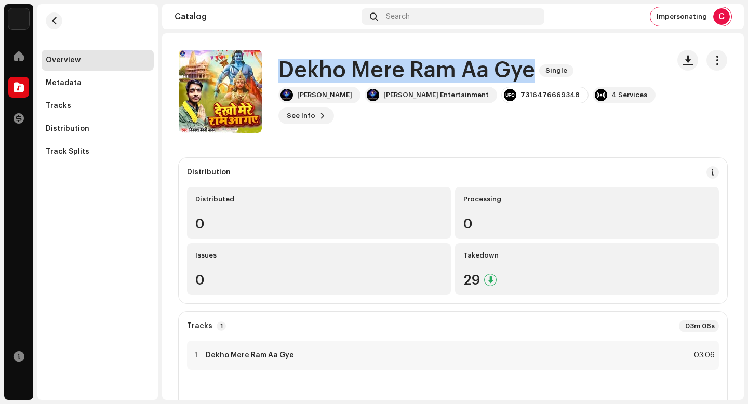
click at [404, 69] on h1 "Dekho Mere Ram Aa Gye" at bounding box center [406, 71] width 257 height 24
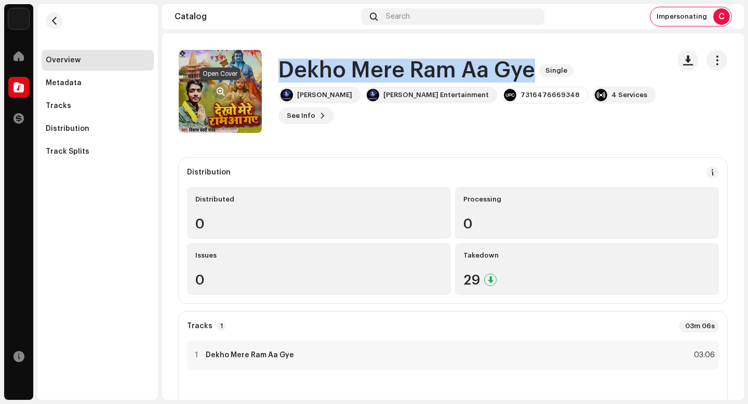
click at [224, 88] on span "button" at bounding box center [221, 91] width 8 height 8
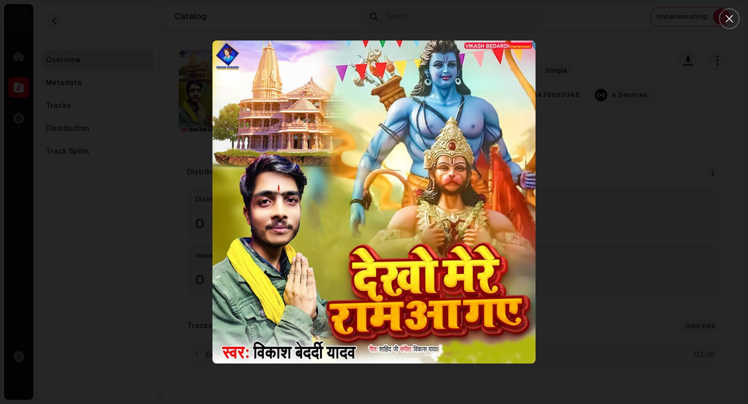
click at [616, 318] on div at bounding box center [374, 202] width 748 height 404
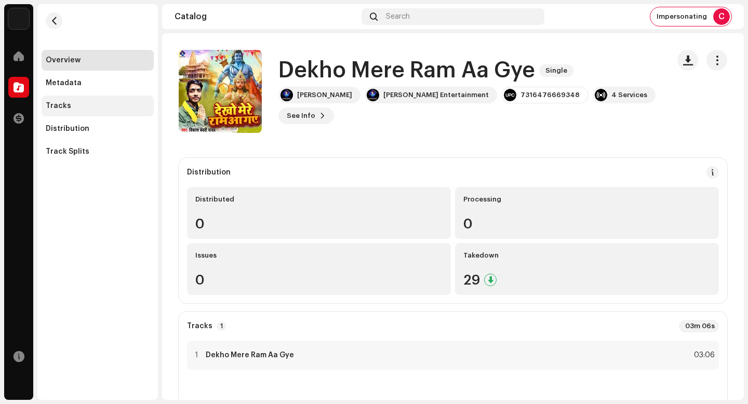
click at [117, 108] on div "Tracks" at bounding box center [98, 106] width 104 height 8
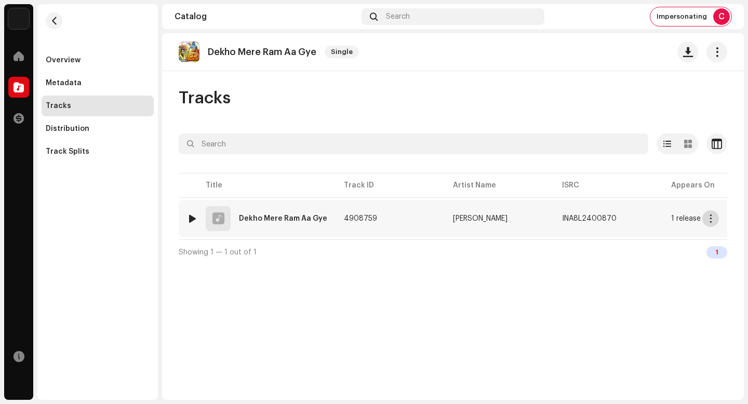
click at [717, 219] on button "button" at bounding box center [710, 218] width 17 height 17
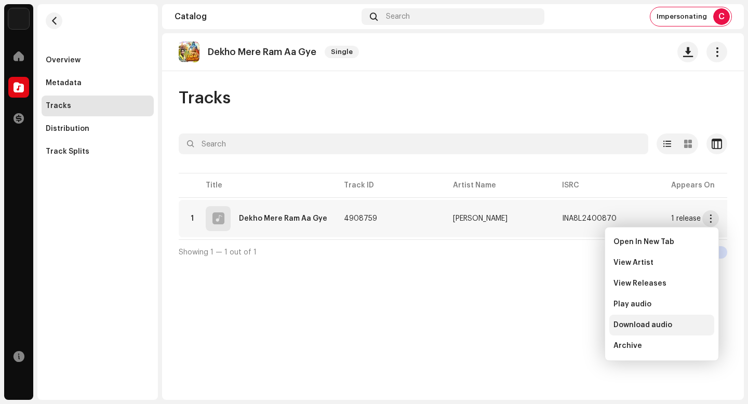
click at [666, 317] on div "Download audio" at bounding box center [661, 325] width 105 height 21
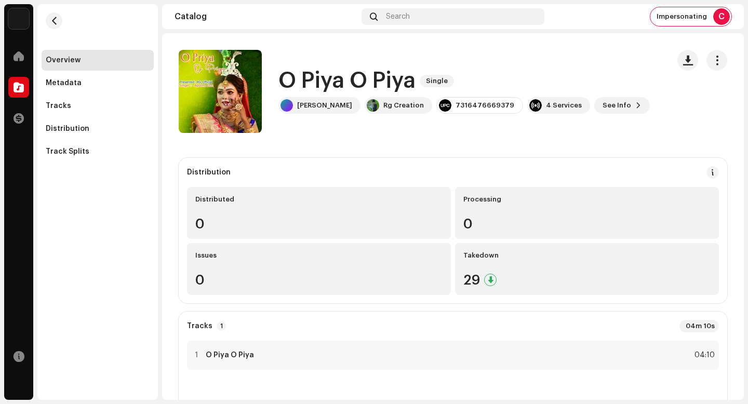
click at [380, 85] on h1 "O Piya O Piya" at bounding box center [346, 81] width 137 height 24
copy div "O Piya O Piya Single"
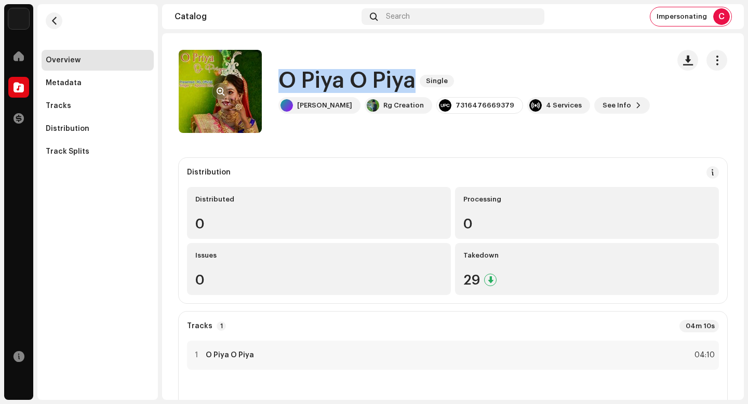
click at [217, 94] on span "button" at bounding box center [221, 91] width 8 height 8
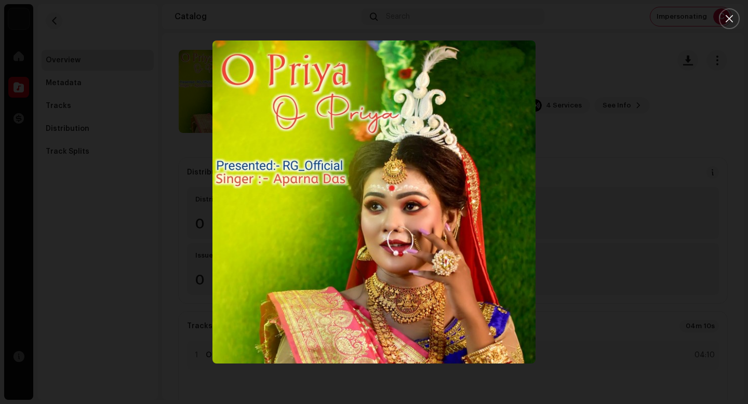
click at [649, 178] on div at bounding box center [374, 202] width 748 height 404
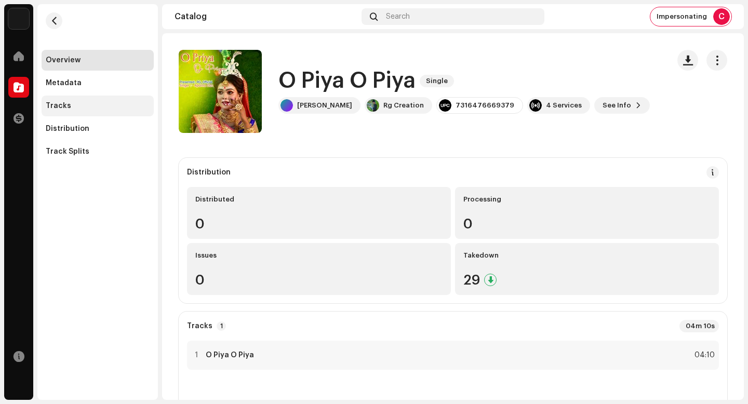
click at [129, 100] on div "Tracks" at bounding box center [98, 106] width 112 height 21
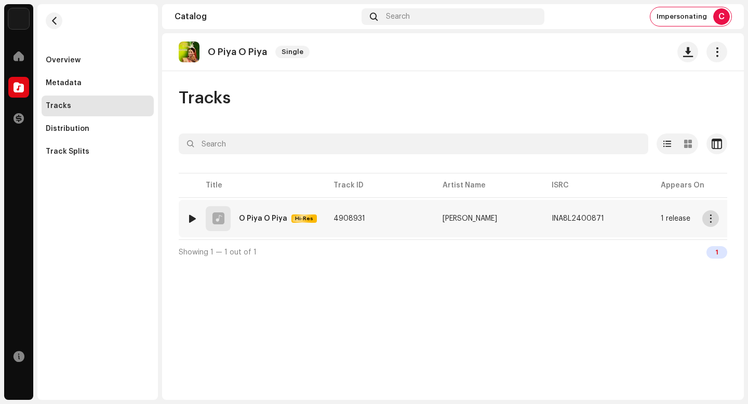
click at [710, 216] on span "button" at bounding box center [711, 219] width 8 height 8
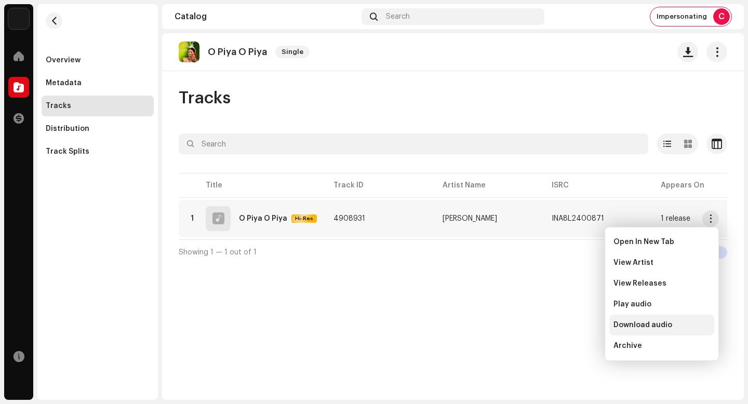
click at [674, 326] on div "Download audio" at bounding box center [662, 325] width 97 height 8
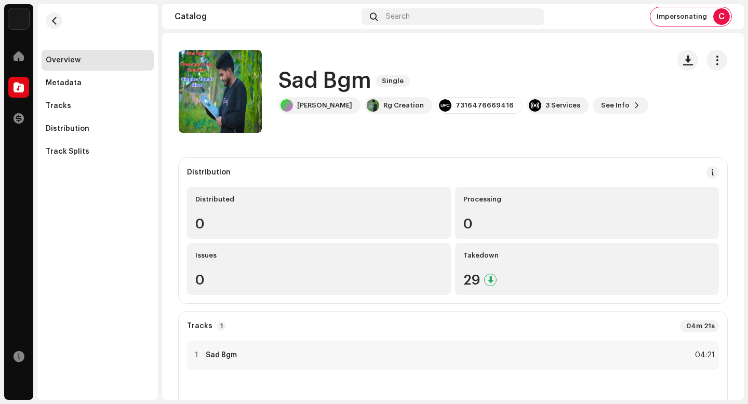
click at [326, 79] on h1 "Sad Bgm" at bounding box center [324, 81] width 93 height 24
copy div "Sad Bgm Single"
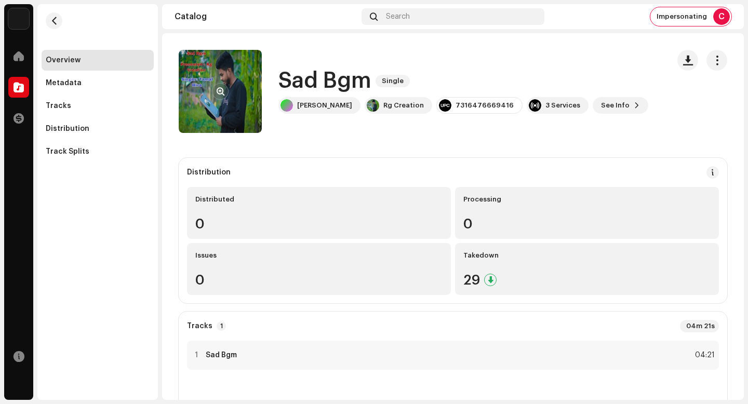
click at [243, 77] on re-a-cover at bounding box center [220, 91] width 83 height 83
click at [231, 81] on re-a-cover at bounding box center [220, 91] width 83 height 83
click at [229, 79] on re-a-cover at bounding box center [220, 91] width 83 height 83
click at [225, 82] on re-a-cover at bounding box center [220, 91] width 83 height 83
click at [224, 83] on div at bounding box center [220, 91] width 17 height 17
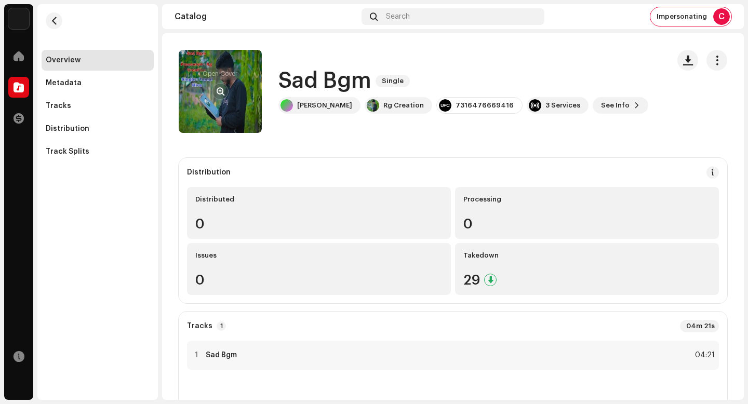
click at [224, 84] on button "button" at bounding box center [220, 91] width 17 height 17
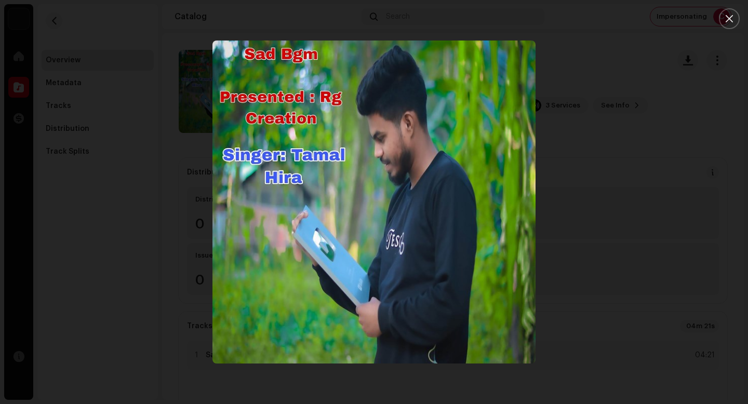
click at [381, 167] on img "1" at bounding box center [373, 202] width 323 height 323
click at [591, 259] on div at bounding box center [374, 202] width 748 height 404
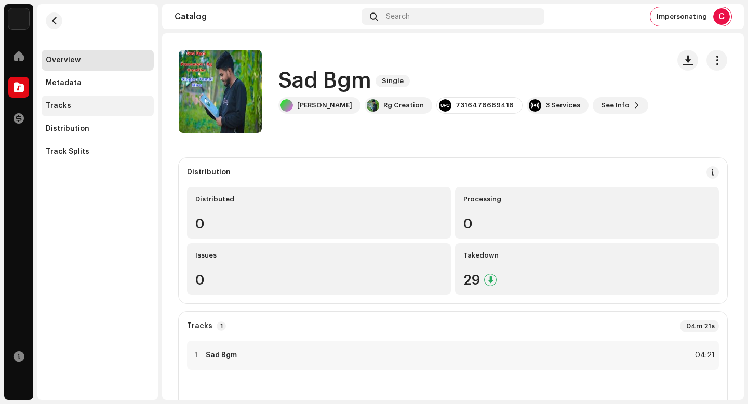
click at [72, 105] on div "Tracks" at bounding box center [98, 106] width 104 height 8
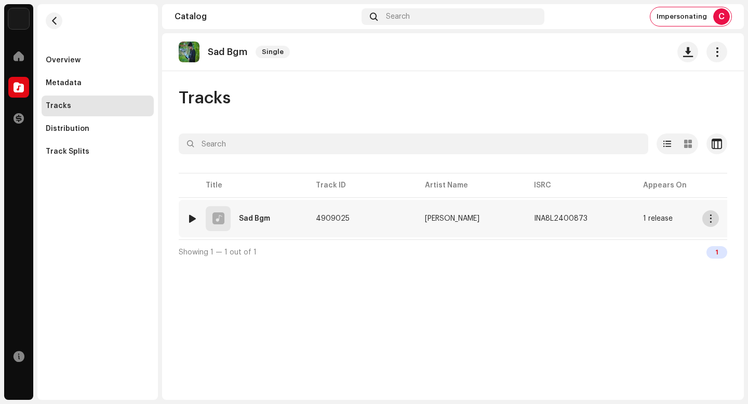
click at [710, 218] on span "button" at bounding box center [711, 219] width 8 height 8
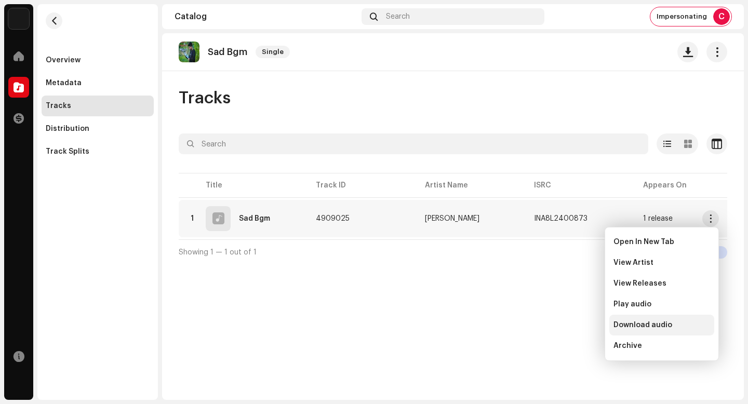
click at [682, 324] on div "Download audio" at bounding box center [662, 325] width 97 height 8
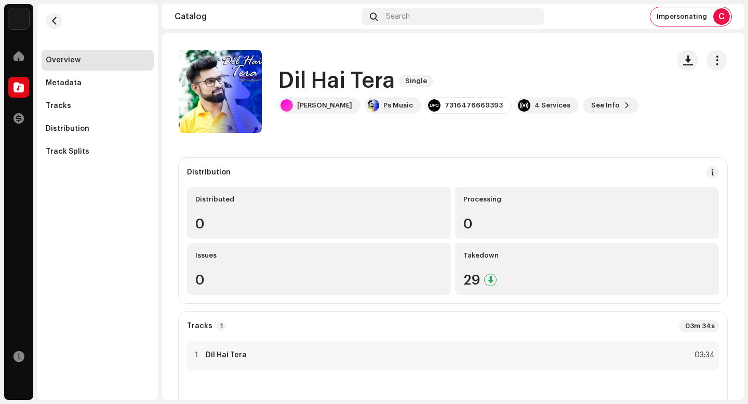
click at [364, 86] on h1 "Dil Hai Tera" at bounding box center [336, 81] width 116 height 24
copy div "Dil Hai Tera Single"
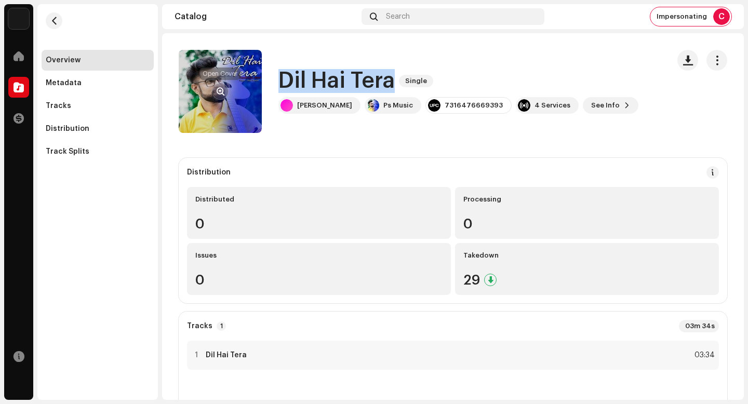
click at [223, 87] on button "button" at bounding box center [220, 91] width 17 height 17
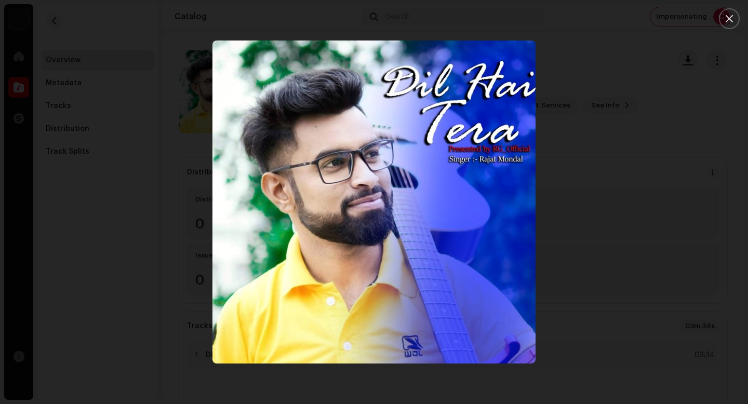
click at [704, 245] on div at bounding box center [374, 202] width 748 height 404
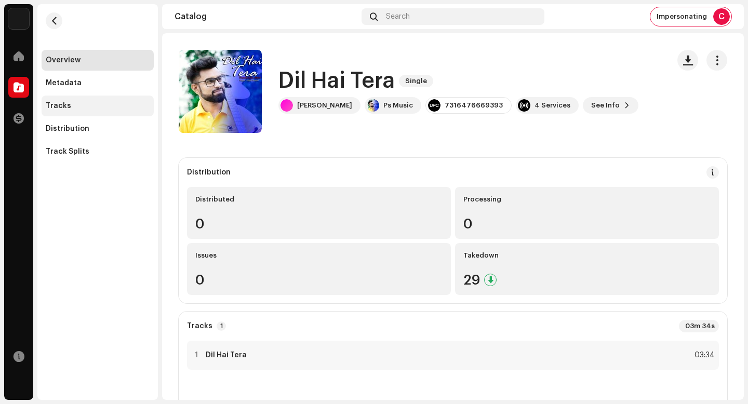
click at [131, 109] on div "Tracks" at bounding box center [98, 106] width 104 height 8
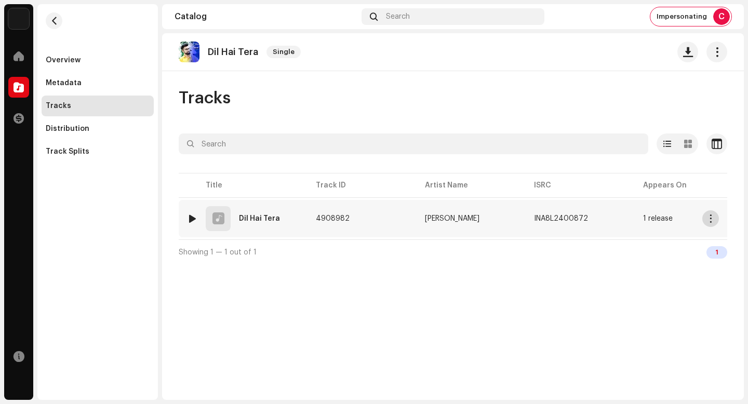
click at [709, 223] on button "button" at bounding box center [710, 218] width 17 height 17
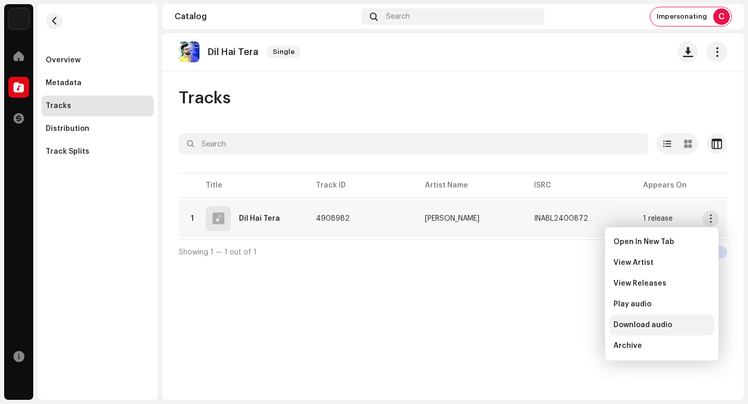
click at [652, 324] on span "Download audio" at bounding box center [643, 325] width 59 height 8
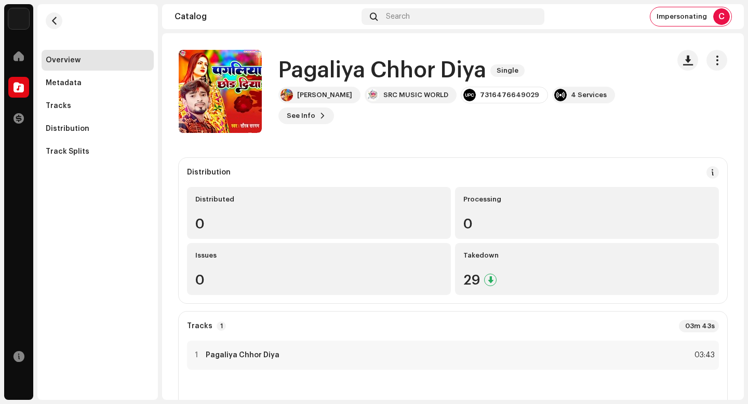
click at [400, 67] on h1 "Pagaliya Chhor Diya" at bounding box center [382, 71] width 208 height 24
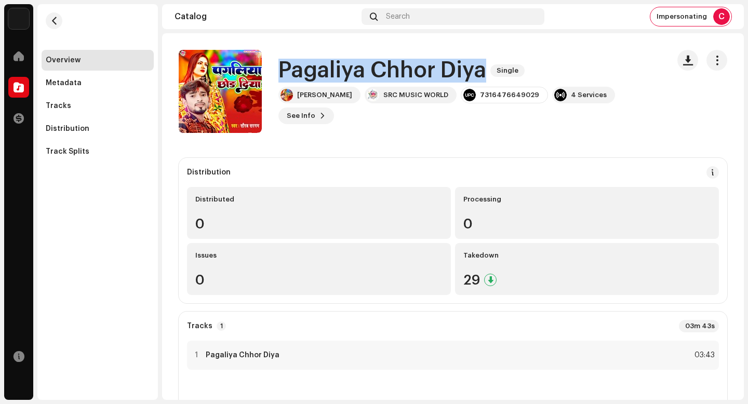
click at [400, 67] on h1 "Pagaliya Chhor Diya" at bounding box center [382, 71] width 208 height 24
copy div "Pagaliya [PERSON_NAME] Diya Single"
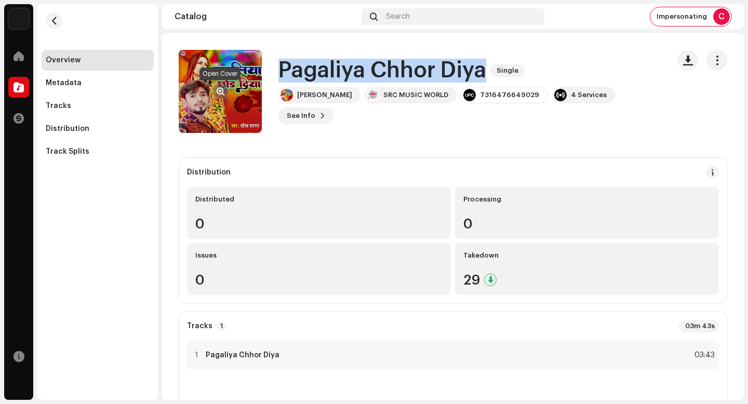
click at [219, 94] on span "button" at bounding box center [221, 91] width 8 height 8
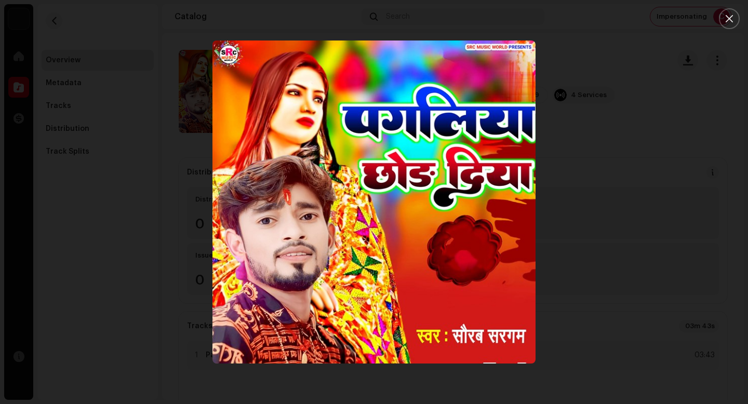
click at [602, 244] on div at bounding box center [374, 202] width 748 height 404
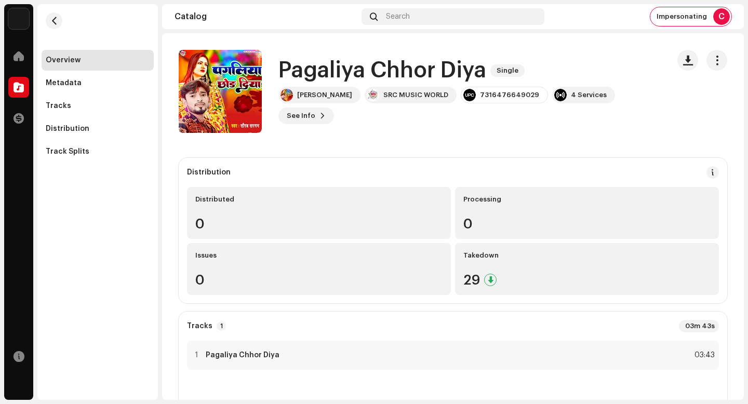
click at [360, 76] on h1 "Pagaliya Chhor Diya" at bounding box center [382, 71] width 208 height 24
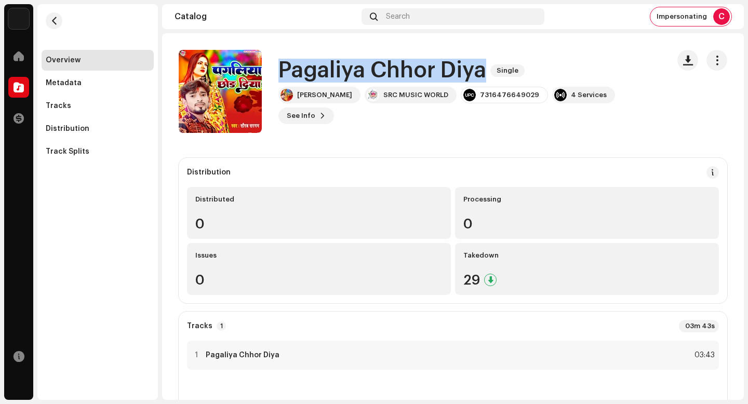
click at [360, 76] on h1 "Pagaliya Chhor Diya" at bounding box center [382, 71] width 208 height 24
copy div "Pagaliya [PERSON_NAME] Diya Single"
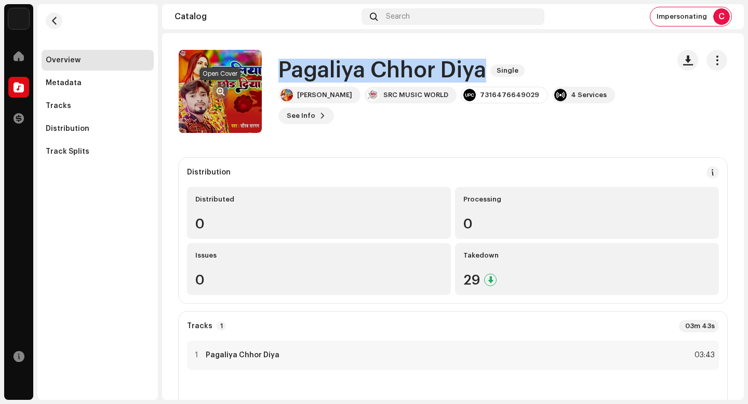
click at [222, 92] on span "button" at bounding box center [221, 91] width 8 height 8
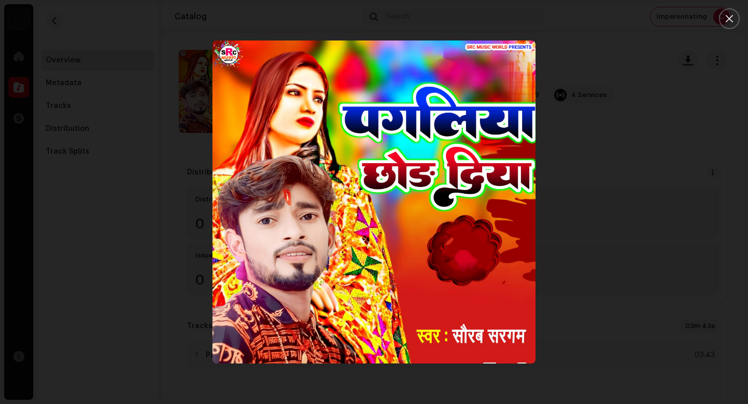
click at [663, 179] on div at bounding box center [374, 202] width 748 height 404
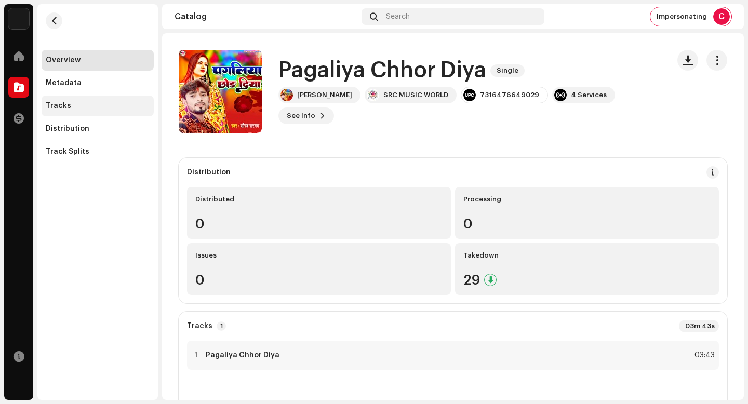
click at [111, 109] on div "Tracks" at bounding box center [98, 106] width 104 height 8
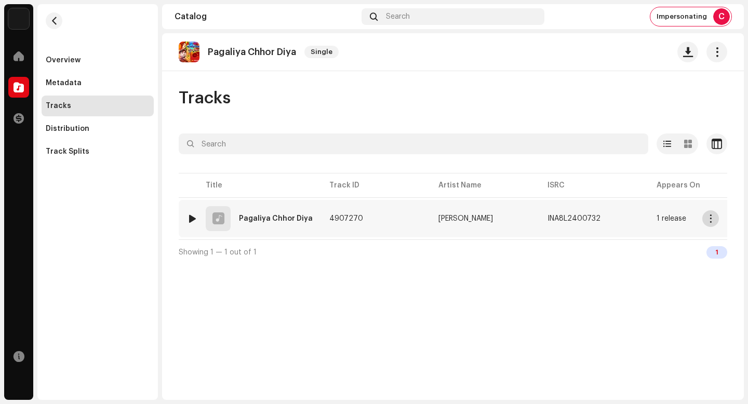
click at [708, 221] on span "button" at bounding box center [711, 219] width 8 height 8
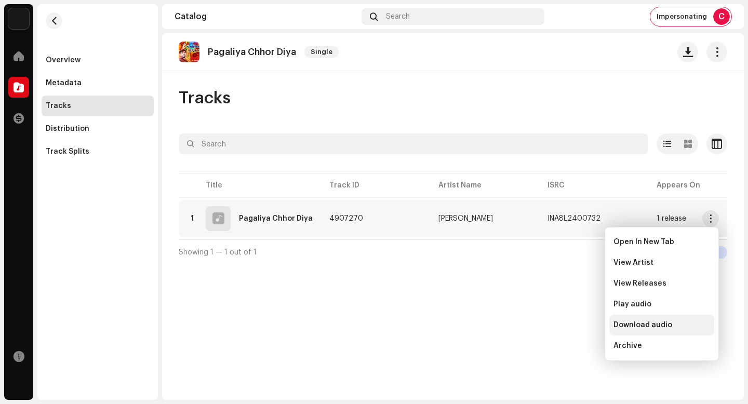
click at [677, 330] on div "Download audio" at bounding box center [661, 325] width 105 height 21
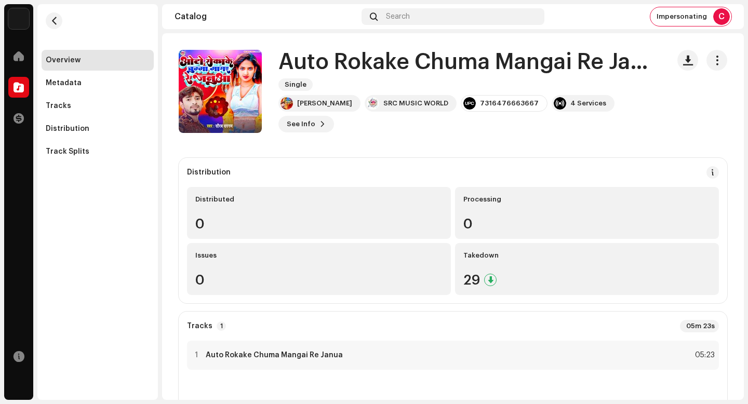
click at [476, 65] on h1 "Auto Rokake Chuma Mangai Re Janua" at bounding box center [469, 62] width 382 height 24
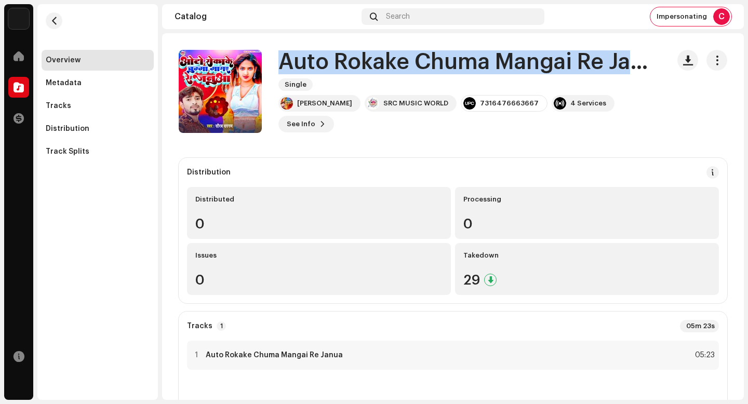
click at [476, 65] on h1 "Auto Rokake Chuma Mangai Re Janua" at bounding box center [469, 62] width 382 height 24
copy div "Auto Rokake Chuma Mangai Re Janua Single"
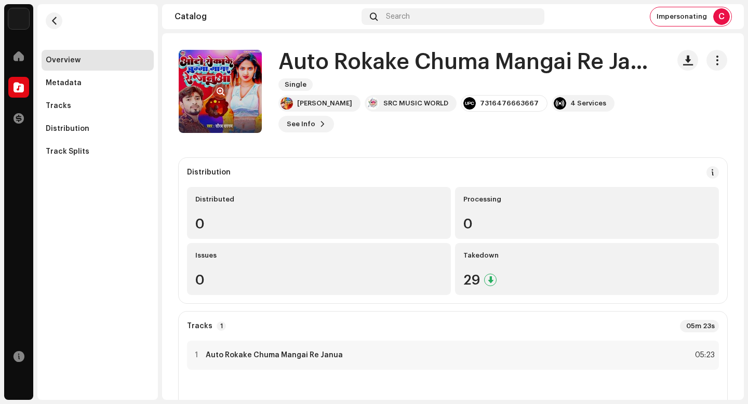
click at [219, 80] on re-a-cover at bounding box center [220, 91] width 83 height 83
click at [219, 85] on button "button" at bounding box center [220, 91] width 17 height 17
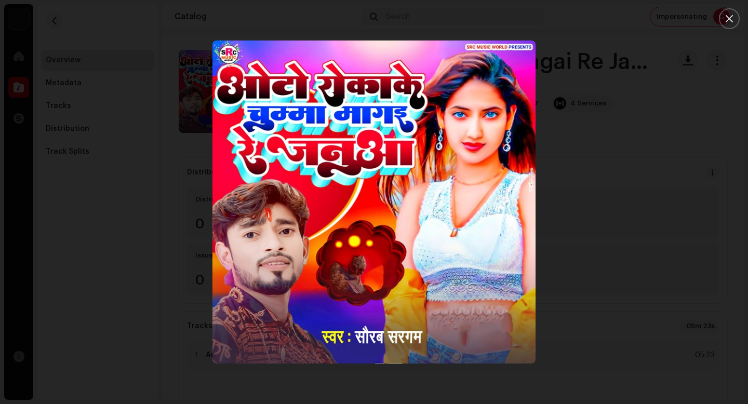
click at [108, 50] on div at bounding box center [374, 202] width 748 height 404
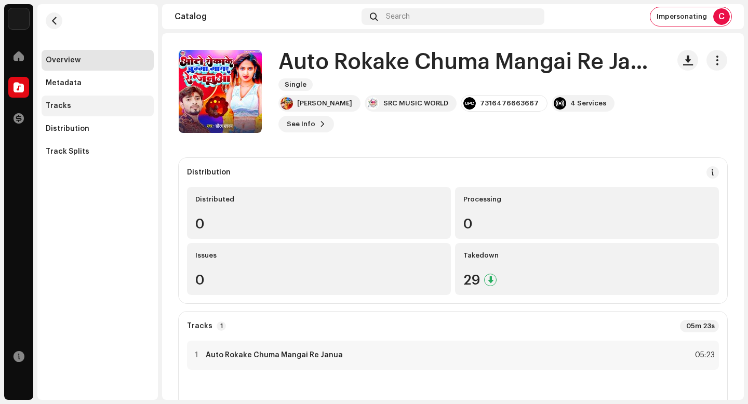
click at [97, 114] on div "Tracks" at bounding box center [98, 106] width 112 height 21
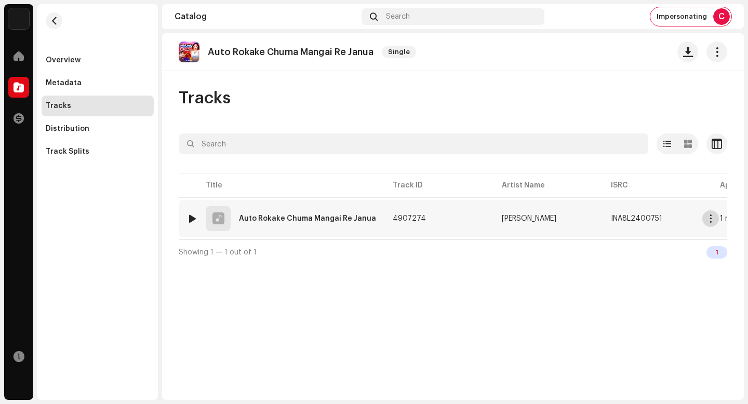
click at [712, 219] on span "button" at bounding box center [711, 219] width 8 height 8
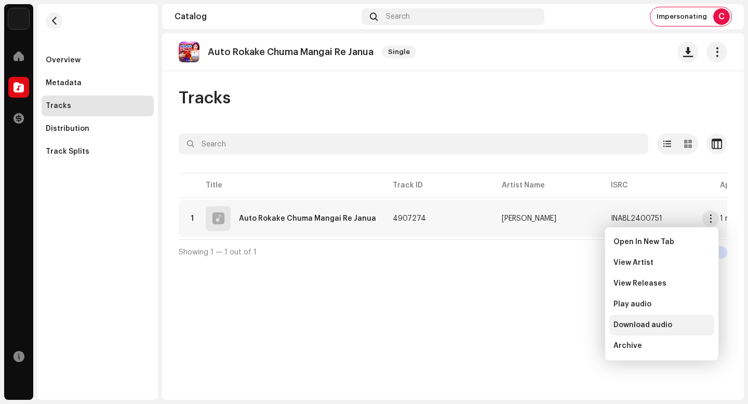
click at [691, 316] on div "Download audio" at bounding box center [661, 325] width 105 height 21
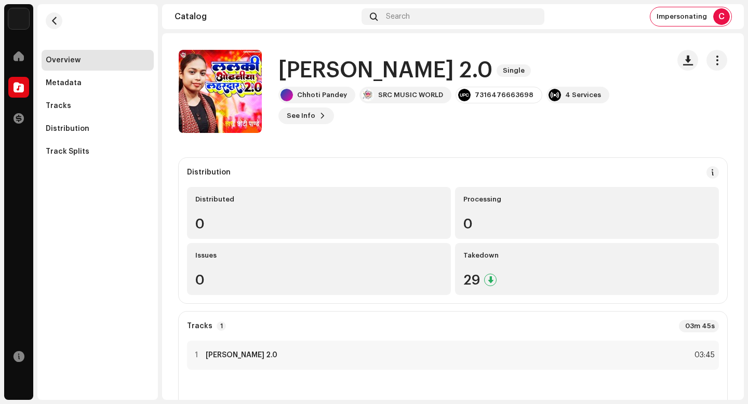
click at [406, 83] on h1 "[PERSON_NAME] 2.0" at bounding box center [385, 71] width 214 height 24
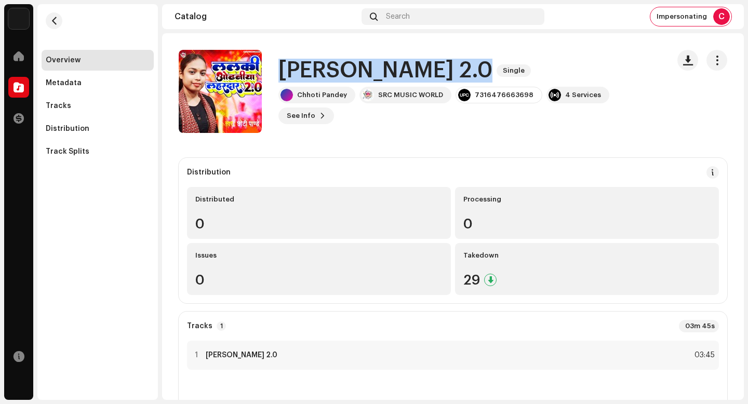
click at [406, 83] on h1 "[PERSON_NAME] 2.0" at bounding box center [385, 71] width 214 height 24
copy div "[PERSON_NAME] 2.0 Single"
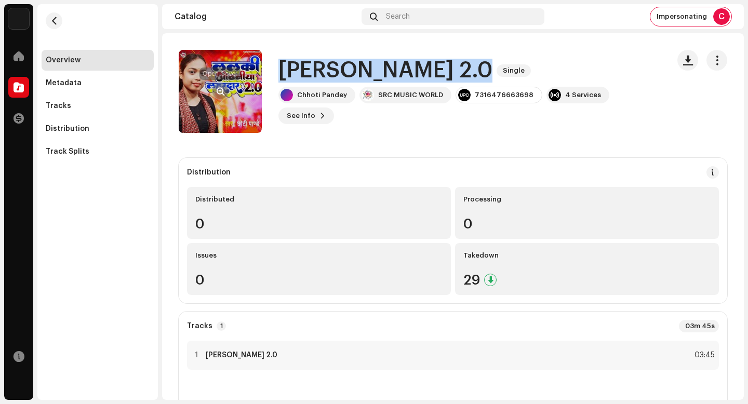
click at [226, 89] on button "button" at bounding box center [220, 91] width 17 height 17
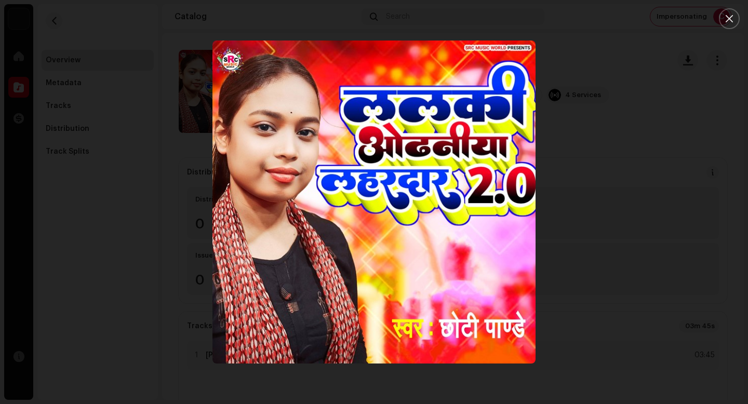
click at [689, 335] on div at bounding box center [374, 202] width 748 height 404
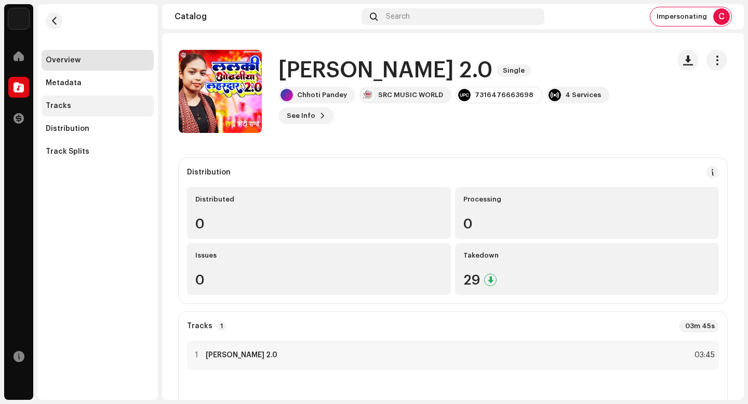
click at [114, 107] on div "Tracks" at bounding box center [98, 106] width 104 height 8
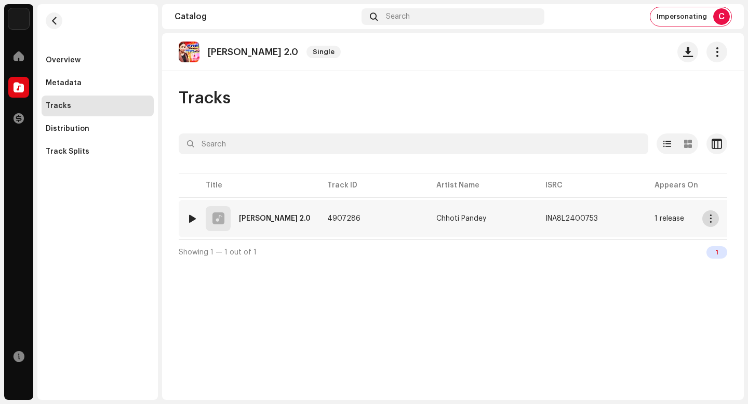
click at [711, 218] on span "button" at bounding box center [711, 219] width 8 height 8
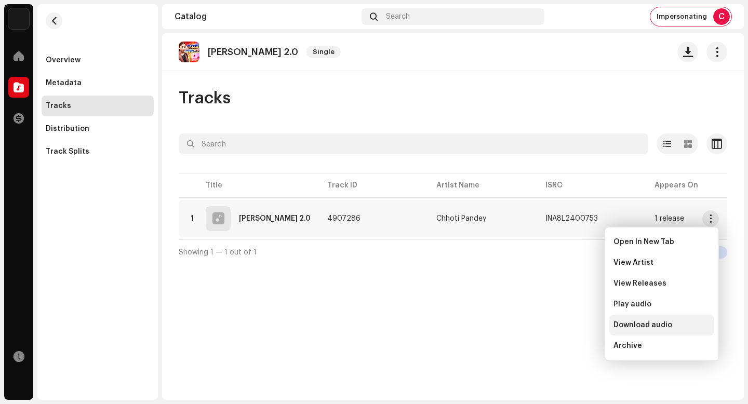
click at [649, 319] on div "Download audio" at bounding box center [661, 325] width 105 height 21
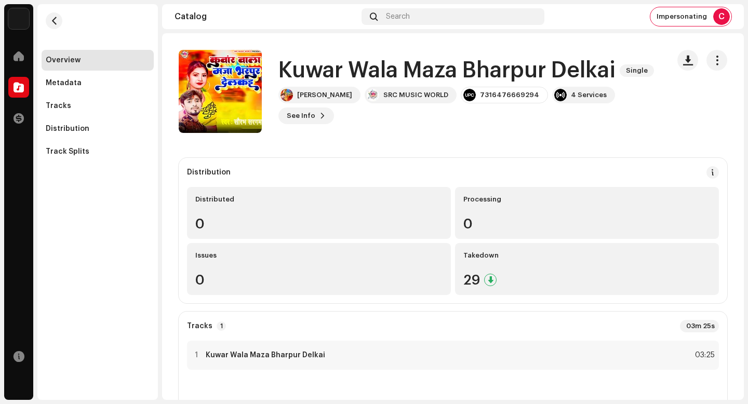
click at [462, 59] on h1 "Kuwar Wala Maza Bharpur Delkai" at bounding box center [446, 71] width 337 height 24
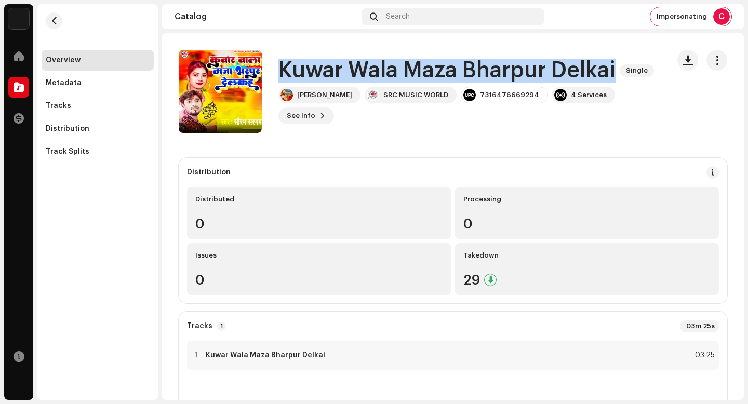
click at [462, 59] on h1 "Kuwar Wala Maza Bharpur Delkai" at bounding box center [446, 71] width 337 height 24
copy div "Kuwar Wala Maza Bharpur Delkai Single"
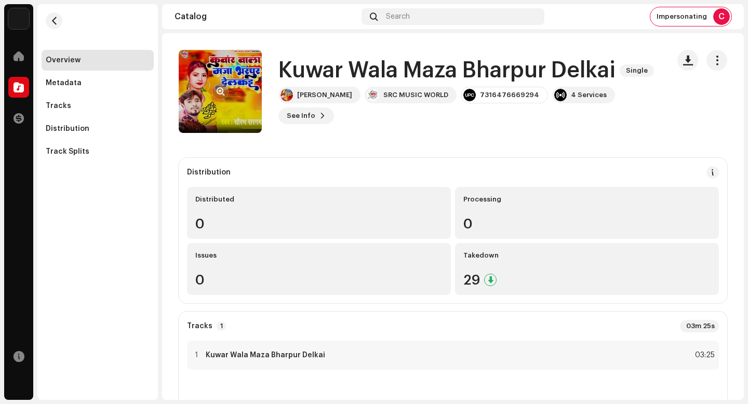
click at [224, 100] on re-a-cover at bounding box center [220, 91] width 83 height 83
click at [219, 87] on span "button" at bounding box center [221, 91] width 8 height 8
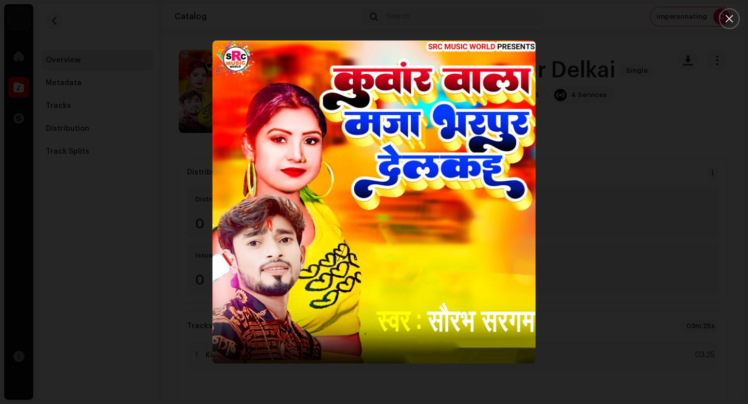
click at [591, 251] on div at bounding box center [374, 202] width 748 height 404
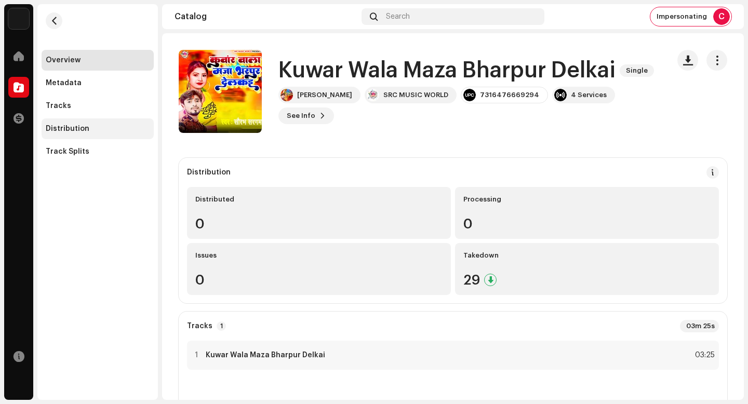
click at [68, 131] on div "Distribution" at bounding box center [68, 129] width 44 height 8
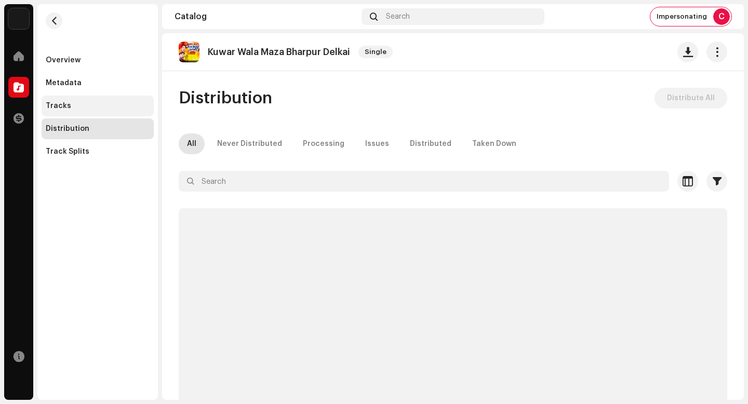
click at [89, 101] on div "Tracks" at bounding box center [98, 106] width 112 height 21
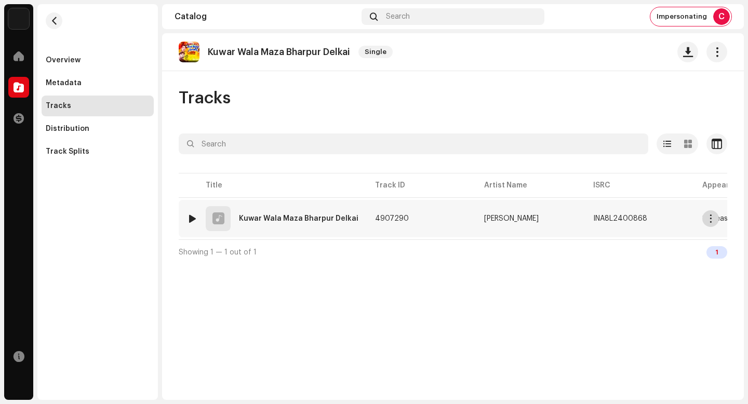
click at [710, 221] on span "button" at bounding box center [711, 219] width 8 height 8
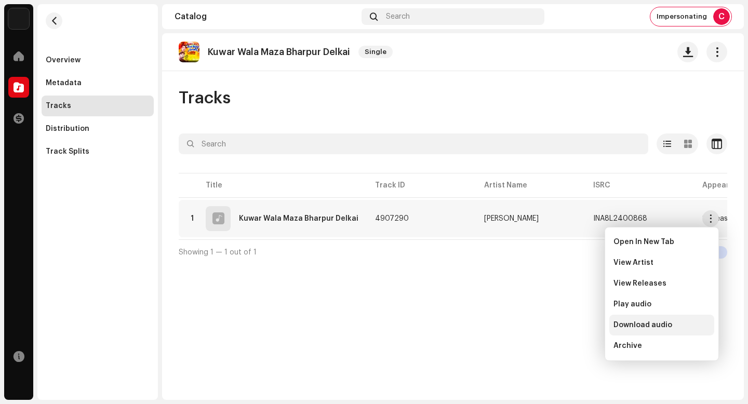
click at [662, 325] on span "Download audio" at bounding box center [643, 325] width 59 height 8
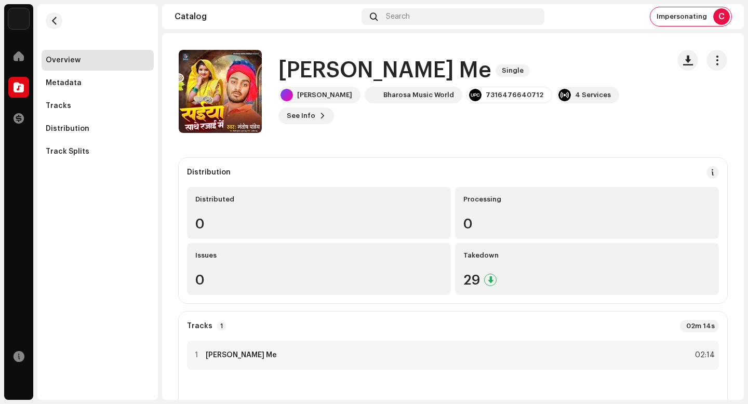
click at [393, 72] on h1 "[PERSON_NAME] Me" at bounding box center [384, 71] width 213 height 24
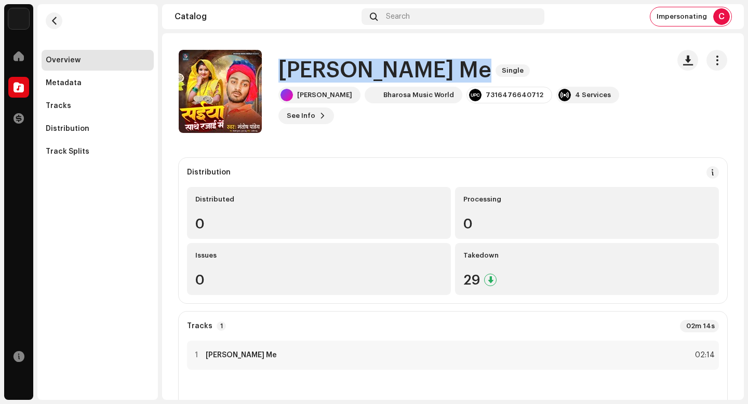
click at [393, 72] on h1 "[PERSON_NAME] Me" at bounding box center [384, 71] width 213 height 24
copy div "[PERSON_NAME] Me Single"
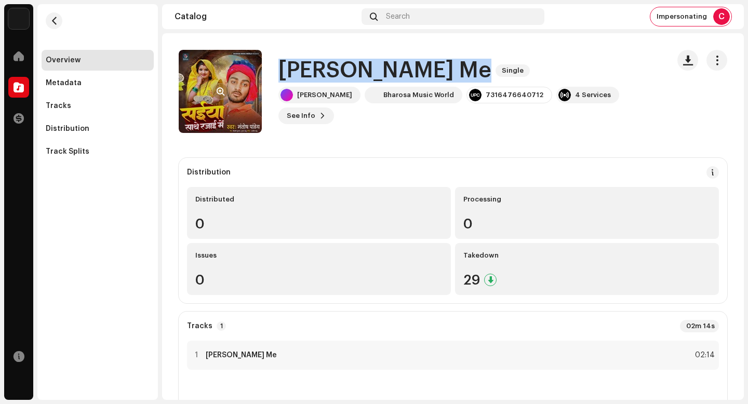
click at [218, 95] on span "button" at bounding box center [221, 91] width 8 height 8
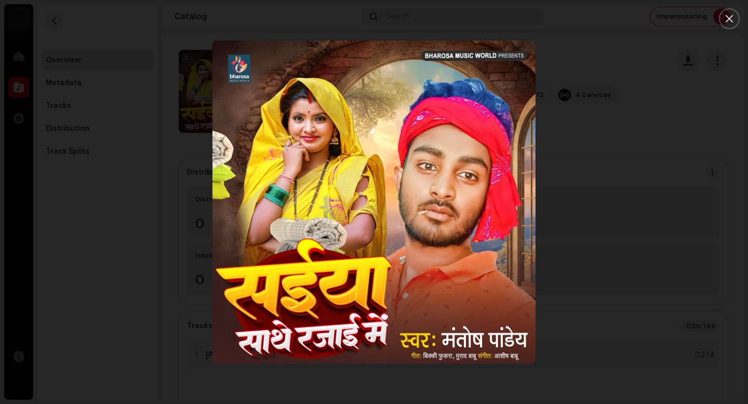
click at [667, 267] on div at bounding box center [374, 202] width 748 height 404
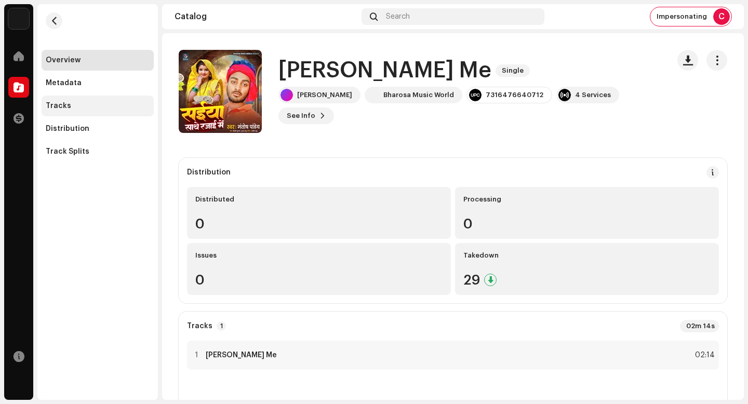
click at [75, 109] on div "Tracks" at bounding box center [98, 106] width 104 height 8
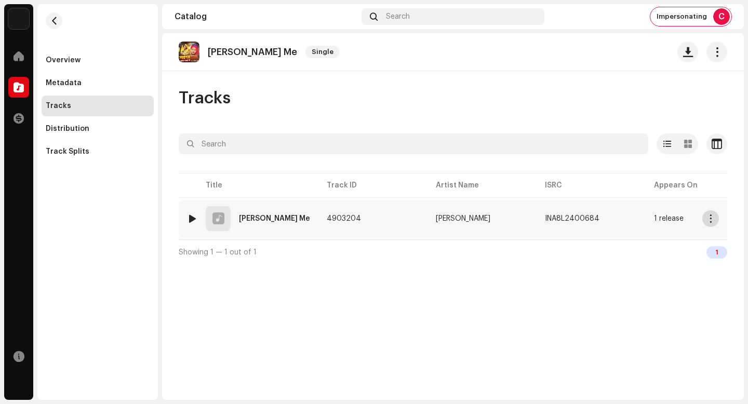
click at [710, 222] on span "button" at bounding box center [711, 219] width 8 height 8
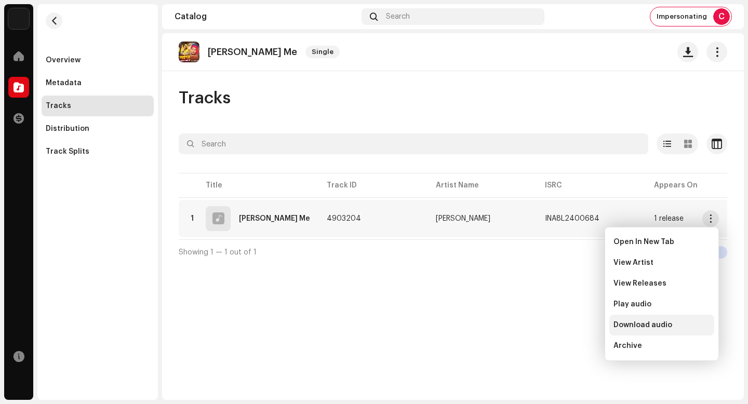
click at [637, 331] on div "Download audio" at bounding box center [661, 325] width 105 height 21
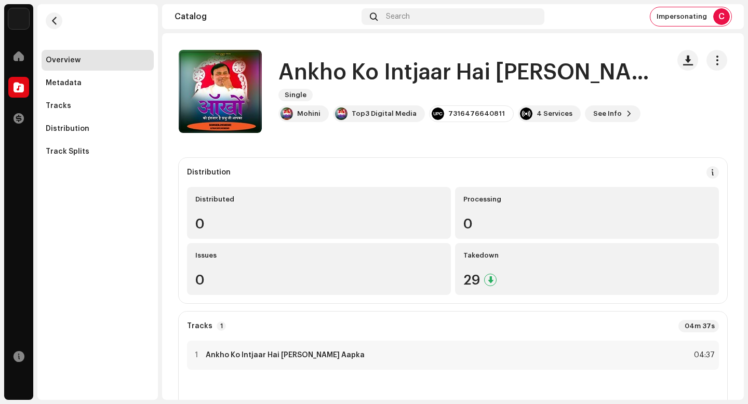
click at [418, 82] on h1 "Ankho Ko Intjaar Hai Prabhu Ji Aapka" at bounding box center [469, 73] width 382 height 24
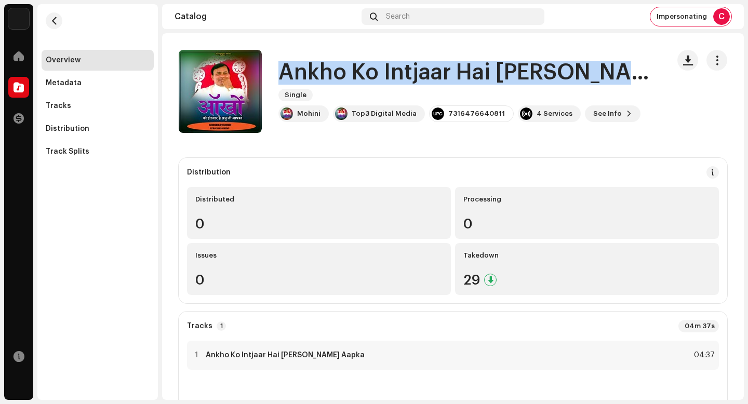
click at [418, 82] on h1 "Ankho Ko Intjaar Hai Prabhu Ji Aapka" at bounding box center [469, 73] width 382 height 24
copy div "Ankho Ko Intjaar Hai Prabhu Ji Aapka Single"
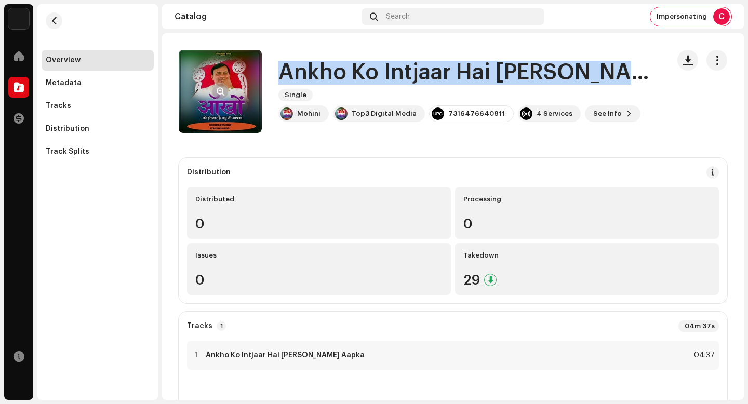
click at [222, 89] on span "button" at bounding box center [221, 91] width 8 height 8
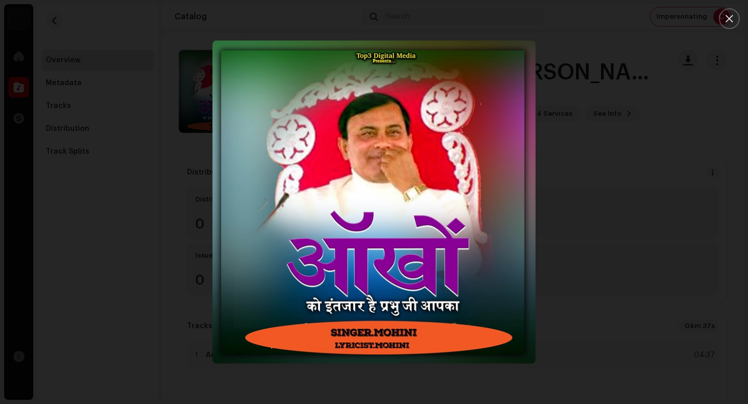
click at [576, 239] on div at bounding box center [374, 202] width 748 height 404
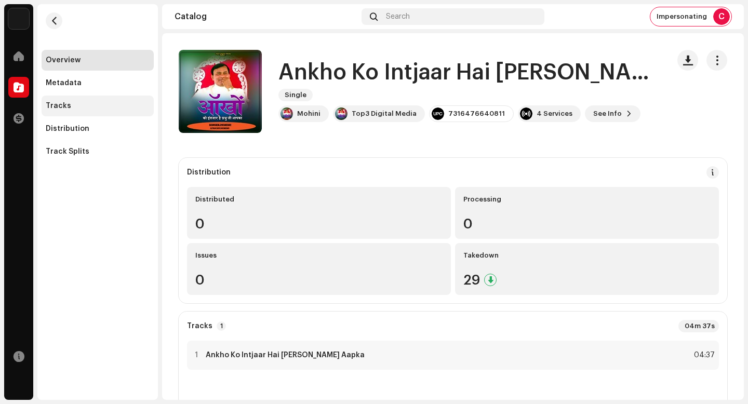
click at [86, 100] on div "Tracks" at bounding box center [98, 106] width 112 height 21
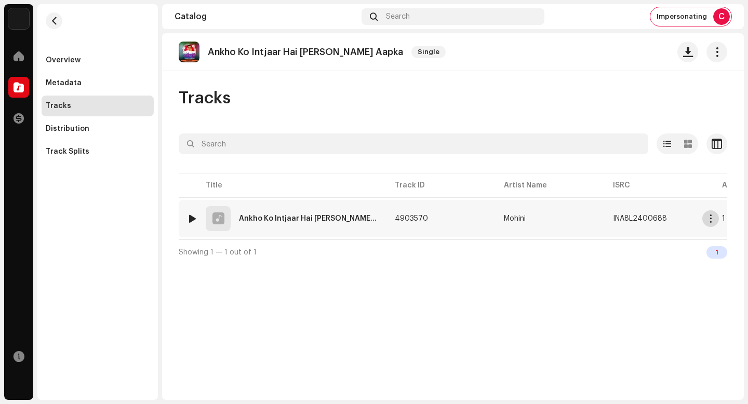
click at [712, 221] on span "button" at bounding box center [711, 219] width 8 height 8
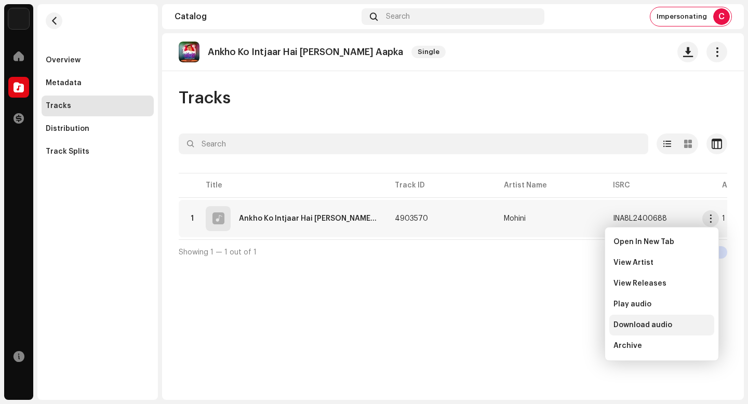
click at [686, 328] on div "Download audio" at bounding box center [662, 325] width 97 height 8
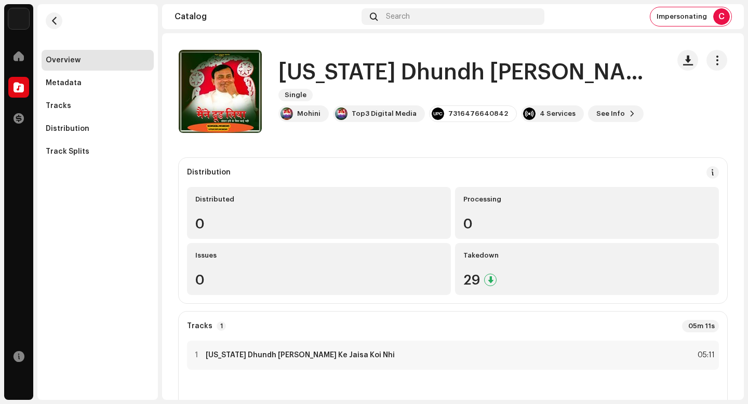
click at [462, 78] on h1 "[US_STATE] Dhundh [PERSON_NAME] Ke Jaisa Koi Nhi" at bounding box center [469, 73] width 382 height 24
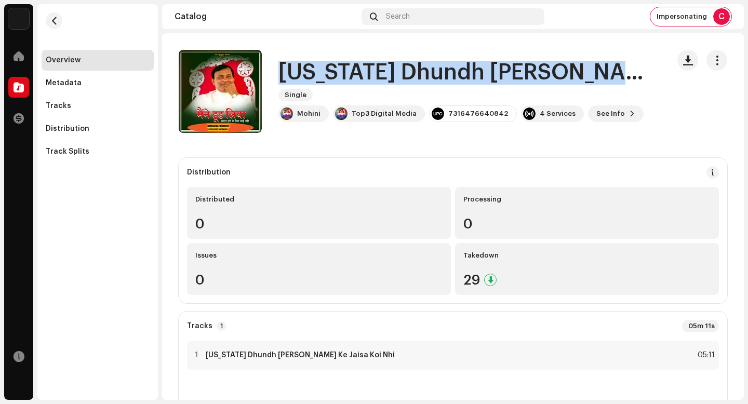
click at [462, 78] on h1 "[US_STATE] Dhundh [PERSON_NAME] Ke Jaisa Koi Nhi" at bounding box center [469, 73] width 382 height 24
copy div "[US_STATE] Dhundh [PERSON_NAME] Ke Jaisa Koi Nhi Single"
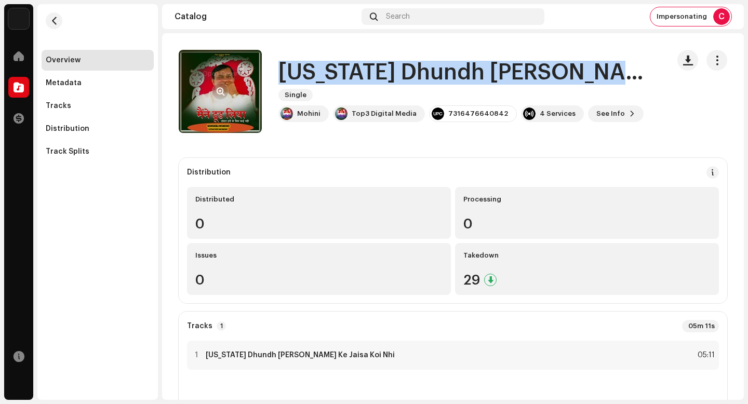
click at [220, 88] on span "button" at bounding box center [221, 91] width 8 height 8
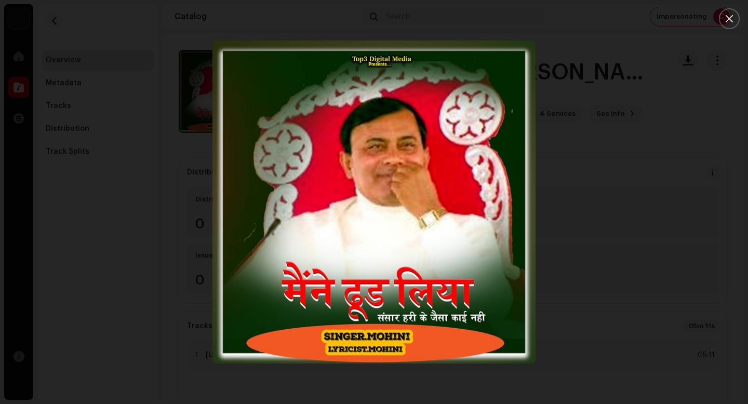
click at [612, 262] on div at bounding box center [374, 202] width 748 height 404
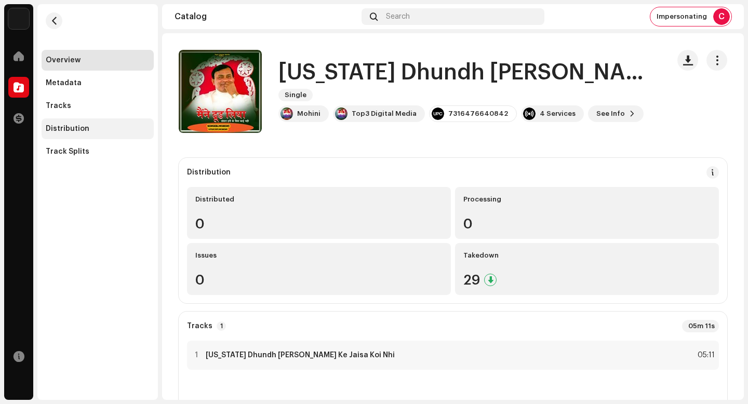
click at [81, 134] on div "Distribution" at bounding box center [98, 128] width 112 height 21
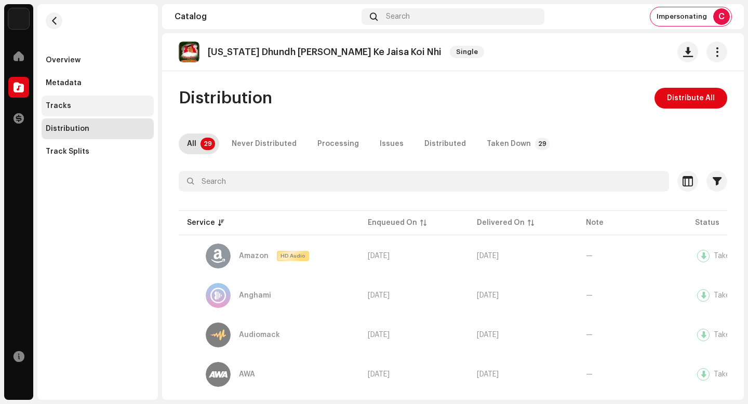
click at [109, 109] on div "Tracks" at bounding box center [98, 106] width 104 height 8
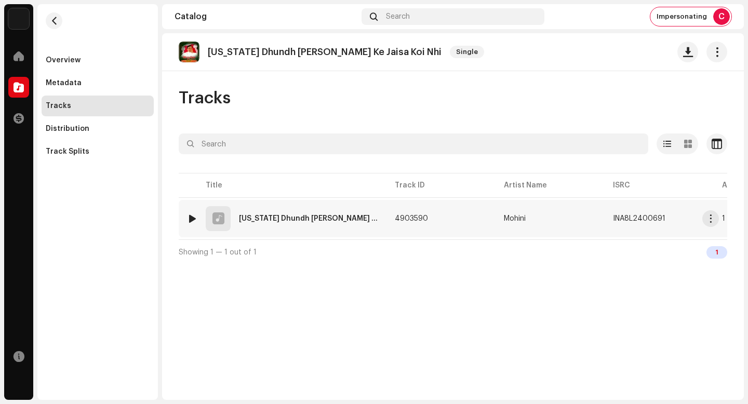
drag, startPoint x: 716, startPoint y: 221, endPoint x: 716, endPoint y: 227, distance: 5.7
click at [716, 221] on button "button" at bounding box center [710, 218] width 17 height 17
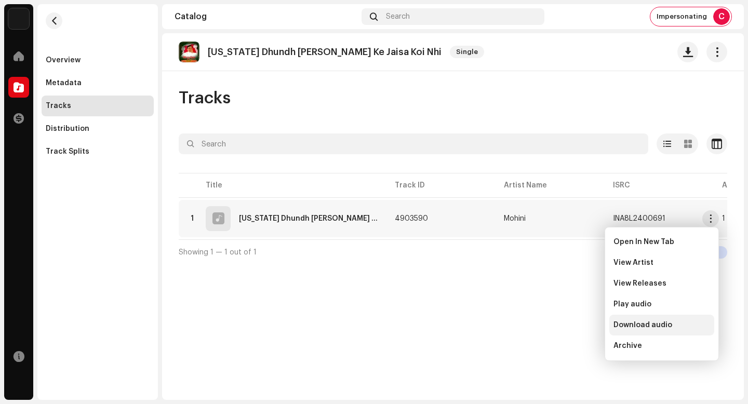
click at [678, 325] on div "Download audio" at bounding box center [662, 325] width 97 height 8
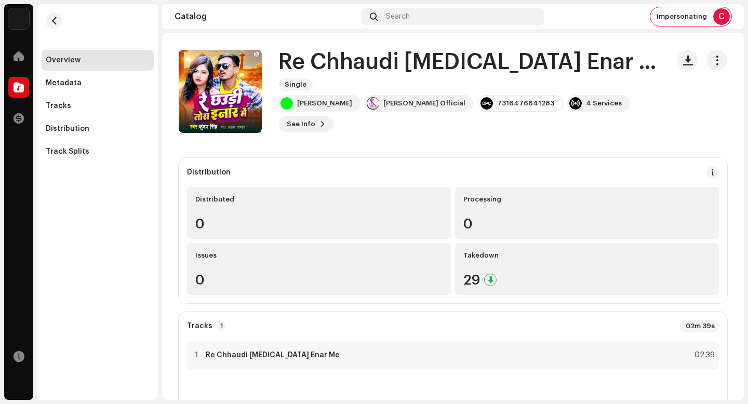
click at [396, 72] on h1 "Re Chhaudi Tora Enar Me" at bounding box center [469, 62] width 382 height 24
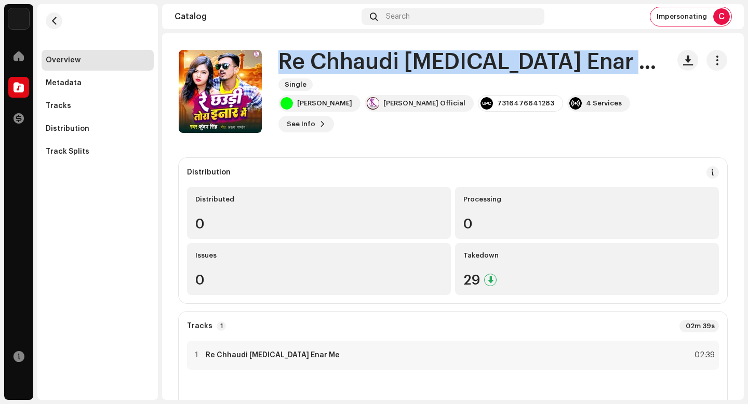
click at [396, 72] on h1 "Re Chhaudi Tora Enar Me" at bounding box center [469, 62] width 382 height 24
copy div "Re Chhaudi Tora Enar Me Single"
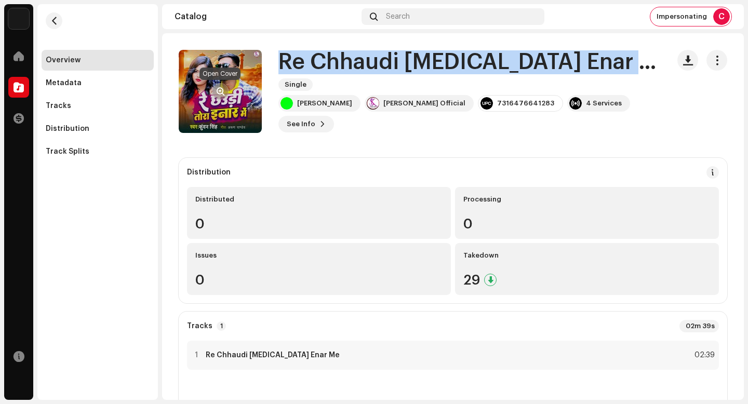
click at [222, 88] on span "button" at bounding box center [221, 91] width 8 height 8
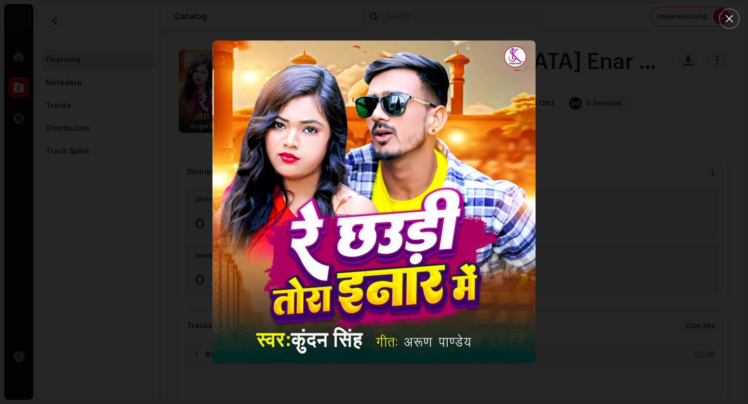
click at [672, 300] on div at bounding box center [374, 202] width 748 height 404
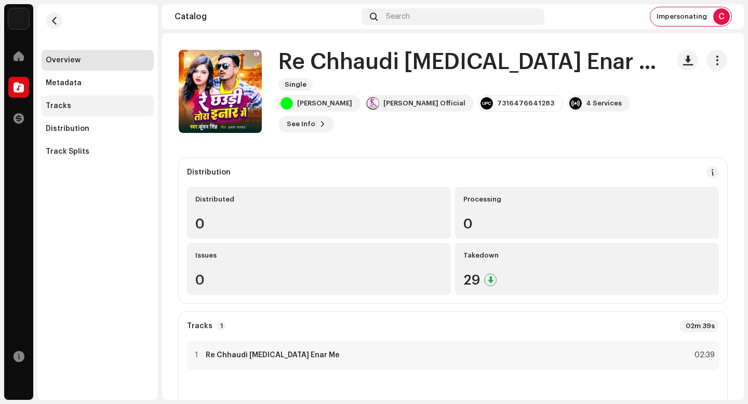
click at [105, 113] on div "Tracks" at bounding box center [98, 106] width 112 height 21
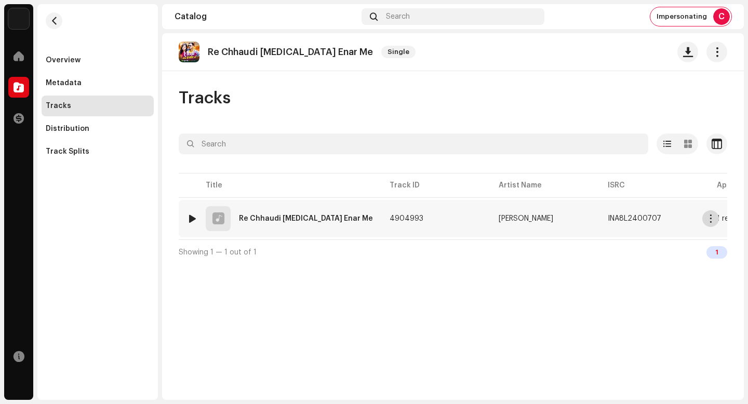
click at [711, 222] on span "button" at bounding box center [711, 219] width 8 height 8
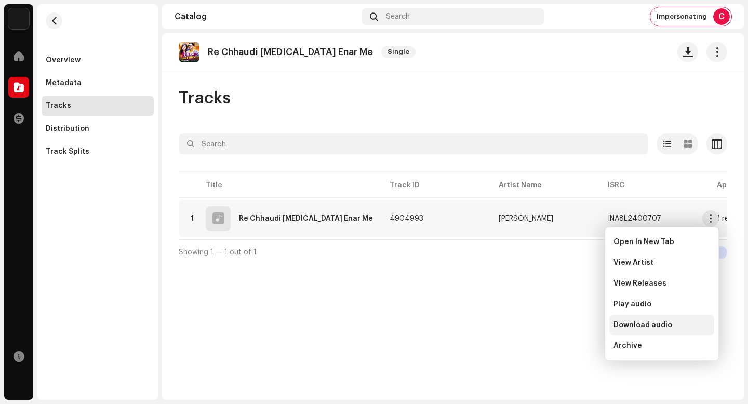
click at [664, 323] on span "Download audio" at bounding box center [643, 325] width 59 height 8
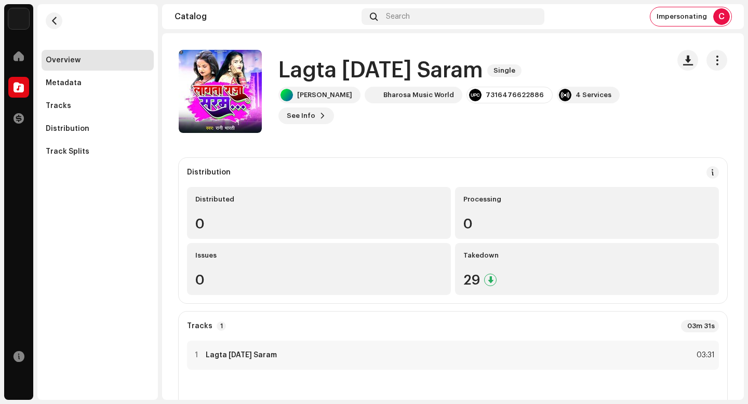
click at [366, 79] on h1 "Lagta [DATE] Saram" at bounding box center [380, 71] width 205 height 24
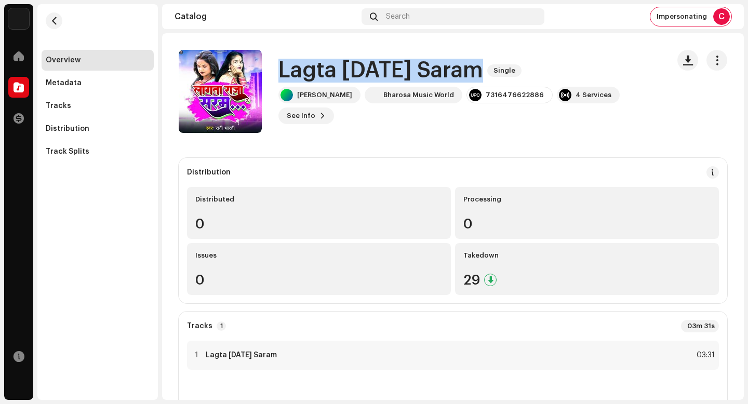
click at [366, 79] on h1 "Lagta [DATE] Saram" at bounding box center [380, 71] width 205 height 24
copy div "Lagta [DATE] Saram Single"
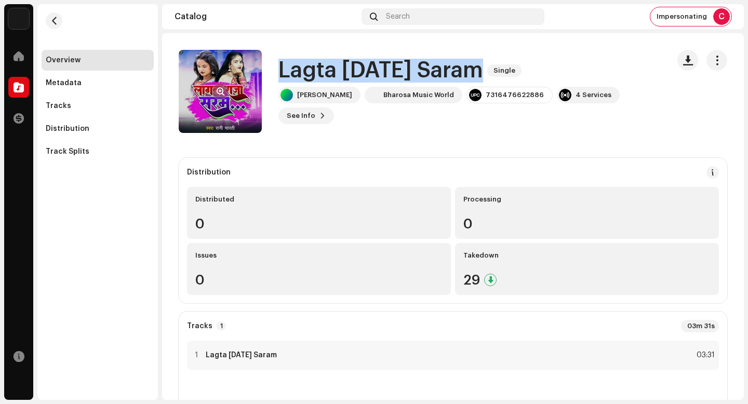
click at [215, 89] on button "button" at bounding box center [220, 91] width 17 height 17
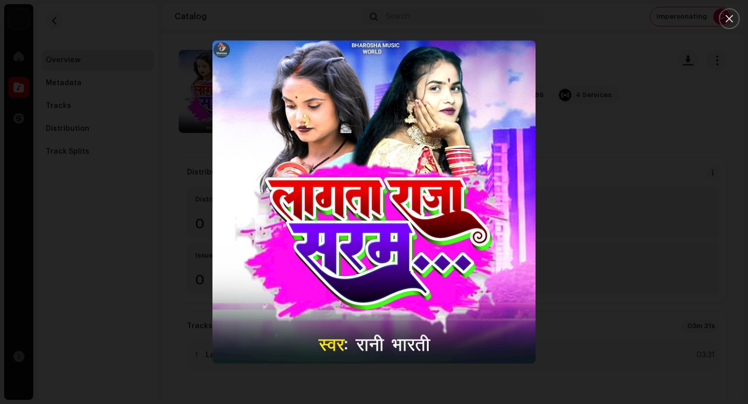
click at [693, 299] on div at bounding box center [374, 202] width 748 height 404
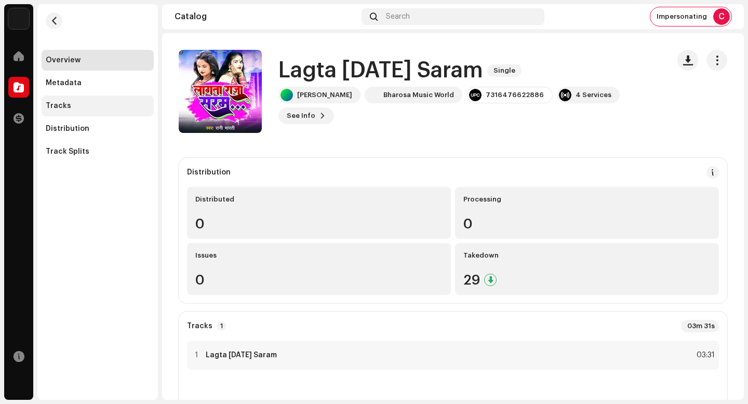
click at [90, 110] on div "Tracks" at bounding box center [98, 106] width 112 height 21
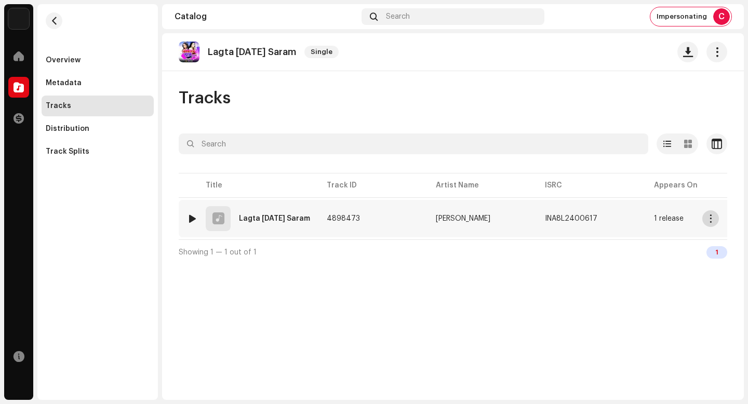
click at [712, 220] on span "button" at bounding box center [711, 219] width 8 height 8
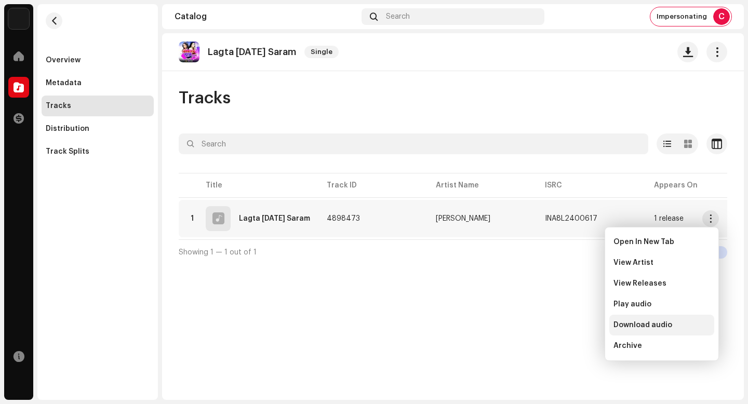
click at [666, 328] on span "Download audio" at bounding box center [643, 325] width 59 height 8
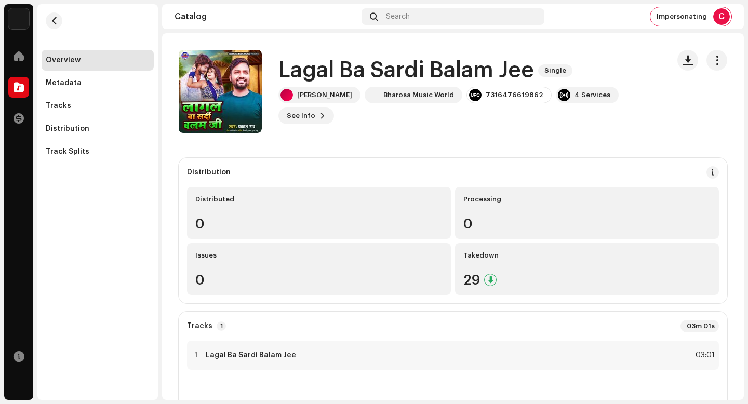
click at [422, 83] on h1 "Lagal Ba Sardi Balam Jee" at bounding box center [406, 71] width 256 height 24
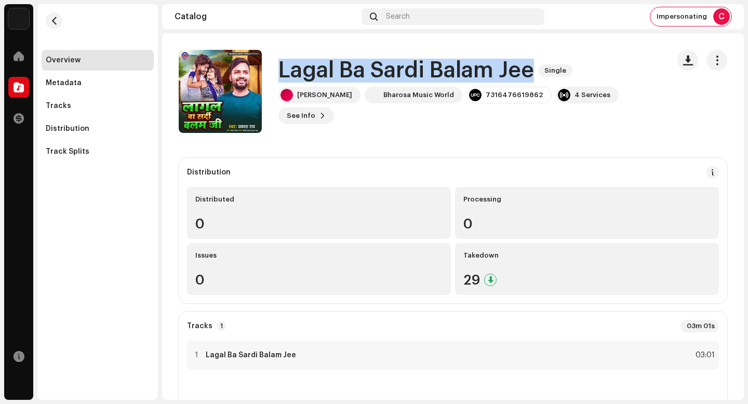
click at [422, 83] on h1 "Lagal Ba Sardi Balam Jee" at bounding box center [406, 71] width 256 height 24
copy div "Lagal [PERSON_NAME] Balam Jee Single"
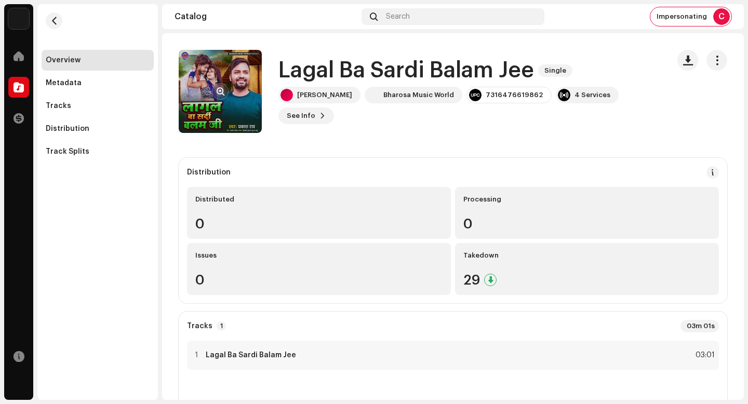
click at [229, 93] on re-a-cover at bounding box center [220, 91] width 83 height 83
click at [220, 92] on span "button" at bounding box center [221, 91] width 8 height 8
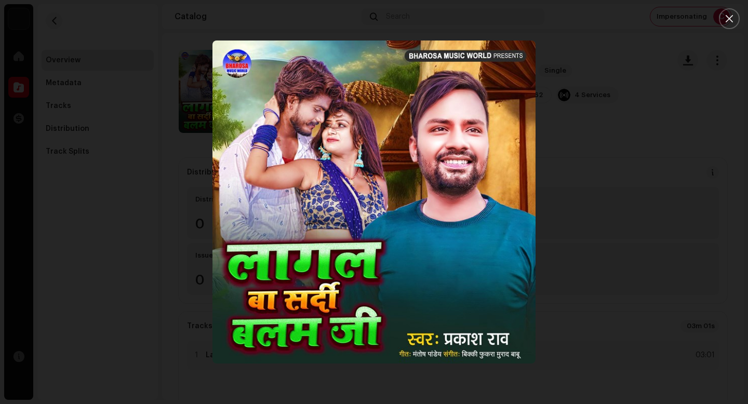
click at [636, 218] on div at bounding box center [374, 202] width 748 height 404
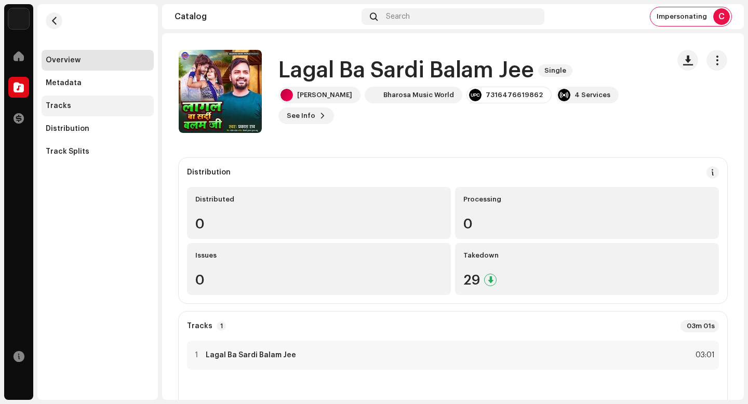
click at [81, 102] on div "Tracks" at bounding box center [98, 106] width 104 height 8
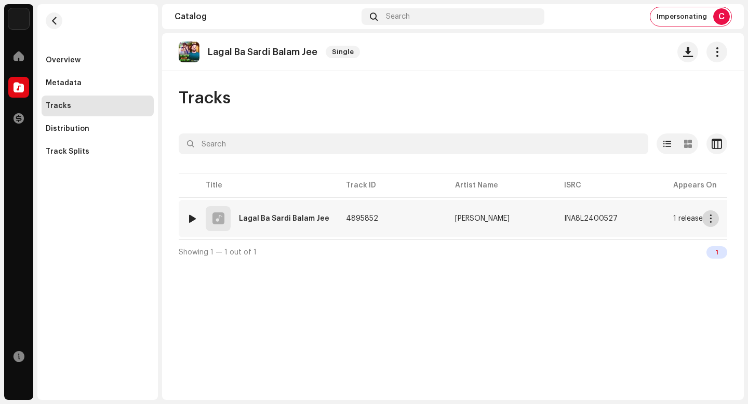
click at [709, 219] on span "button" at bounding box center [711, 219] width 8 height 8
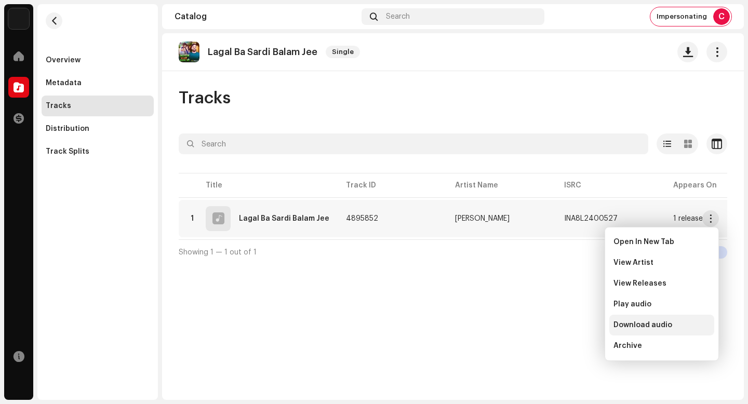
click at [658, 321] on div "Download audio" at bounding box center [661, 325] width 105 height 21
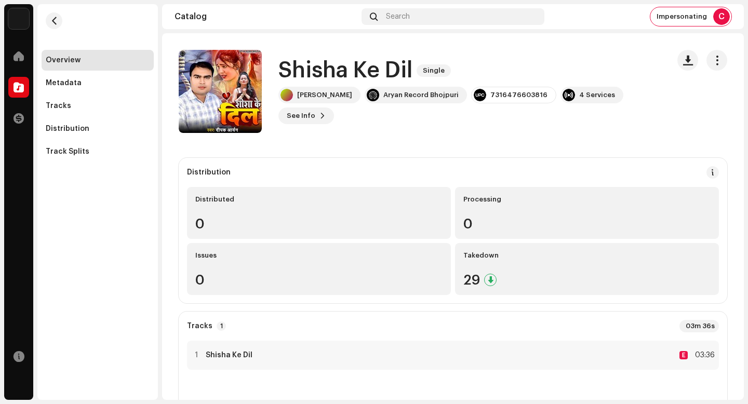
click at [340, 75] on h1 "Shisha Ke Dil" at bounding box center [345, 71] width 134 height 24
copy div "Shisha Ke Dil Single"
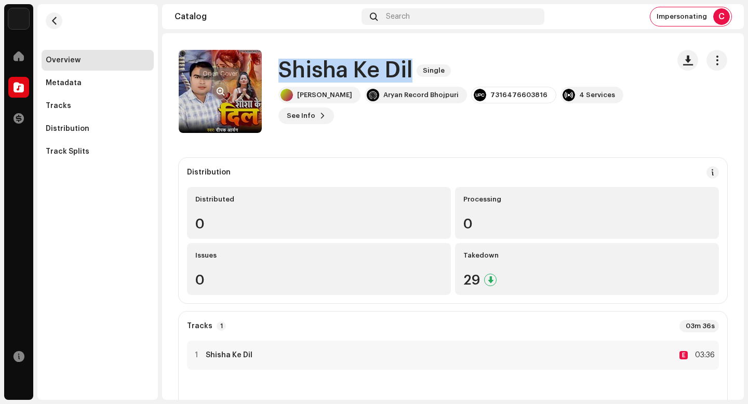
click at [217, 95] on span "button" at bounding box center [221, 91] width 8 height 8
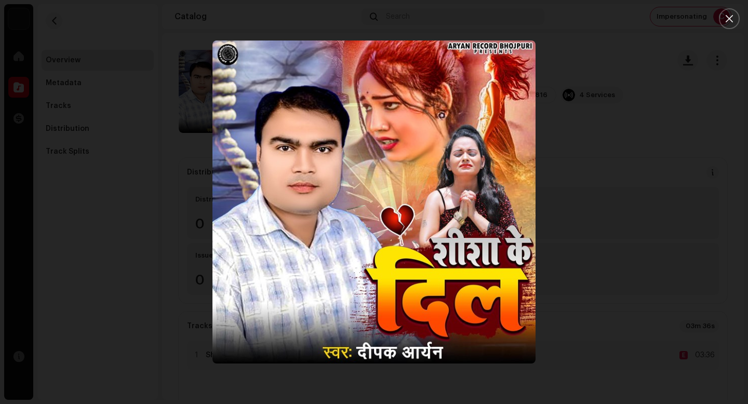
click at [611, 199] on div at bounding box center [374, 202] width 748 height 404
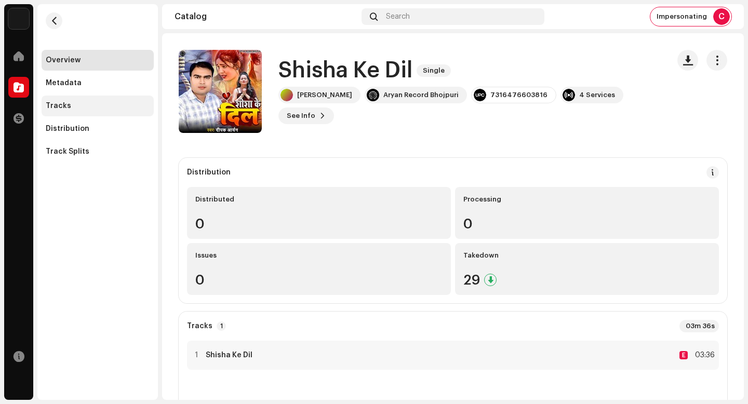
click at [114, 107] on div "Tracks" at bounding box center [98, 106] width 104 height 8
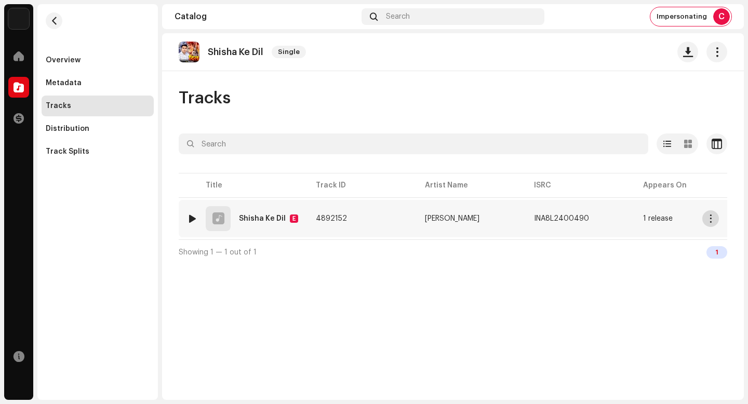
click at [713, 222] on span "button" at bounding box center [711, 219] width 8 height 8
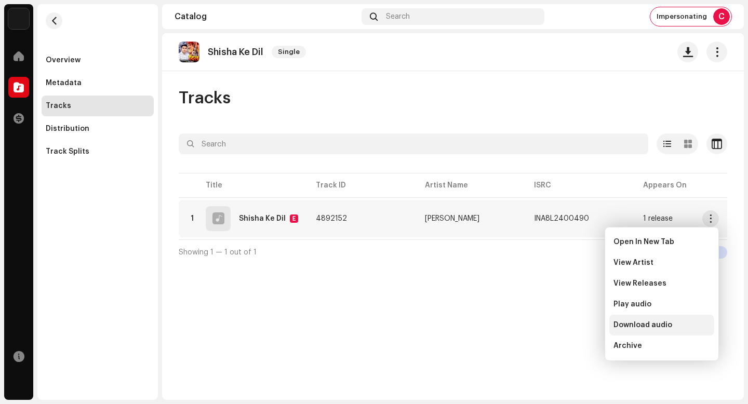
click at [666, 324] on span "Download audio" at bounding box center [643, 325] width 59 height 8
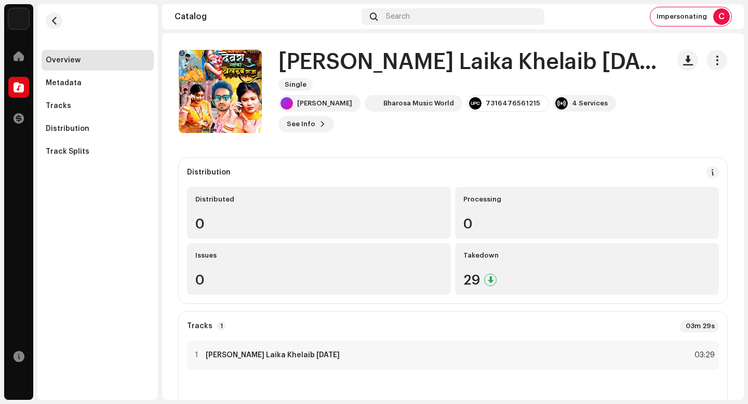
click at [389, 72] on h1 "[PERSON_NAME] Laika Khelaib [DATE]" at bounding box center [469, 62] width 382 height 24
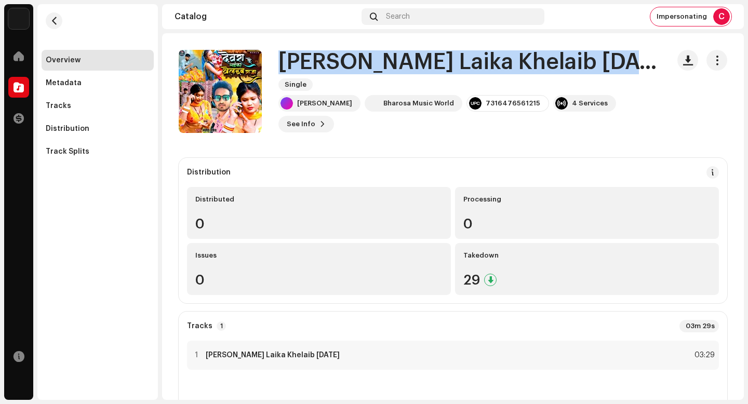
click at [389, 72] on h1 "[PERSON_NAME] Laika Khelaib [DATE]" at bounding box center [469, 62] width 382 height 24
copy div "[PERSON_NAME] Laika Khelaib [DATE] Single"
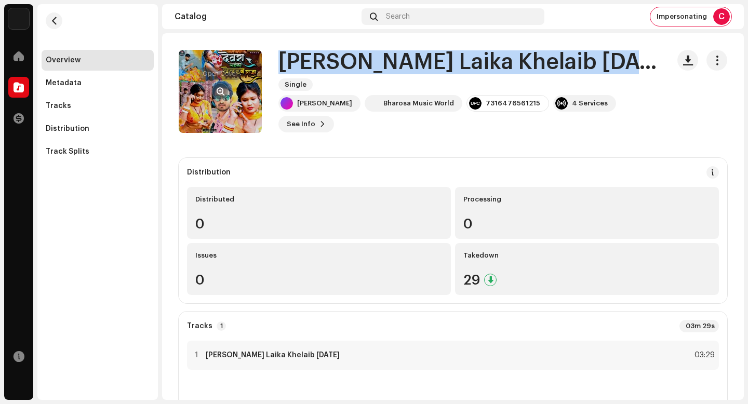
click at [222, 90] on span "button" at bounding box center [221, 91] width 8 height 8
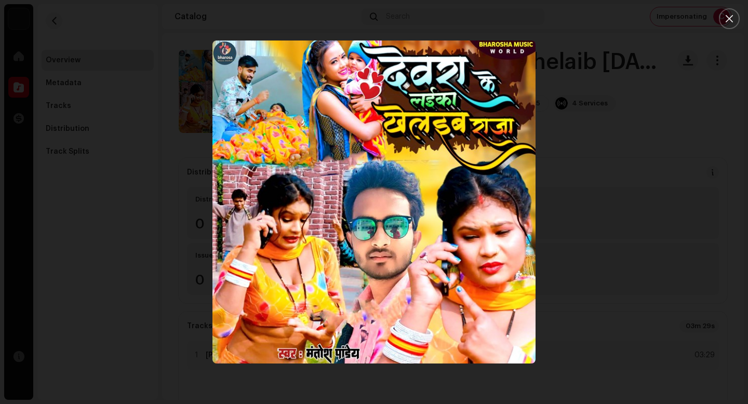
click at [607, 236] on div at bounding box center [374, 202] width 748 height 404
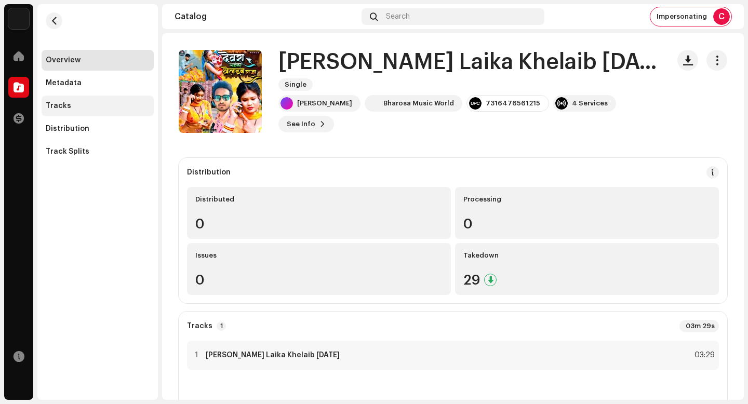
click at [114, 102] on div "Tracks" at bounding box center [98, 106] width 104 height 8
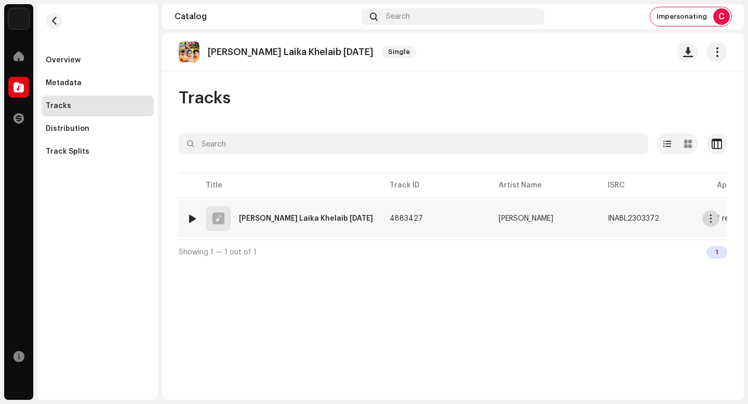
click at [714, 218] on span "button" at bounding box center [711, 219] width 8 height 8
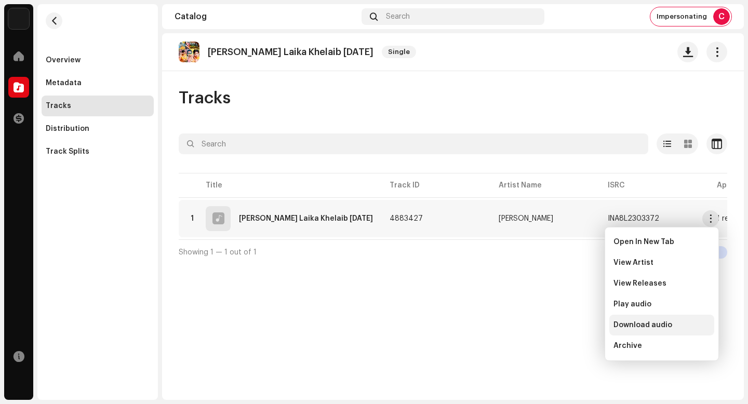
click at [682, 323] on div "Download audio" at bounding box center [662, 325] width 97 height 8
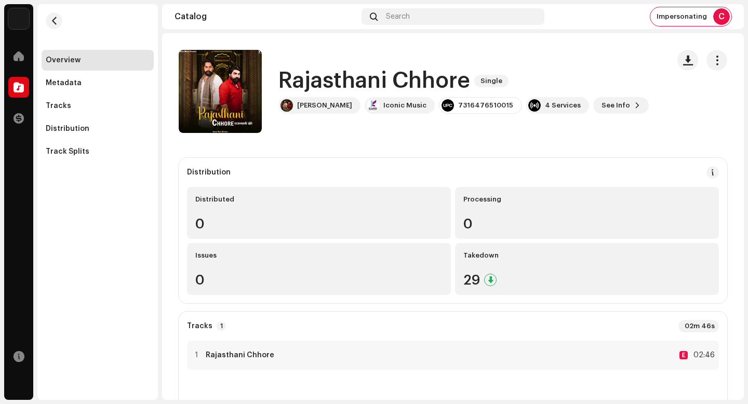
click at [408, 77] on h1 "Rajasthani Chhore" at bounding box center [374, 81] width 192 height 24
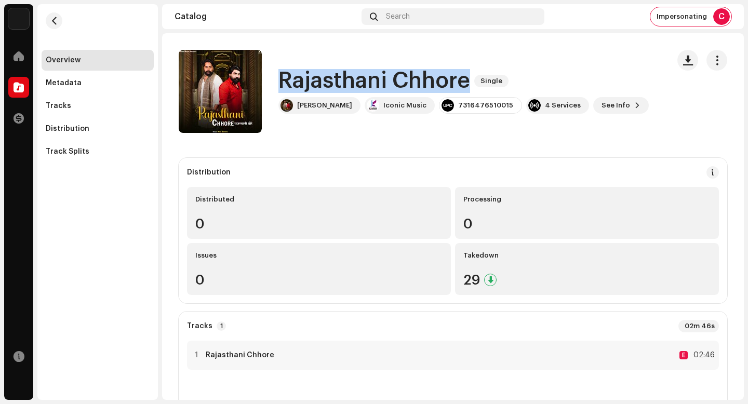
click at [408, 77] on h1 "Rajasthani Chhore" at bounding box center [374, 81] width 192 height 24
copy div "Rajasthani Chhore Single"
click at [212, 92] on button "button" at bounding box center [220, 91] width 17 height 17
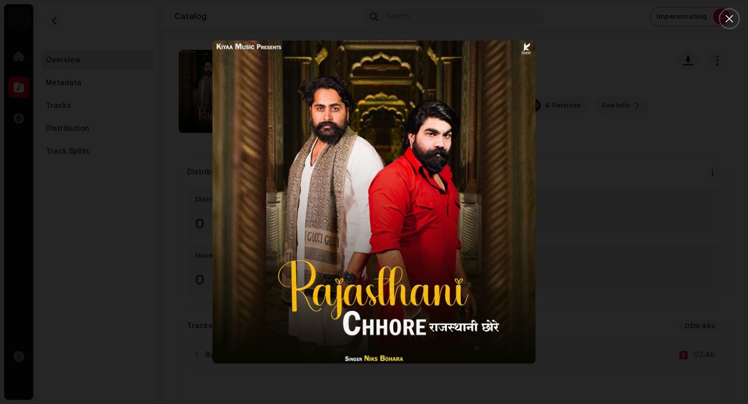
click at [614, 325] on div at bounding box center [374, 202] width 748 height 404
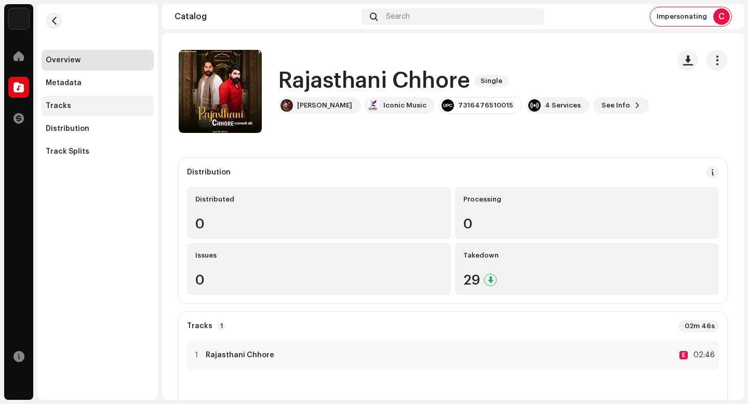
click at [99, 108] on div "Tracks" at bounding box center [98, 106] width 104 height 8
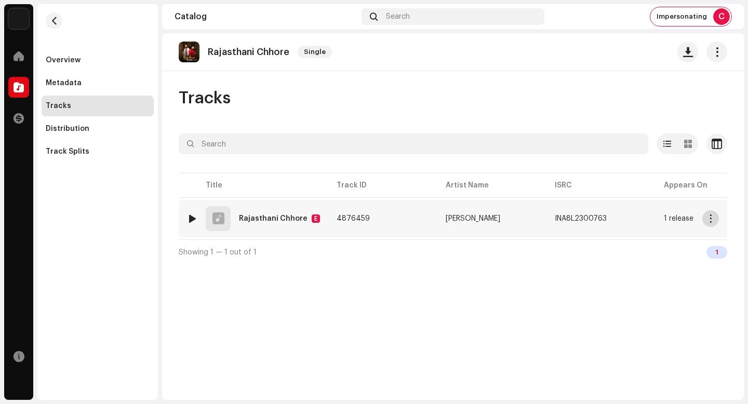
click at [707, 217] on span "button" at bounding box center [711, 219] width 8 height 8
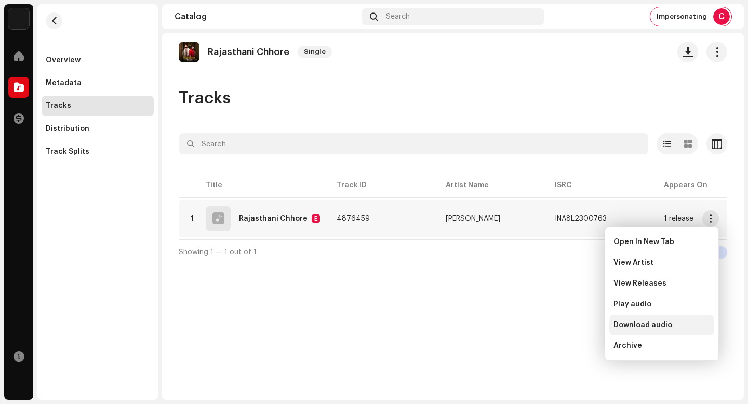
click at [678, 318] on div "Download audio" at bounding box center [661, 325] width 105 height 21
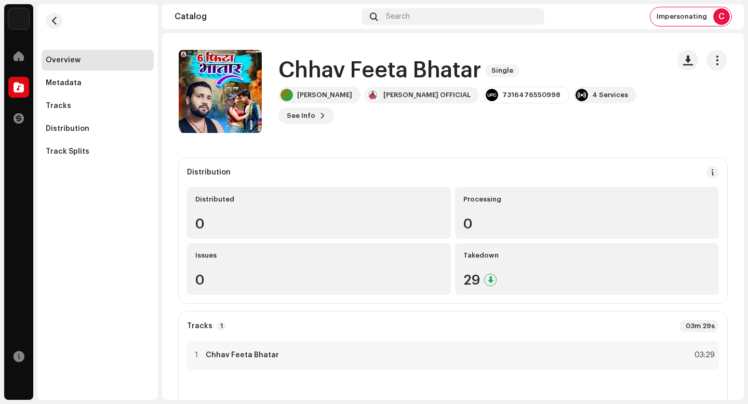
click at [388, 83] on h1 "Chhav Feeta Bhatar" at bounding box center [379, 71] width 203 height 24
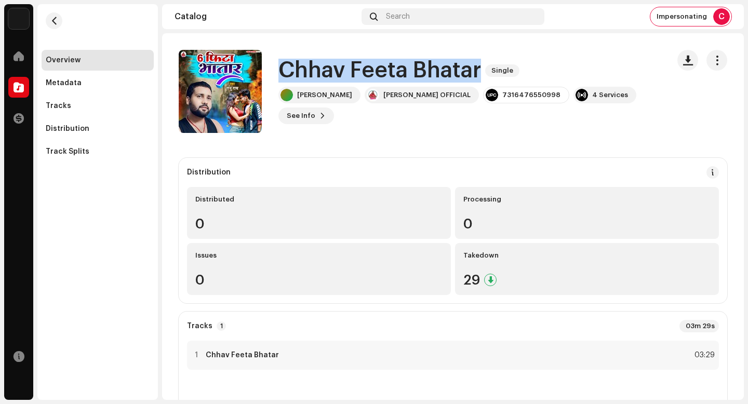
click at [388, 83] on h1 "Chhav Feeta Bhatar" at bounding box center [379, 71] width 203 height 24
copy div "Chhav Feeta Bhatar Single"
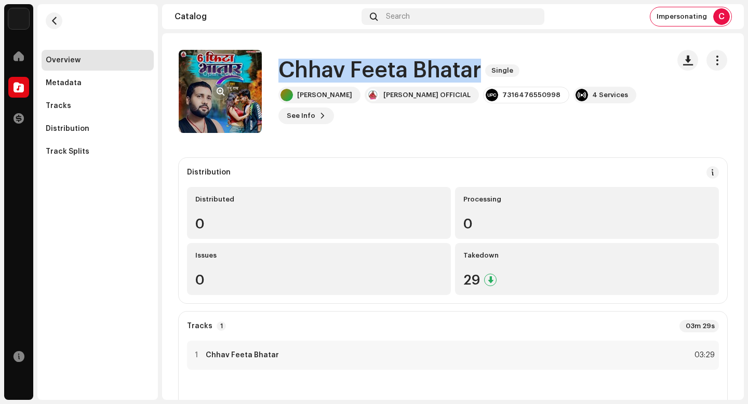
click at [217, 85] on button "button" at bounding box center [220, 91] width 17 height 17
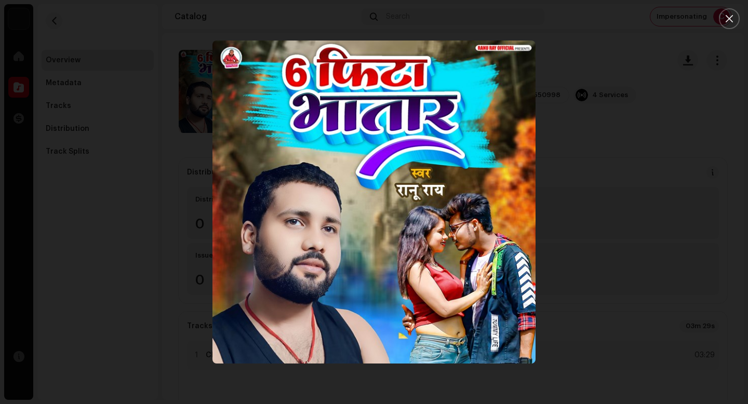
click at [645, 243] on div at bounding box center [374, 202] width 748 height 404
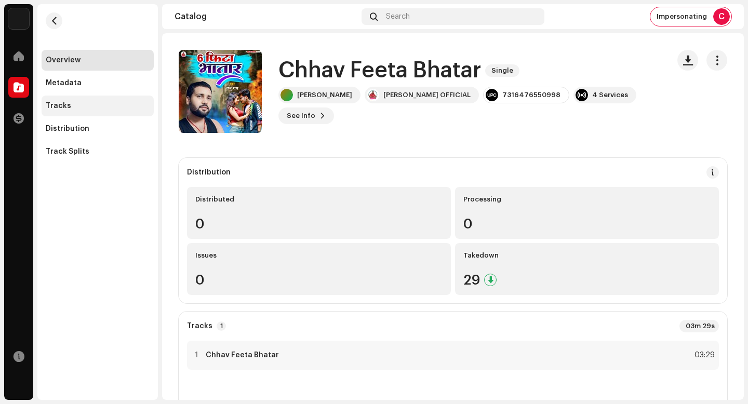
click at [115, 103] on div "Tracks" at bounding box center [98, 106] width 104 height 8
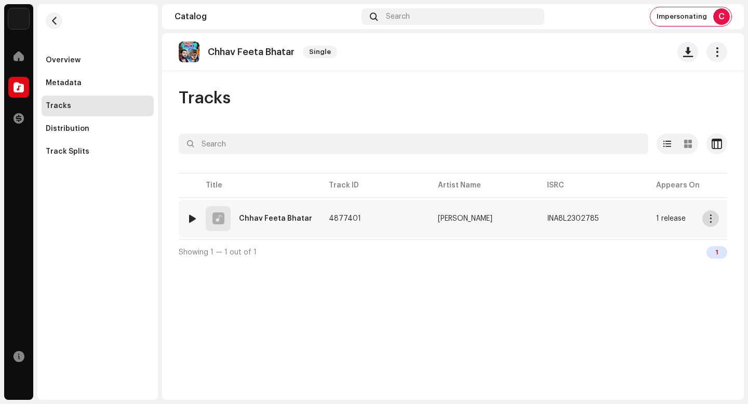
click at [718, 221] on re-m-actions-button at bounding box center [710, 218] width 17 height 17
click at [709, 216] on span "button" at bounding box center [711, 219] width 8 height 8
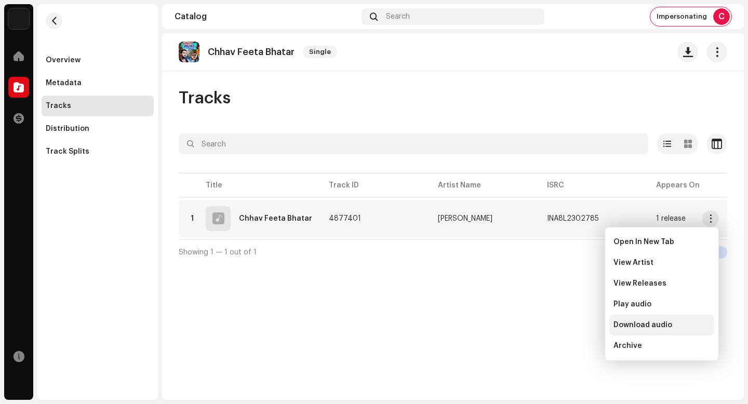
click at [668, 322] on span "Download audio" at bounding box center [643, 325] width 59 height 8
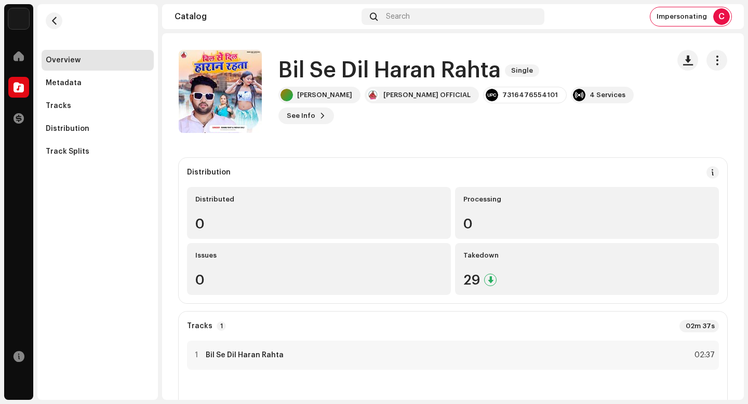
click at [377, 83] on h1 "Bil Se Dil Haran Rahta" at bounding box center [389, 71] width 222 height 24
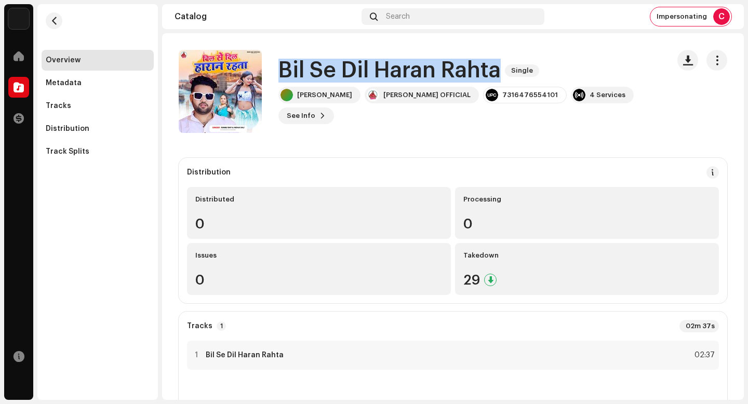
click at [377, 83] on h1 "Bil Se Dil Haran Rahta" at bounding box center [389, 71] width 222 height 24
copy div "Bil Se Dil Haran Rahta Single"
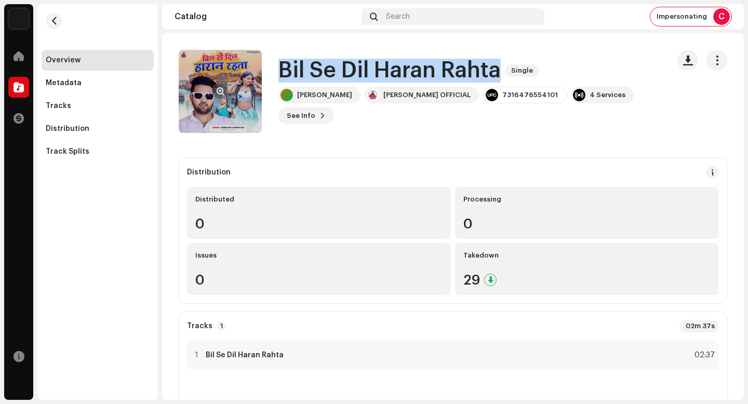
click at [224, 90] on button "button" at bounding box center [220, 91] width 17 height 17
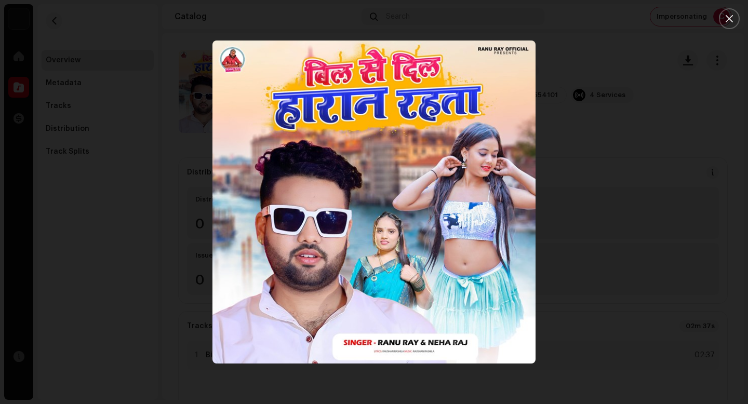
click at [703, 237] on div at bounding box center [374, 202] width 748 height 404
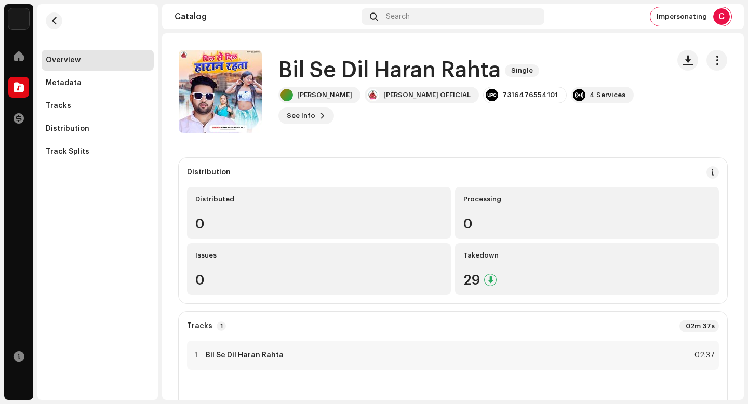
click at [115, 104] on div "Tracks" at bounding box center [98, 106] width 104 height 8
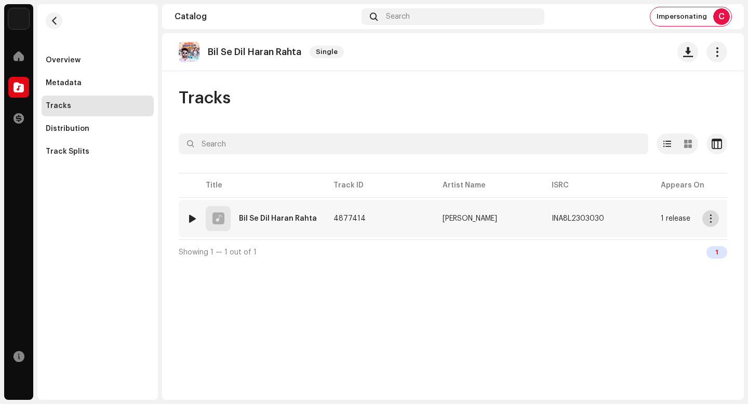
click at [710, 223] on button "button" at bounding box center [710, 218] width 17 height 17
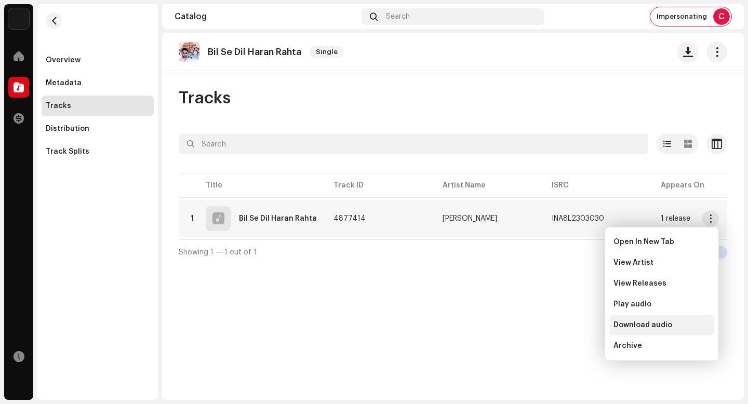
click at [655, 325] on span "Download audio" at bounding box center [643, 325] width 59 height 8
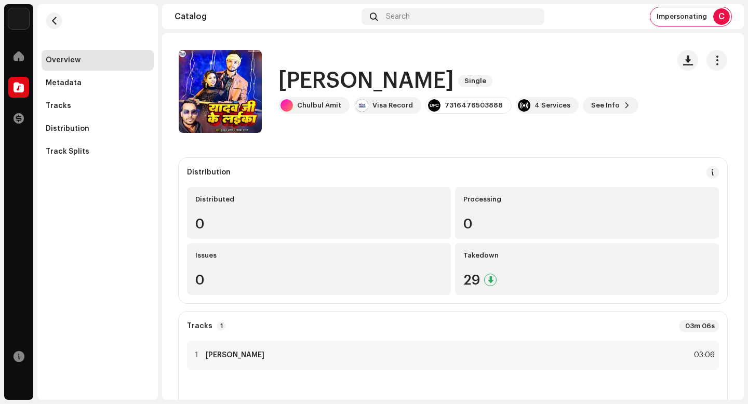
click at [361, 80] on h1 "[PERSON_NAME]" at bounding box center [366, 81] width 176 height 24
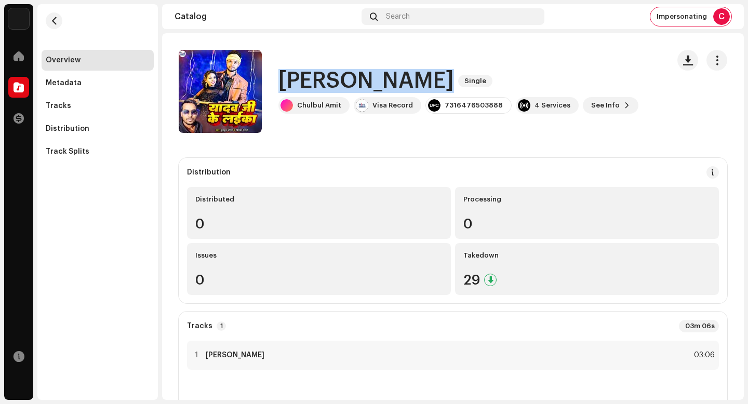
click at [361, 80] on h1 "[PERSON_NAME]" at bounding box center [366, 81] width 176 height 24
copy div "Yadav Jee Ke Laika Single"
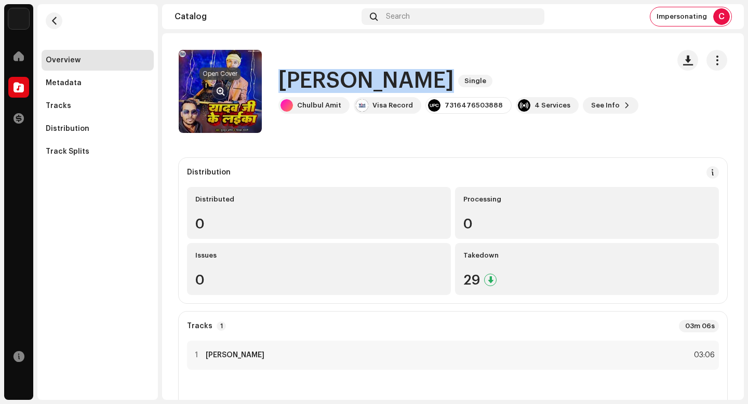
click at [222, 87] on span "button" at bounding box center [221, 91] width 8 height 8
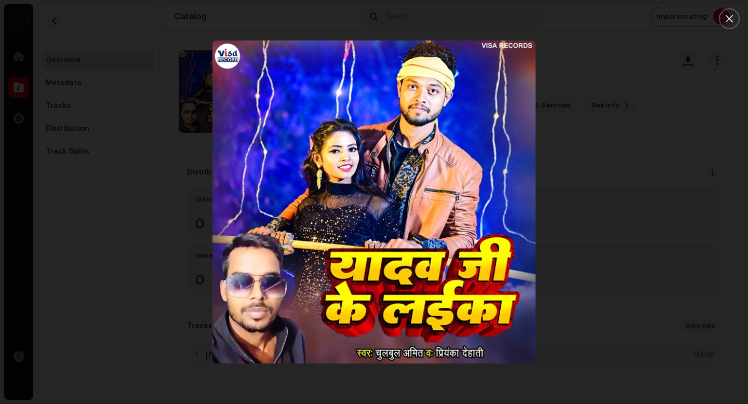
drag, startPoint x: 170, startPoint y: 98, endPoint x: 130, endPoint y: 105, distance: 40.6
click at [170, 98] on div at bounding box center [374, 202] width 748 height 404
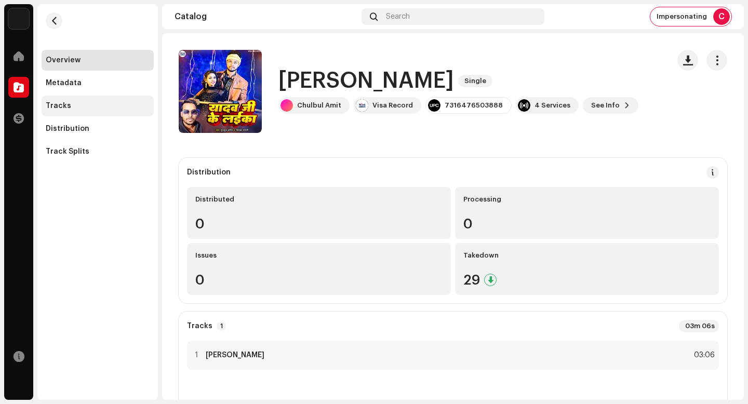
click at [98, 107] on div "Tracks" at bounding box center [98, 106] width 104 height 8
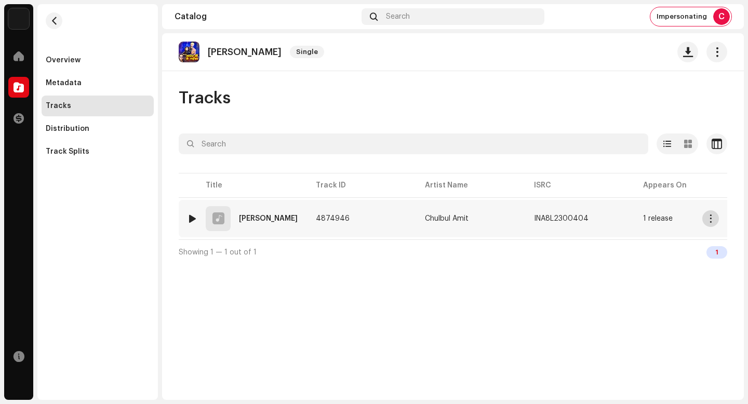
click at [712, 221] on span "button" at bounding box center [711, 219] width 8 height 8
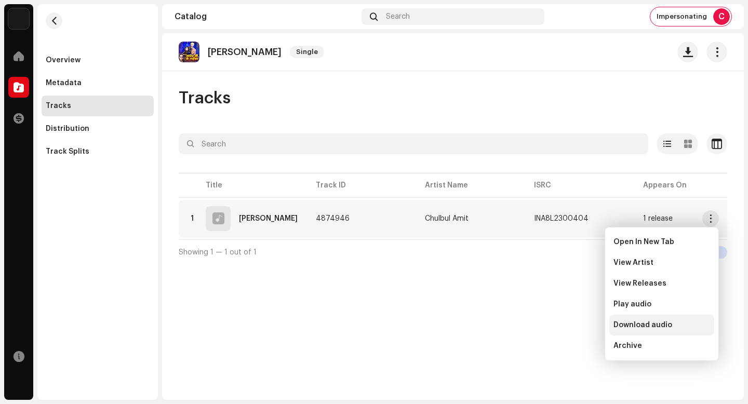
click at [672, 320] on div "Download audio" at bounding box center [661, 325] width 105 height 21
